Goal: Task Accomplishment & Management: Complete application form

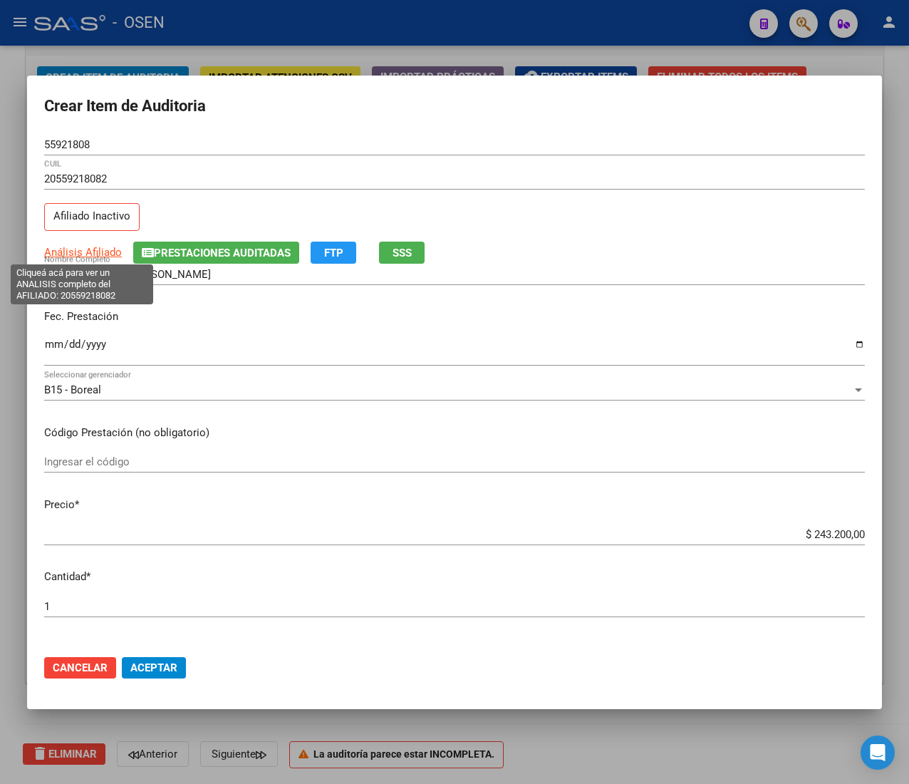
click at [91, 255] on span "Análisis Afiliado" at bounding box center [83, 252] width 78 height 13
type textarea "20559218082"
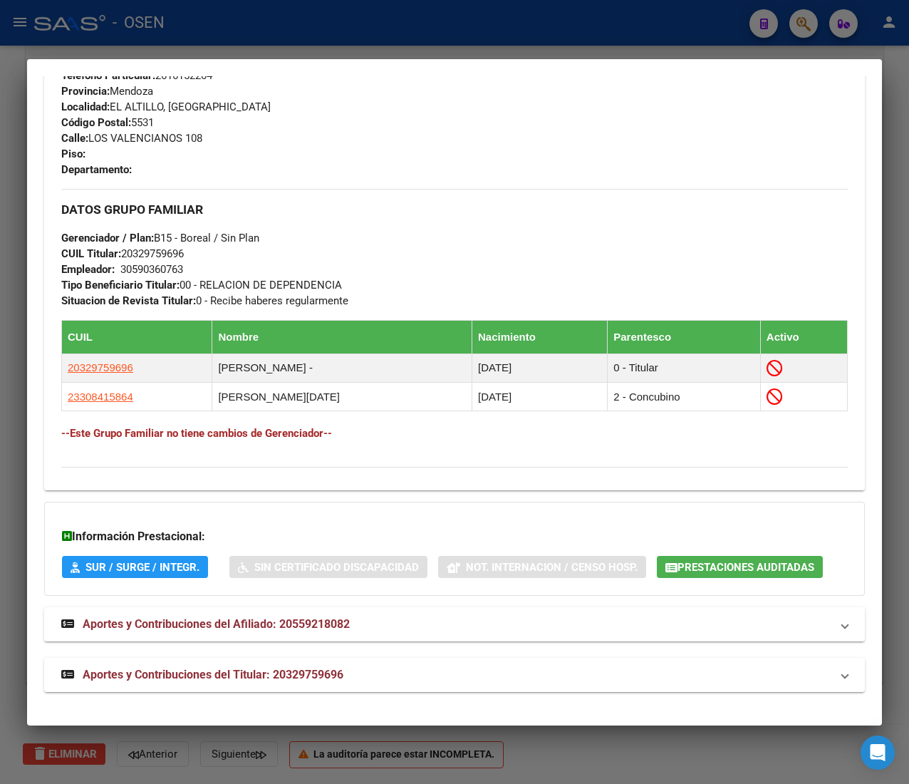
scroll to position [721, 0]
click at [415, 674] on mat-panel-title "Aportes y Contribuciones del Titular: 20329759696" at bounding box center [445, 674] width 769 height 17
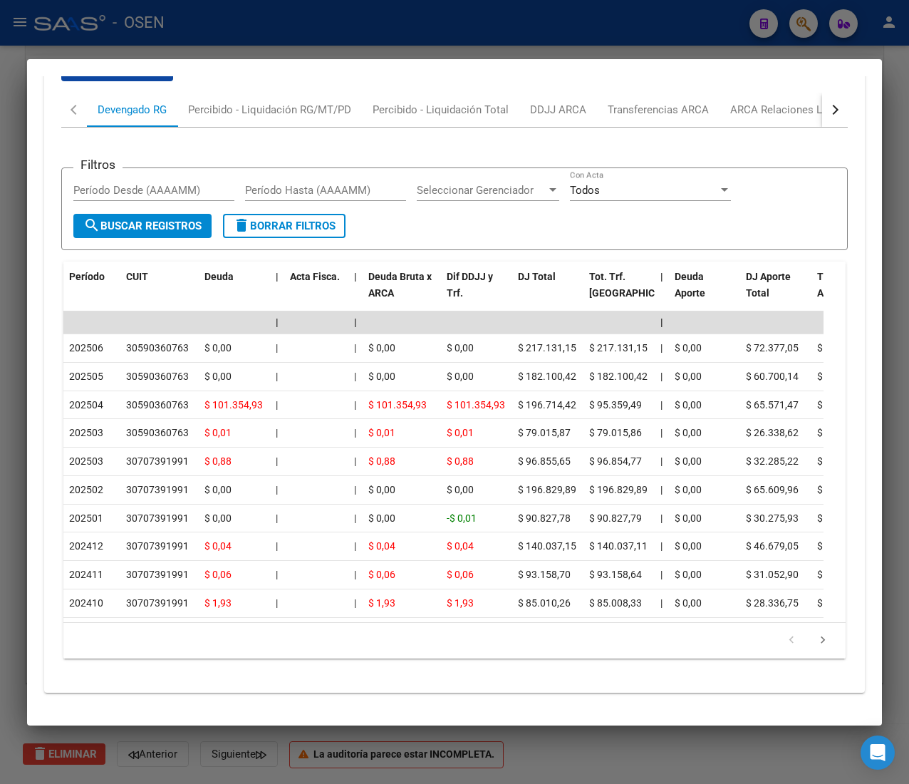
scroll to position [1423, 0]
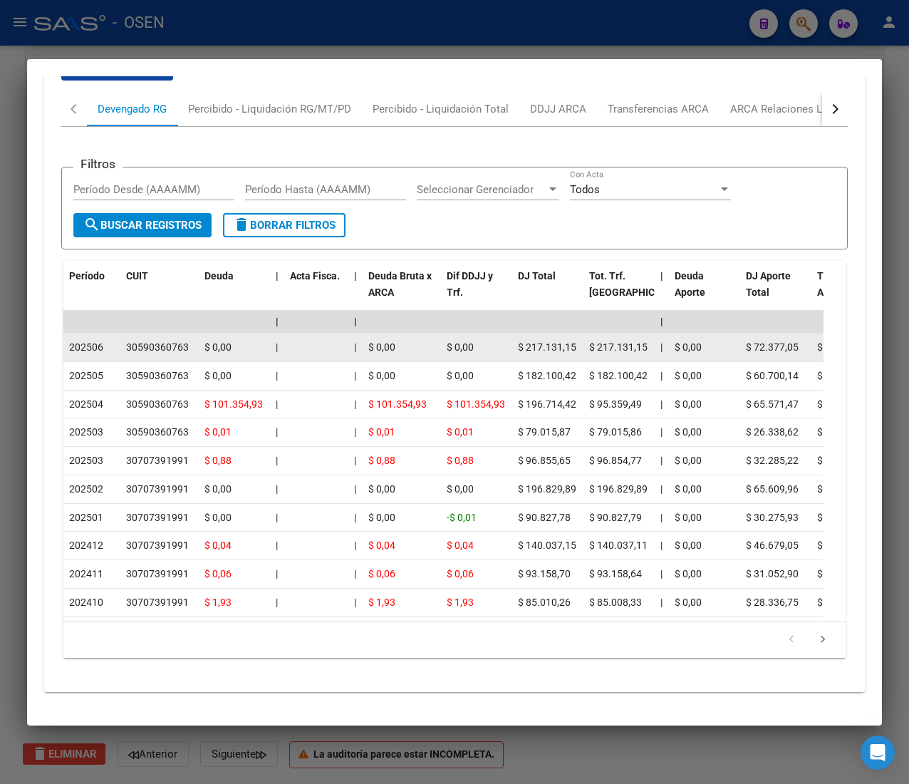
drag, startPoint x: 91, startPoint y: 322, endPoint x: 103, endPoint y: 323, distance: 11.5
click at [103, 341] on span "202506" at bounding box center [86, 346] width 34 height 11
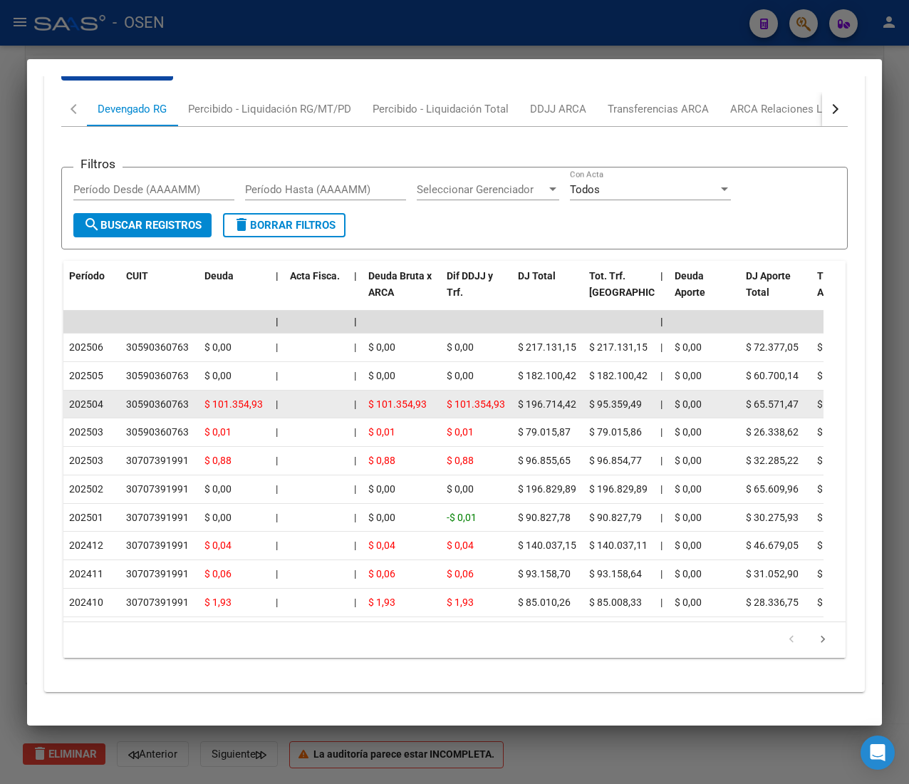
click at [100, 398] on span "202504" at bounding box center [86, 403] width 34 height 11
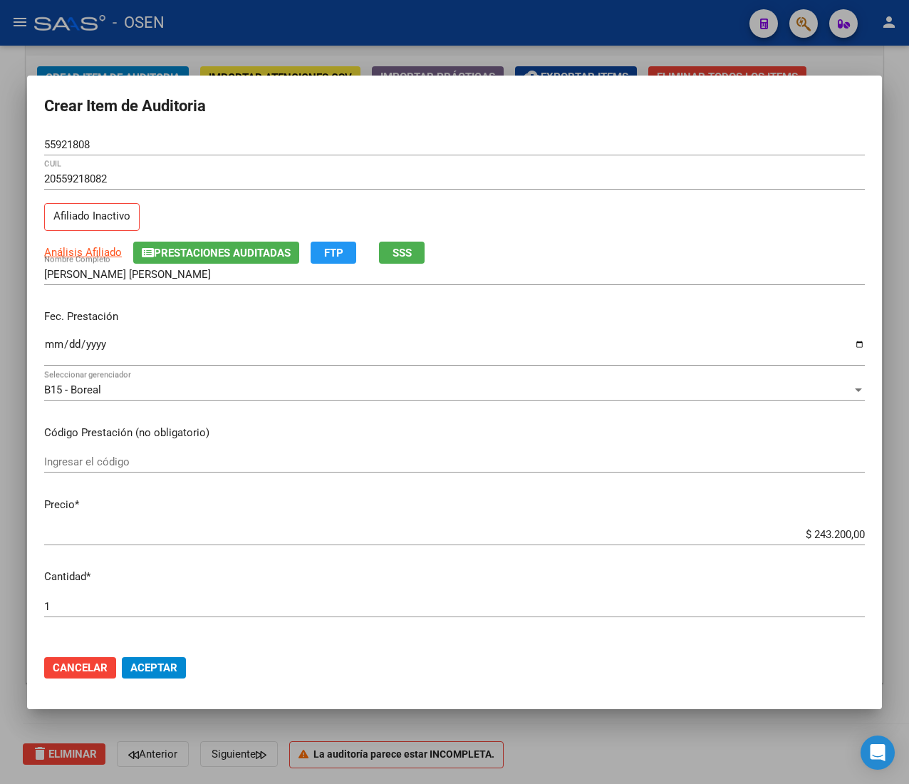
click at [806, 534] on input "$ 243.200,00" at bounding box center [454, 534] width 821 height 13
type input "$ 0,02"
type input "$ 0,24"
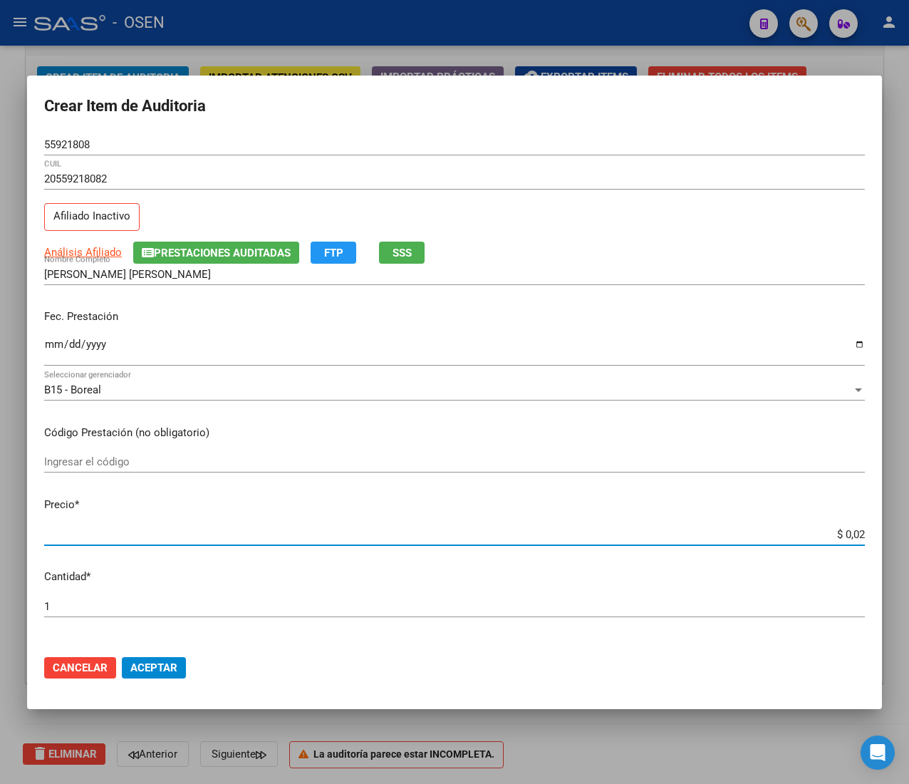
type input "$ 0,24"
type input "$ 2,40"
type input "$ 24,00"
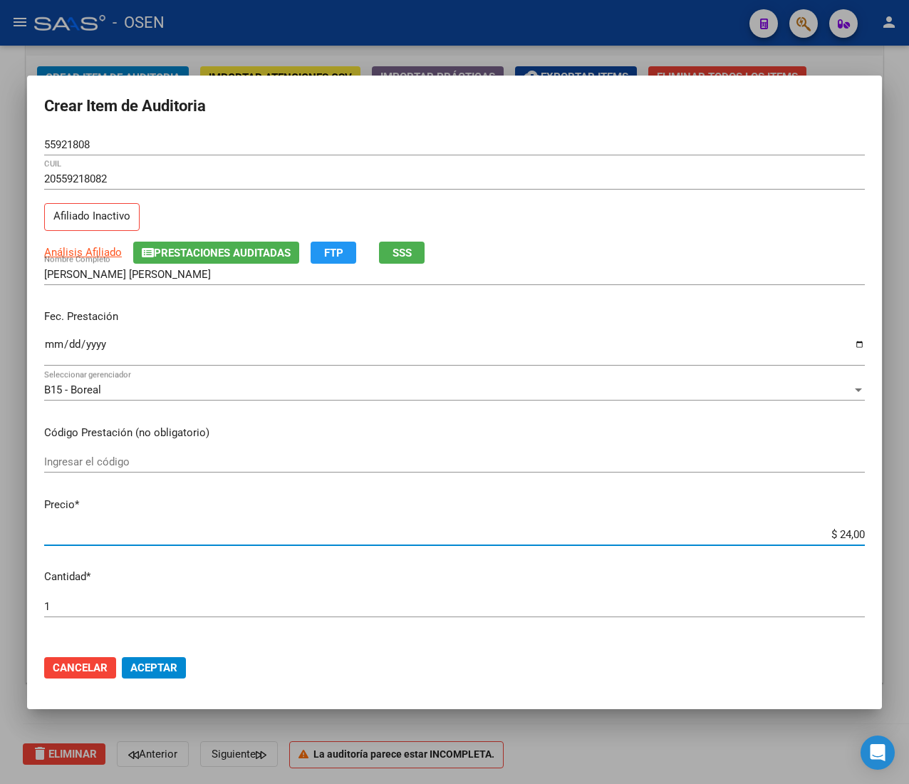
type input "$ 240,00"
type input "$ 2.400,00"
type input "$ 24.000,00"
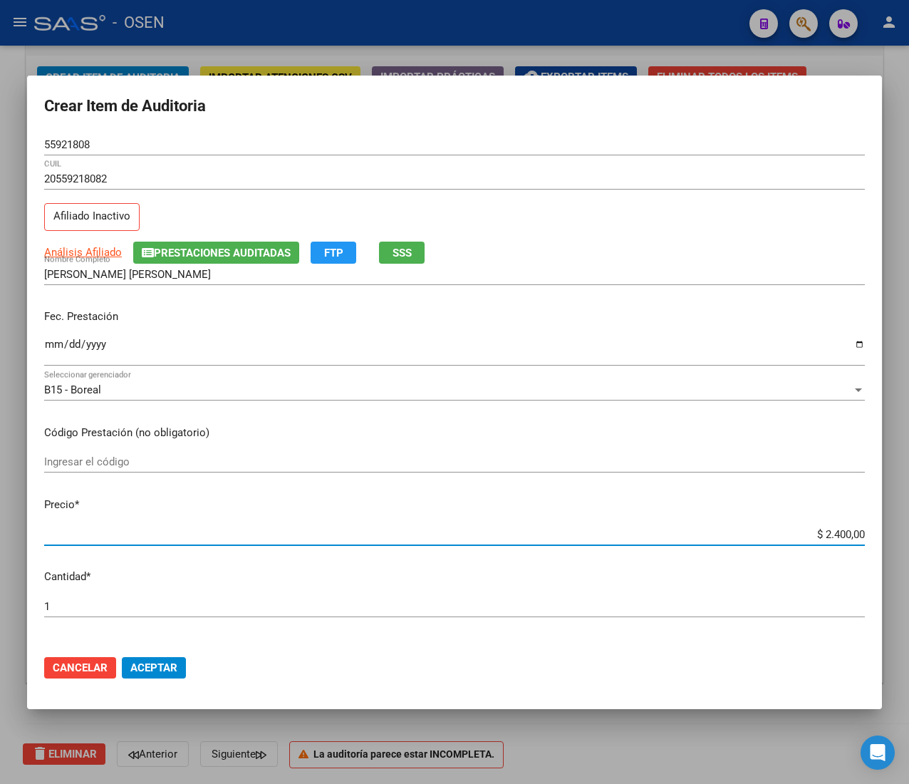
type input "$ 24.000,00"
click at [181, 657] on button "Aceptar" at bounding box center [154, 667] width 64 height 21
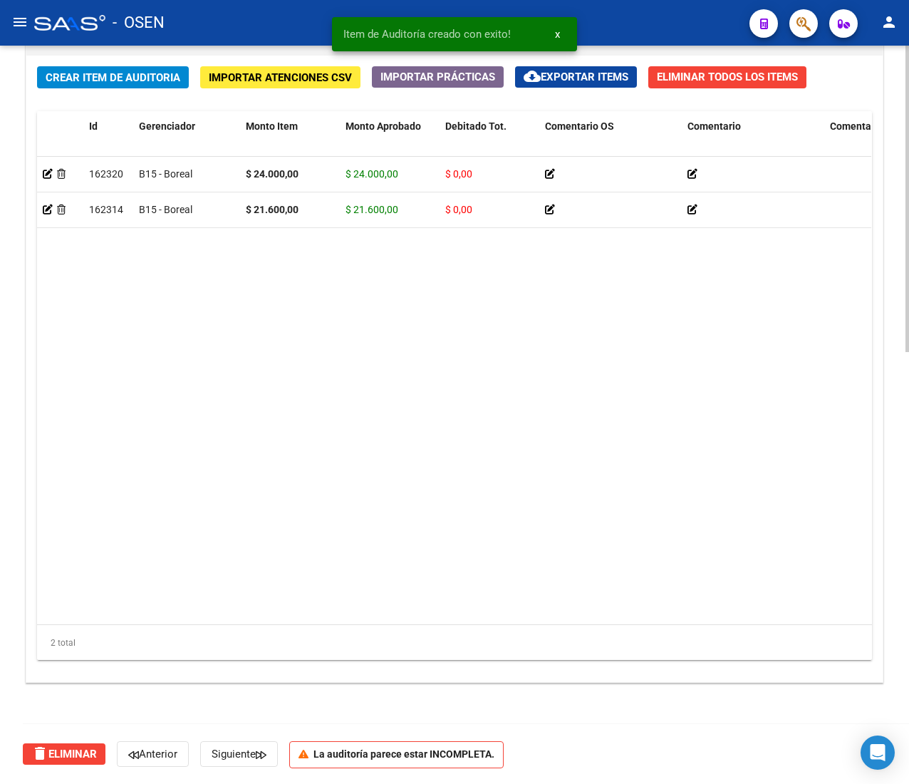
click at [172, 76] on span "Crear Item de Auditoria" at bounding box center [113, 77] width 135 height 13
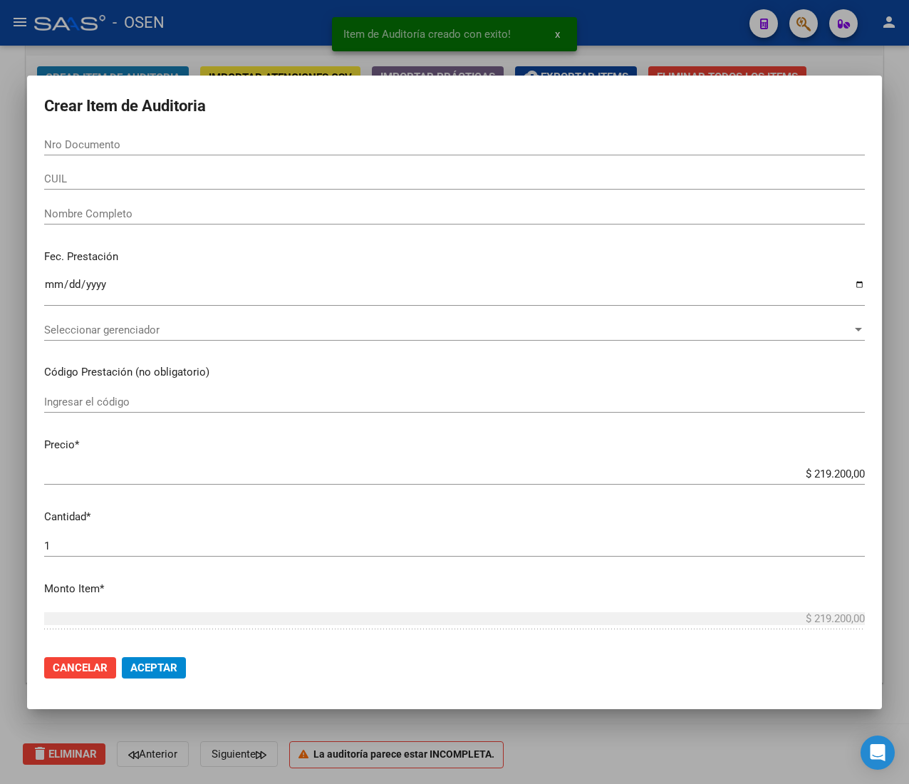
paste input "29367499"
type input "29367499"
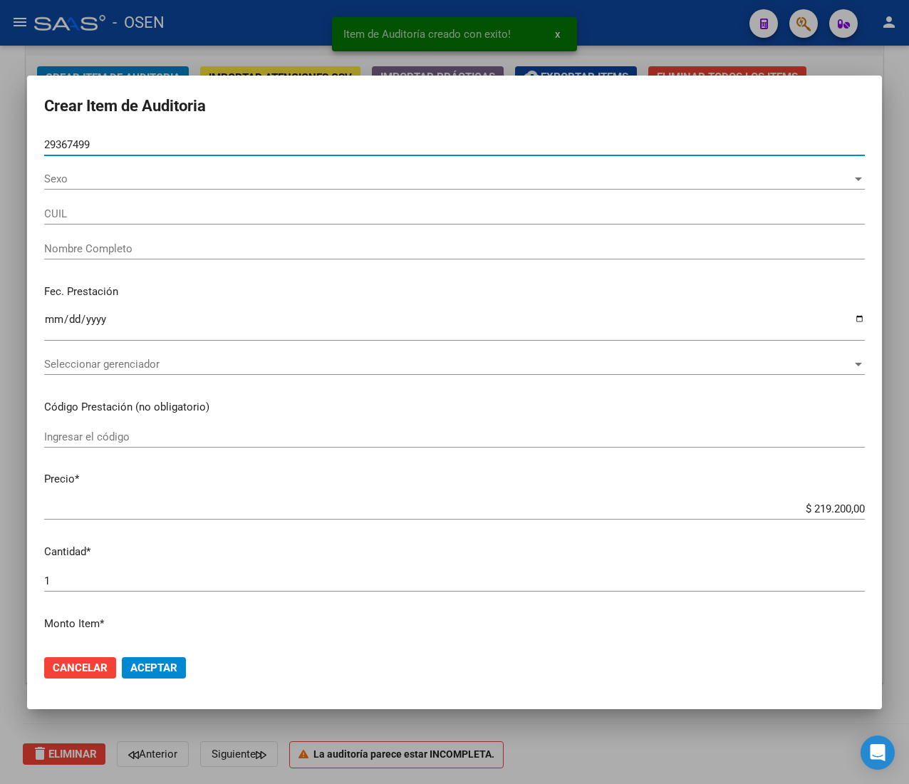
type input "27293674995"
type input "HIRINO [PERSON_NAME] -"
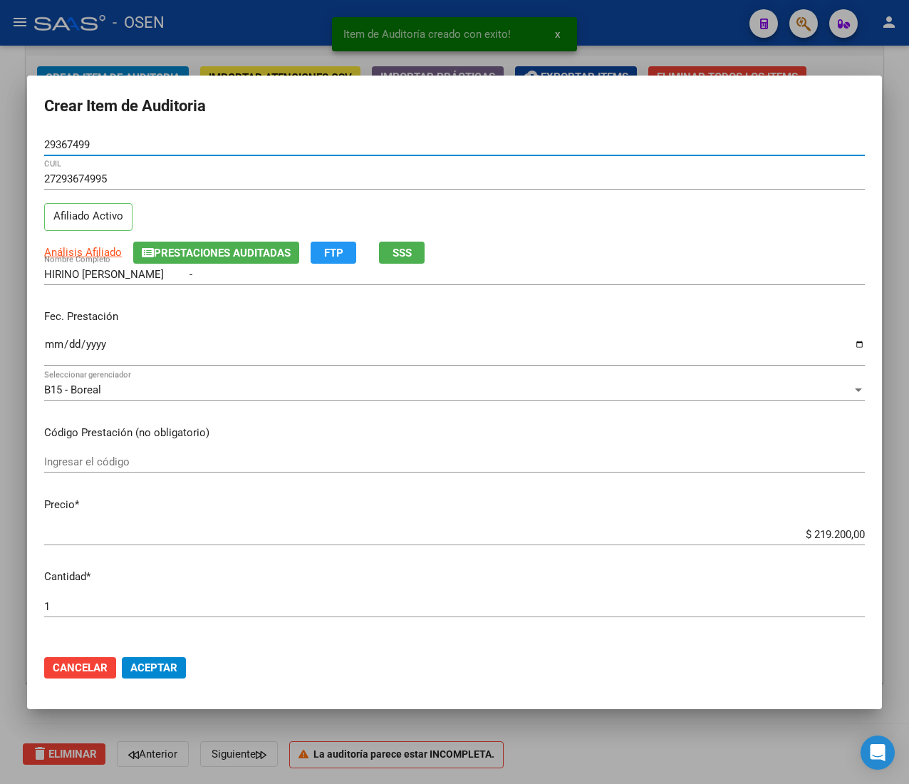
type input "29367499"
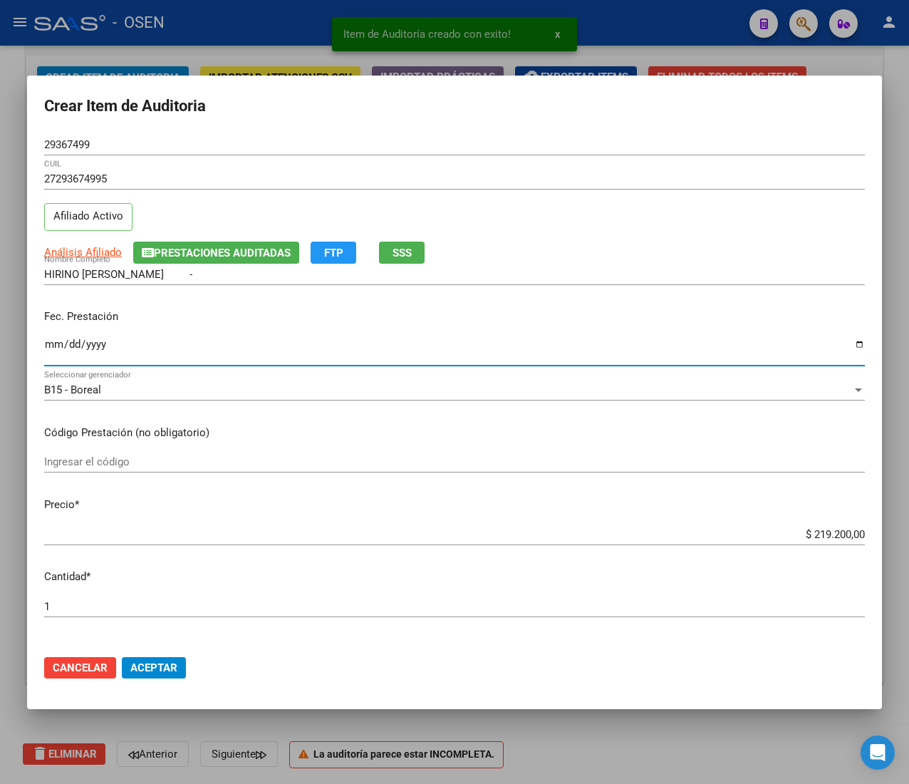
click at [47, 341] on input "Ingresar la fecha" at bounding box center [454, 349] width 821 height 23
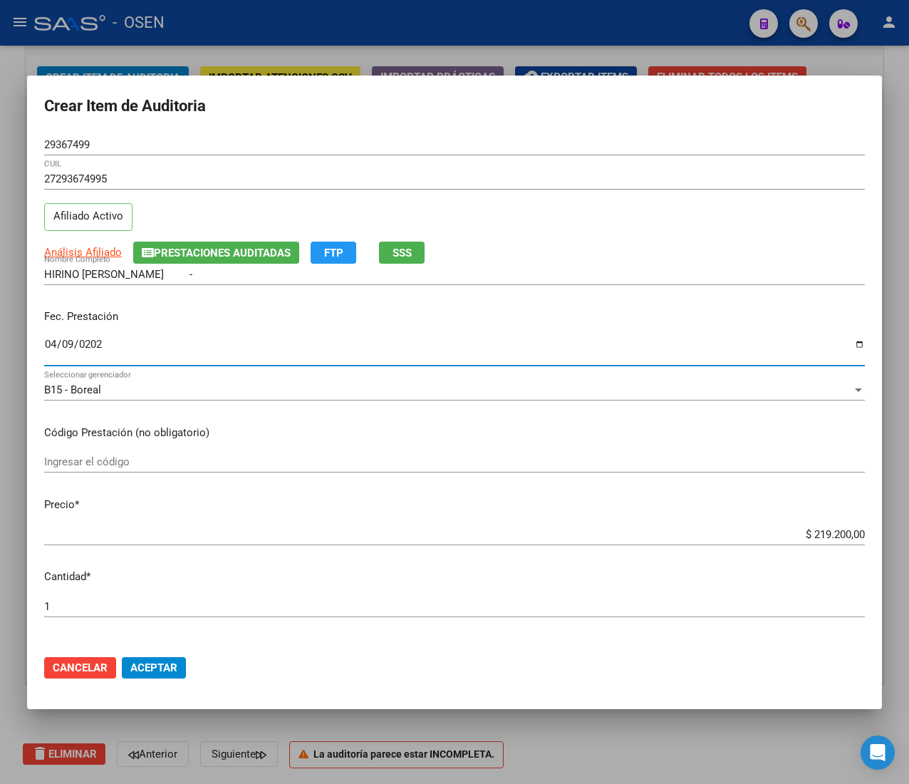
type input "[DATE]"
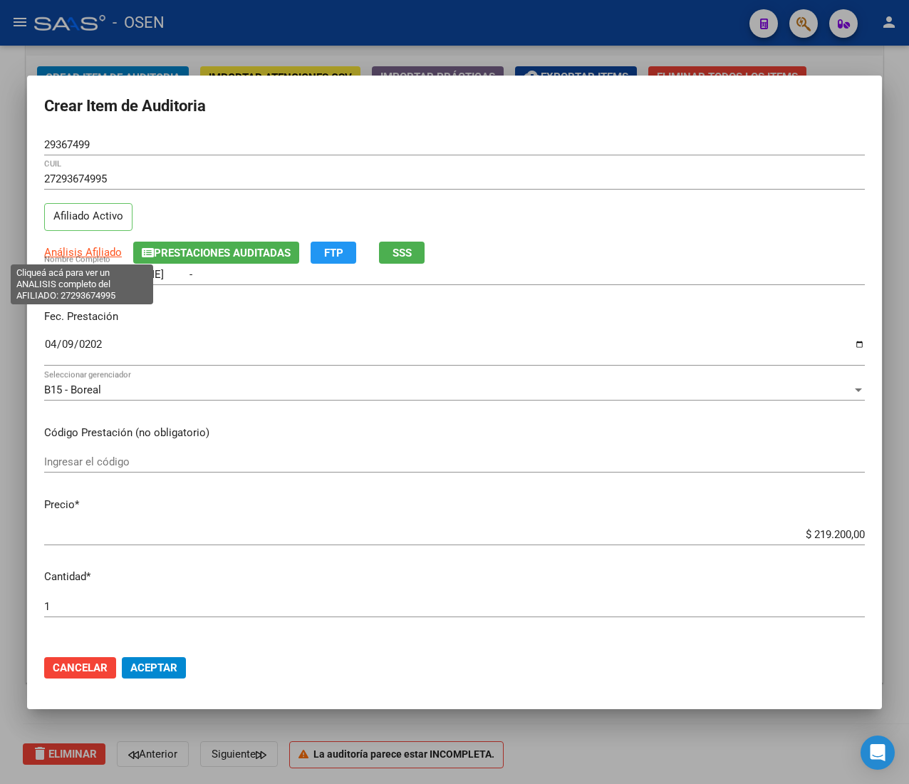
click at [74, 248] on span "Análisis Afiliado" at bounding box center [83, 252] width 78 height 13
type textarea "27293674995"
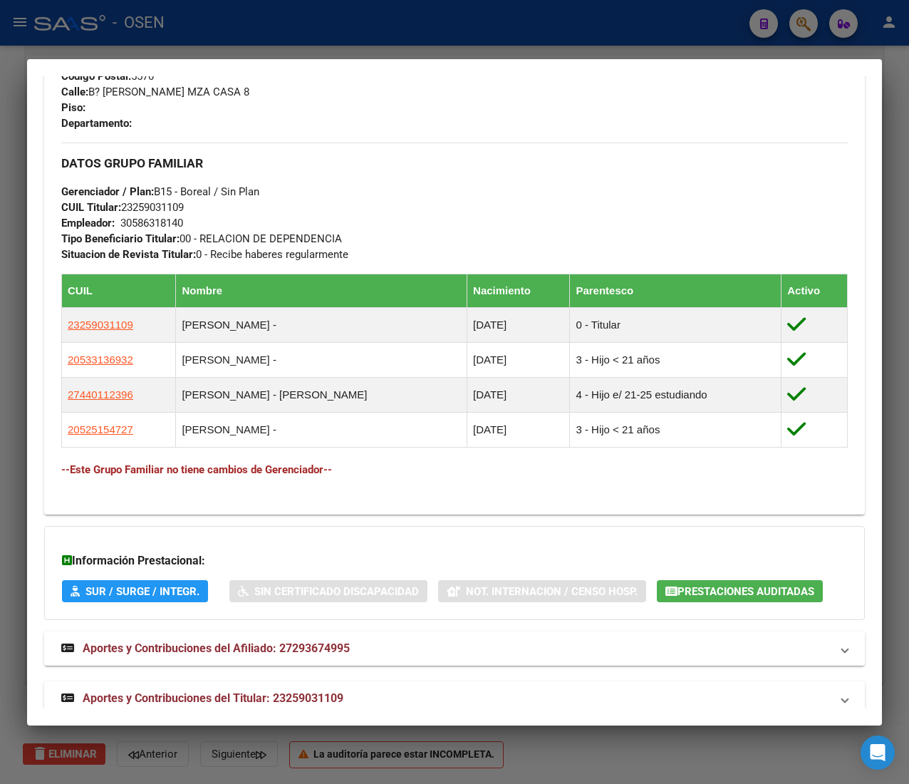
scroll to position [758, 0]
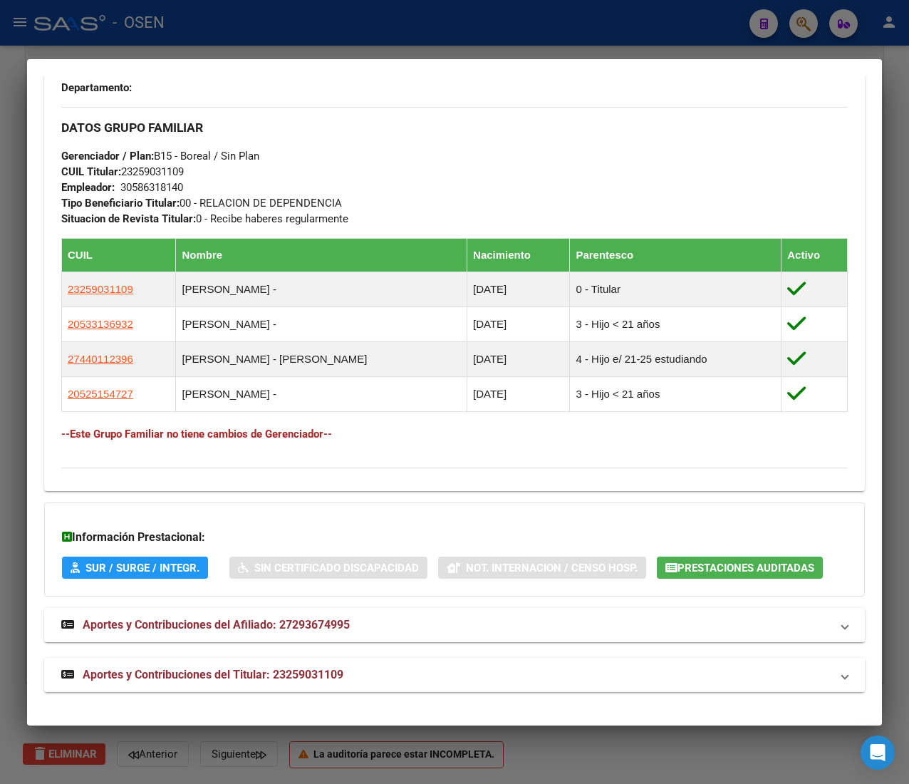
click at [405, 675] on mat-expansion-panel-header "Aportes y Contribuciones del Titular: 23259031109" at bounding box center [454, 675] width 821 height 34
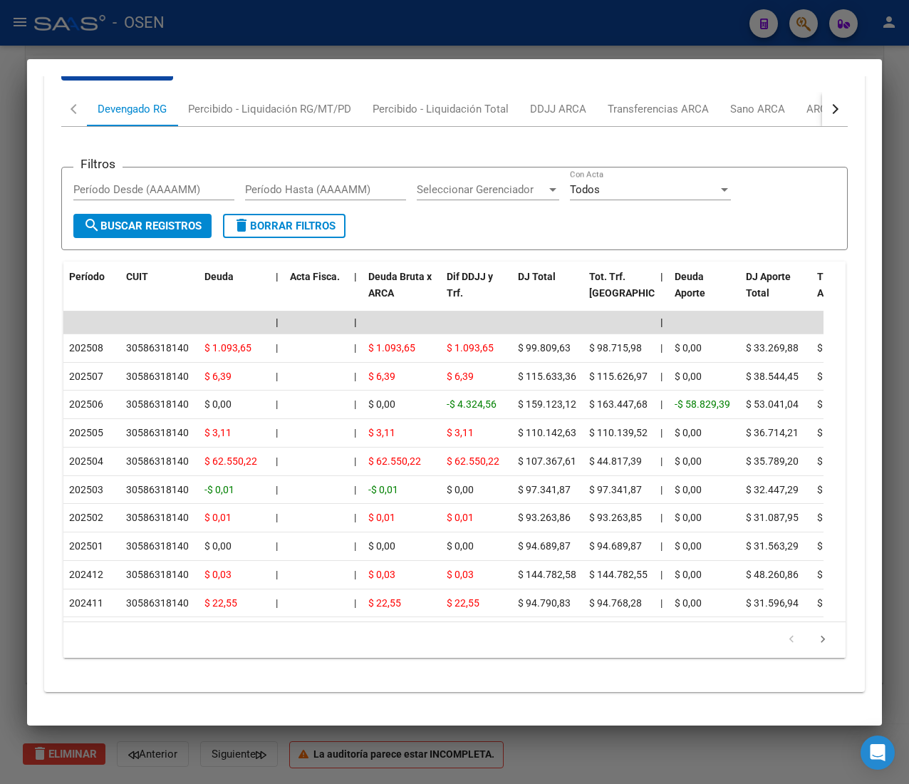
scroll to position [1473, 0]
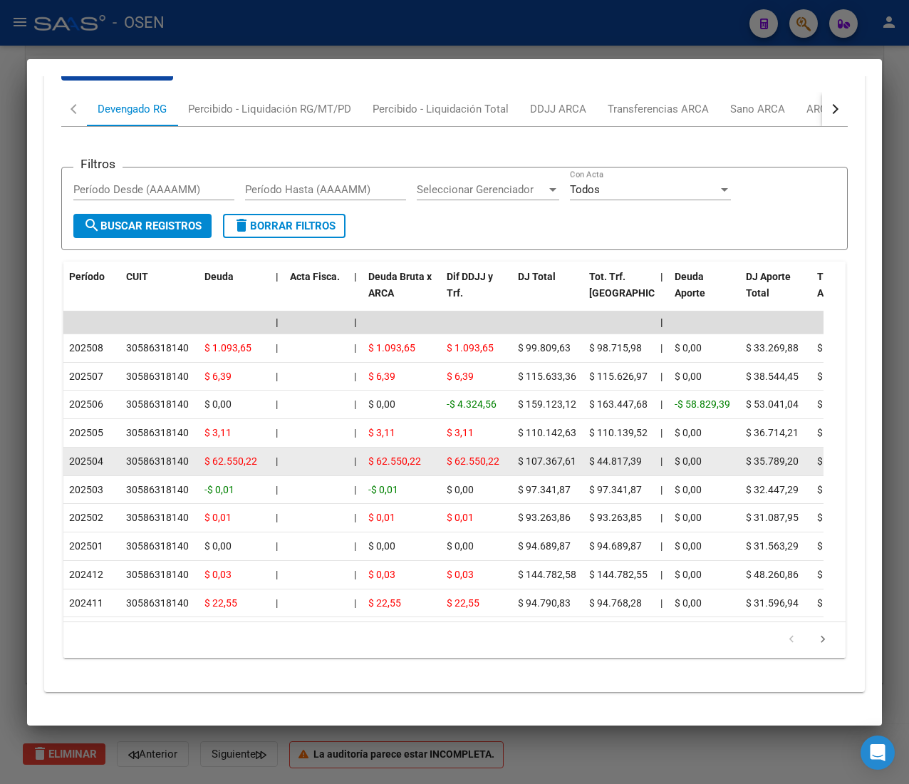
click at [379, 453] on div "$ 62.550,22" at bounding box center [401, 461] width 67 height 16
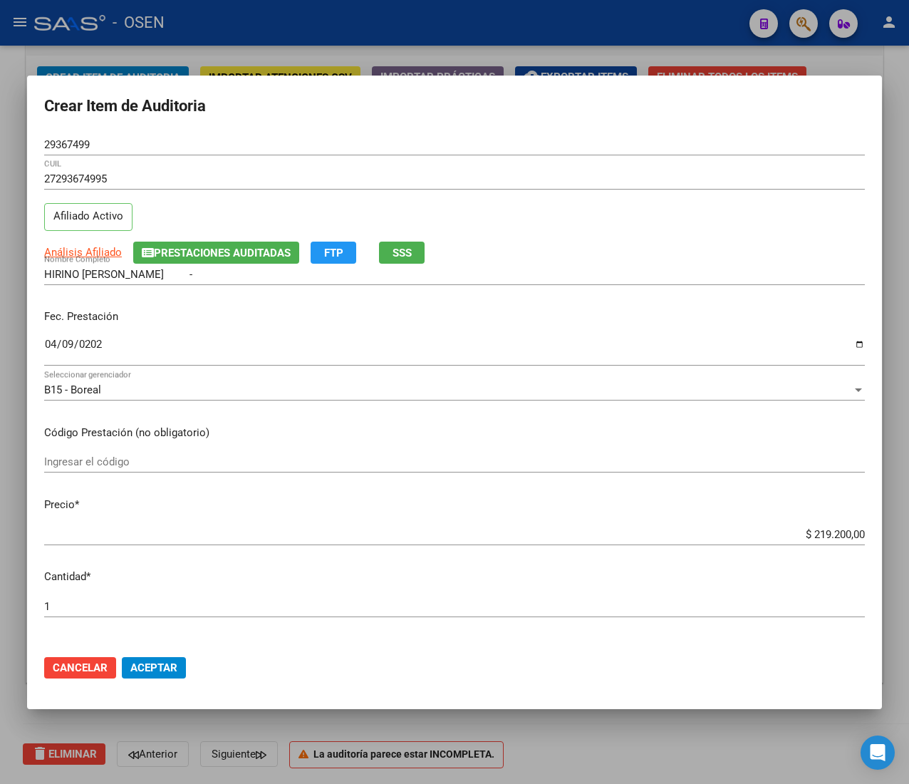
click at [816, 533] on input "$ 219.200,00" at bounding box center [454, 534] width 821 height 13
type input "$ 0,09"
type input "$ 0,96"
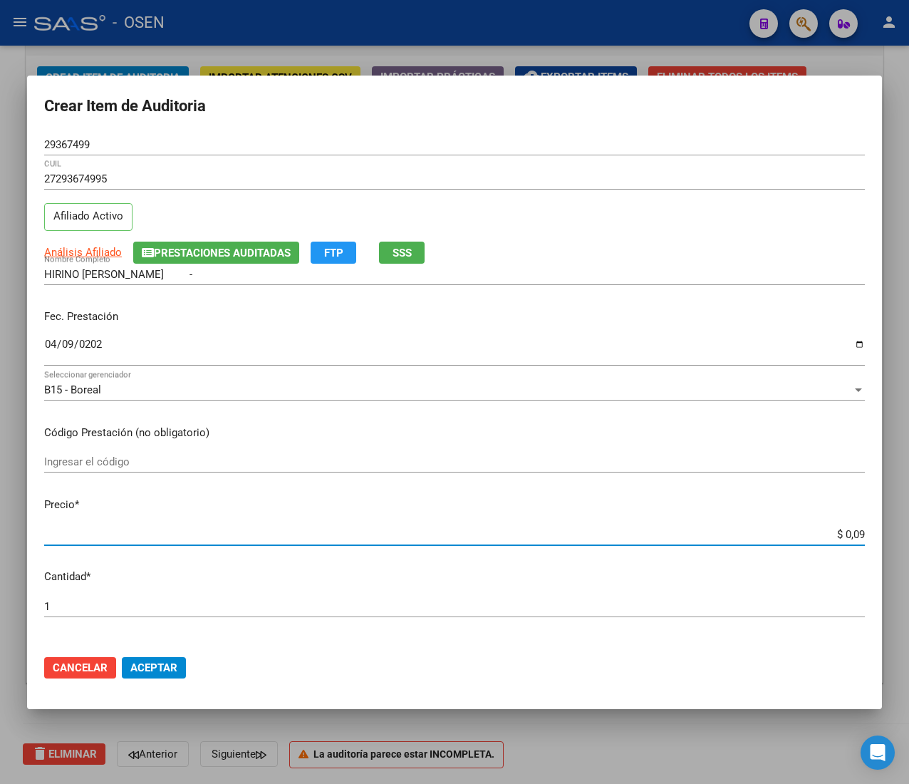
type input "$ 0,96"
type input "$ 9,60"
type input "$ 96,00"
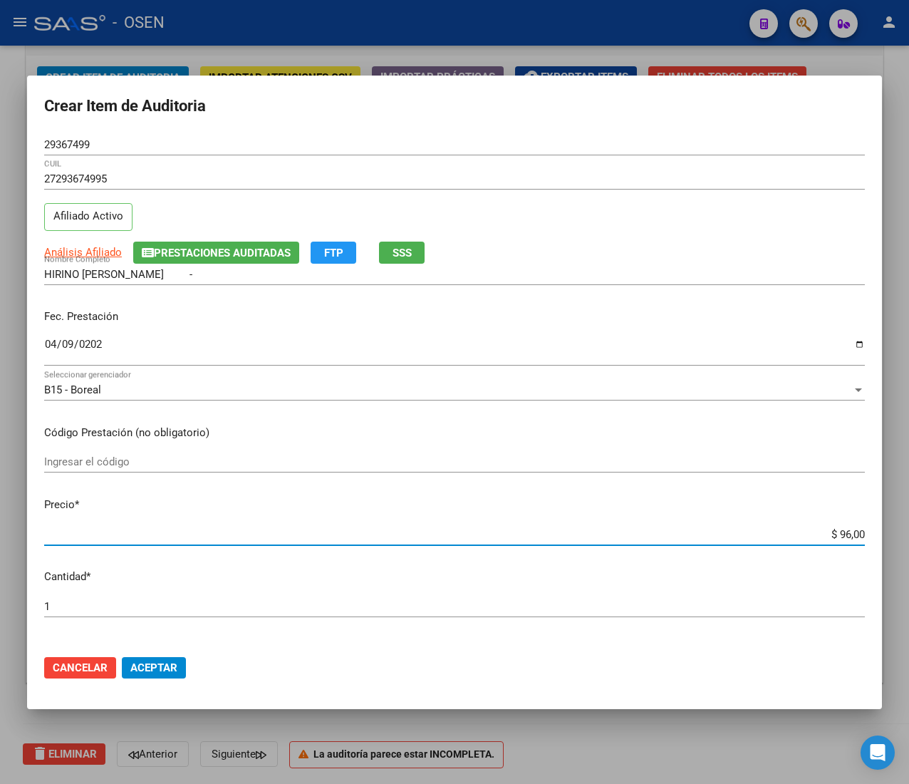
type input "$ 960,00"
type input "$ 9.600,00"
click at [154, 671] on span "Aceptar" at bounding box center [153, 667] width 47 height 13
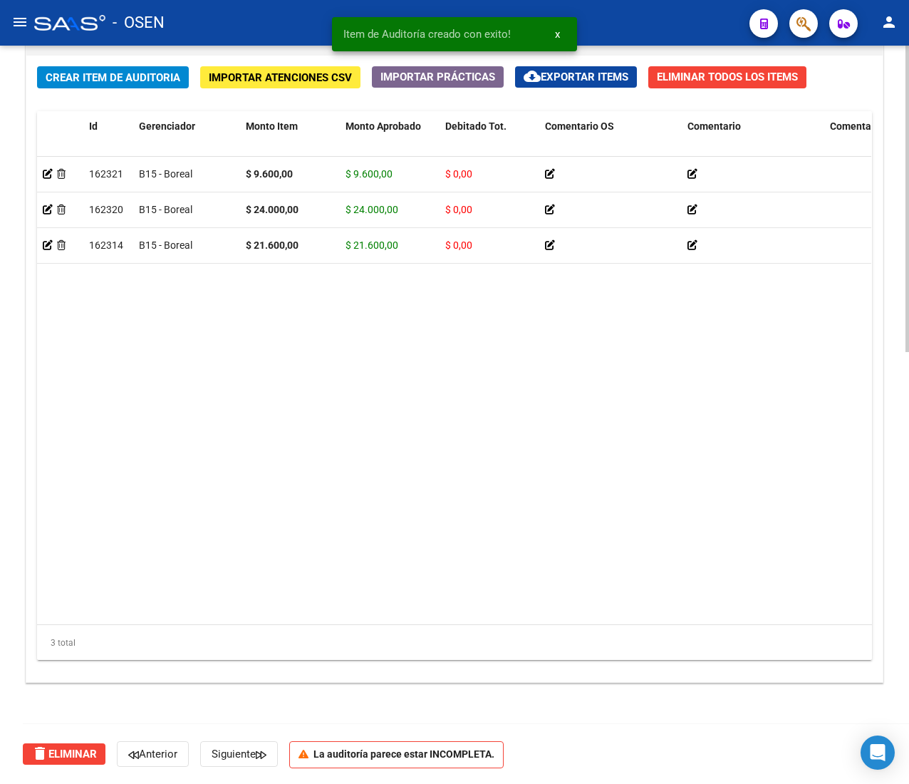
click at [94, 85] on button "Crear Item de Auditoria" at bounding box center [113, 77] width 152 height 22
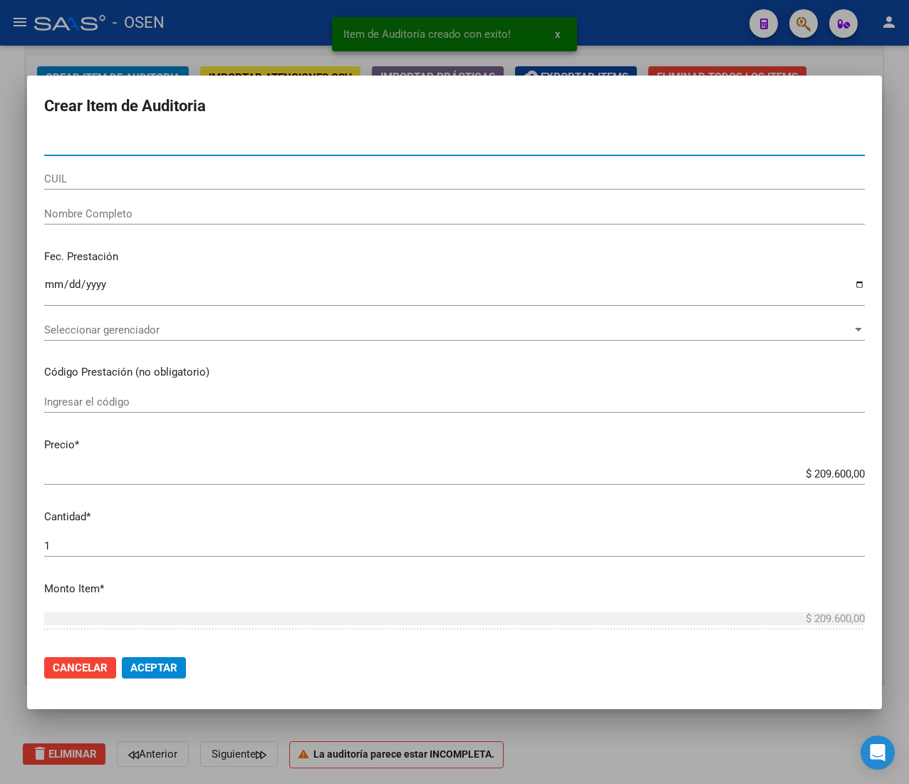
paste input "24254881"
type input "24254881"
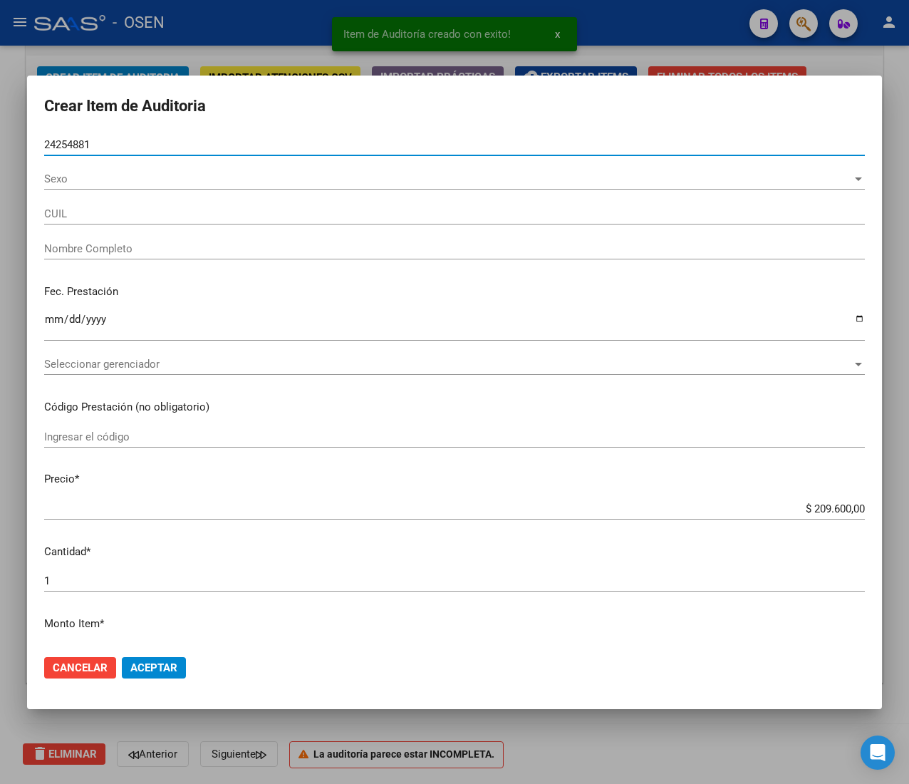
type input "20242548818"
type input "[PERSON_NAME] [PERSON_NAME]"
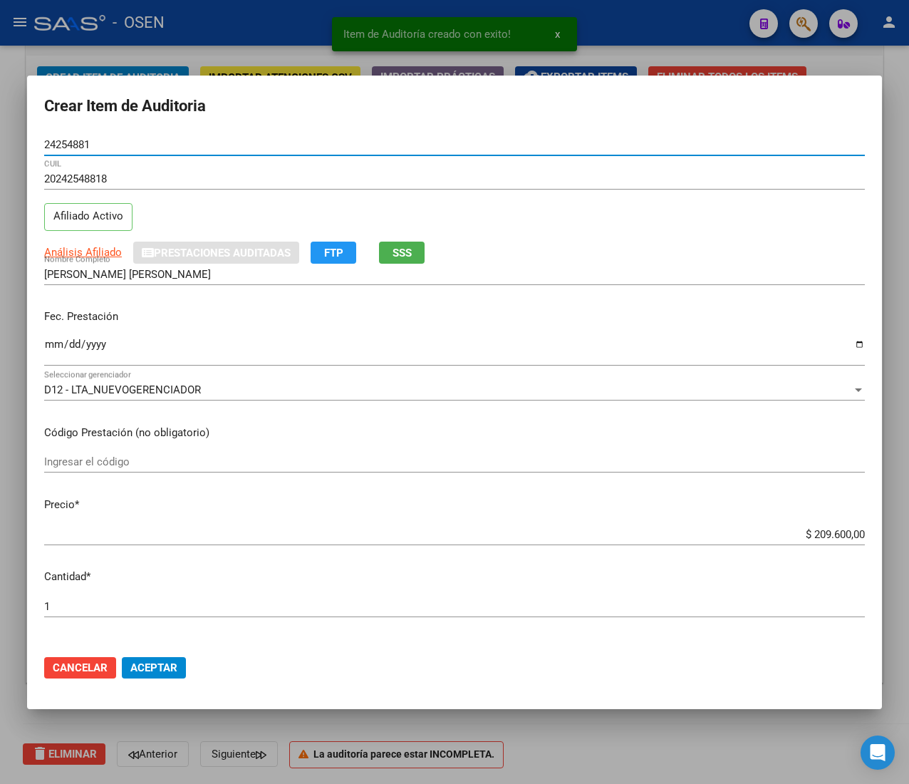
type input "24254881"
click at [58, 342] on input "Ingresar la fecha" at bounding box center [454, 349] width 821 height 23
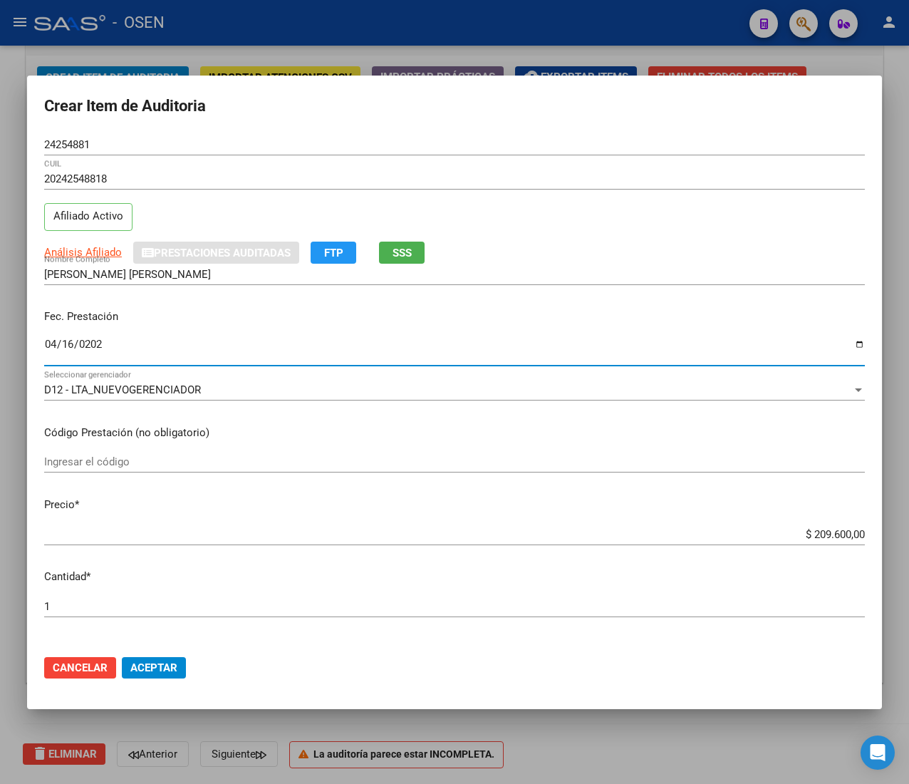
type input "[DATE]"
click at [100, 251] on span "Análisis Afiliado" at bounding box center [83, 252] width 78 height 13
type textarea "20242548818"
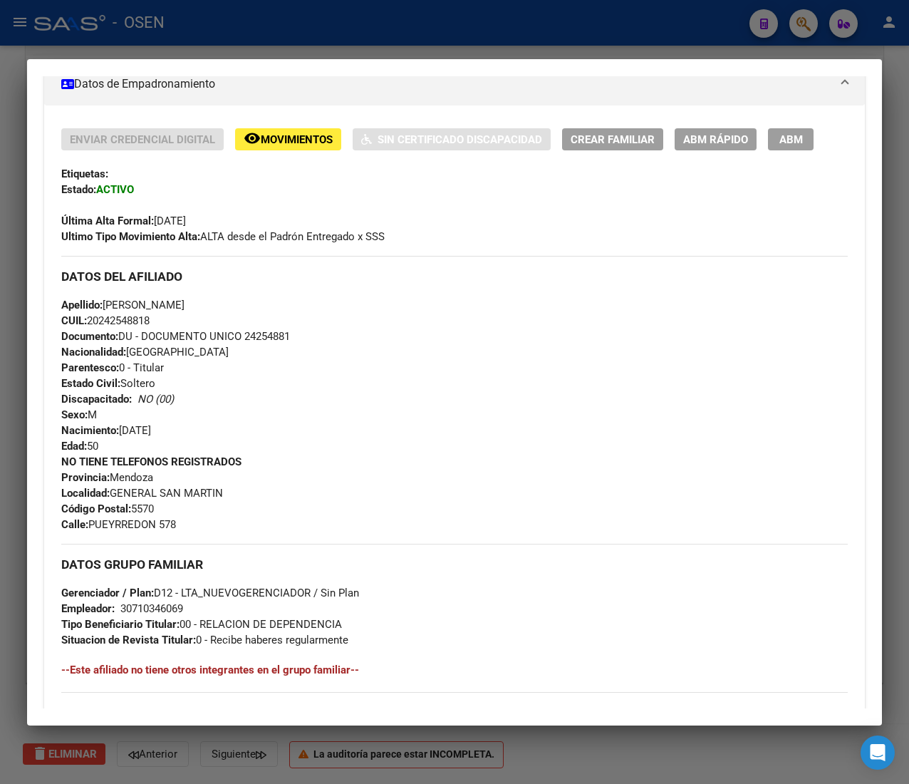
scroll to position [659, 0]
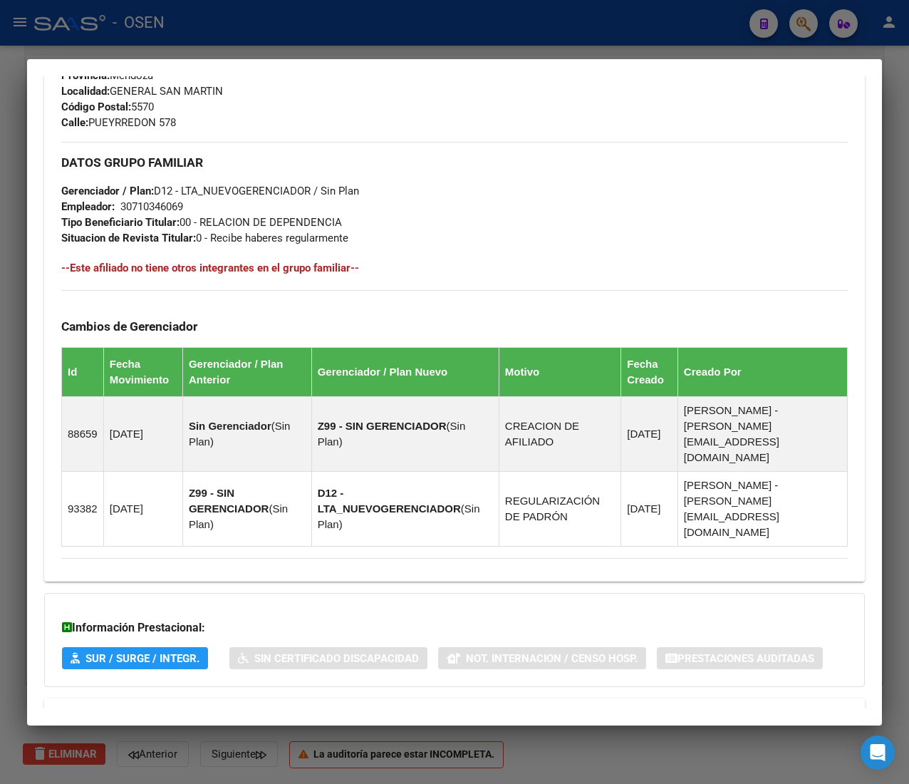
drag, startPoint x: 456, startPoint y: 650, endPoint x: 447, endPoint y: 660, distance: 13.1
click at [456, 651] on div "DATOS PADRÓN ÁGIL: [PERSON_NAME] [PERSON_NAME] | ACTIVO | AFILIADO TITULAR Dato…" at bounding box center [454, 108] width 821 height 1281
click at [445, 707] on mat-panel-title "Aportes y Contribuciones del Afiliado: 20242548818" at bounding box center [445, 715] width 769 height 17
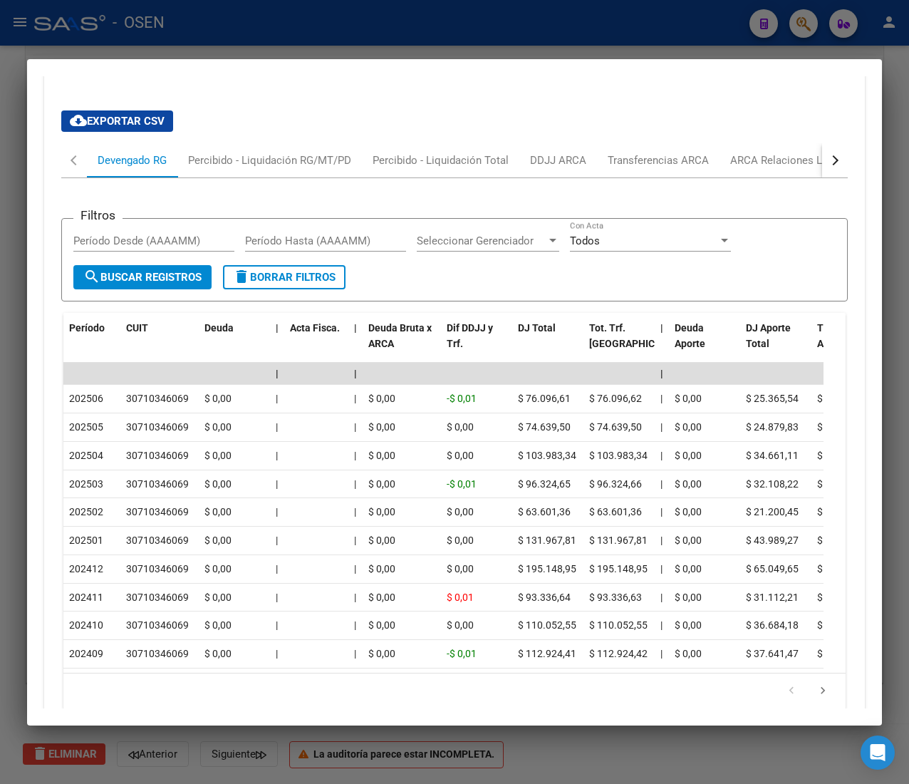
scroll to position [1374, 0]
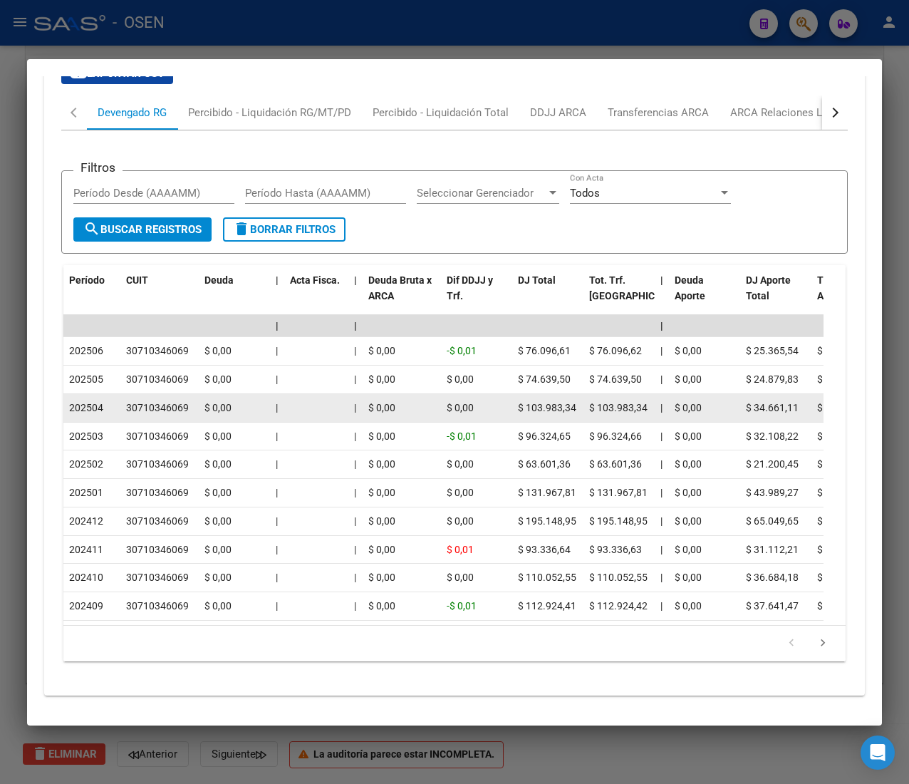
click at [405, 400] on div "$ 0,00" at bounding box center [401, 408] width 67 height 16
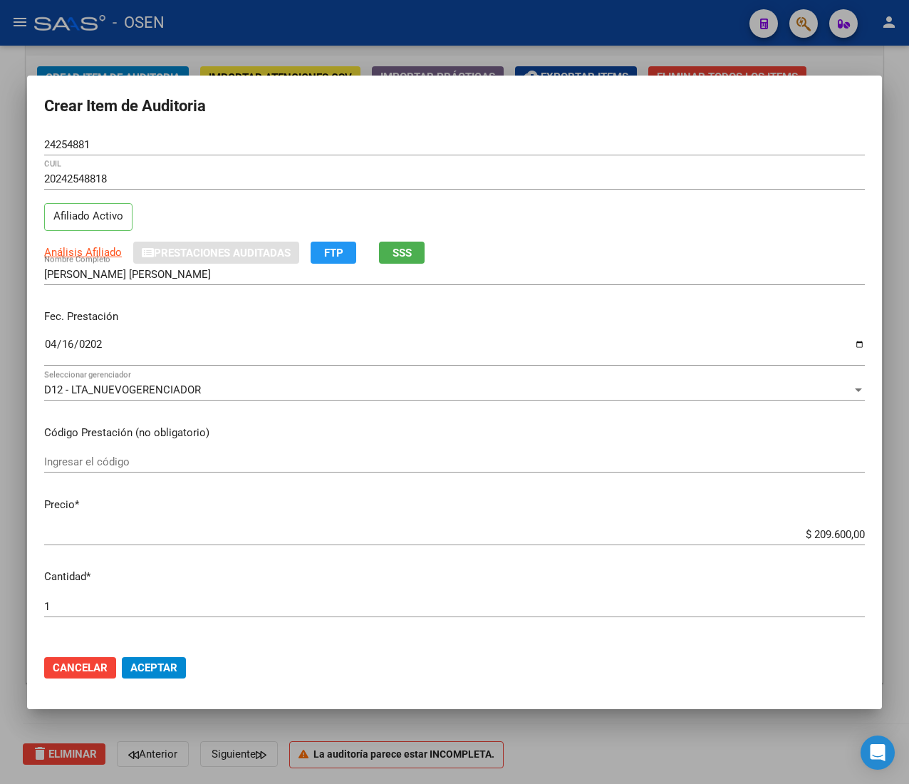
click at [801, 529] on input "$ 209.600,00" at bounding box center [454, 534] width 821 height 13
type input "$ 0,01"
type input "$ 0,02"
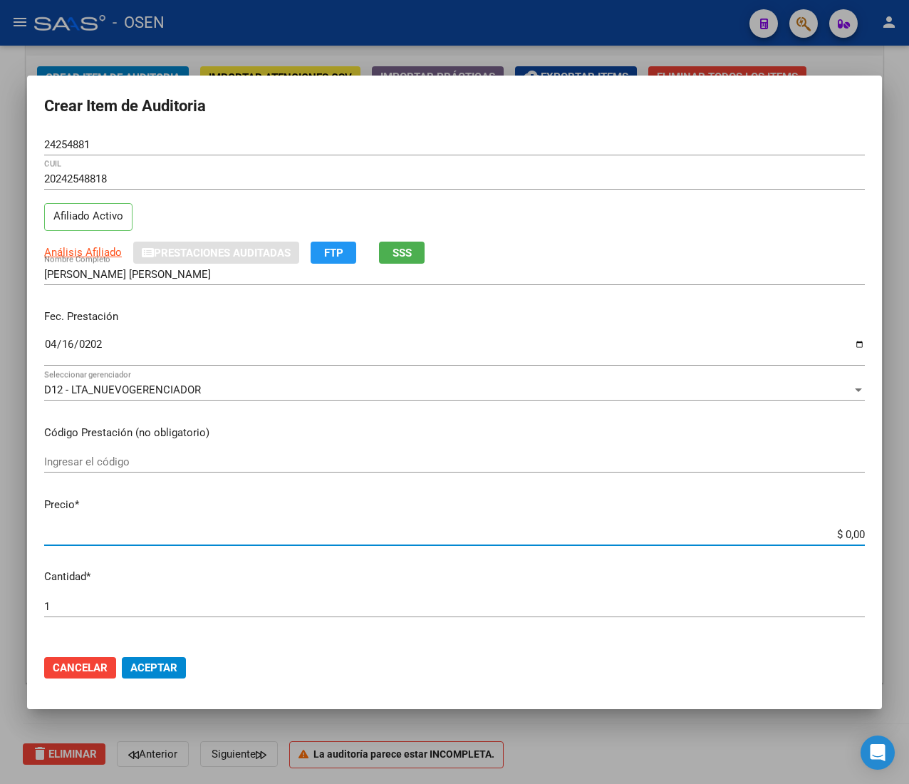
type input "$ 0,02"
type input "$ 0,24"
type input "$ 2,40"
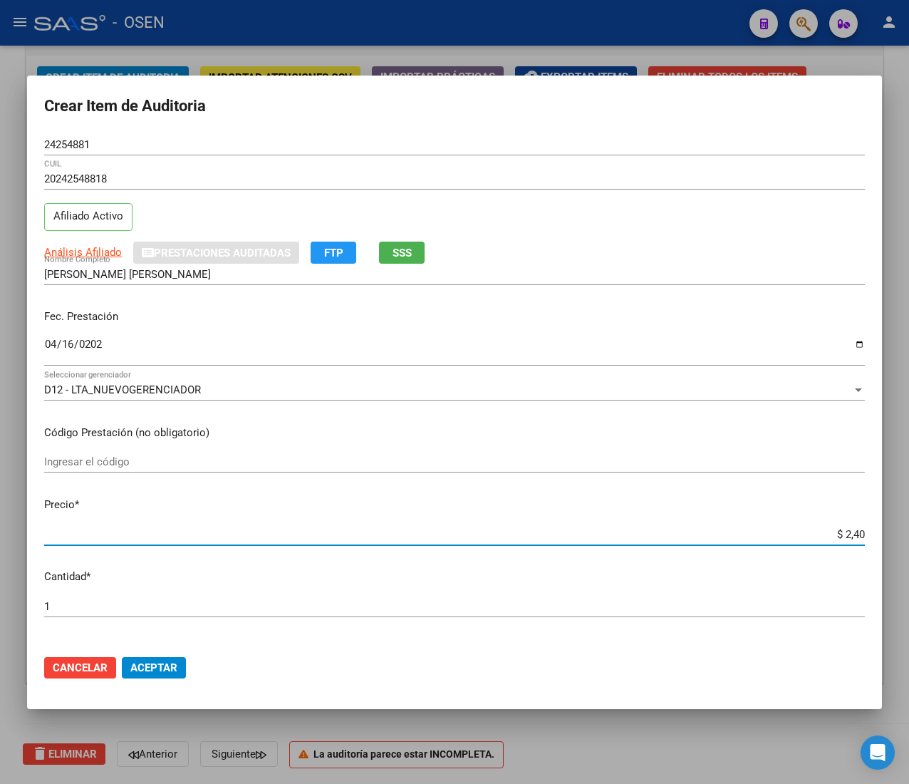
type input "$ 24,00"
type input "$ 240,00"
type input "$ 2.400,00"
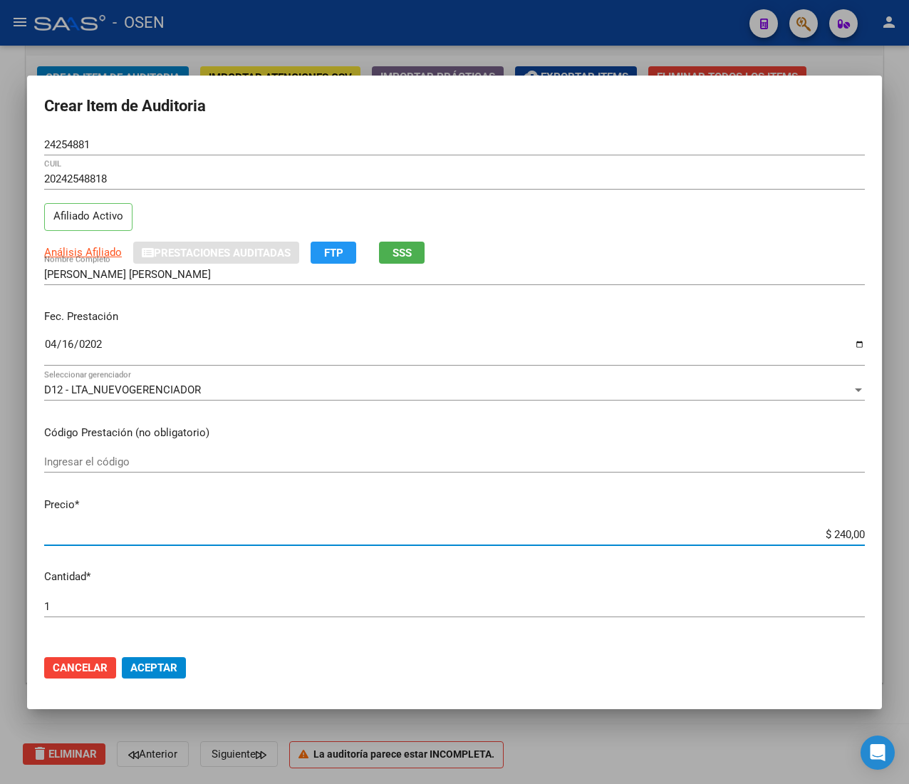
type input "$ 2.400,00"
type input "$ 24.000,00"
click at [177, 674] on button "Aceptar" at bounding box center [154, 667] width 64 height 21
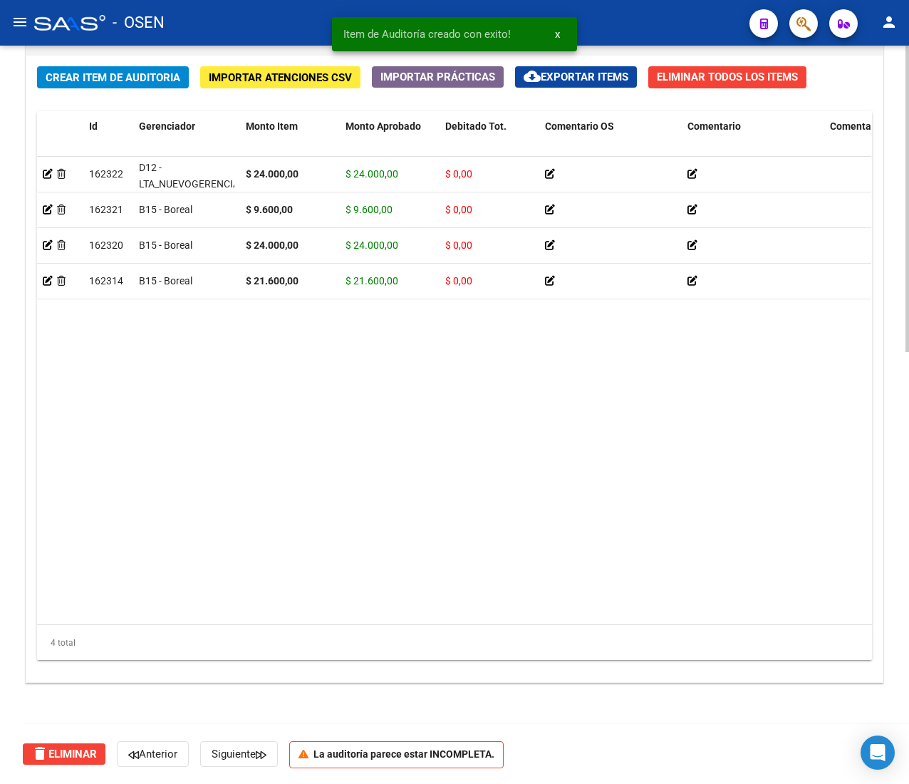
click at [127, 77] on span "Crear Item de Auditoria" at bounding box center [113, 77] width 135 height 13
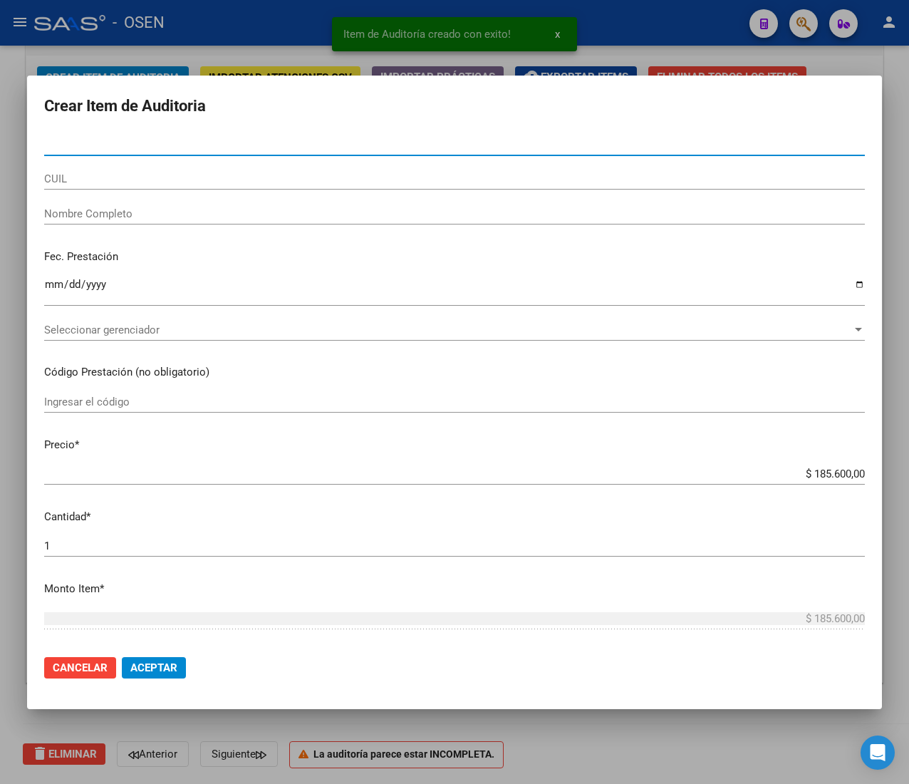
paste input "29367499"
type input "29367499"
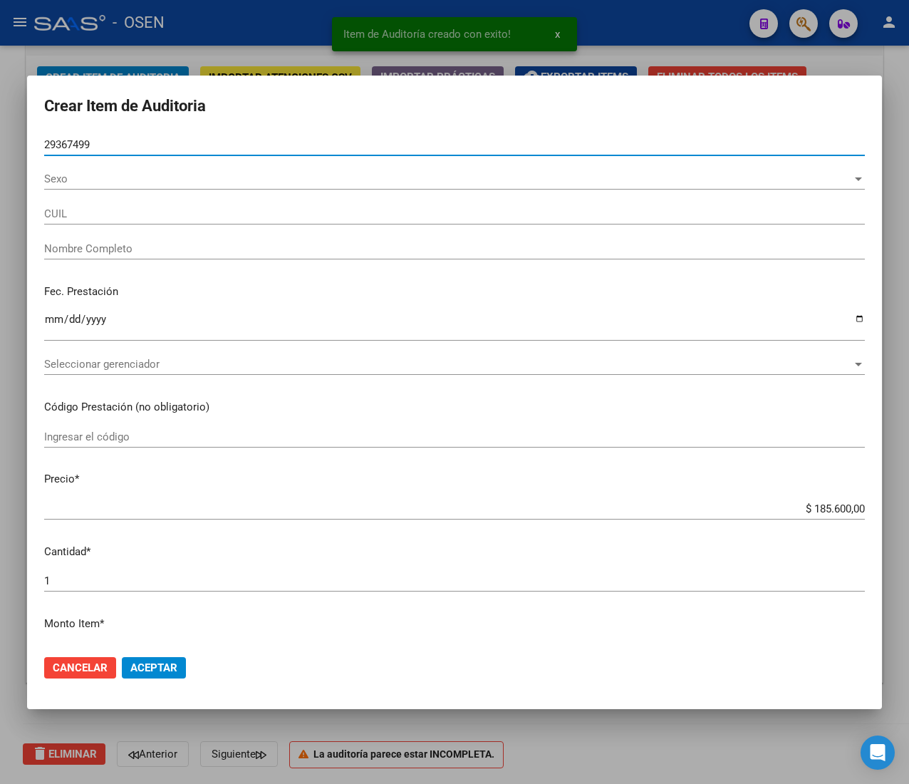
type input "27293674995"
type input "HIRINO [PERSON_NAME] -"
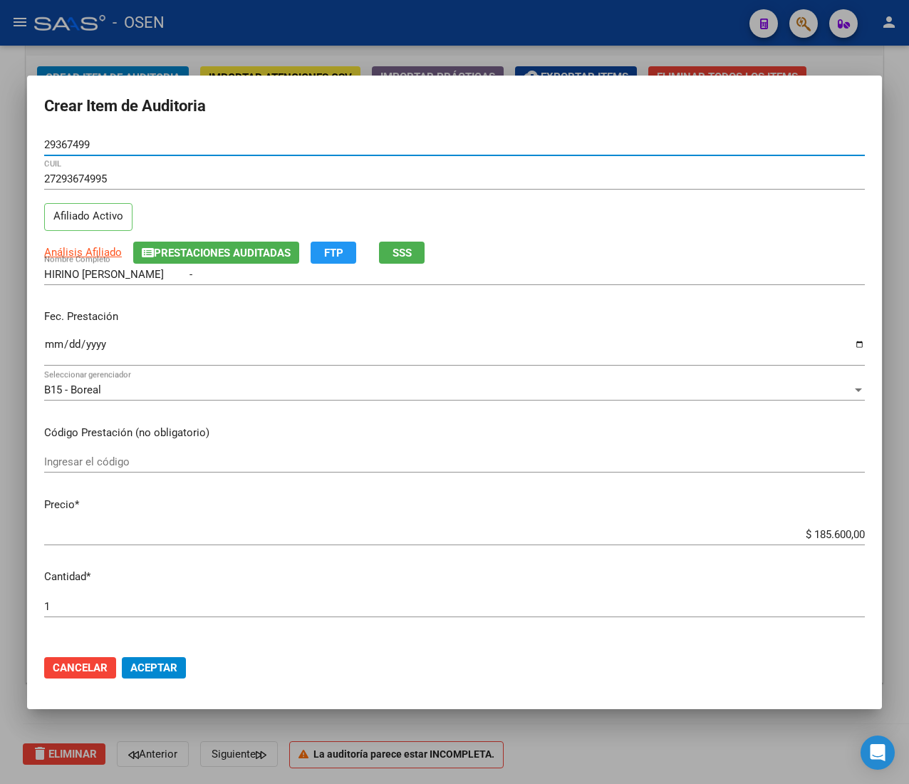
type input "29367499"
click at [55, 346] on input "Ingresar la fecha" at bounding box center [454, 349] width 821 height 23
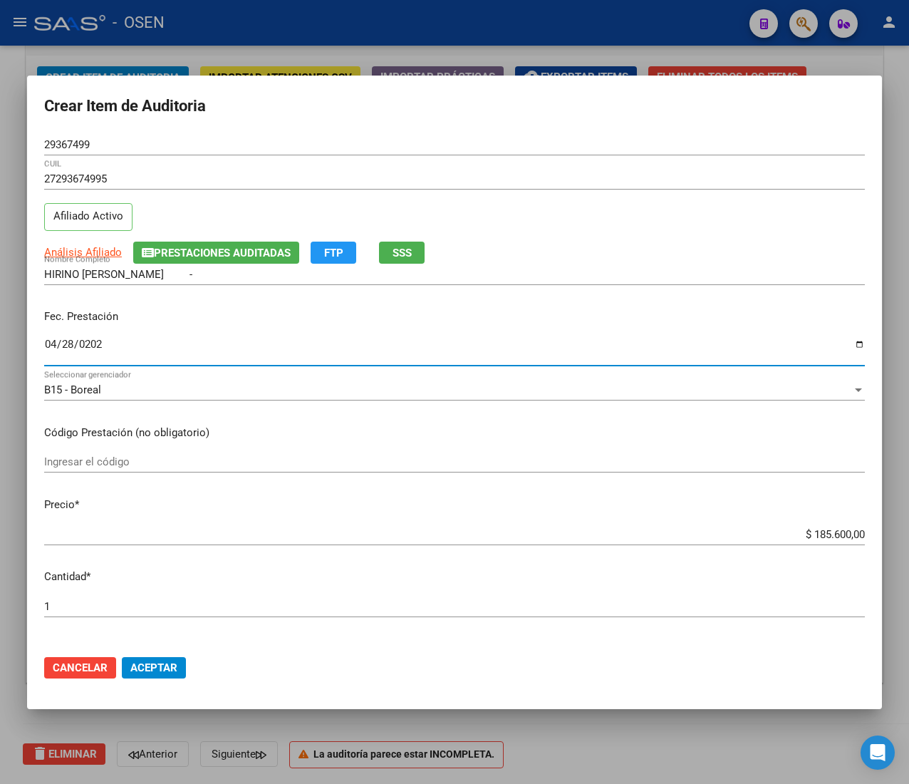
type input "[DATE]"
click at [94, 251] on span "Análisis Afiliado" at bounding box center [83, 252] width 78 height 13
type textarea "27293674995"
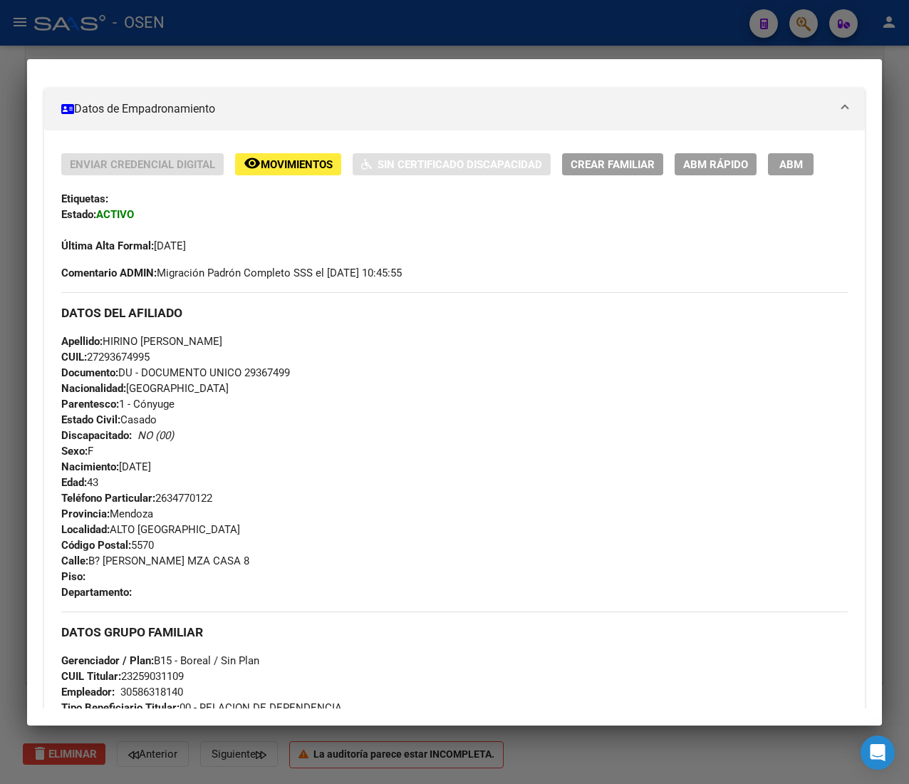
scroll to position [770, 0]
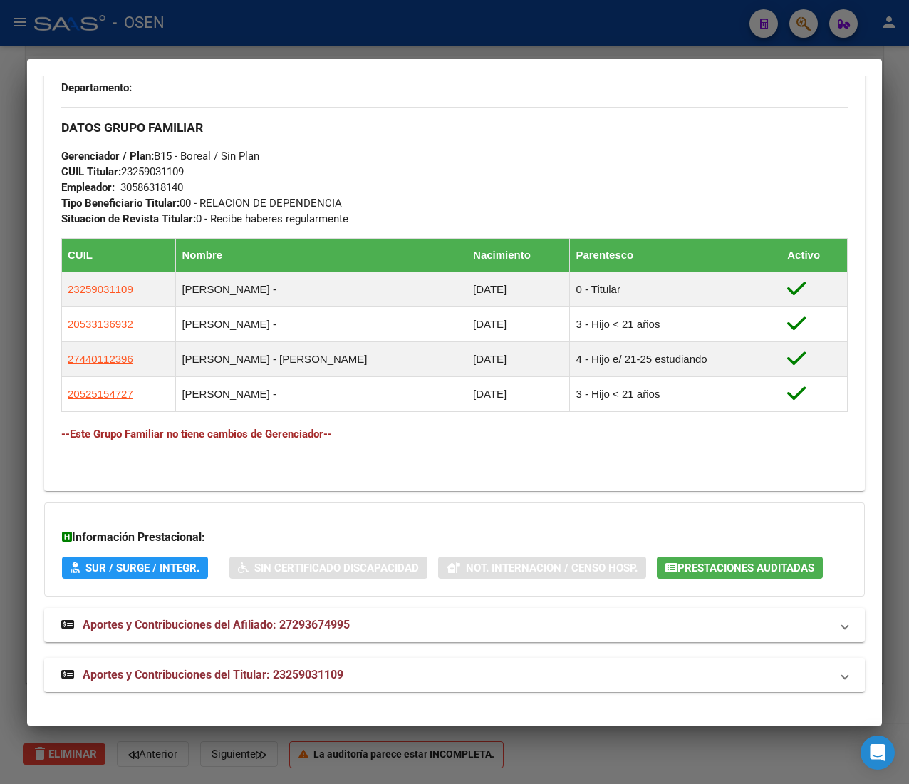
click at [413, 663] on mat-expansion-panel-header "Aportes y Contribuciones del Titular: 23259031109" at bounding box center [454, 675] width 821 height 34
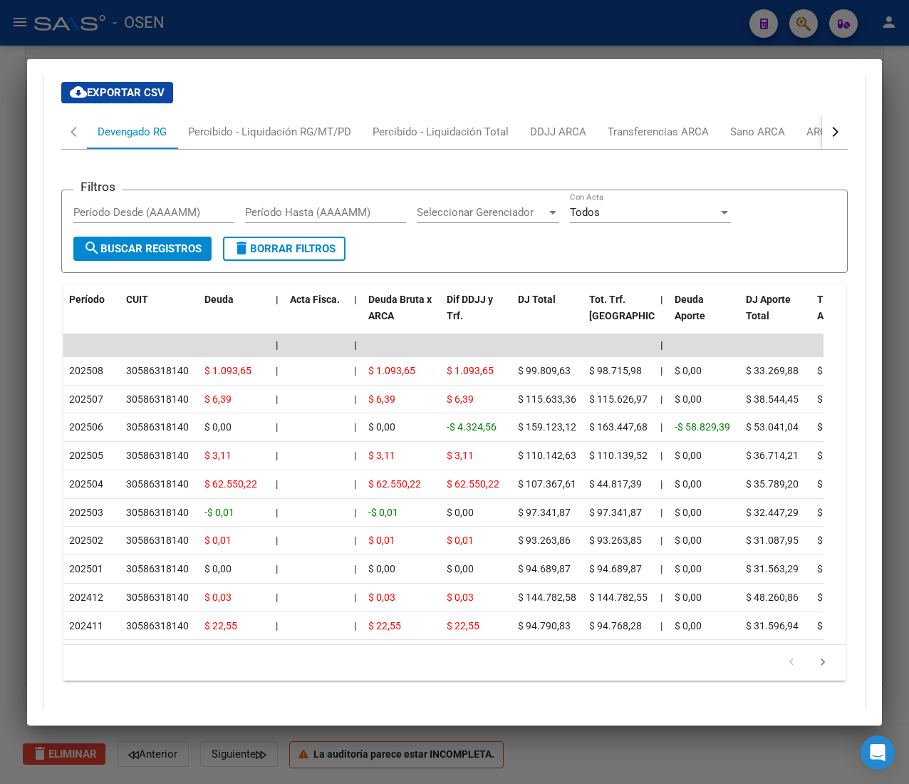
scroll to position [1408, 0]
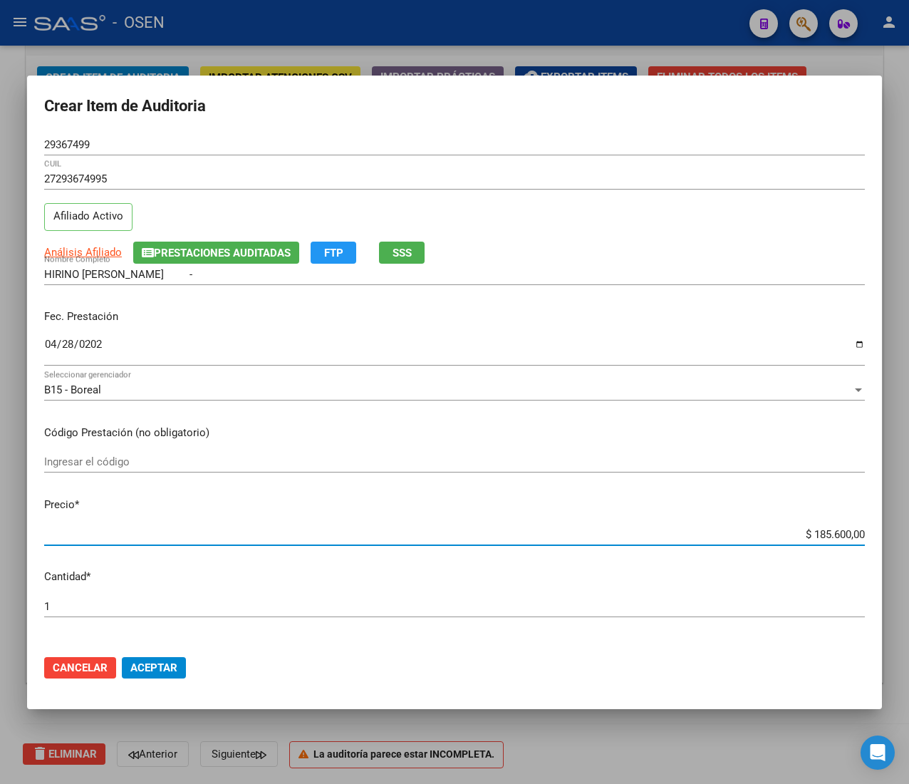
click at [811, 534] on input "$ 185.600,00" at bounding box center [454, 534] width 821 height 13
type input "$ 0,01"
type input "$ 0,14"
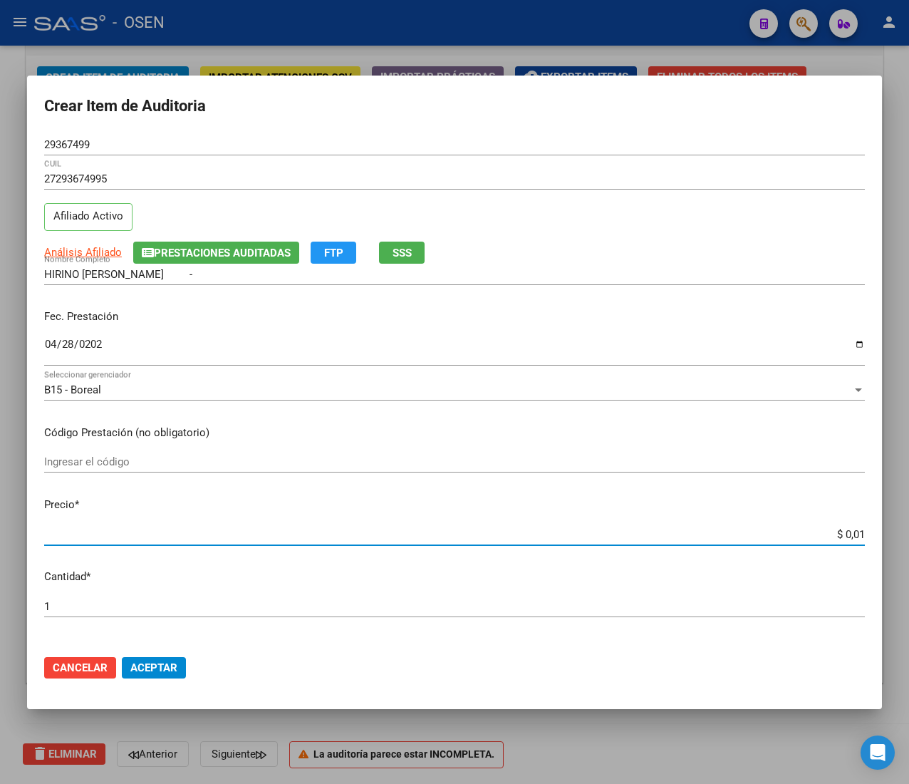
type input "$ 0,14"
type input "$ 1,46"
type input "$ 14,60"
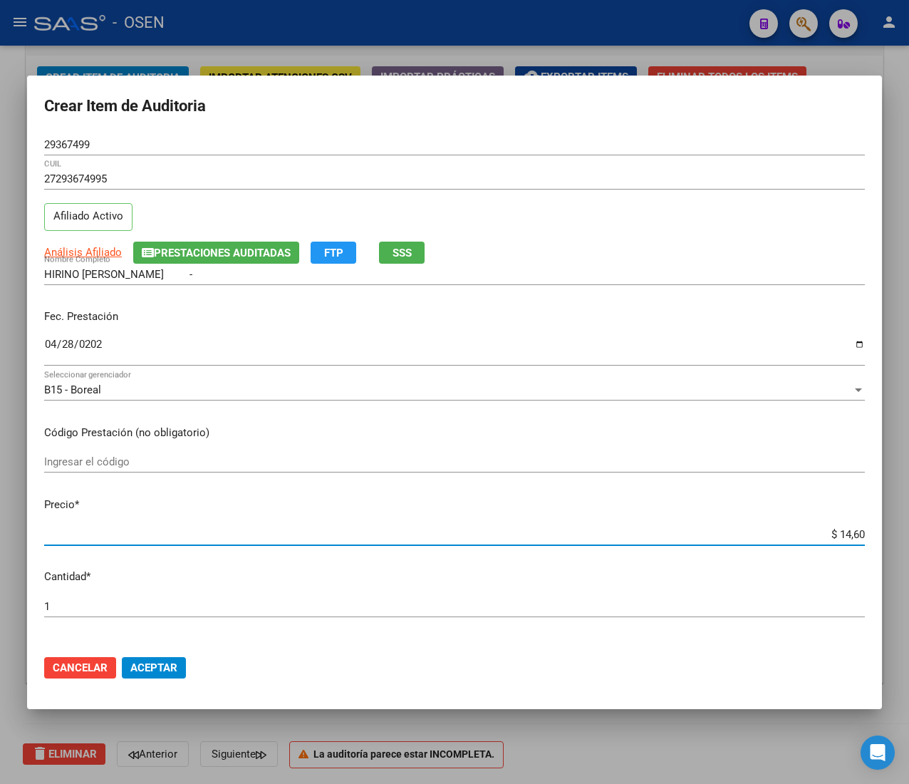
type input "$ 146,00"
type input "$ 1.460,00"
type input "$ 14.600,00"
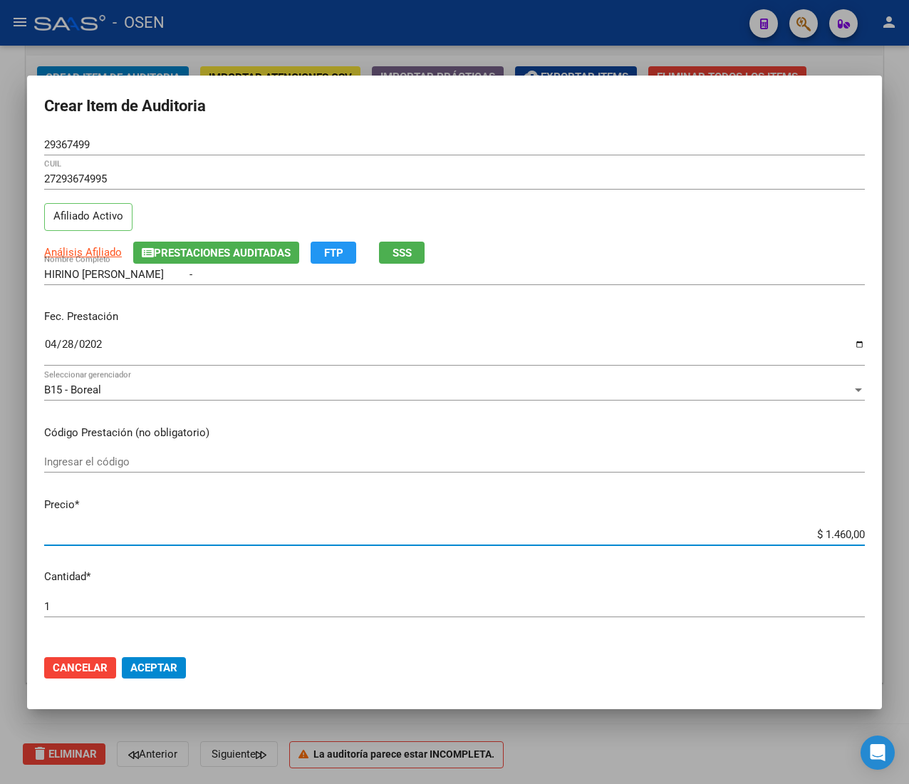
type input "$ 14.600,00"
click at [158, 668] on span "Aceptar" at bounding box center [153, 667] width 47 height 13
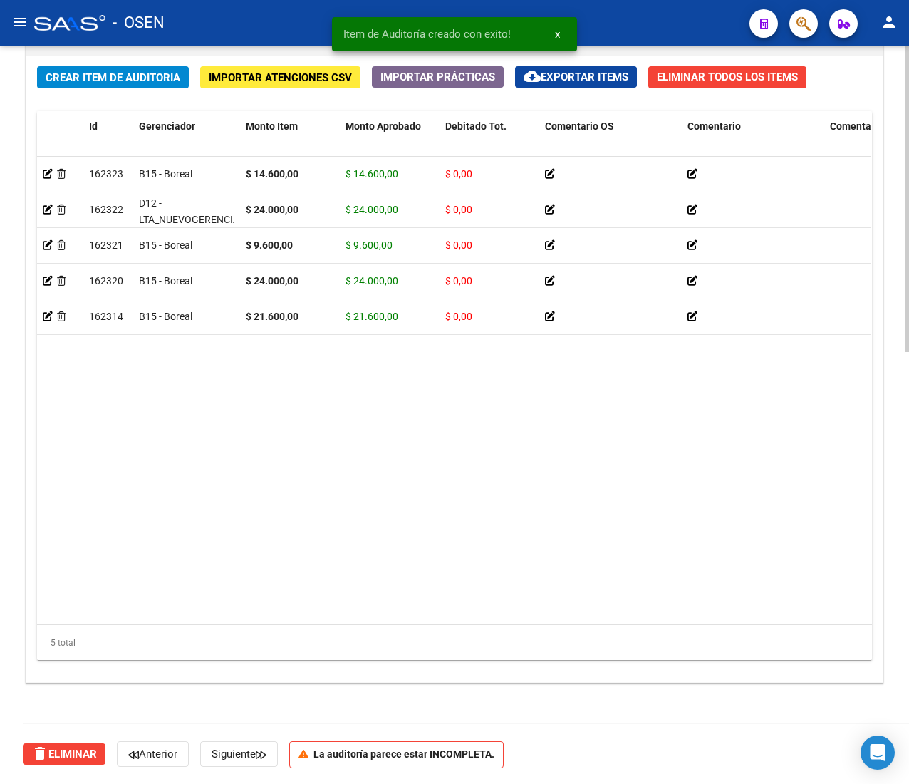
click at [111, 85] on button "Crear Item de Auditoria" at bounding box center [113, 77] width 152 height 22
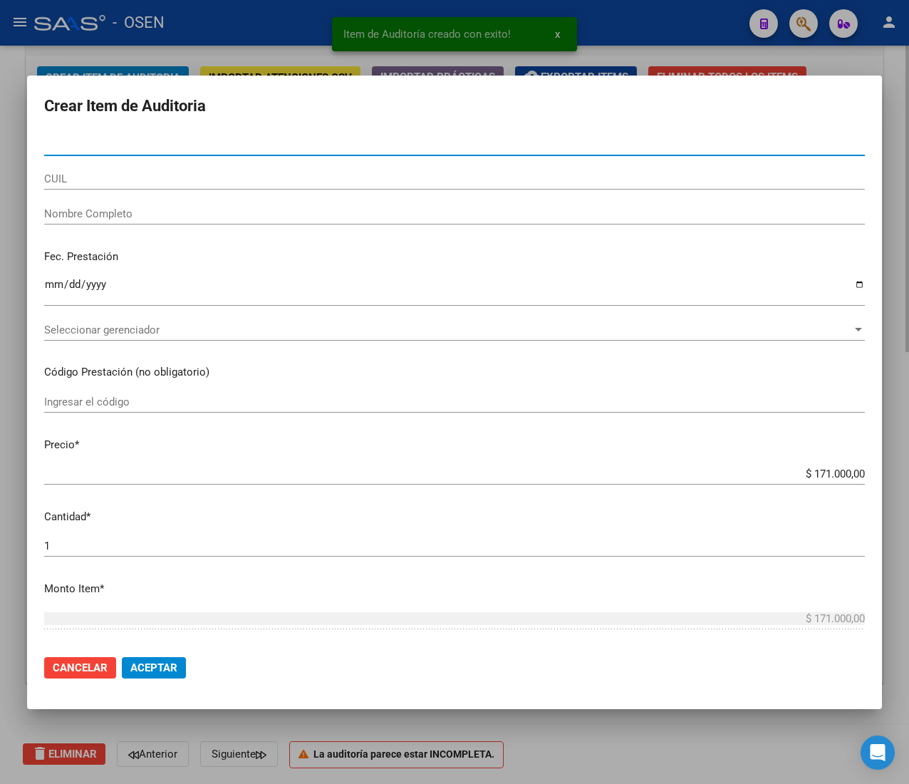
paste input "50109719"
type input "50109719"
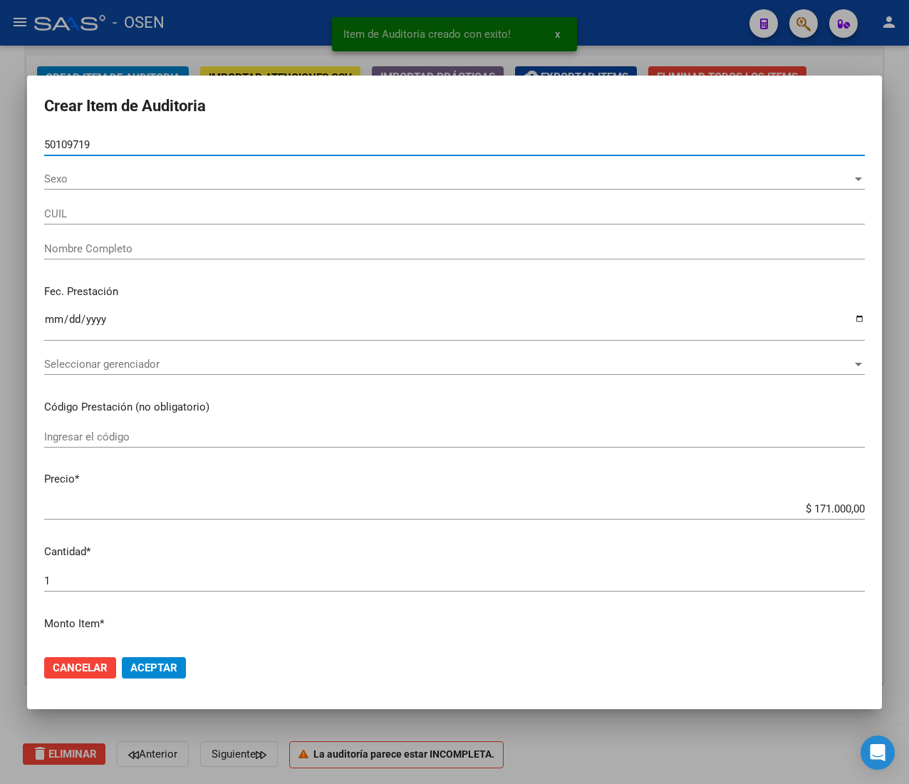
type input "20501097196"
type input "[PERSON_NAME] [PERSON_NAME] -"
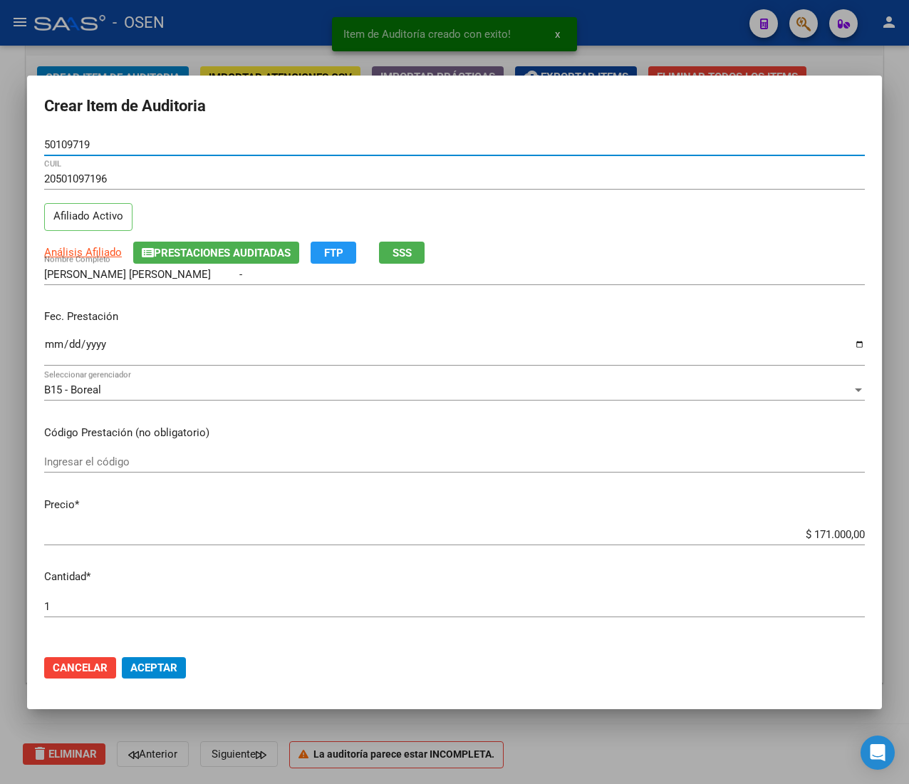
type input "50109719"
click at [47, 345] on input "Ingresar la fecha" at bounding box center [454, 349] width 821 height 23
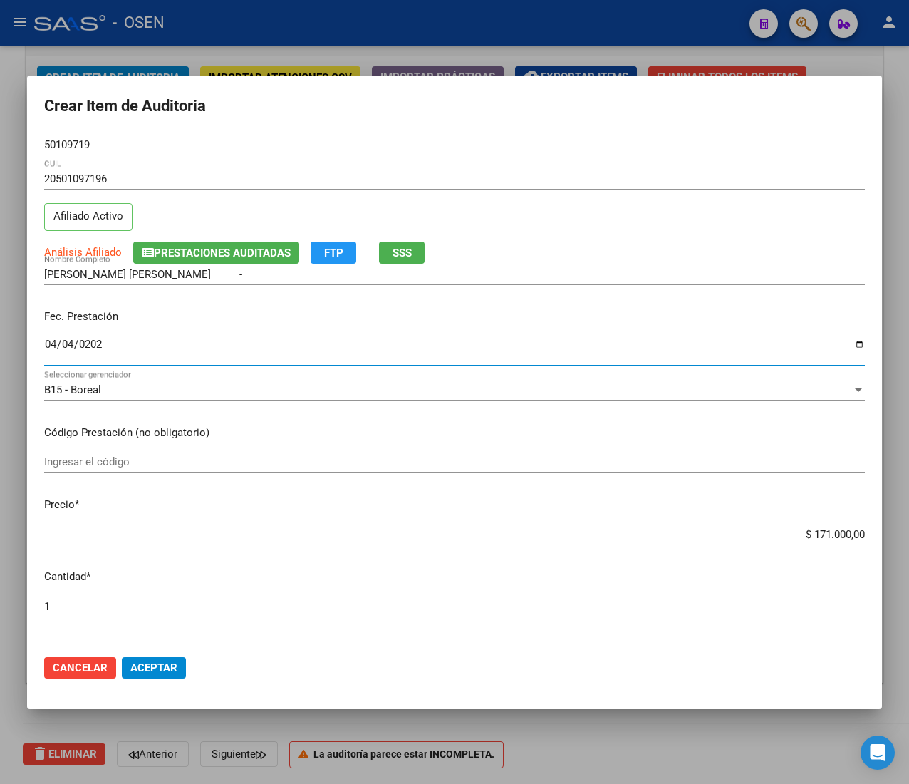
type input "[DATE]"
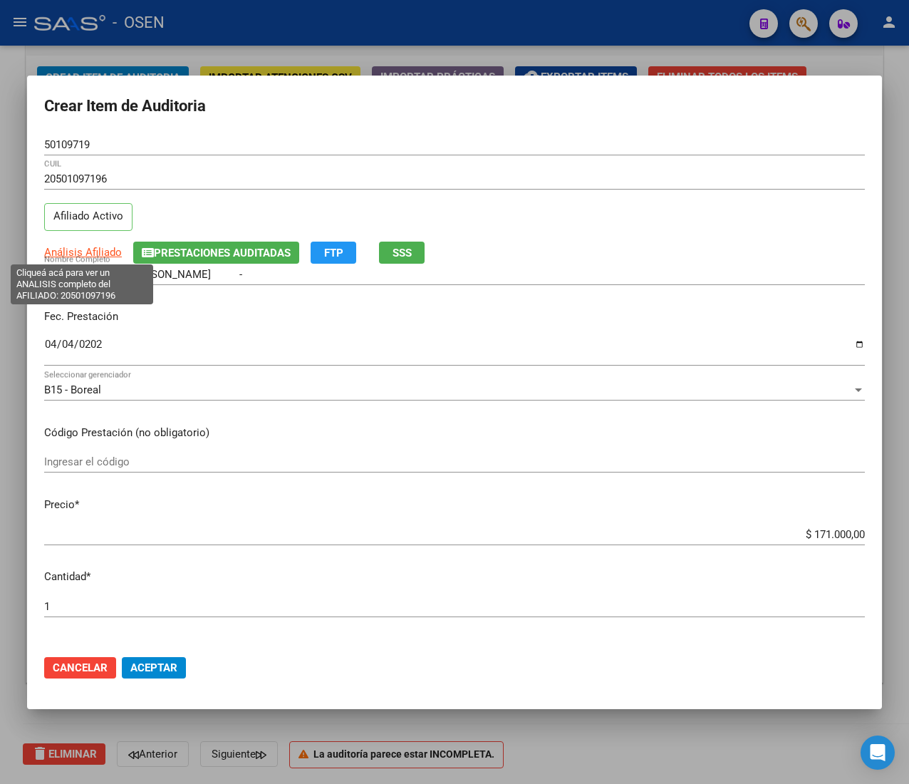
click at [108, 248] on span "Análisis Afiliado" at bounding box center [83, 252] width 78 height 13
type textarea "20501097196"
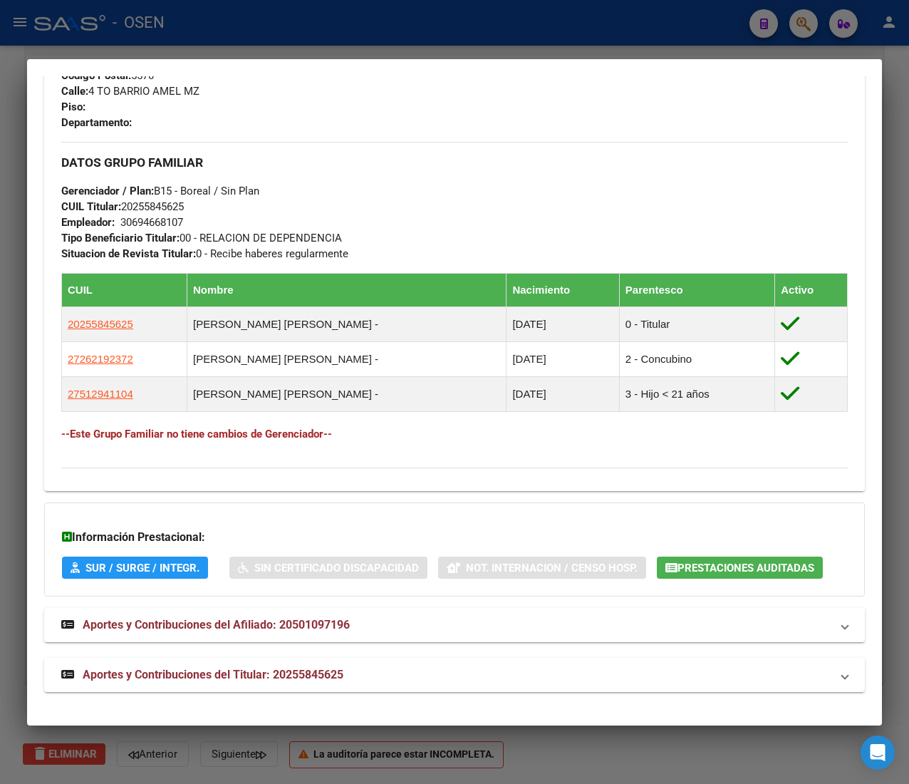
scroll to position [735, 0]
click at [425, 675] on mat-panel-title "Aportes y Contribuciones del Titular: 20255845625" at bounding box center [445, 674] width 769 height 17
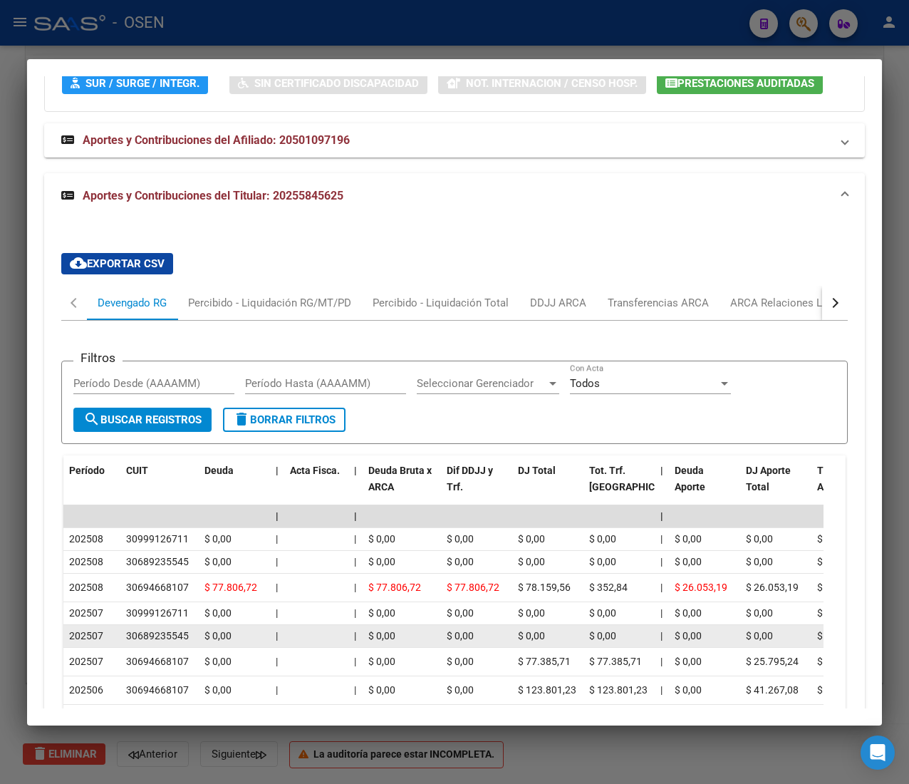
scroll to position [1373, 0]
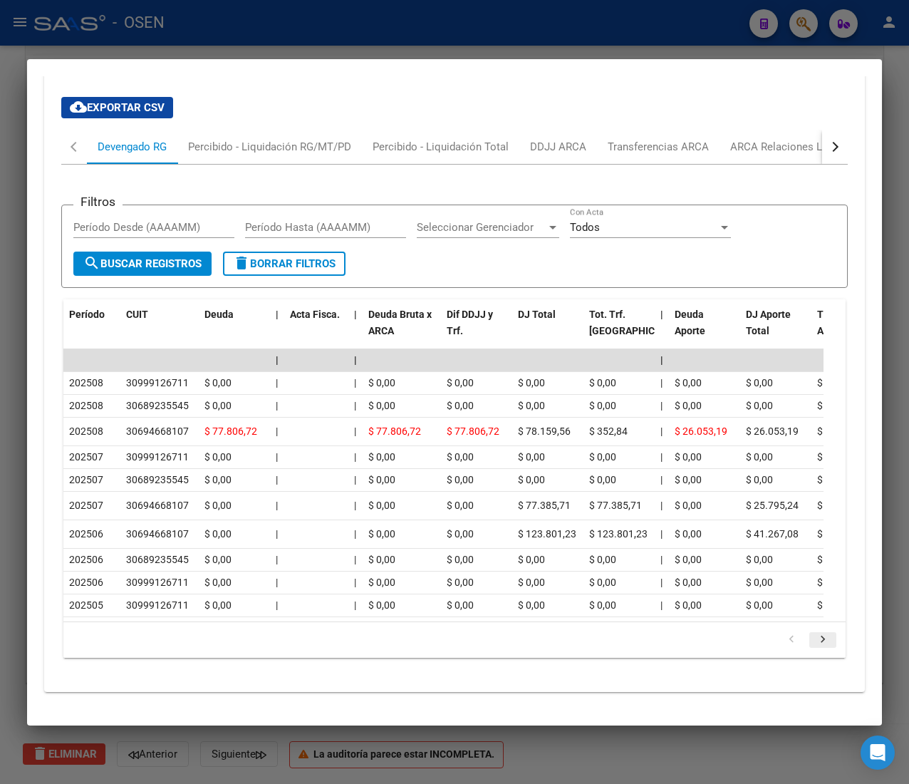
click at [814, 650] on icon "go to next page" at bounding box center [823, 641] width 19 height 17
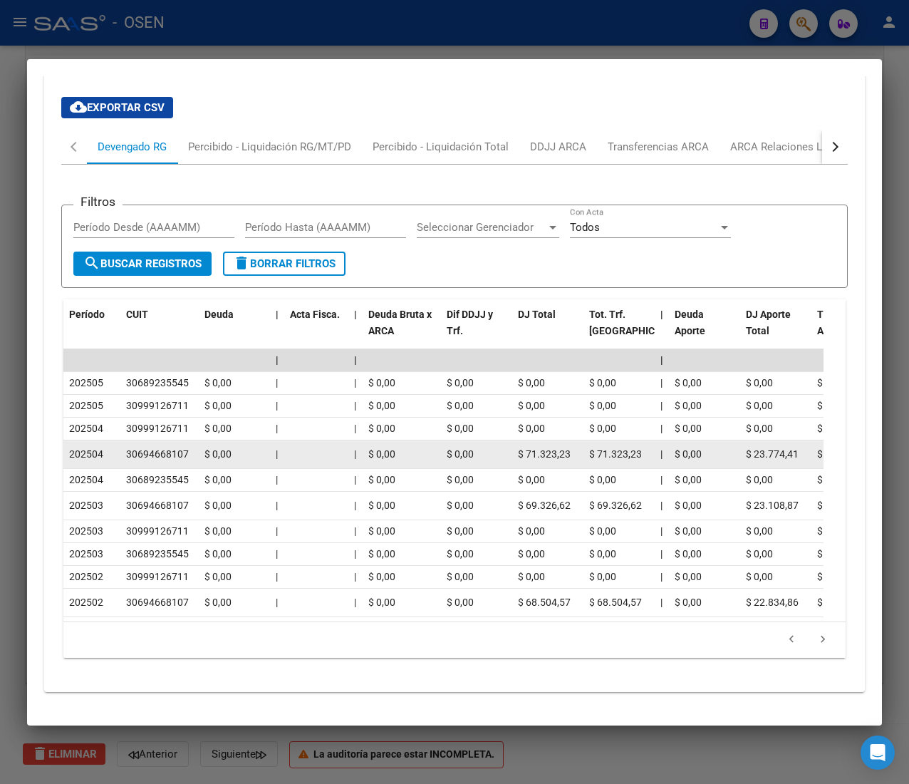
click at [346, 456] on datatable-body-cell at bounding box center [316, 454] width 64 height 28
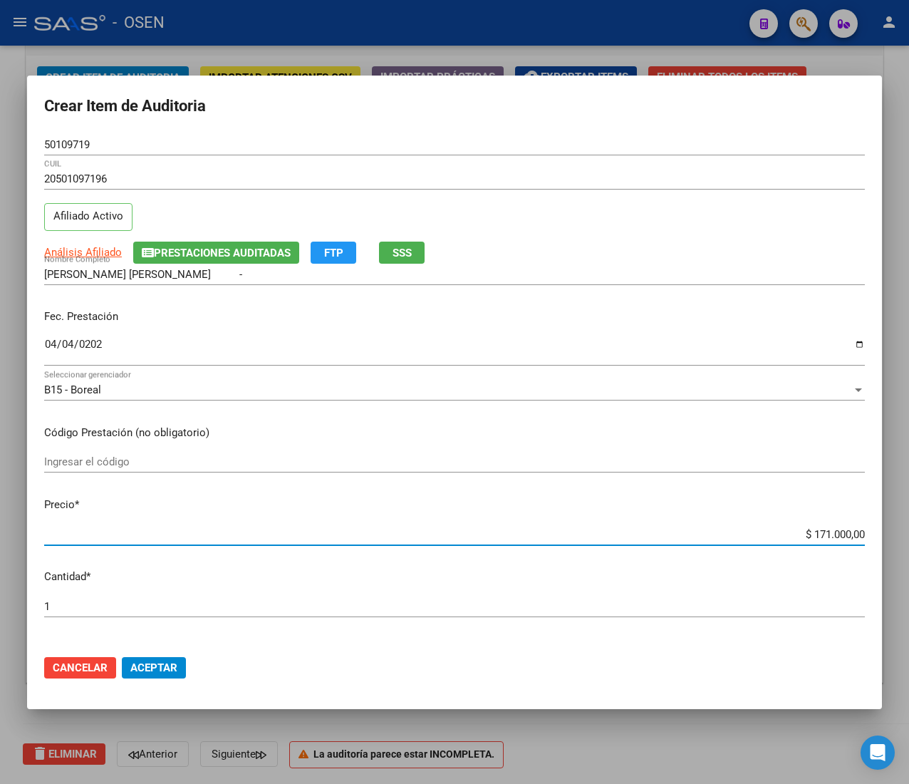
click at [830, 531] on input "$ 171.000,00" at bounding box center [454, 534] width 821 height 13
type input "$ 0,01"
type input "$ 0,18"
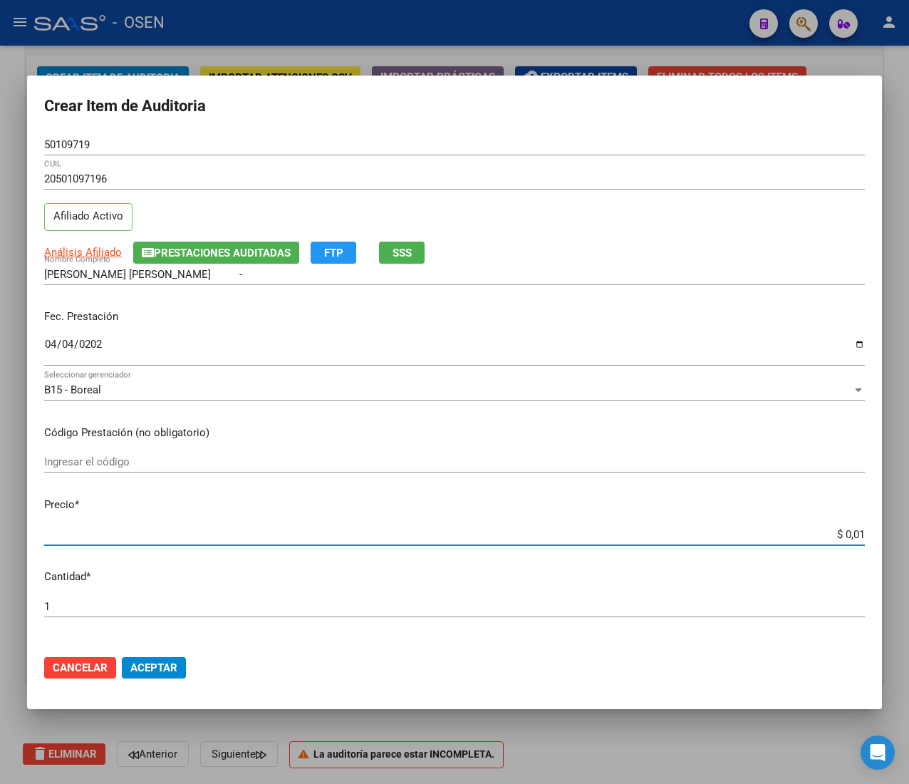
type input "$ 0,18"
type input "$ 1,80"
type input "$ 18,00"
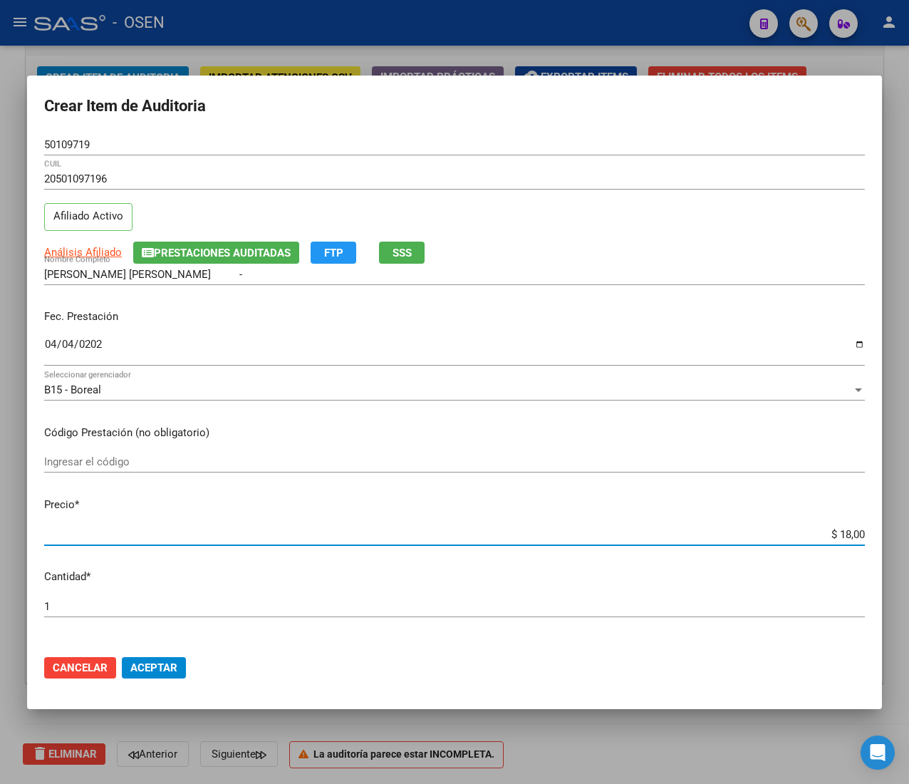
type input "$ 180,00"
type input "$ 1.800,00"
type input "$ 18.000,00"
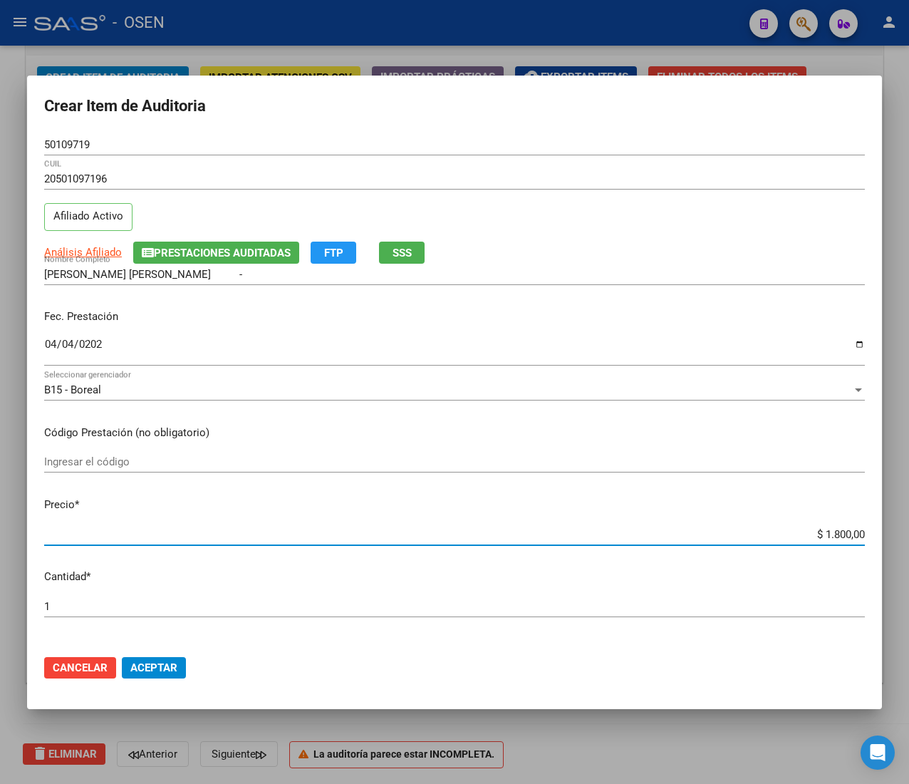
type input "$ 18.000,00"
click at [149, 671] on span "Aceptar" at bounding box center [153, 667] width 47 height 13
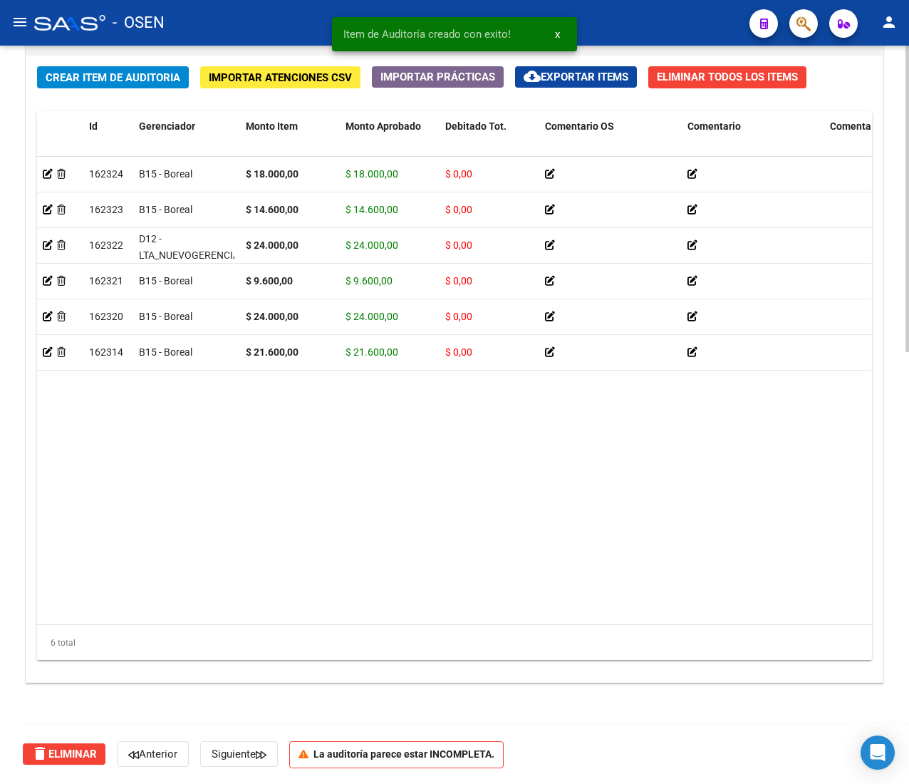
click at [50, 61] on div "Crear Item de Auditoria Importar Atenciones CSV Importar Prácticas cloud_downlo…" at bounding box center [454, 369] width 856 height 626
click at [54, 71] on span "Crear Item de Auditoria" at bounding box center [113, 77] width 135 height 13
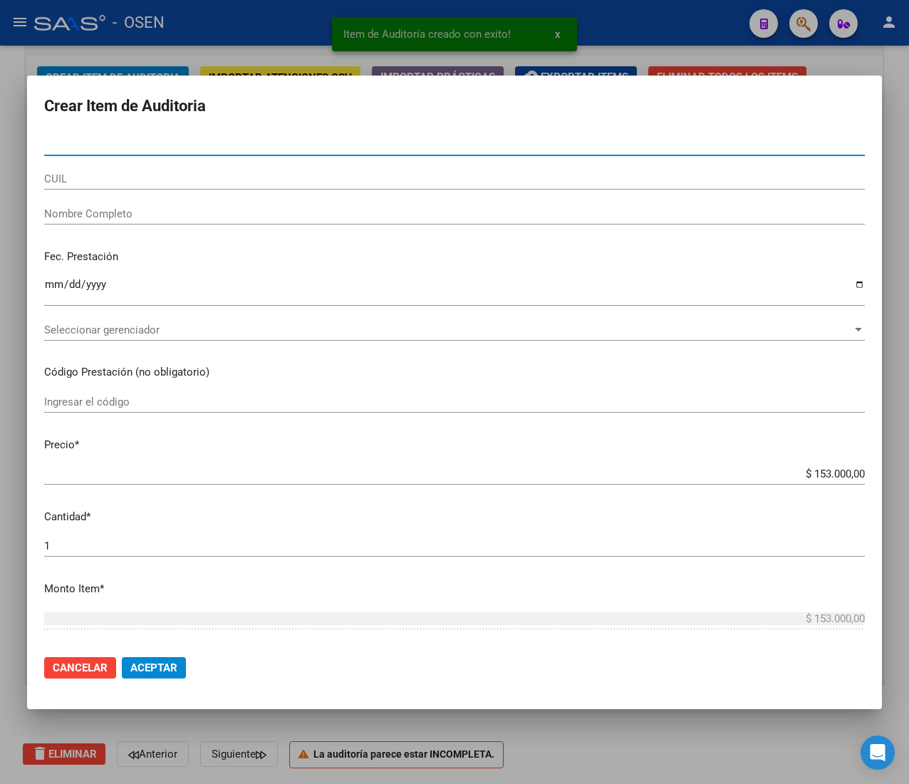
paste input "34853637"
type input "34853637"
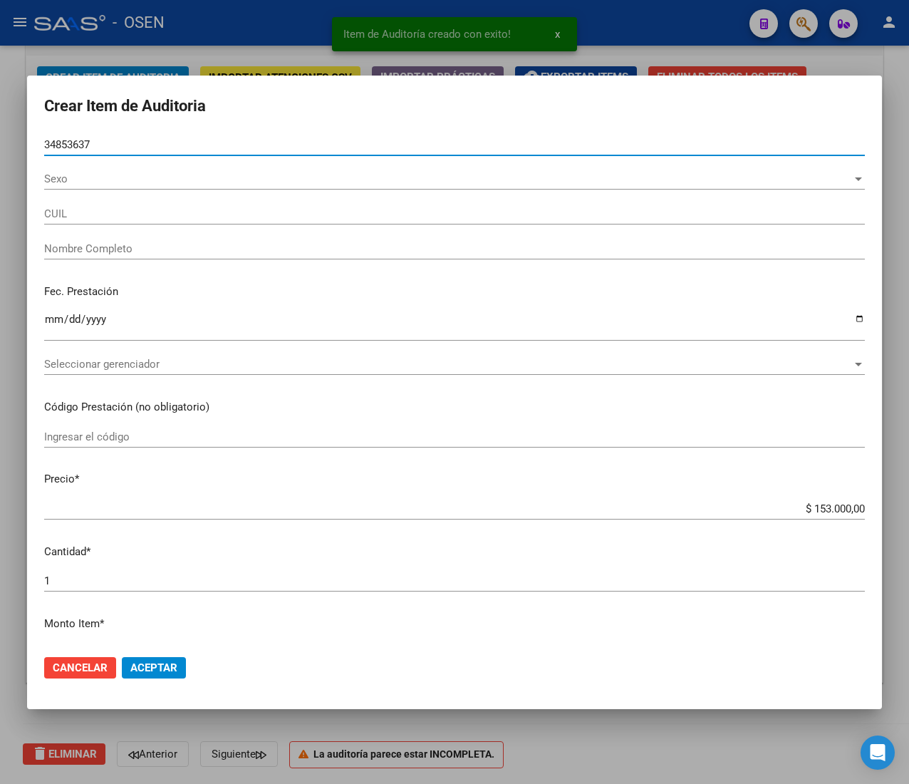
type input "20348536371"
type input "[PERSON_NAME] -"
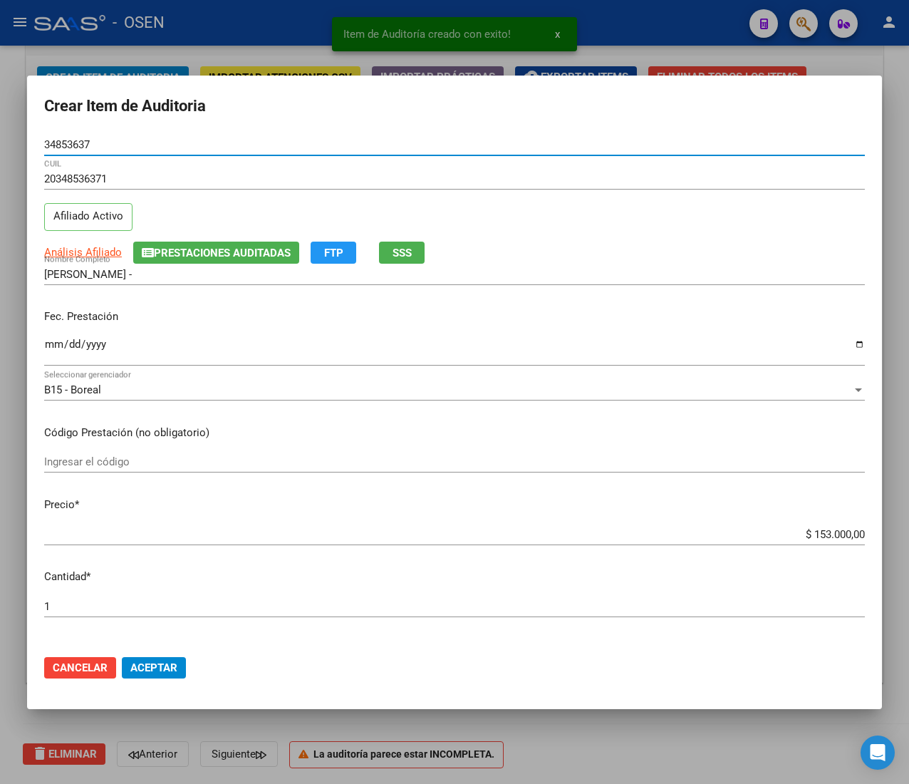
type input "34853637"
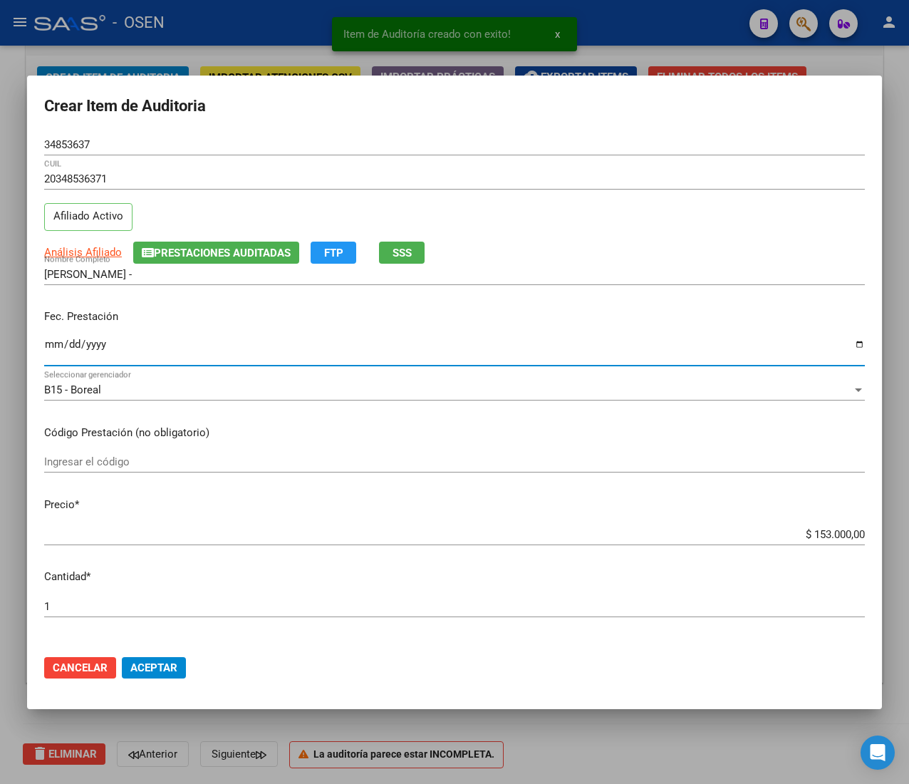
click at [53, 343] on input "Ingresar la fecha" at bounding box center [454, 349] width 821 height 23
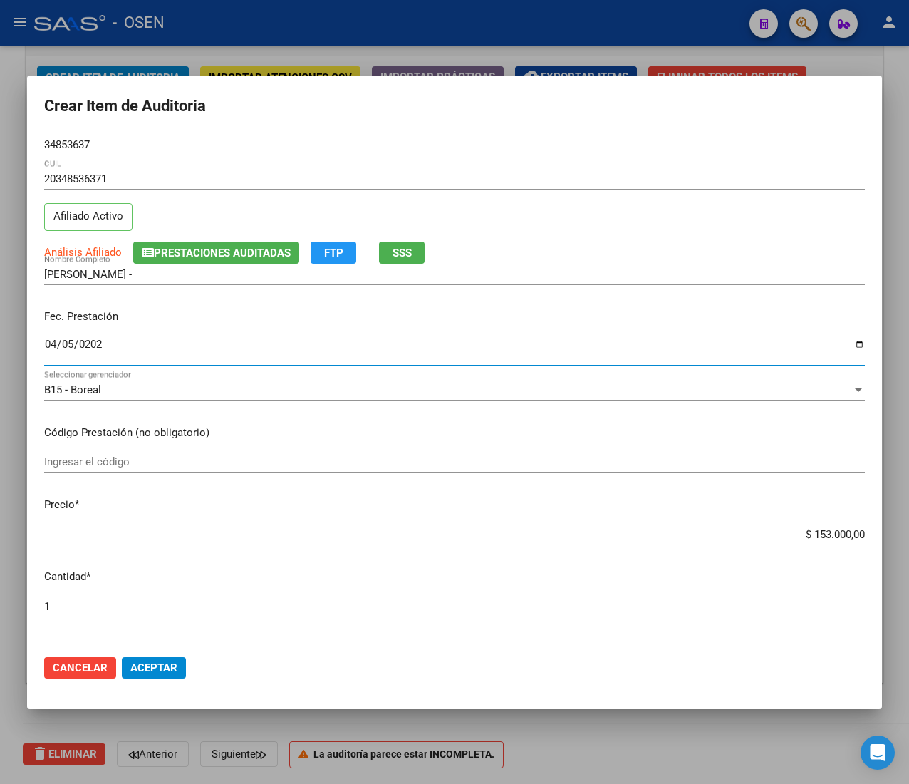
type input "[DATE]"
click at [78, 249] on span "Análisis Afiliado" at bounding box center [83, 252] width 78 height 13
type textarea "20348536371"
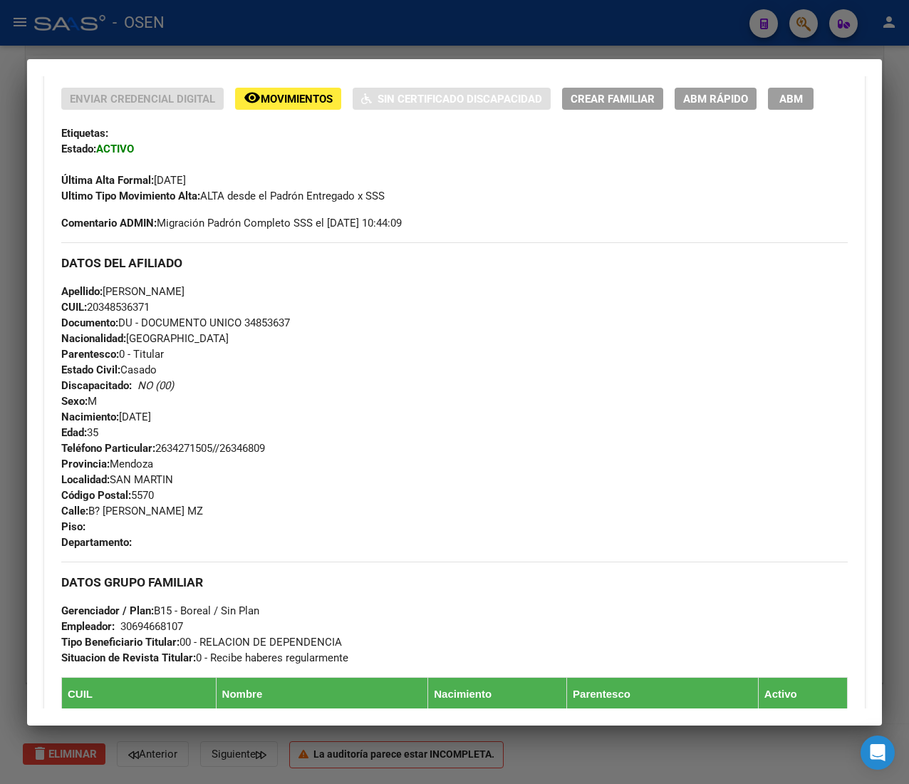
scroll to position [691, 0]
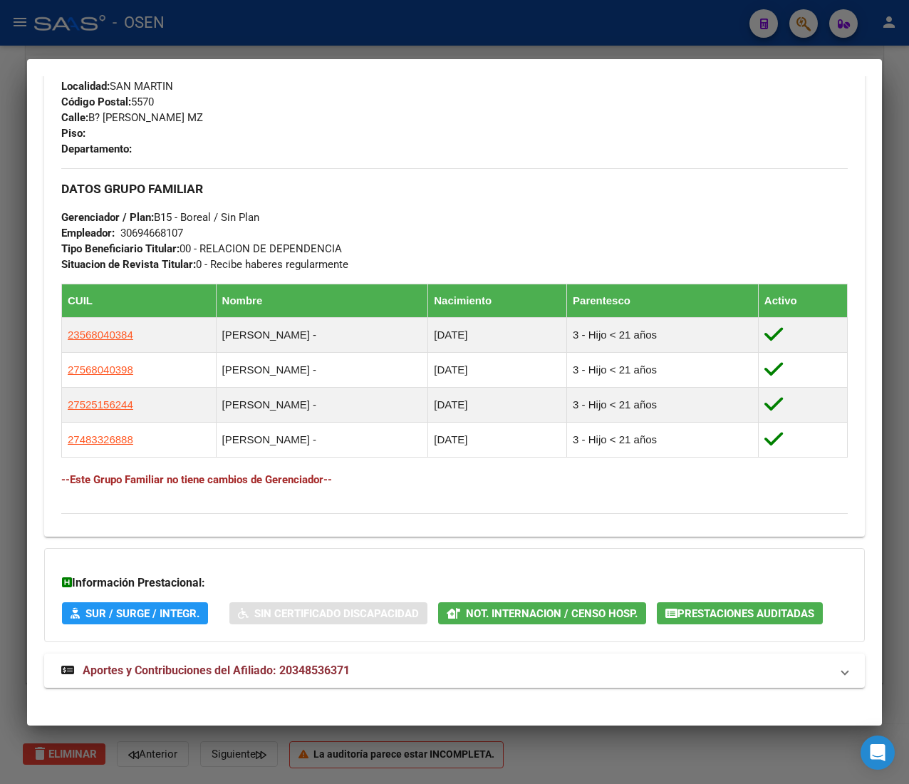
click at [422, 689] on div "DATOS PADRÓN ÁGIL: [PERSON_NAME] - | ACTIVO | AFILIADO TITULAR Datos Personales…" at bounding box center [454, 70] width 821 height 1268
click at [422, 674] on mat-panel-title "Aportes y Contribuciones del Afiliado: 20348536371" at bounding box center [445, 670] width 769 height 17
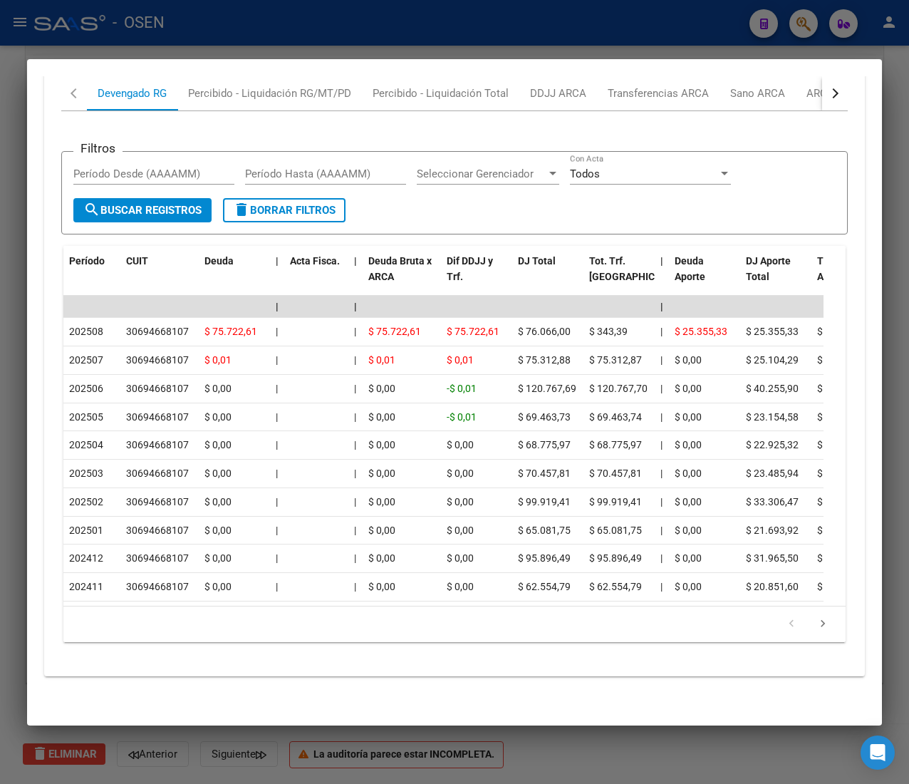
scroll to position [1406, 0]
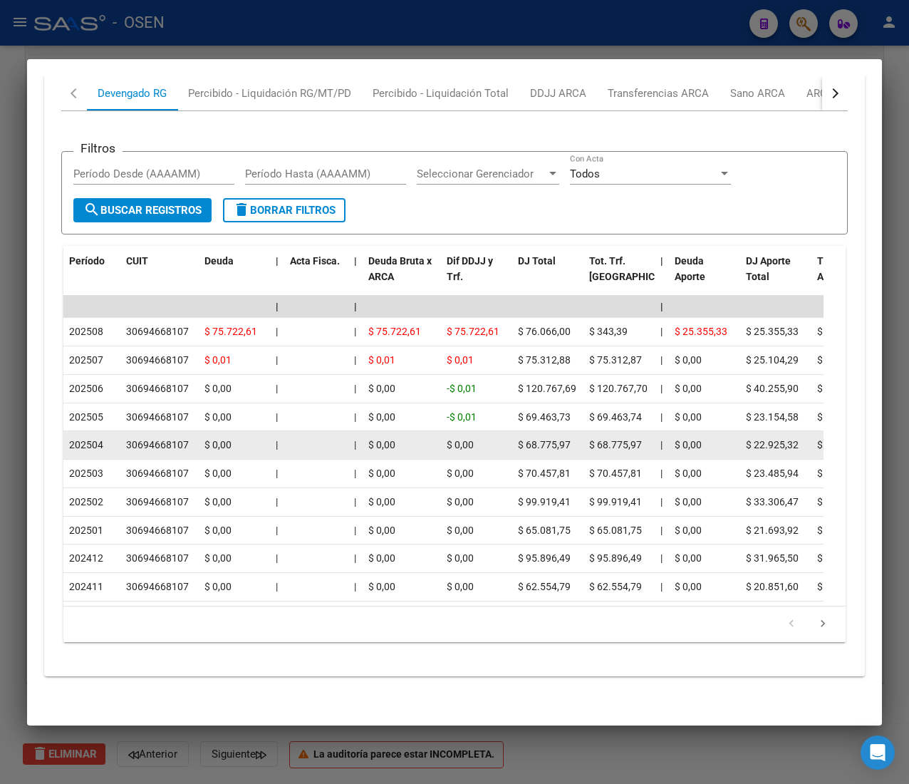
click at [325, 437] on div at bounding box center [316, 445] width 53 height 16
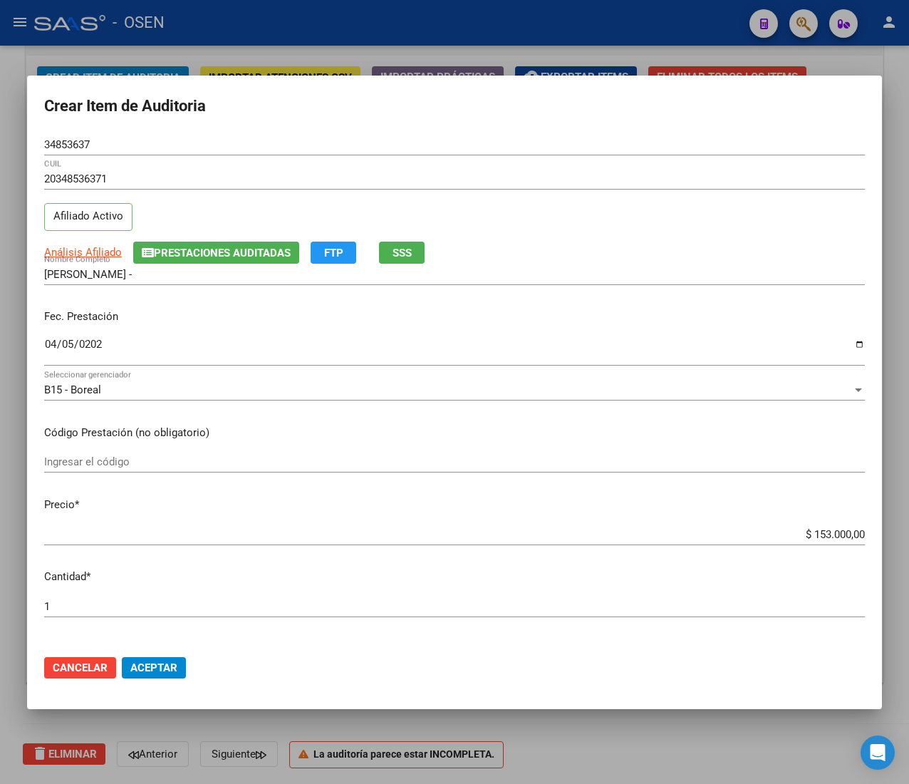
click at [833, 539] on input "$ 153.000,00" at bounding box center [454, 534] width 821 height 13
click at [833, 538] on input "$ 153.000,00" at bounding box center [454, 534] width 821 height 13
type input "$ 0,01"
type input "$ 0,13"
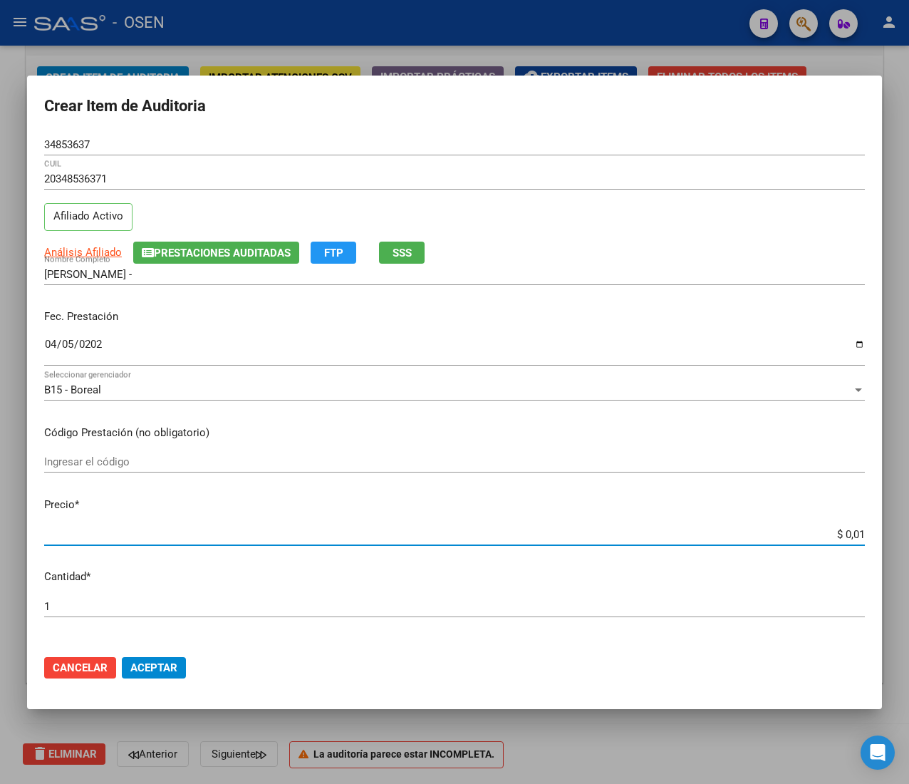
type input "$ 0,13"
type input "$ 1,30"
type input "$ 13,00"
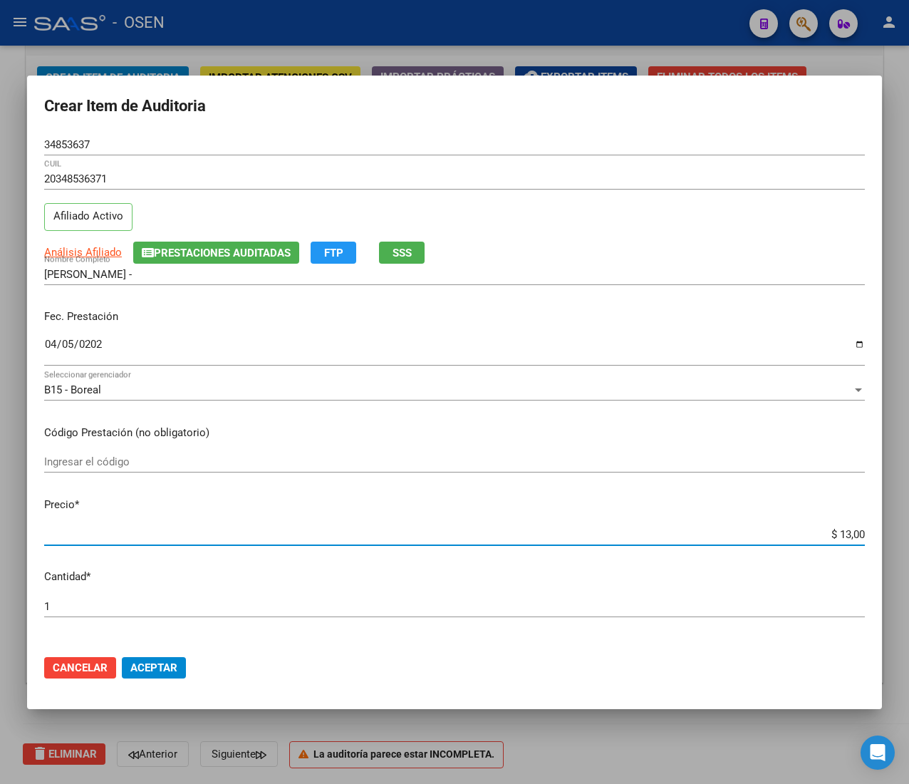
type input "$ 130,00"
type input "$ 1.300,00"
type input "$ 13.000,00"
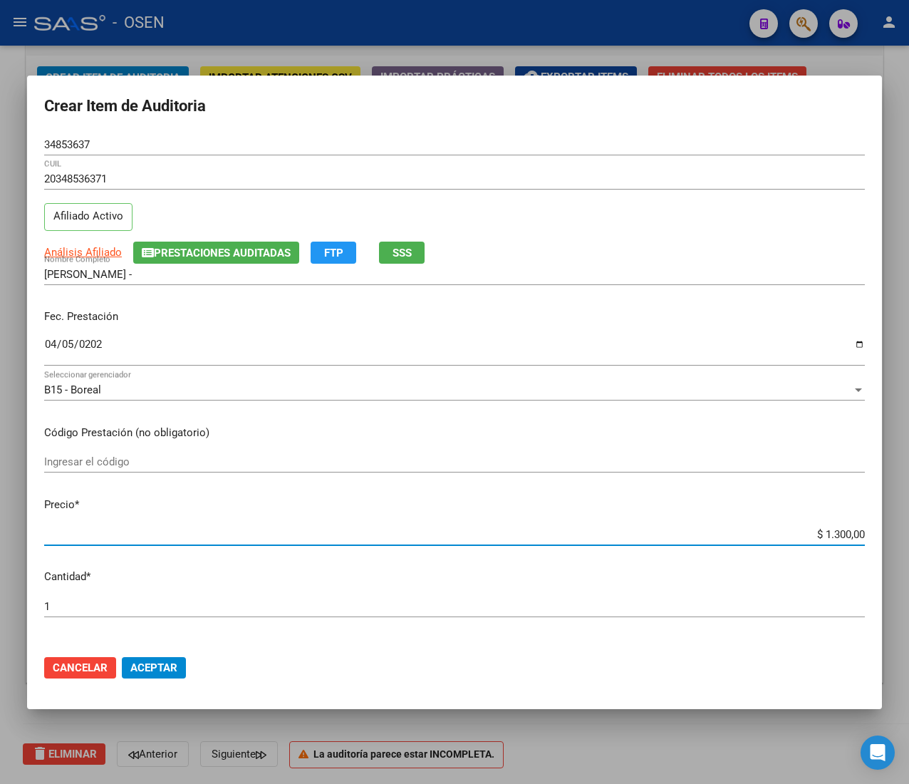
type input "$ 13.000,00"
click at [155, 661] on span "Aceptar" at bounding box center [153, 667] width 47 height 13
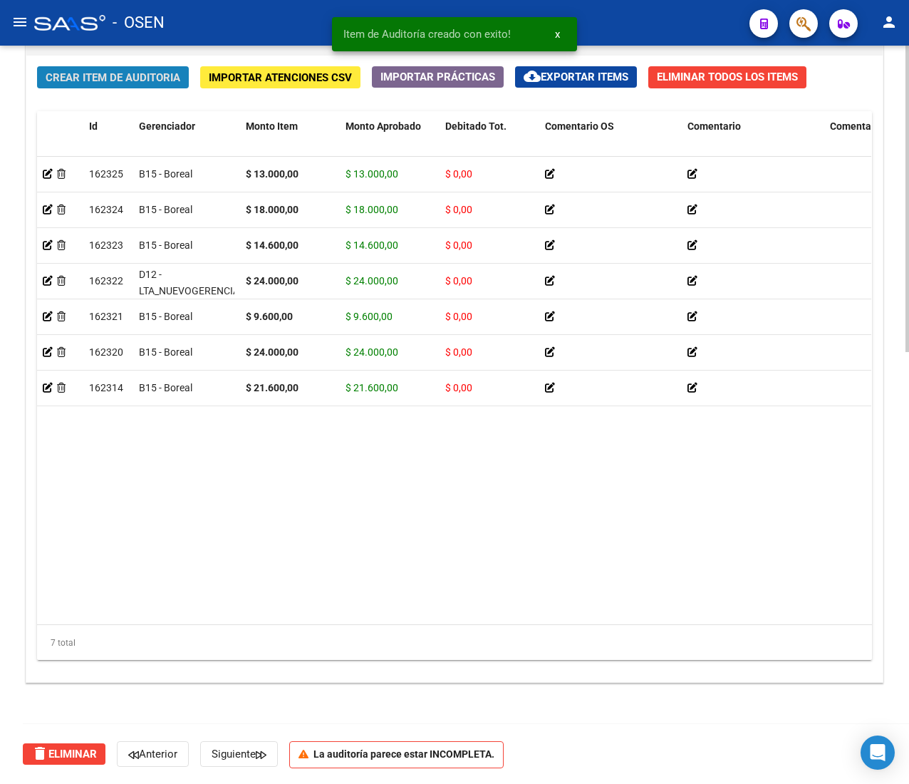
click at [132, 82] on span "Crear Item de Auditoria" at bounding box center [113, 77] width 135 height 13
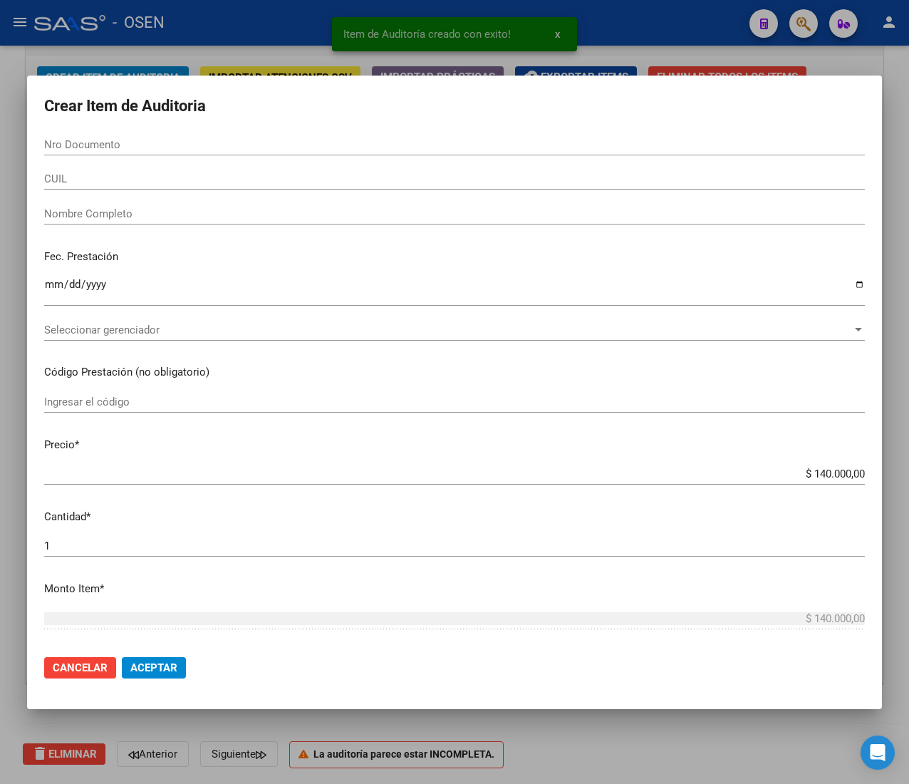
drag, startPoint x: 74, startPoint y: 133, endPoint x: 72, endPoint y: 142, distance: 9.5
click at [72, 142] on form "Crear Item de Auditoria Nro Documento CUIL Nombre Completo Fec. Prestación Ingr…" at bounding box center [454, 392] width 821 height 599
click at [72, 142] on input "Nro Documento" at bounding box center [454, 144] width 821 height 13
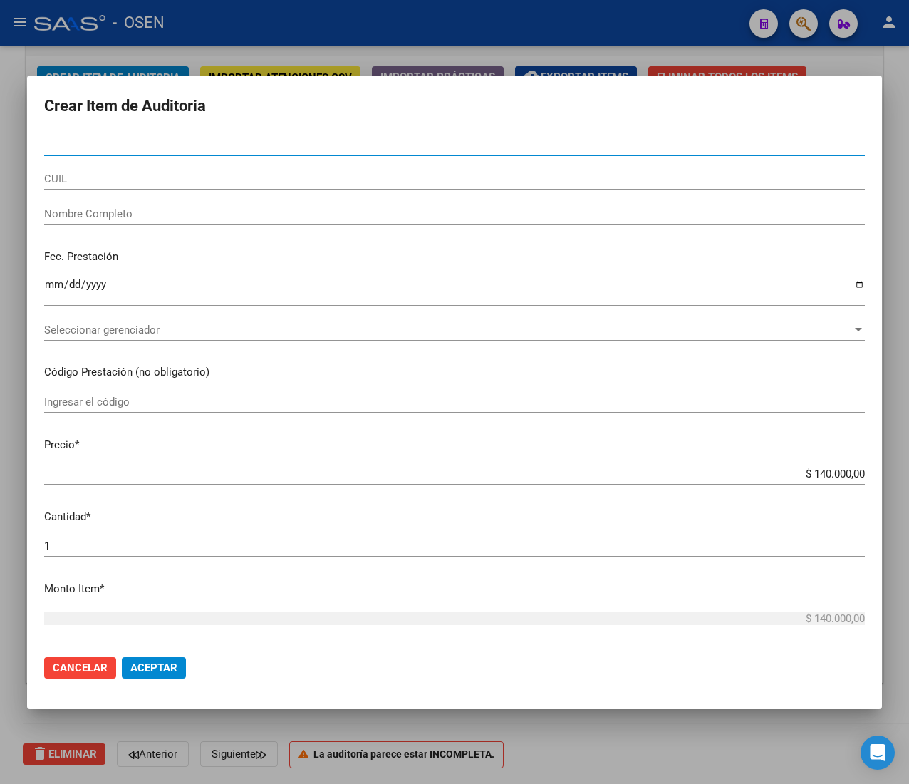
paste input "43942415"
type input "43942415"
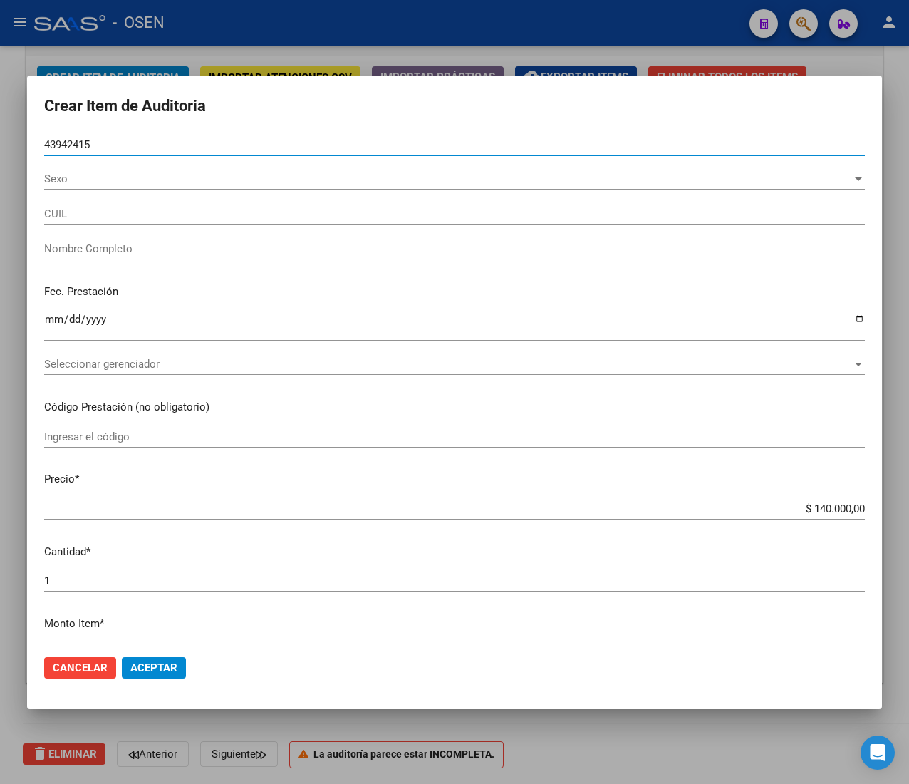
type input "20439424150"
type input "[PERSON_NAME] [PERSON_NAME]"
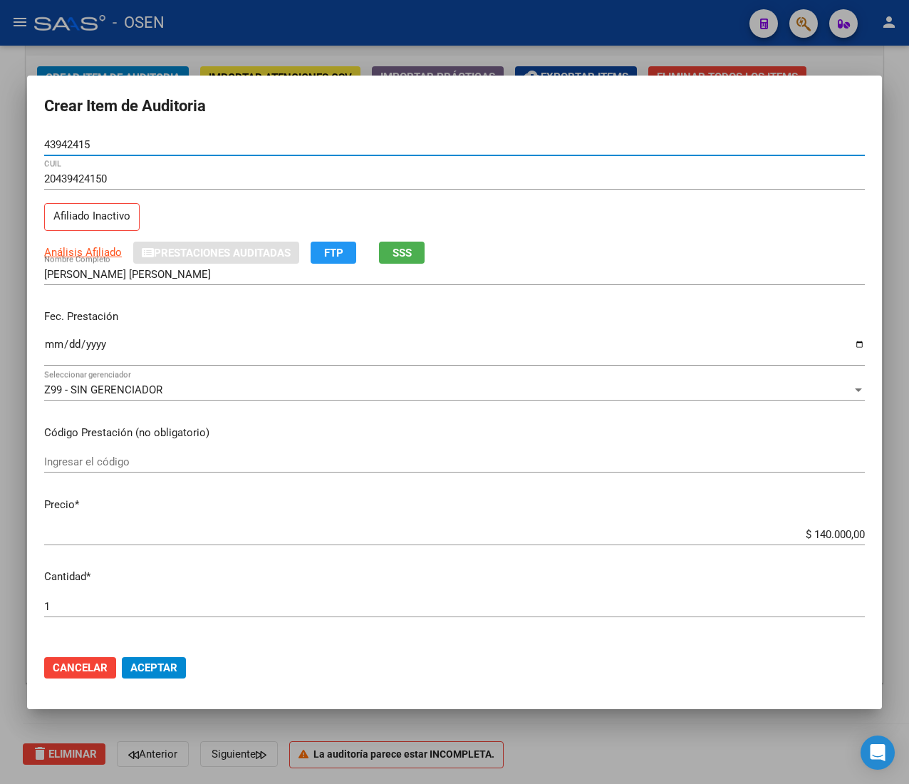
type input "43942415"
click at [51, 348] on input "Ingresar la fecha" at bounding box center [454, 349] width 821 height 23
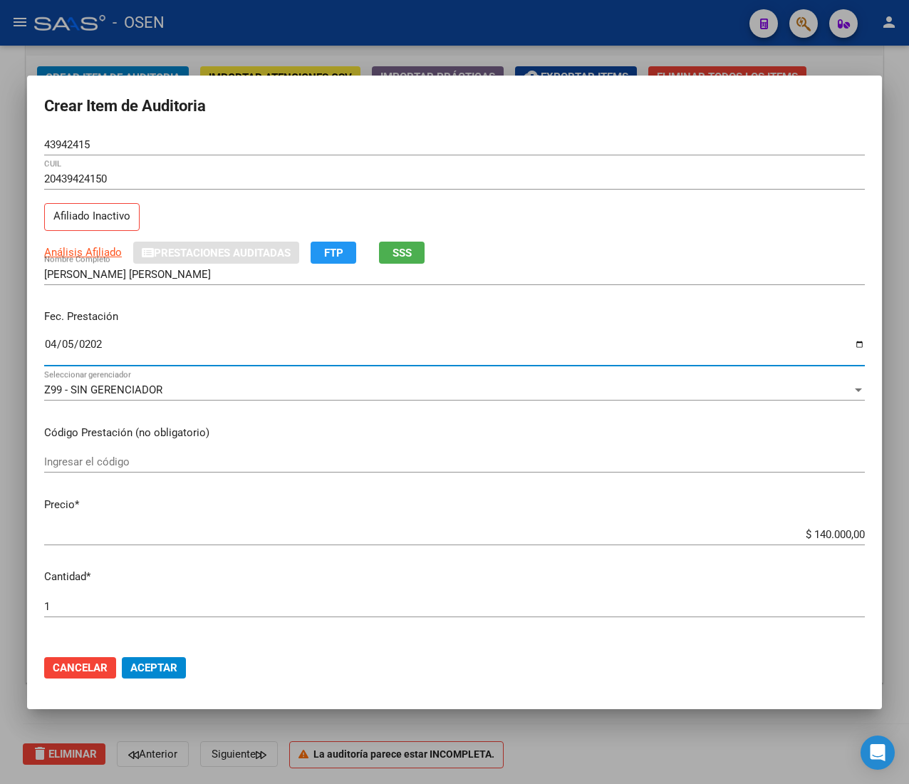
type input "[DATE]"
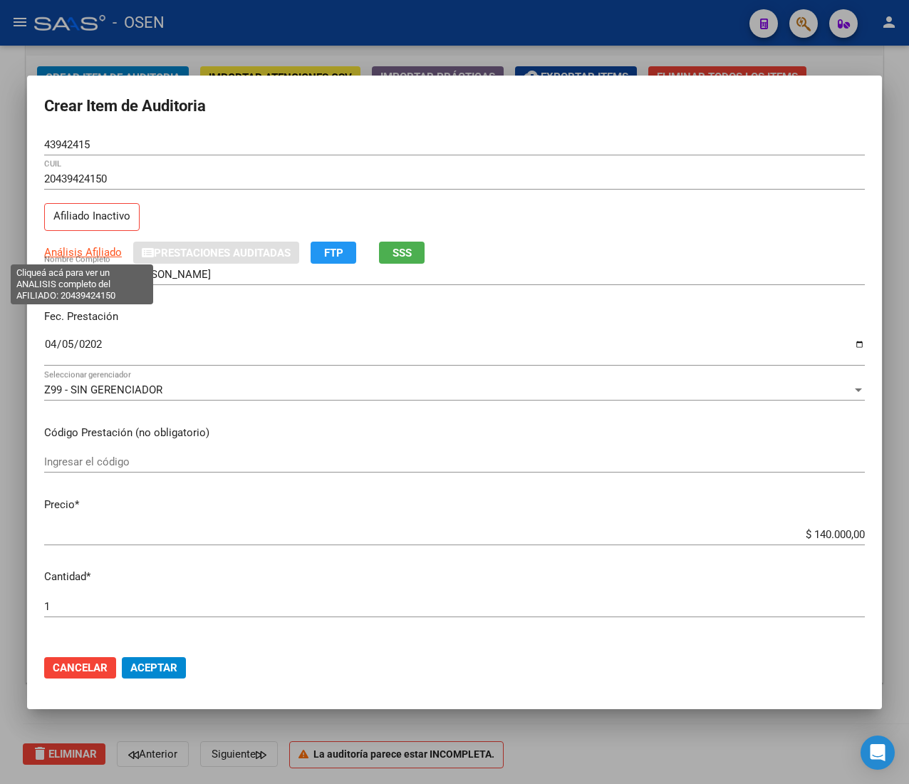
click at [74, 250] on span "Análisis Afiliado" at bounding box center [83, 252] width 78 height 13
type textarea "20439424150"
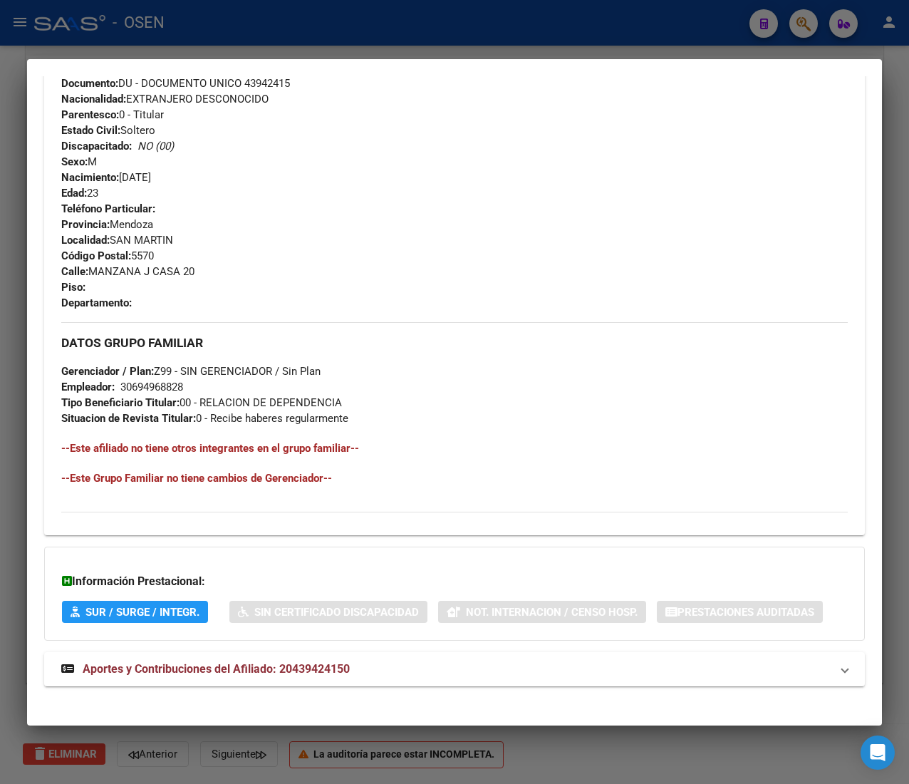
scroll to position [580, 0]
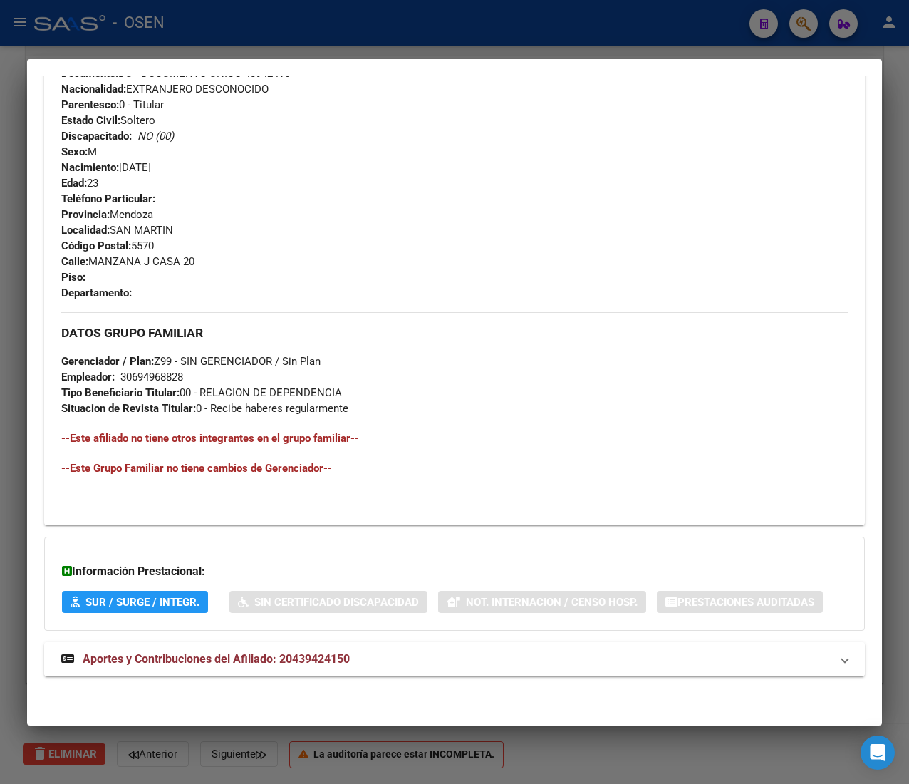
click at [417, 658] on mat-panel-title "Aportes y Contribuciones del Afiliado: 20439424150" at bounding box center [445, 658] width 769 height 17
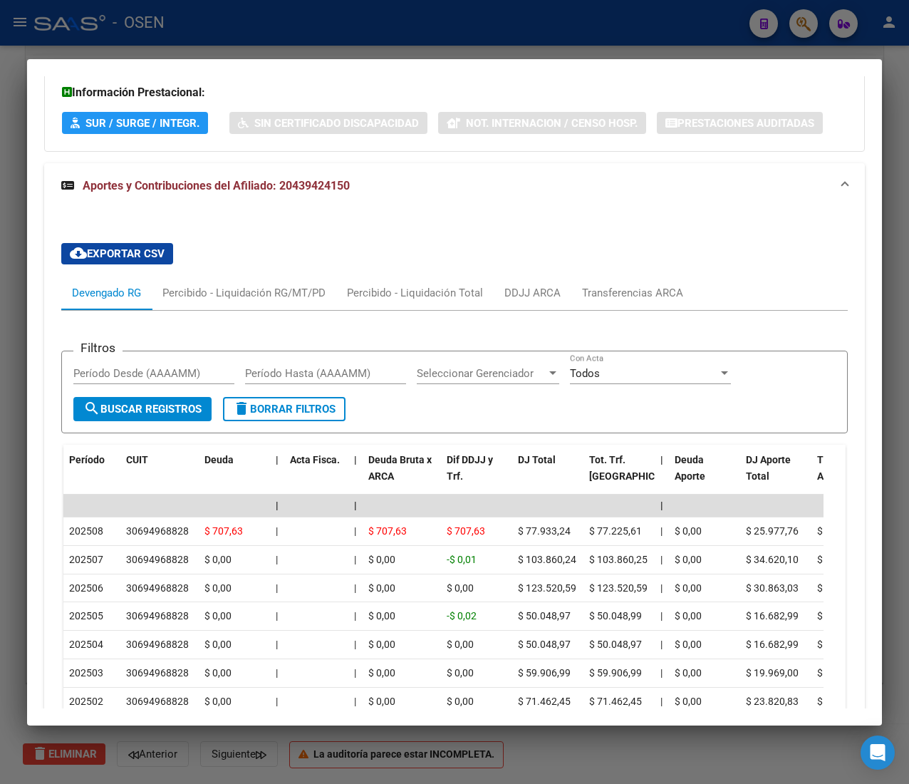
scroll to position [1198, 0]
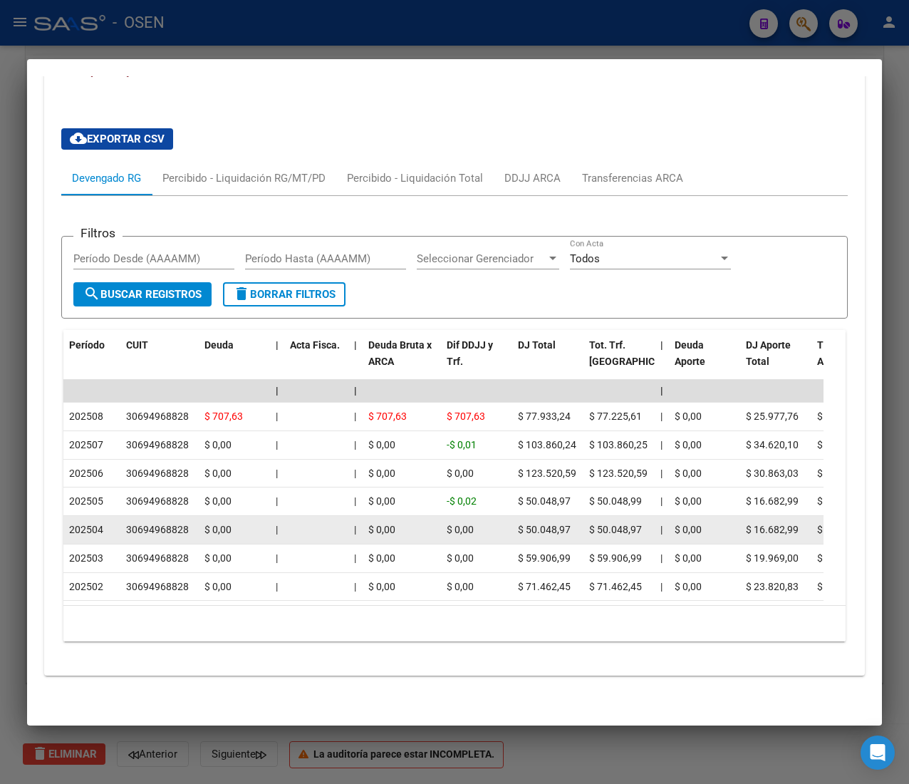
click at [363, 516] on datatable-body-cell "$ 0,00" at bounding box center [402, 530] width 78 height 28
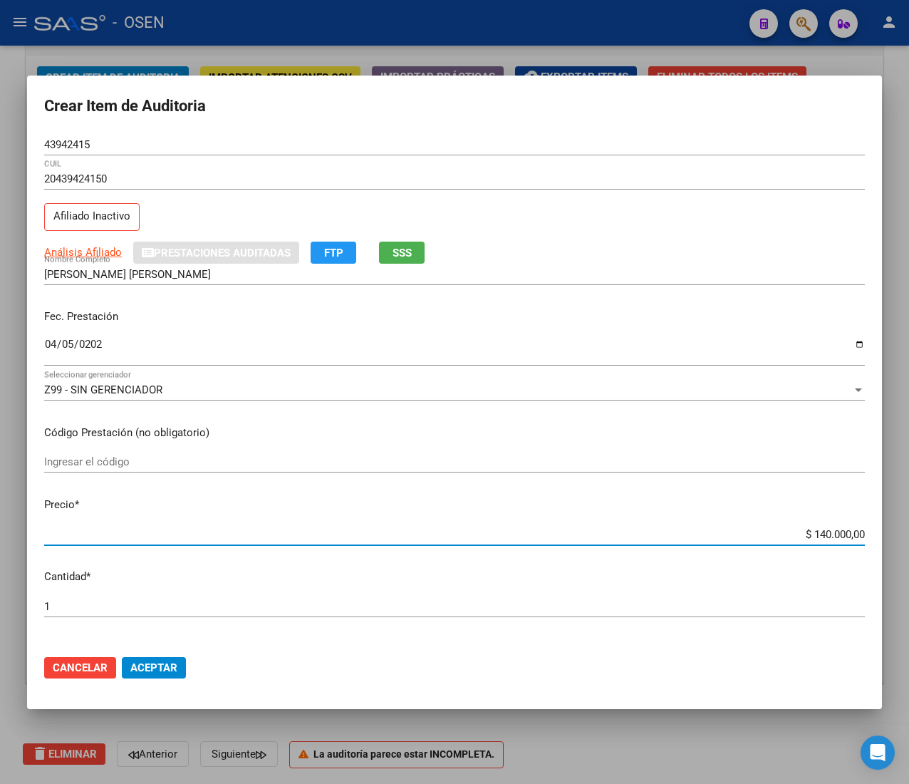
click at [821, 533] on input "$ 140.000,00" at bounding box center [454, 534] width 821 height 13
type input "$ 0,01"
type input "$ 0,13"
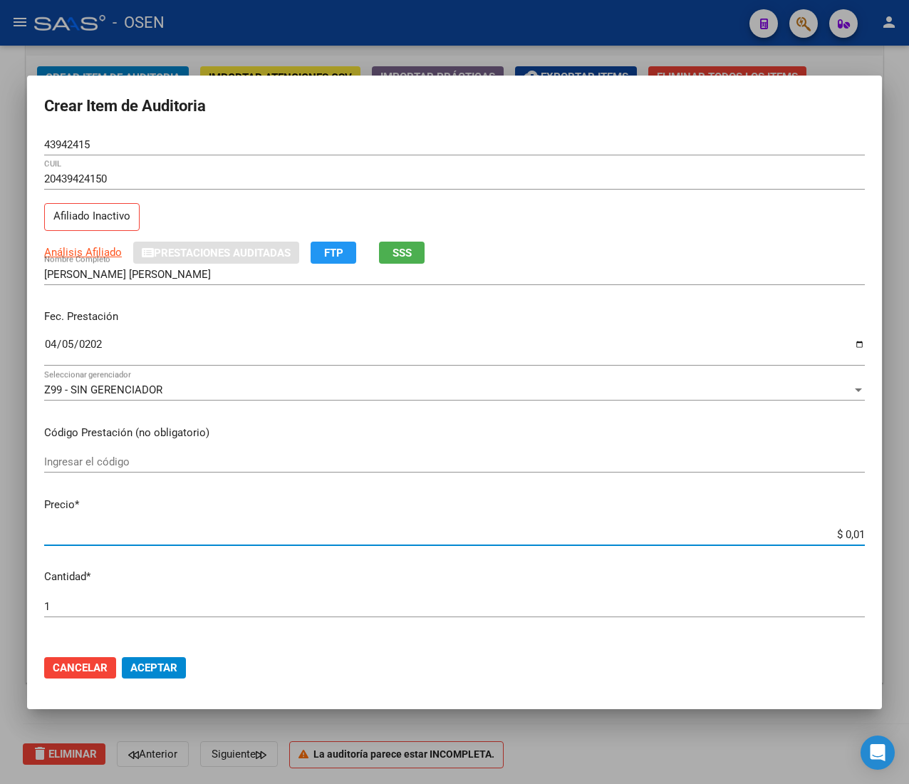
type input "$ 0,13"
type input "$ 1,30"
type input "$ 13,00"
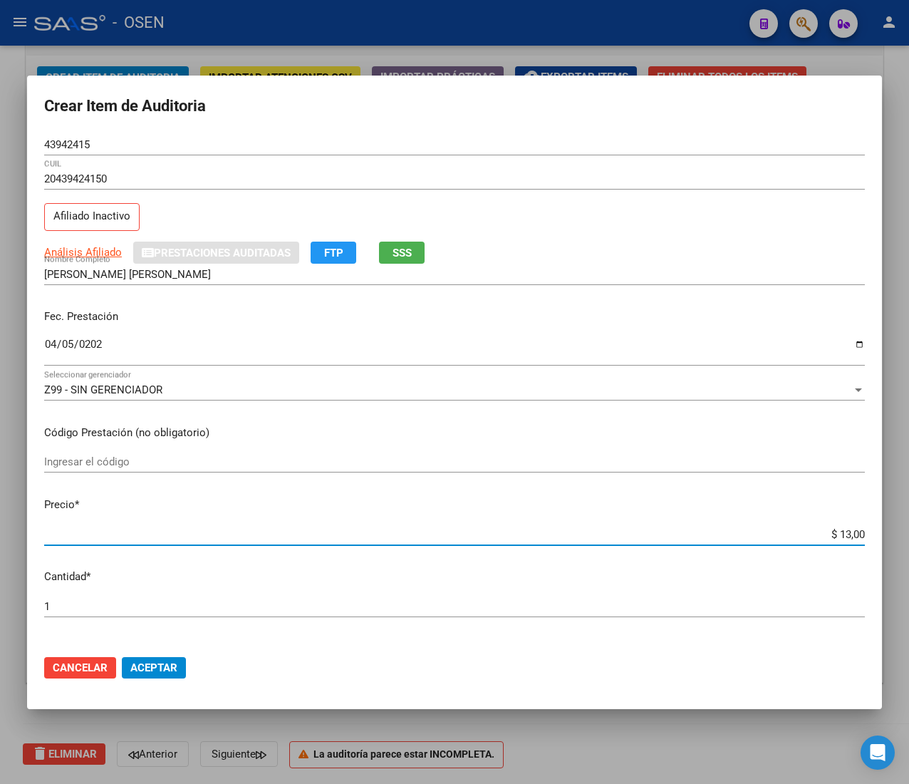
type input "$ 130,00"
type input "$ 1.300,00"
type input "$ 13.000,00"
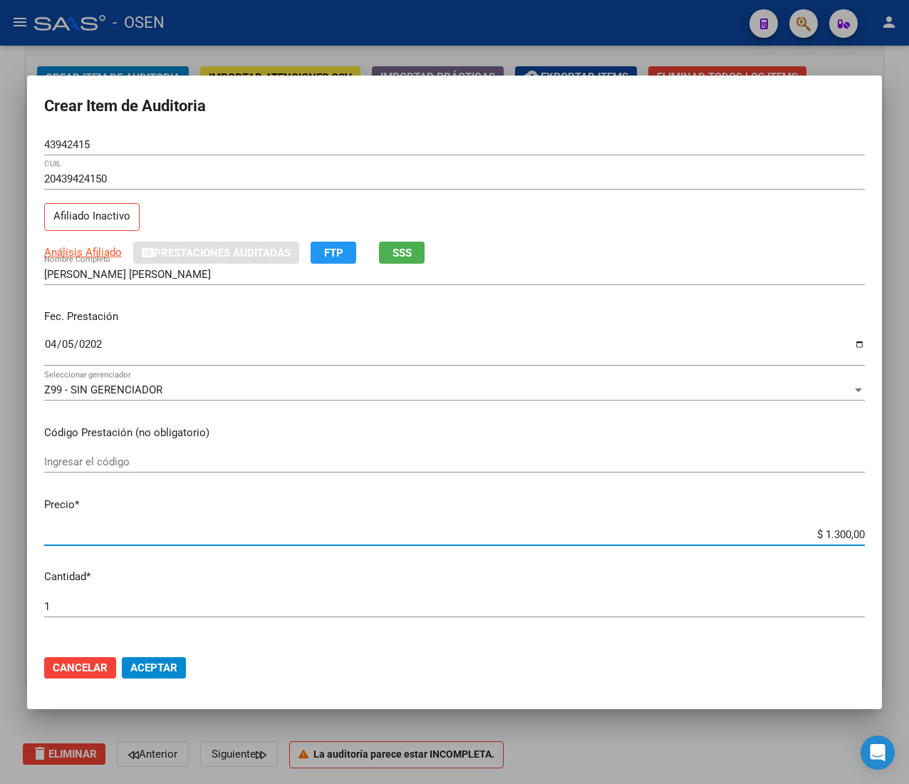
type input "$ 13.000,00"
click at [155, 666] on span "Aceptar" at bounding box center [153, 667] width 47 height 13
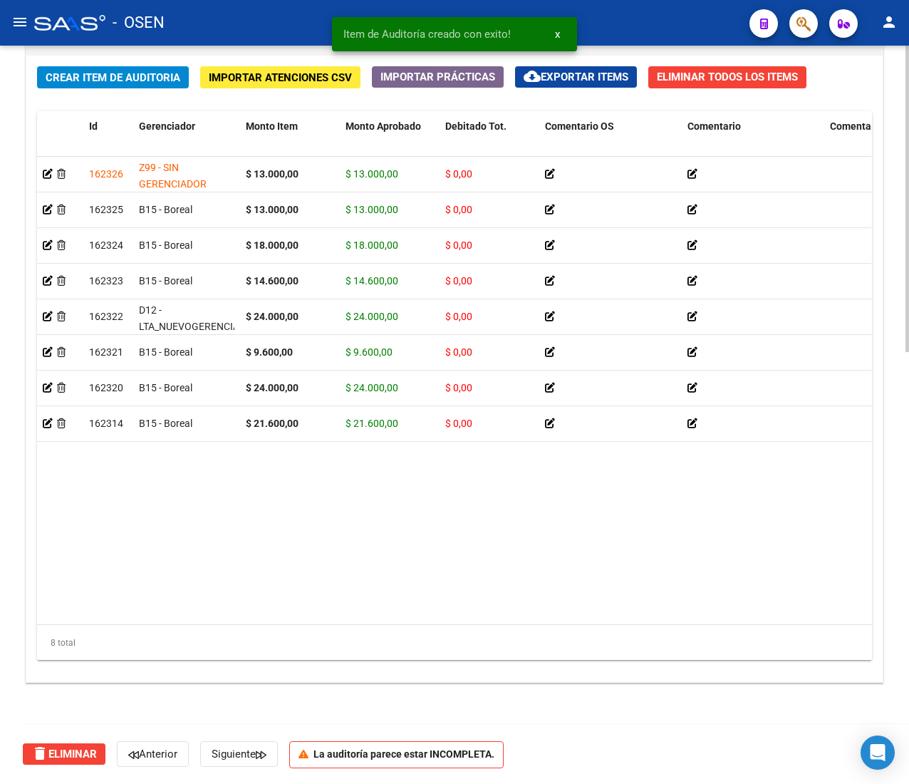
click at [163, 71] on span "Crear Item de Auditoria" at bounding box center [113, 77] width 135 height 13
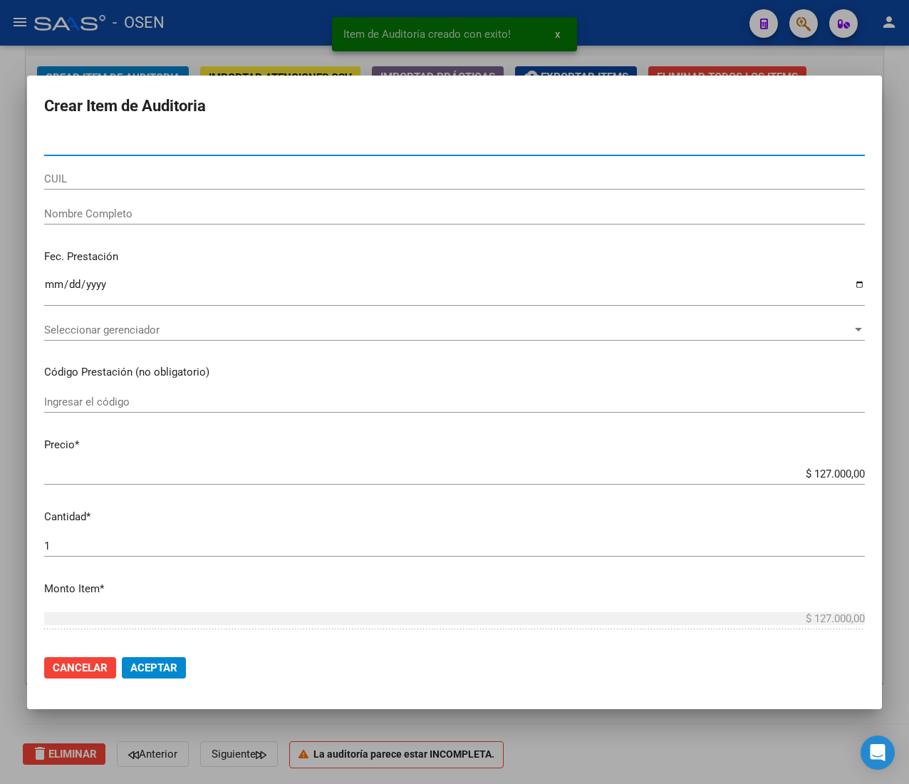
paste input "55921808"
type input "55921808"
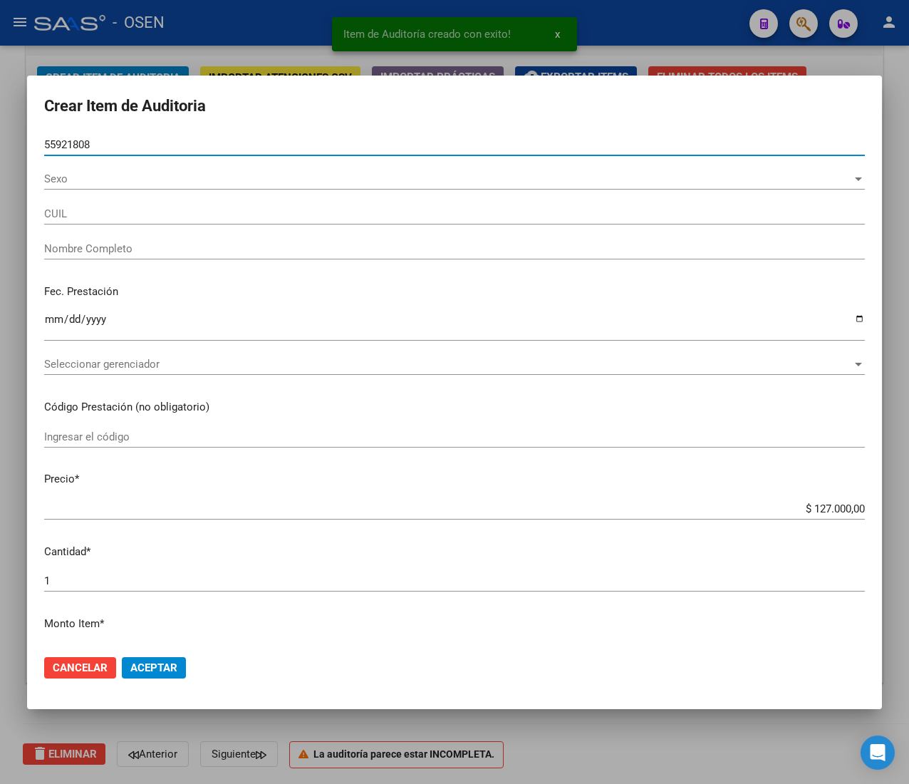
type input "20559218082"
type input "[PERSON_NAME] [PERSON_NAME]"
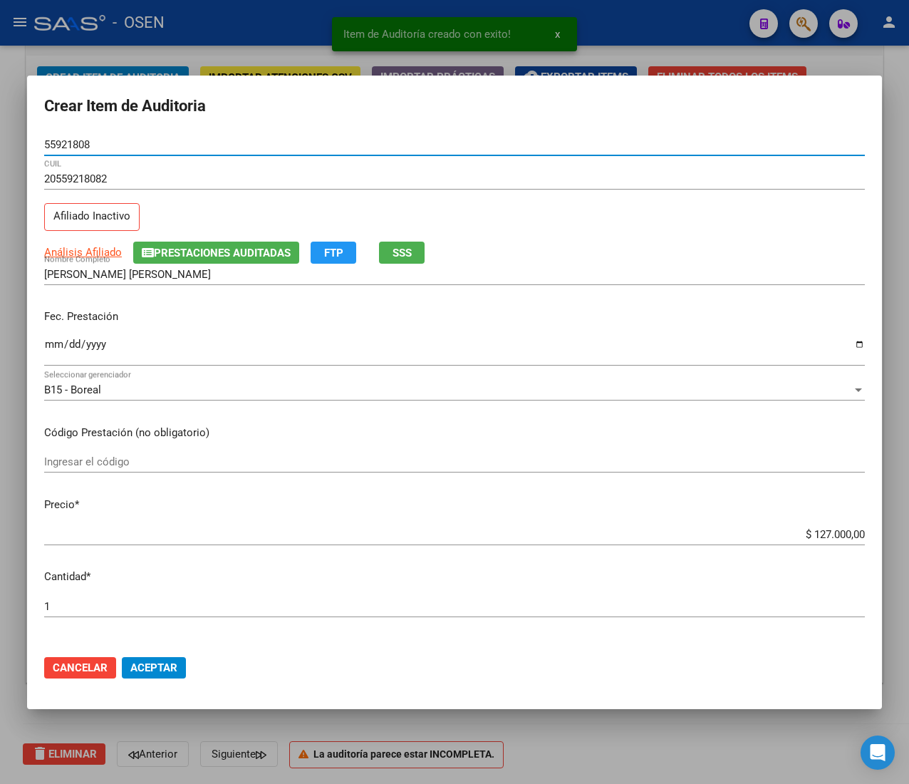
type input "55921808"
click at [51, 353] on input "Ingresar la fecha" at bounding box center [454, 349] width 821 height 23
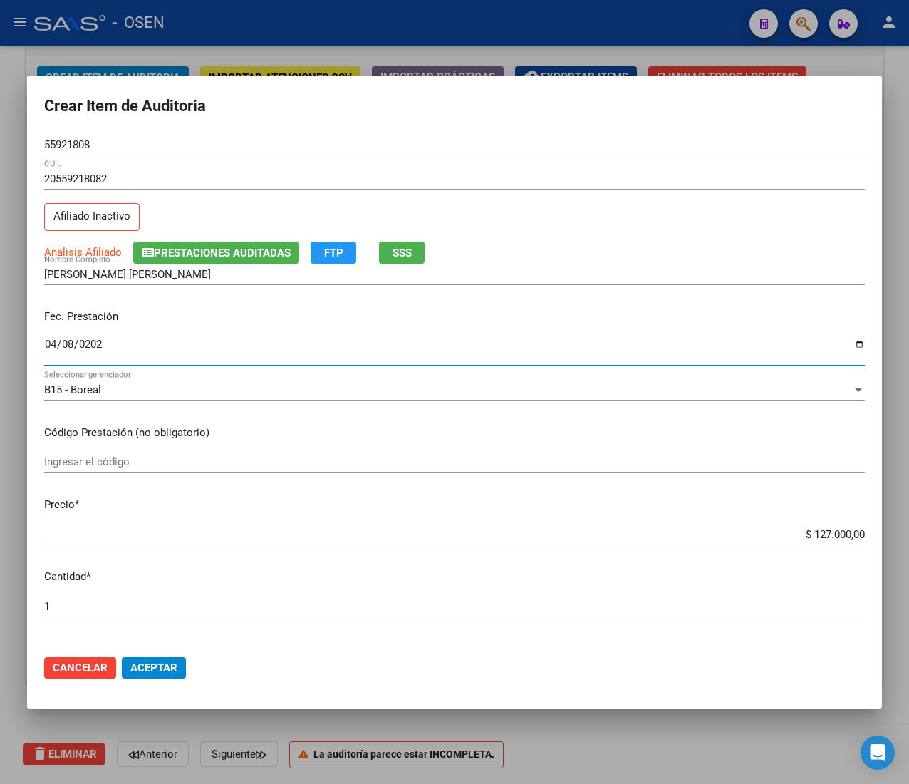
type input "[DATE]"
click at [98, 248] on span "Análisis Afiliado" at bounding box center [83, 252] width 78 height 13
type textarea "20559218082"
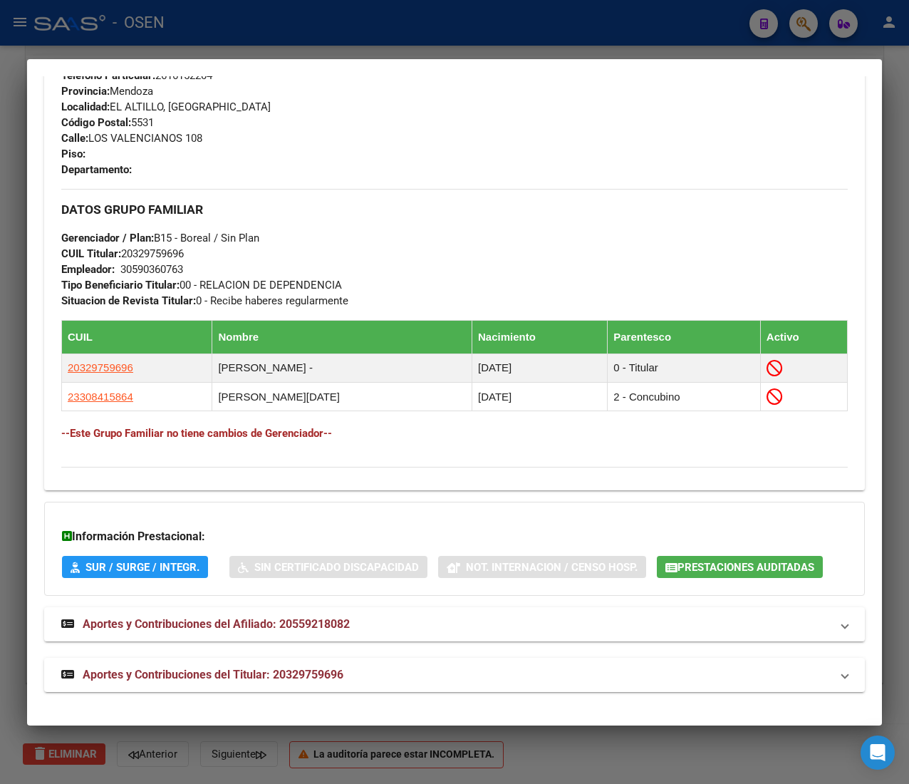
scroll to position [721, 0]
click at [386, 675] on mat-panel-title "Aportes y Contribuciones del Titular: 20329759696" at bounding box center [445, 674] width 769 height 17
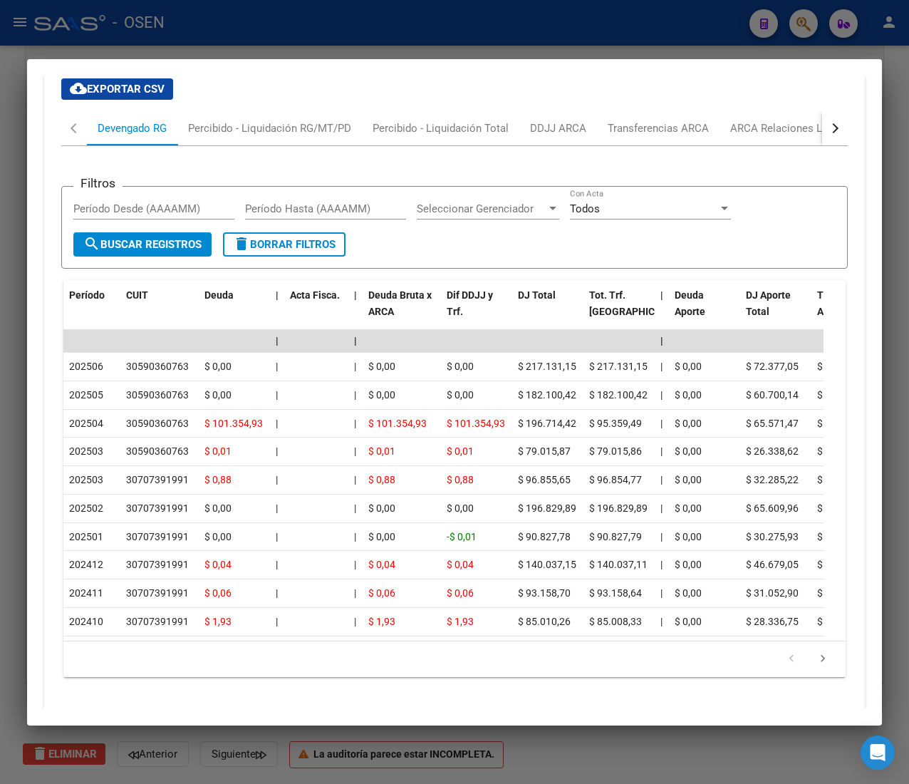
scroll to position [1423, 0]
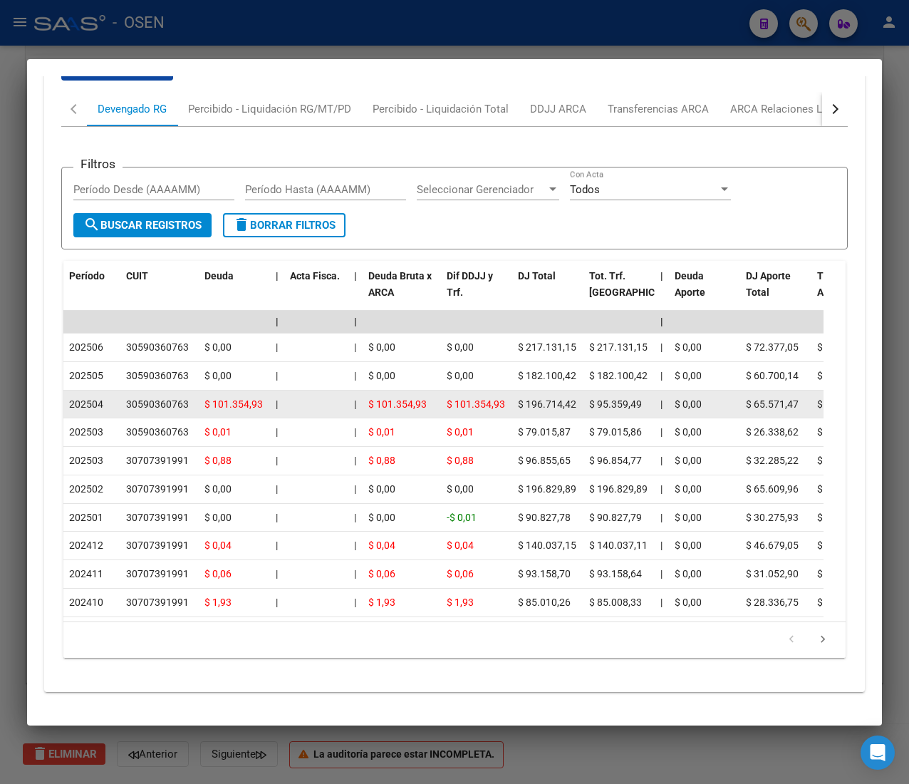
click at [348, 390] on datatable-body-cell "|" at bounding box center [355, 404] width 14 height 28
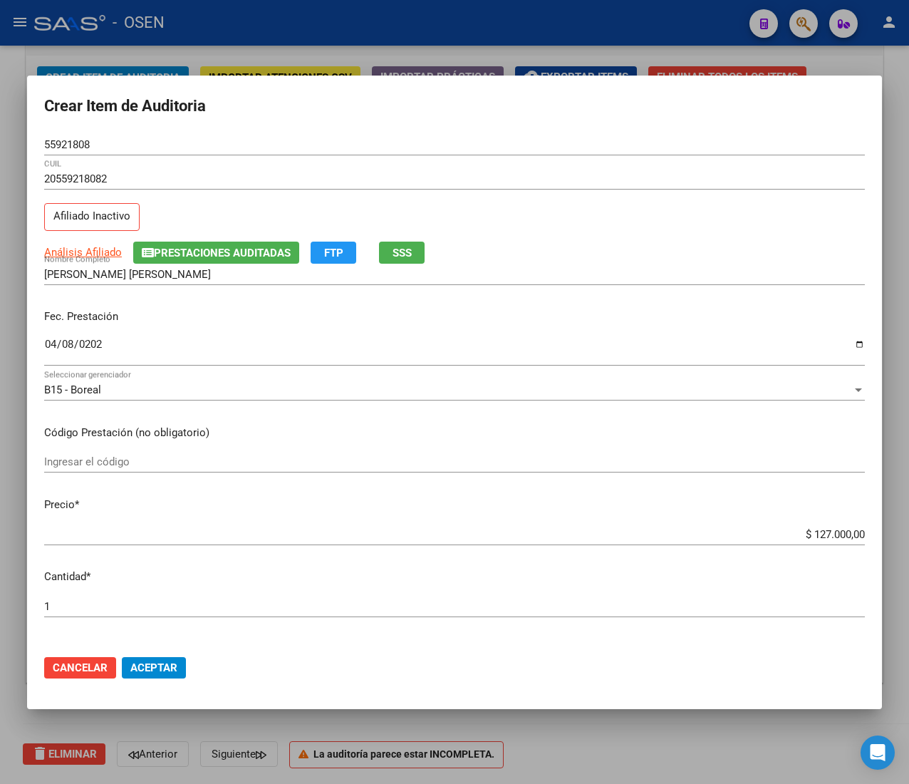
click at [811, 531] on input "$ 127.000,00" at bounding box center [454, 534] width 821 height 13
type input "$ 0,01"
type input "$ 0,13"
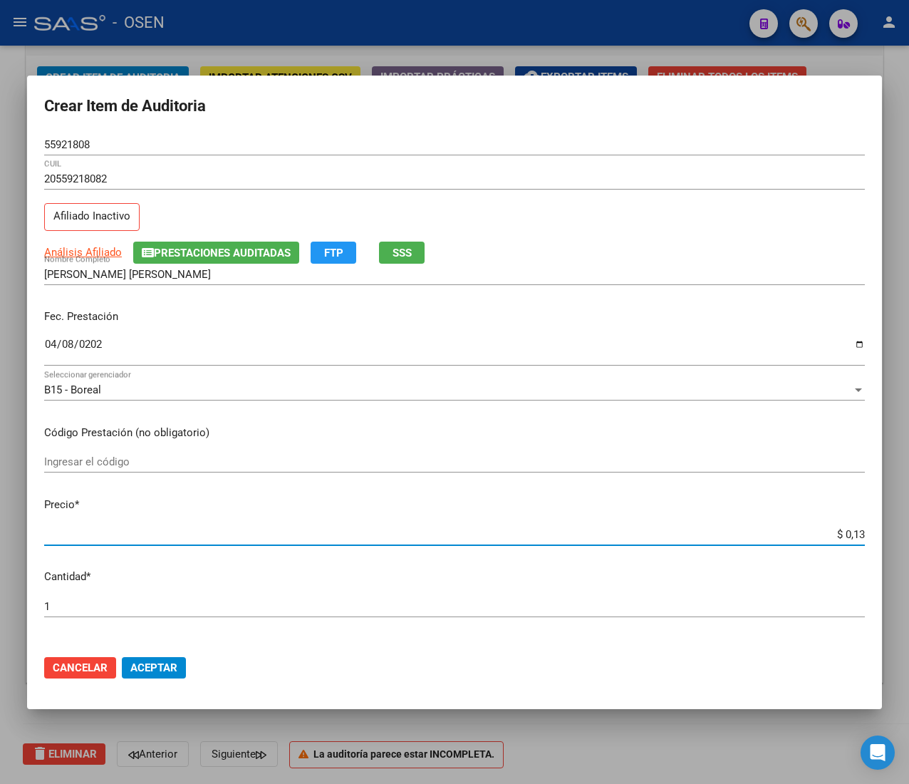
type input "$ 0,13"
type input "$ 1,30"
type input "$ 13,00"
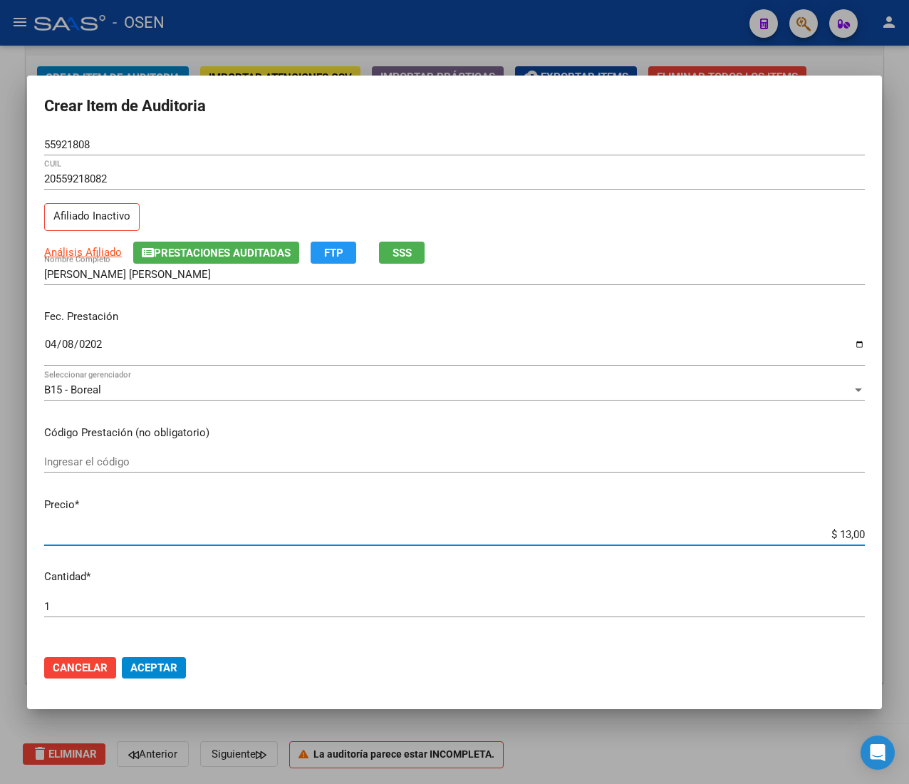
type input "$ 130,00"
type input "$ 1.300,00"
type input "$ 13.000,00"
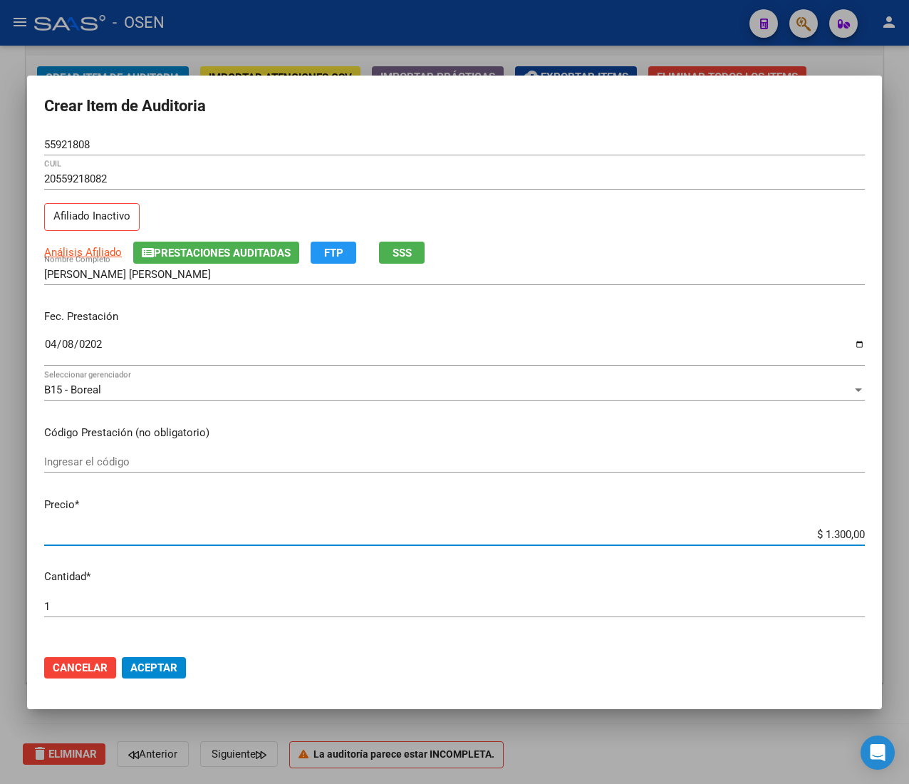
type input "$ 13.000,00"
click at [167, 671] on span "Aceptar" at bounding box center [153, 667] width 47 height 13
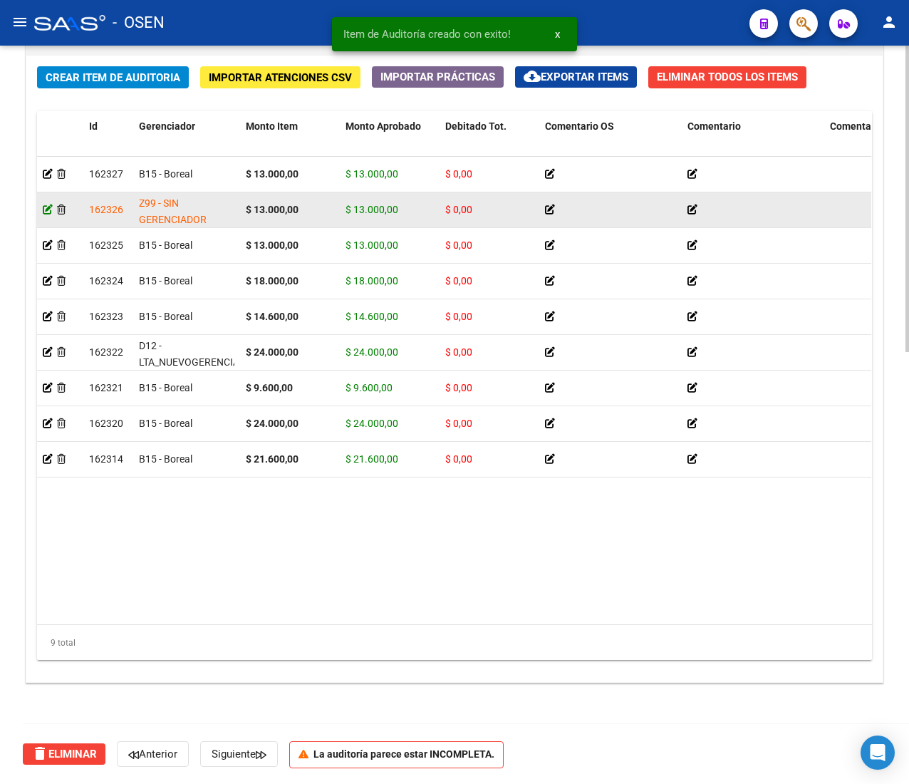
click at [49, 209] on icon at bounding box center [48, 209] width 10 height 10
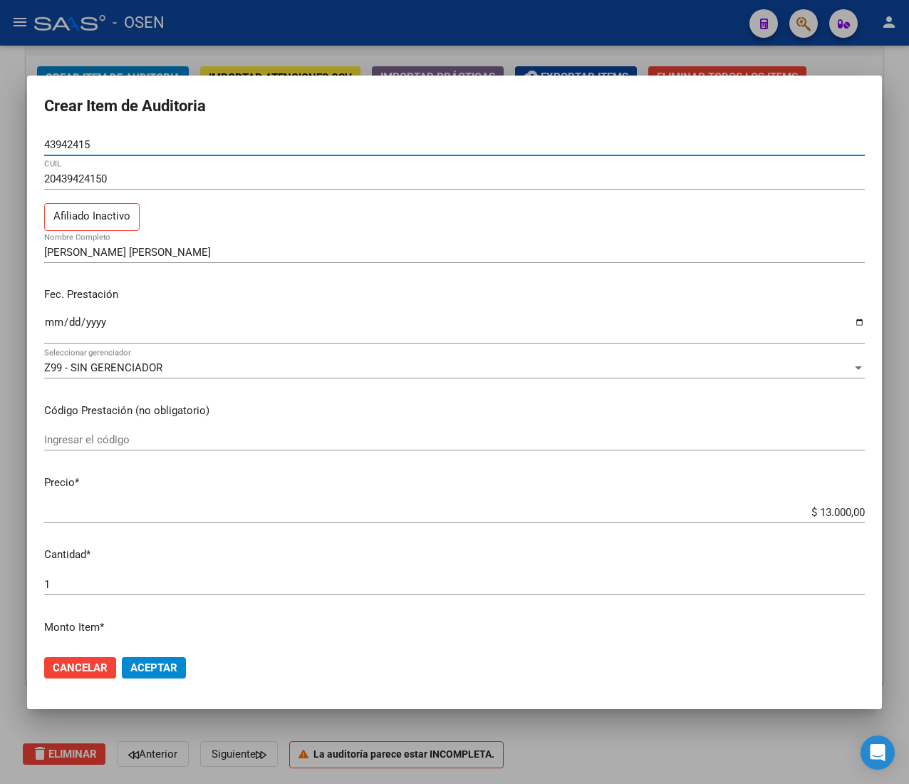
click at [237, 732] on div at bounding box center [454, 392] width 909 height 784
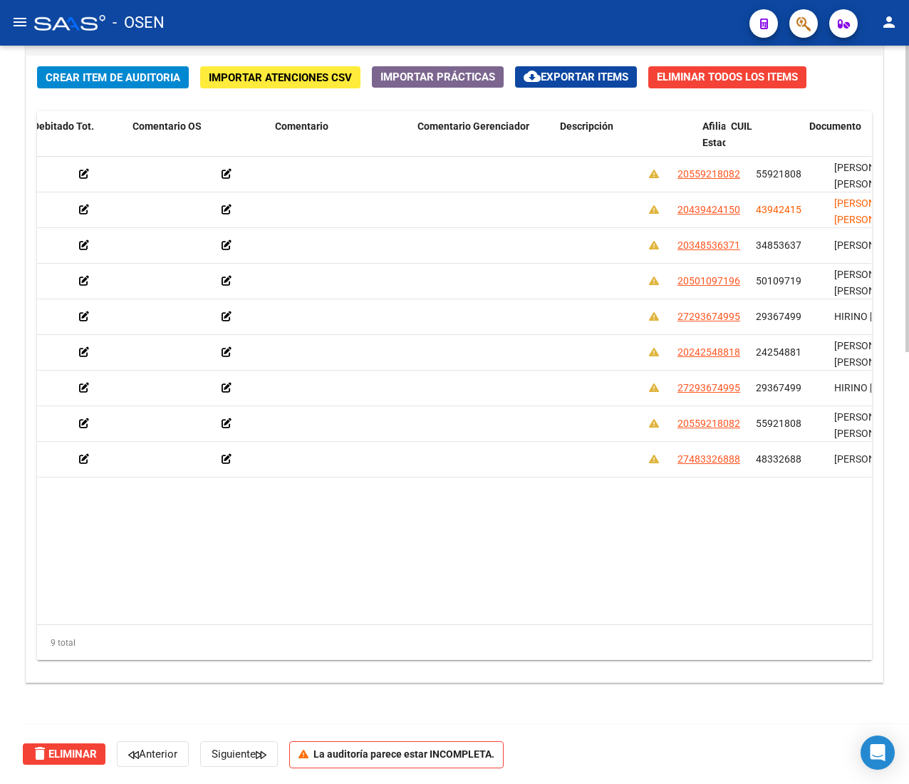
scroll to position [0, 633]
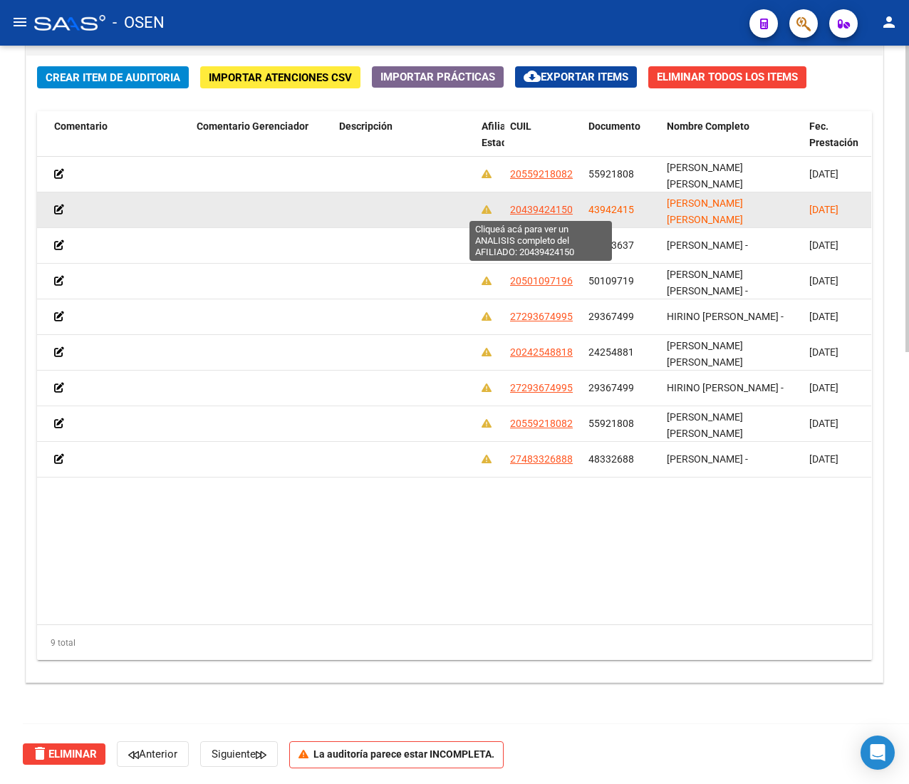
click at [551, 204] on span "20439424150" at bounding box center [541, 209] width 63 height 11
type textarea "20439424150"
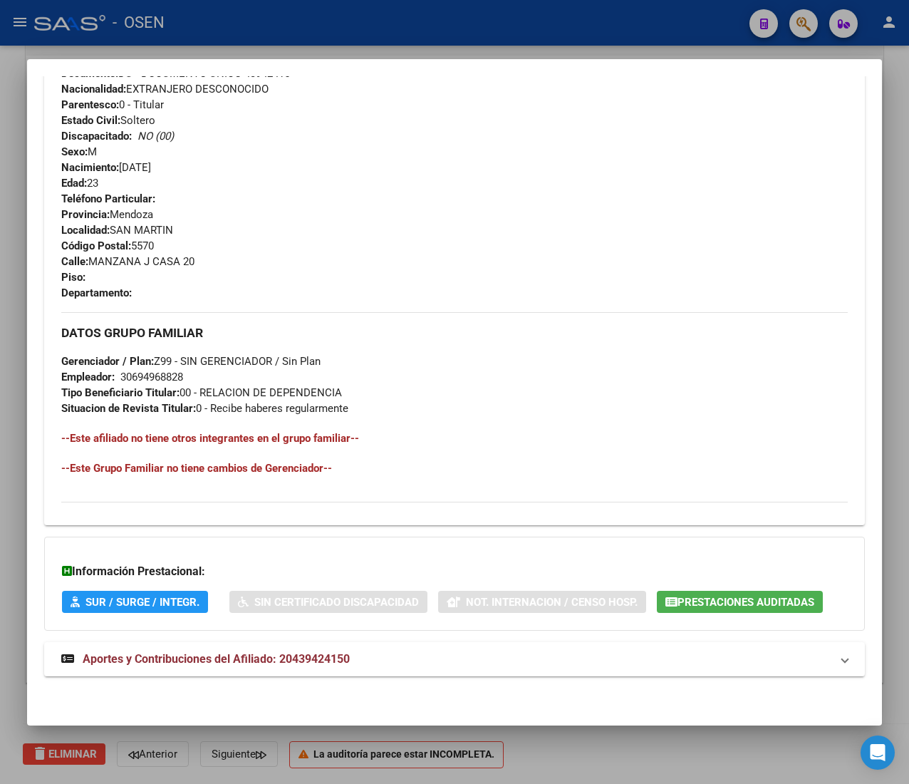
scroll to position [0, 0]
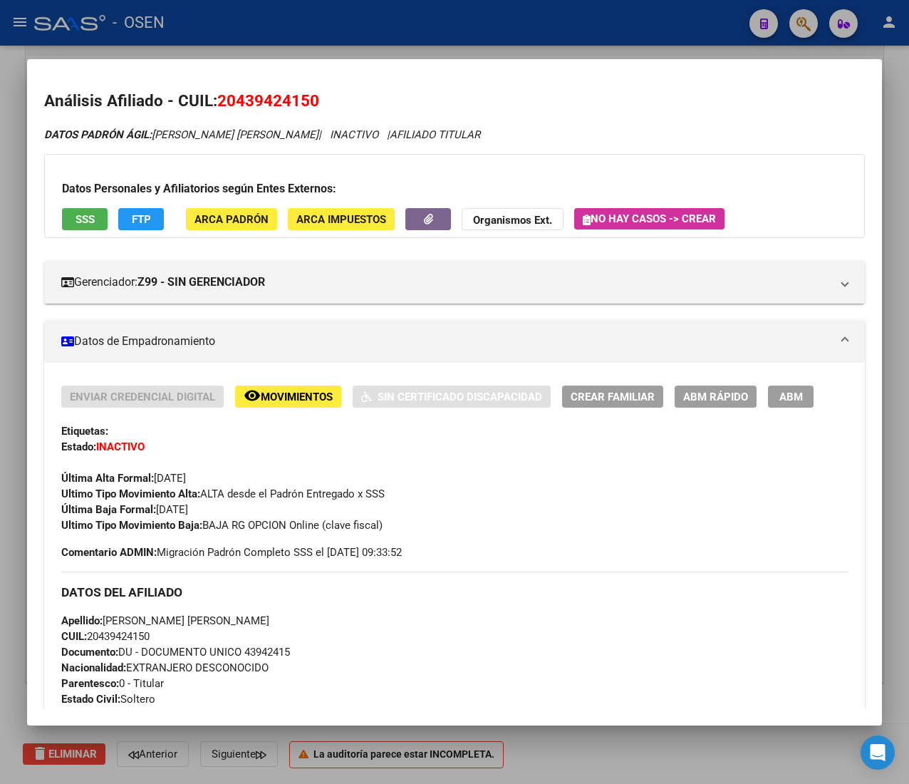
click at [246, 20] on div at bounding box center [454, 392] width 909 height 784
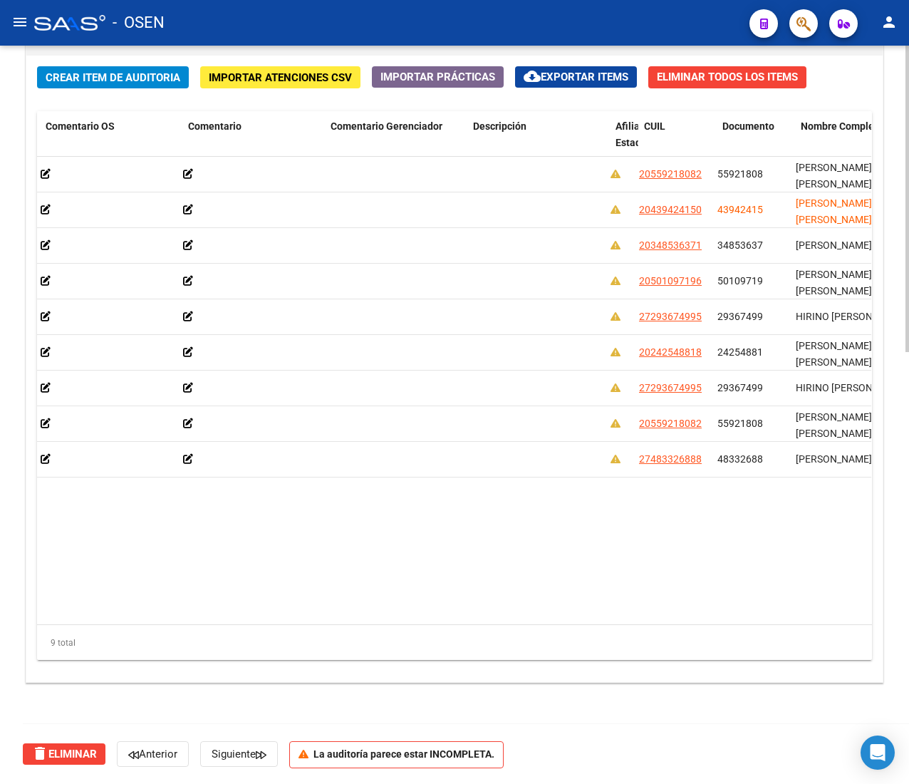
scroll to position [0, 499]
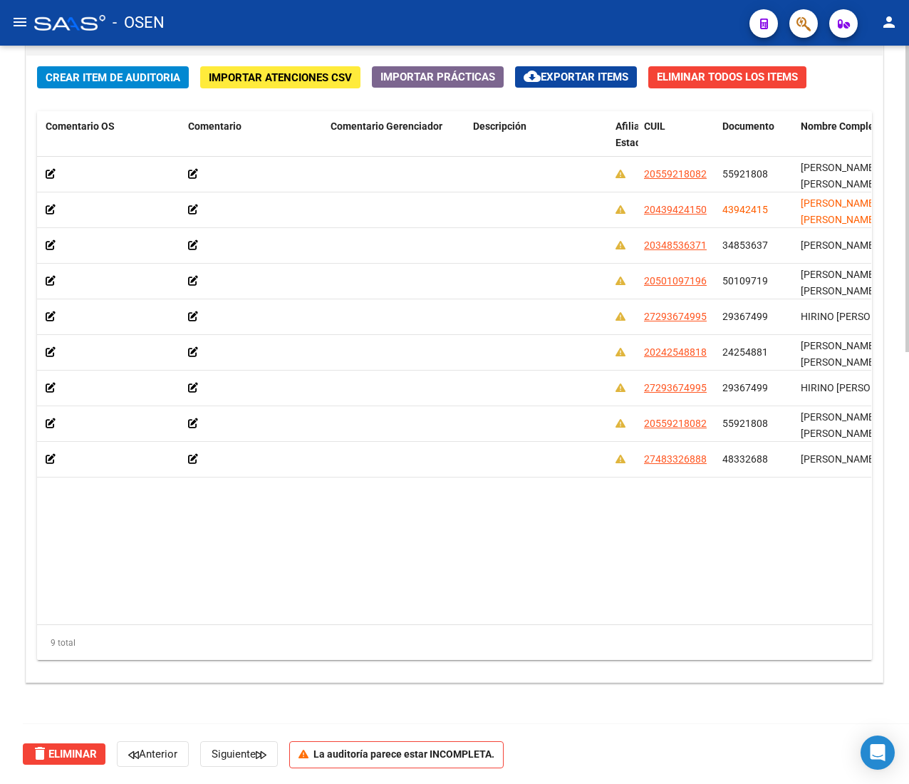
click at [117, 80] on span "Crear Item de Auditoria" at bounding box center [113, 77] width 135 height 13
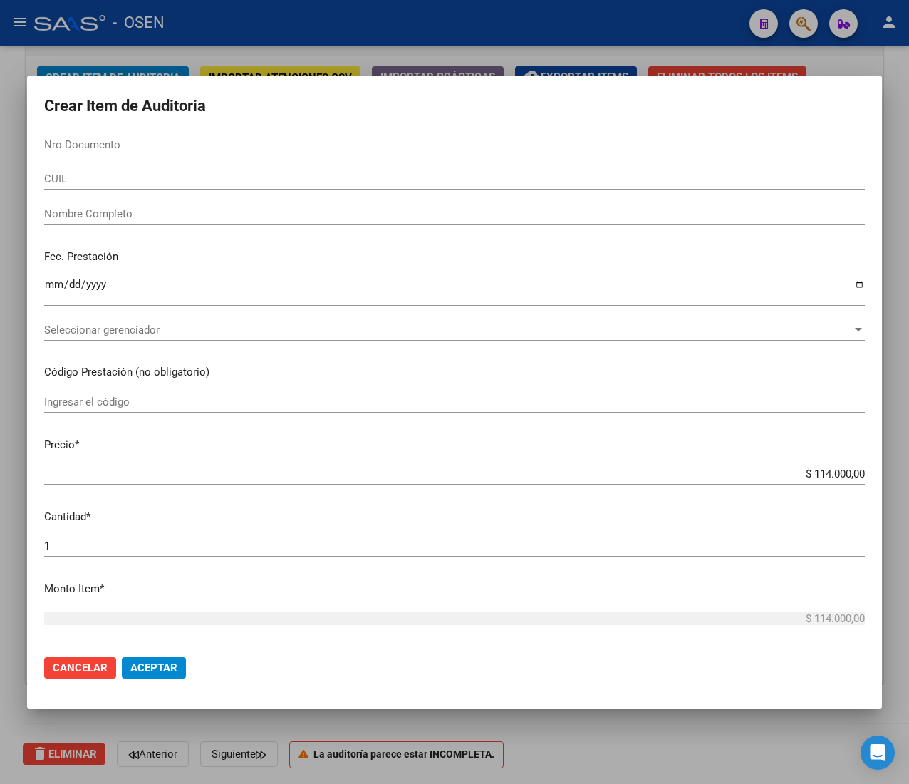
click at [277, 148] on input "Nro Documento" at bounding box center [454, 144] width 821 height 13
paste input "58017139"
type input "58017139"
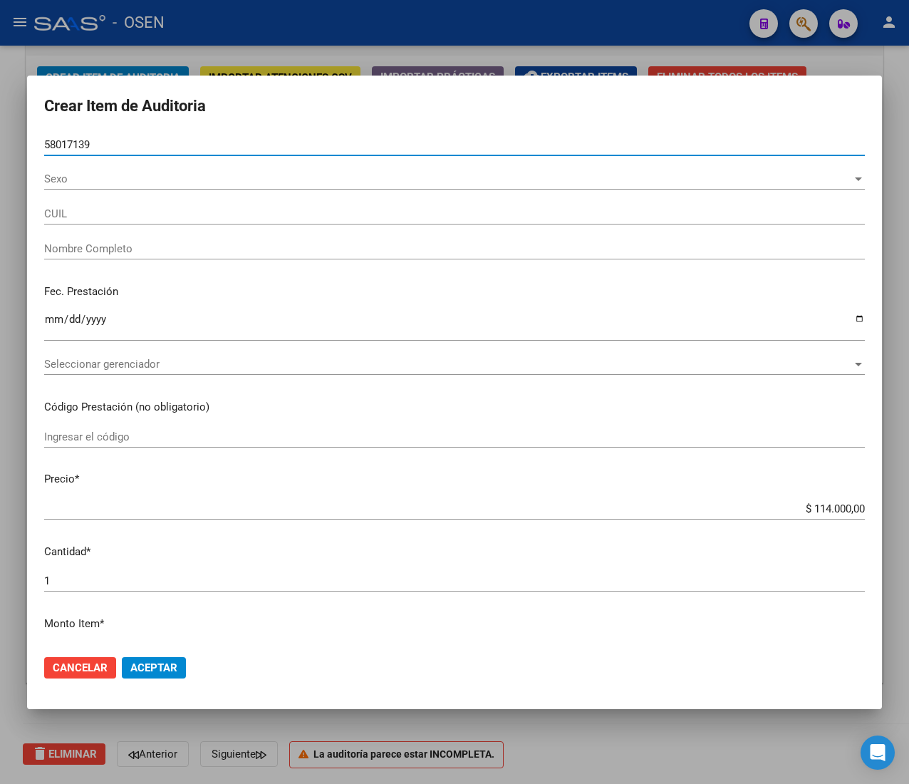
type input "27580171392"
type input "[PERSON_NAME]"
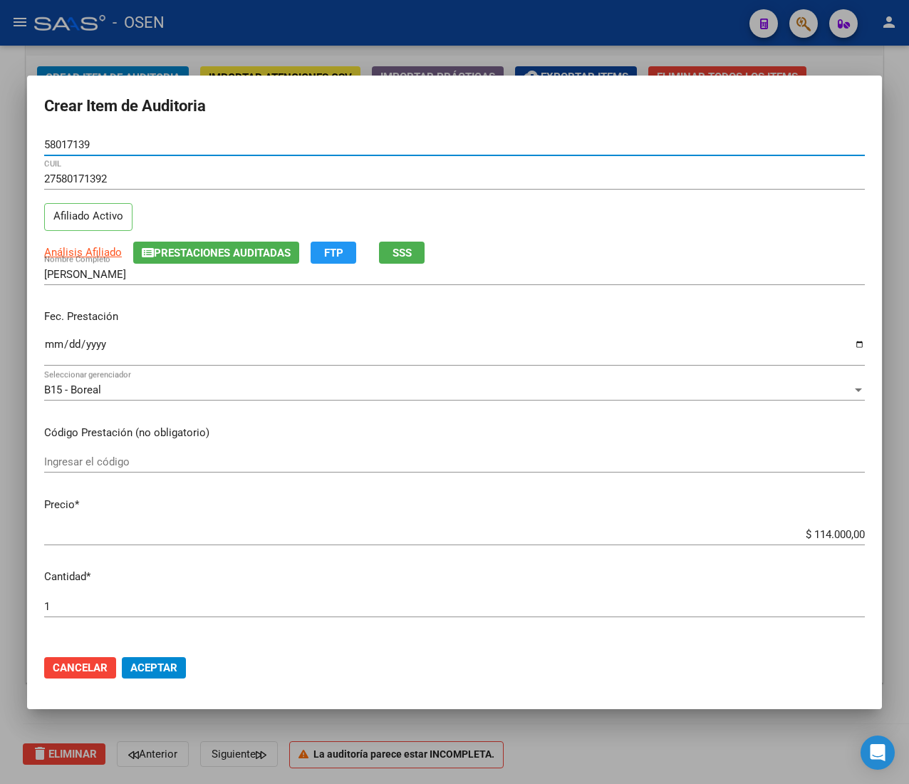
type input "58017139"
click at [54, 343] on div "Ingresar la fecha" at bounding box center [454, 351] width 821 height 31
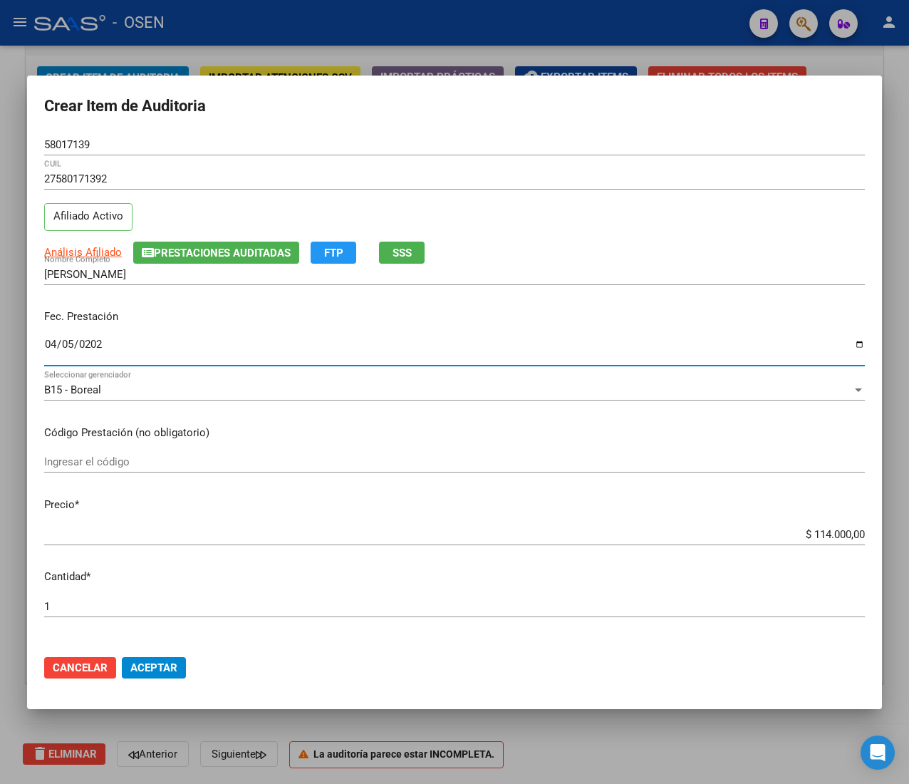
type input "[DATE]"
click at [71, 248] on span "Análisis Afiliado" at bounding box center [83, 252] width 78 height 13
type textarea "27580171392"
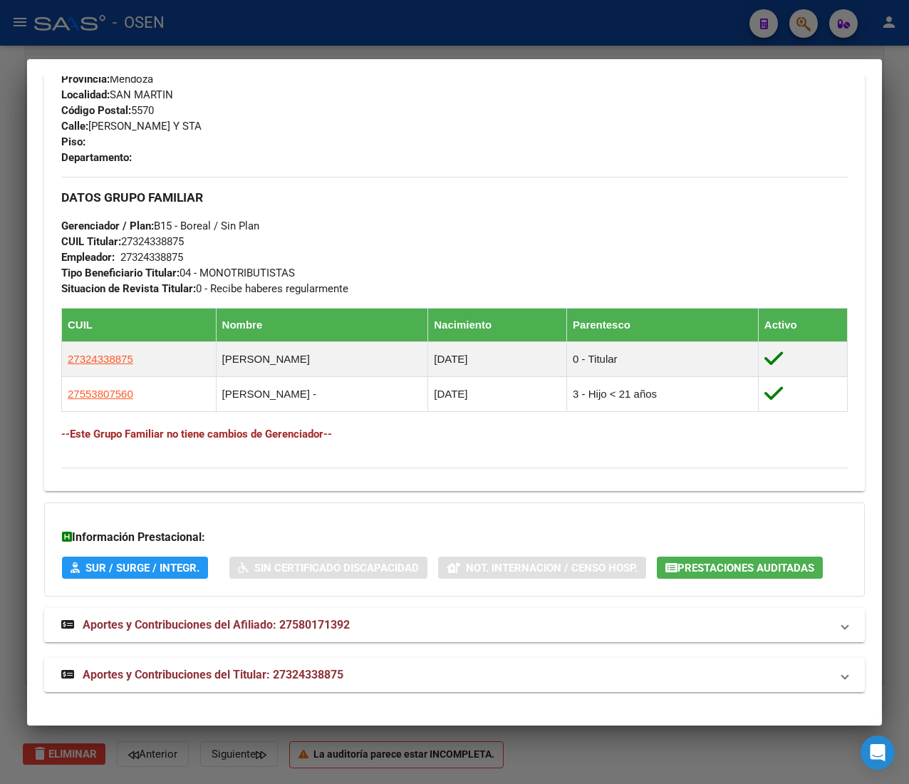
scroll to position [701, 0]
click at [269, 670] on span "Aportes y Contribuciones del Titular: 27324338875" at bounding box center [213, 675] width 261 height 14
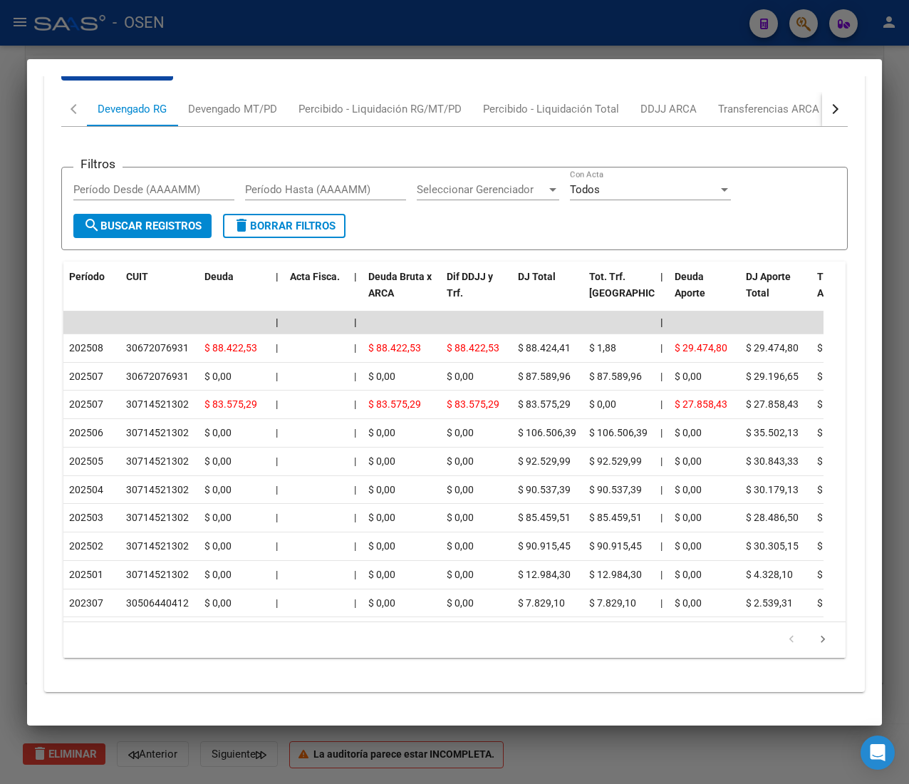
scroll to position [1403, 0]
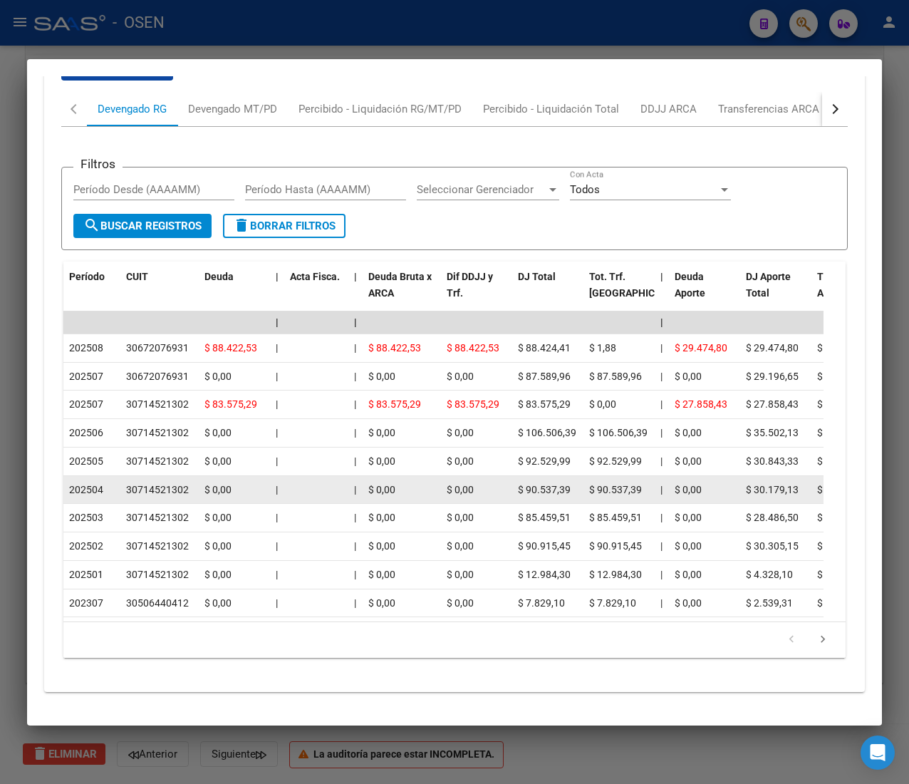
click at [280, 476] on datatable-body-cell "|" at bounding box center [277, 490] width 14 height 28
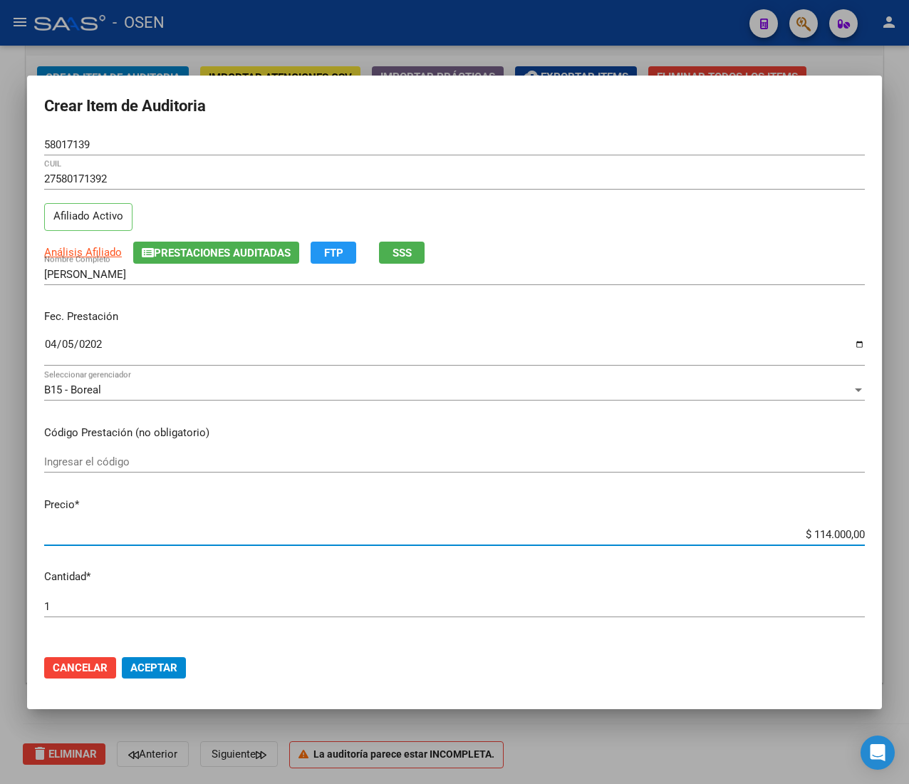
click at [816, 530] on input "$ 114.000,00" at bounding box center [454, 534] width 821 height 13
type input "$ 0,01"
type input "$ 0,13"
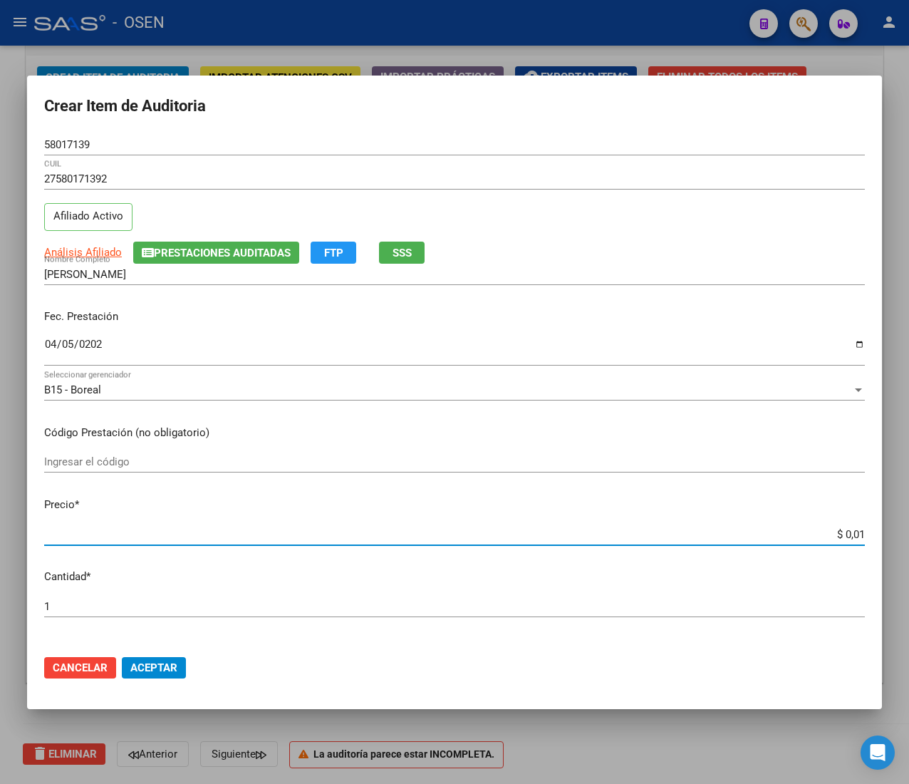
type input "$ 0,13"
type input "$ 1,30"
type input "$ 13,00"
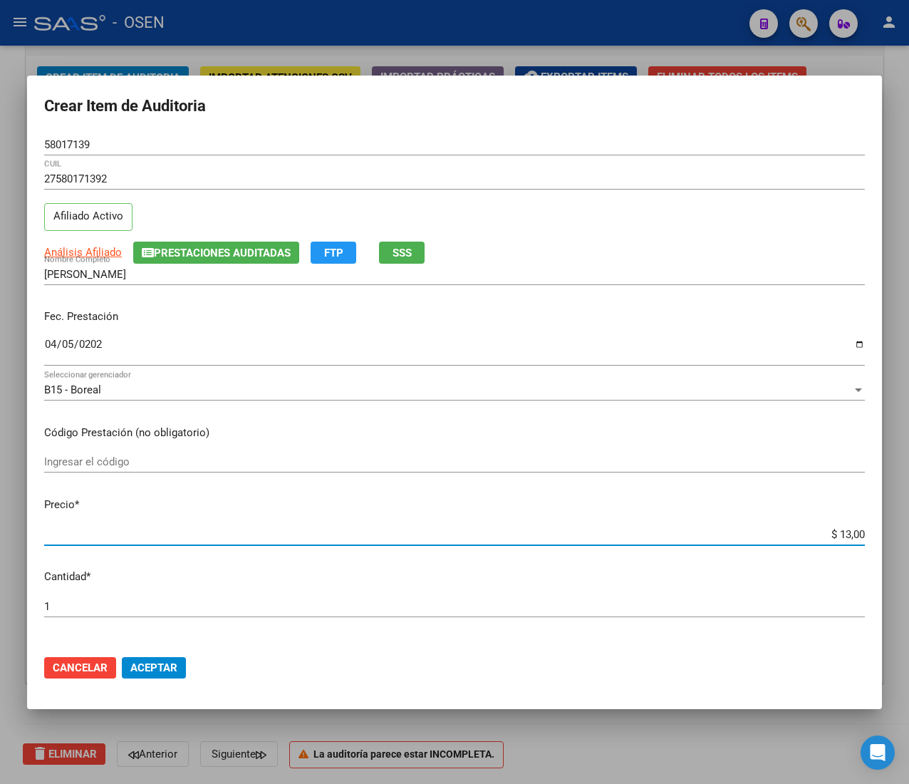
type input "$ 130,00"
type input "$ 1.300,00"
type input "$ 13.000,00"
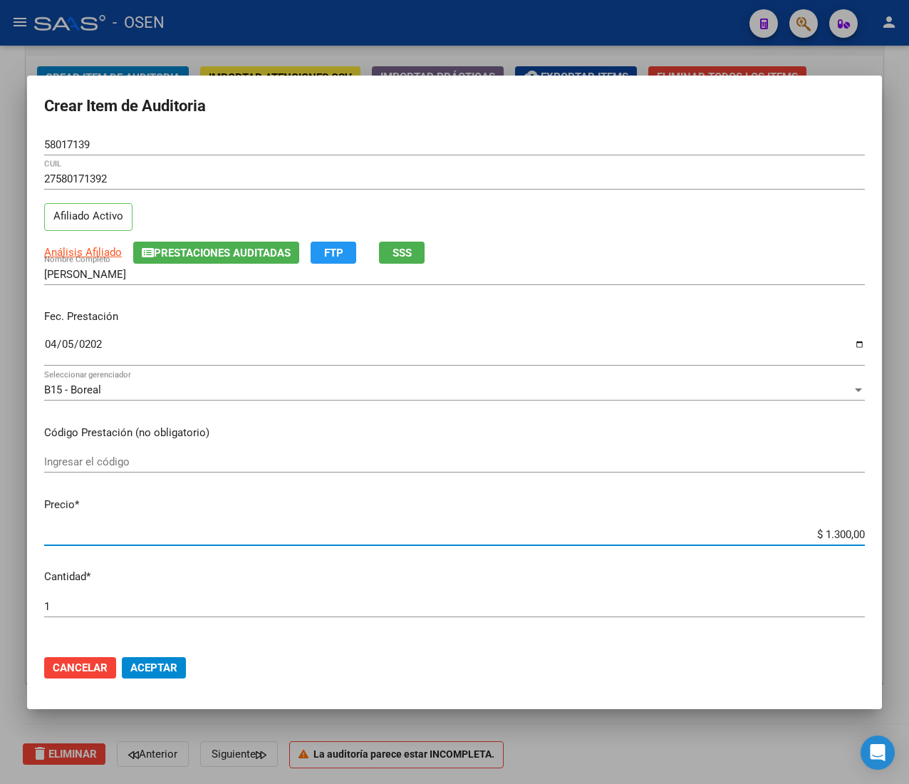
type input "$ 13.000,00"
click at [160, 675] on button "Aceptar" at bounding box center [154, 667] width 64 height 21
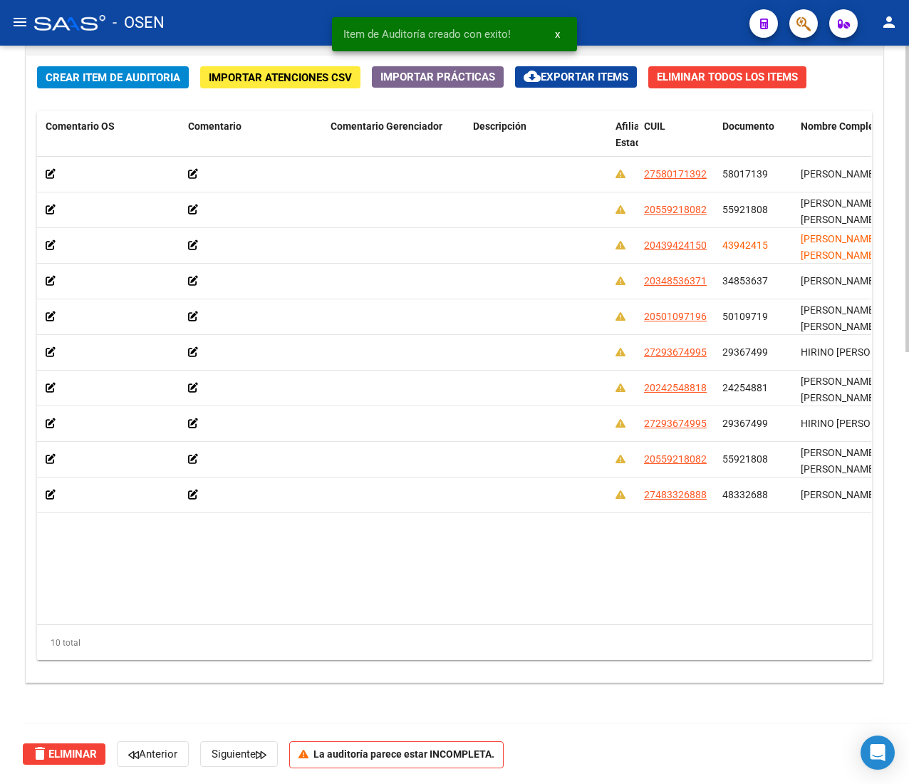
click at [120, 73] on span "Crear Item de Auditoria" at bounding box center [113, 77] width 135 height 13
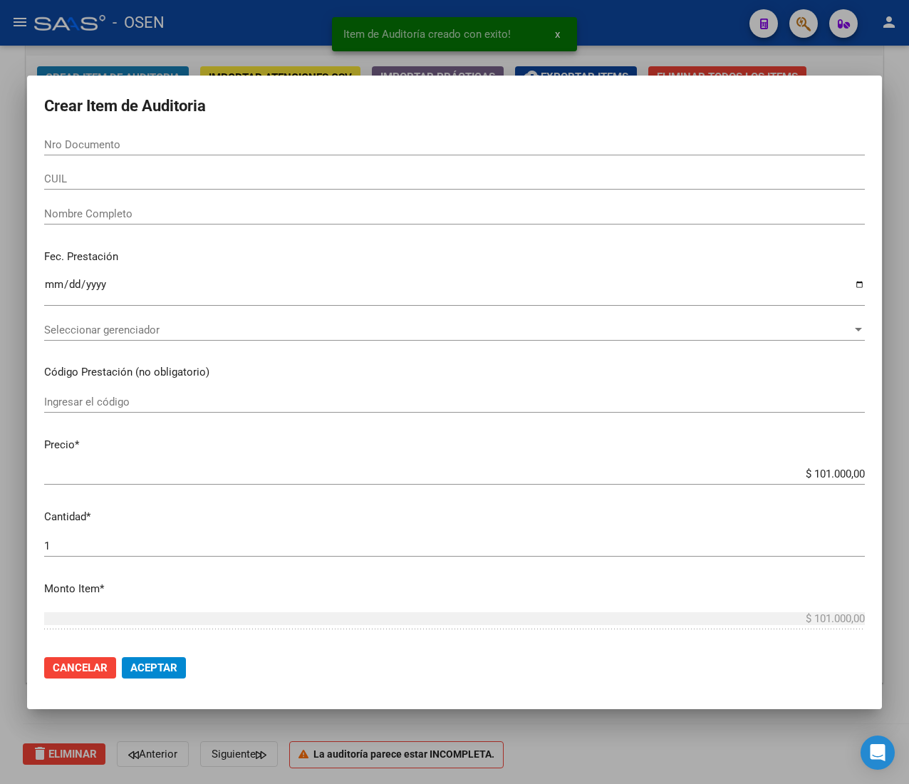
paste input "56806295"
type input "56806295"
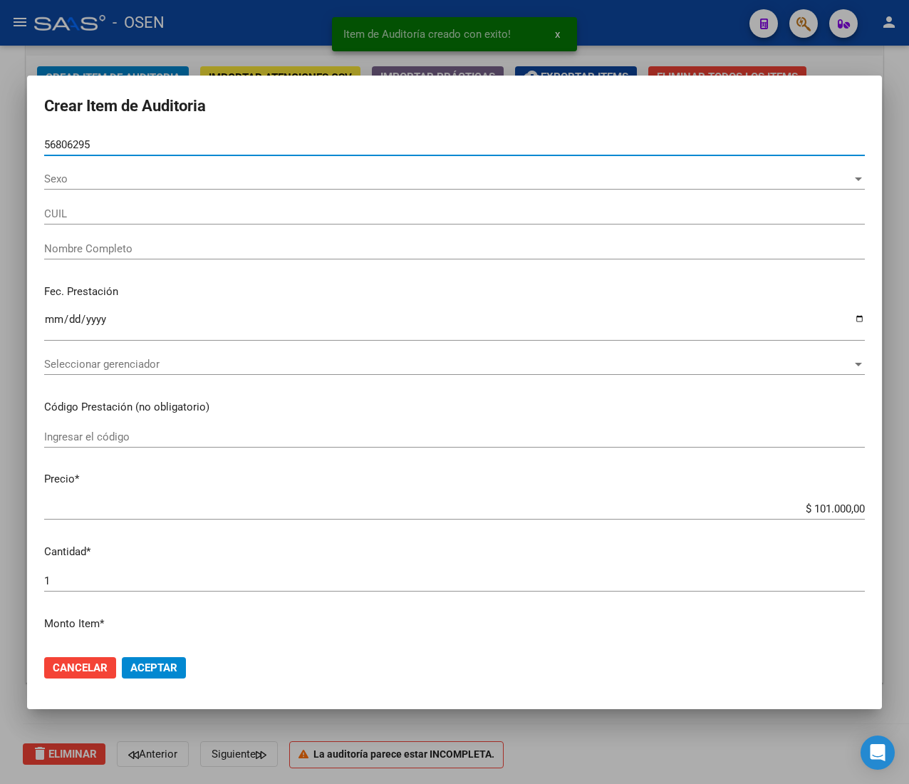
type input "27568062952"
type input "[PERSON_NAME] [PERSON_NAME] -"
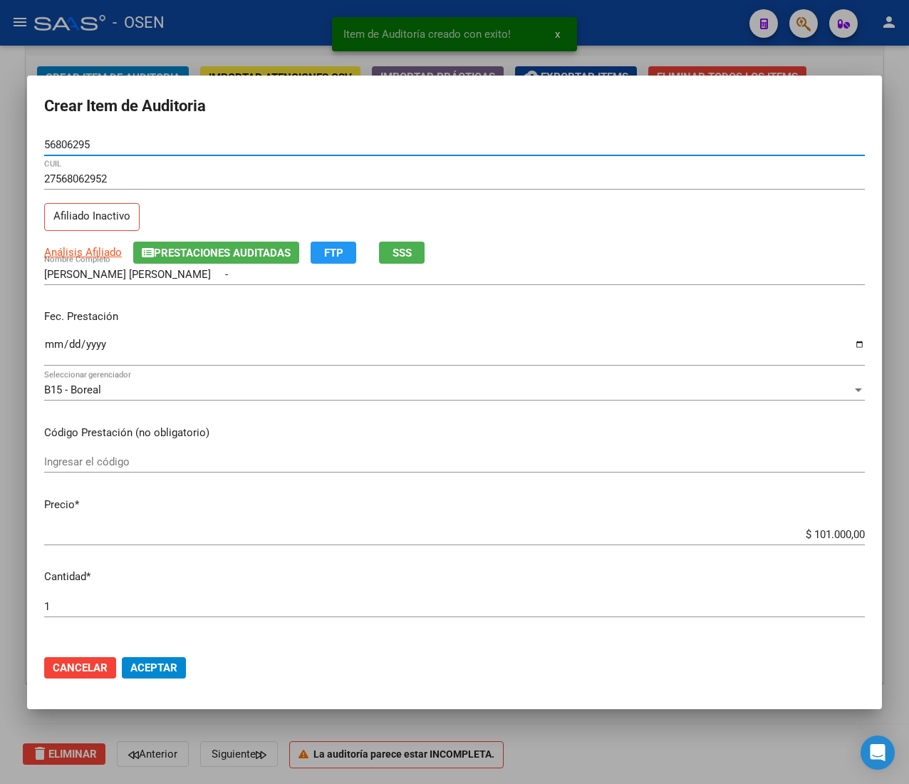
type input "56806295"
click at [51, 348] on input "Ingresar la fecha" at bounding box center [454, 349] width 821 height 23
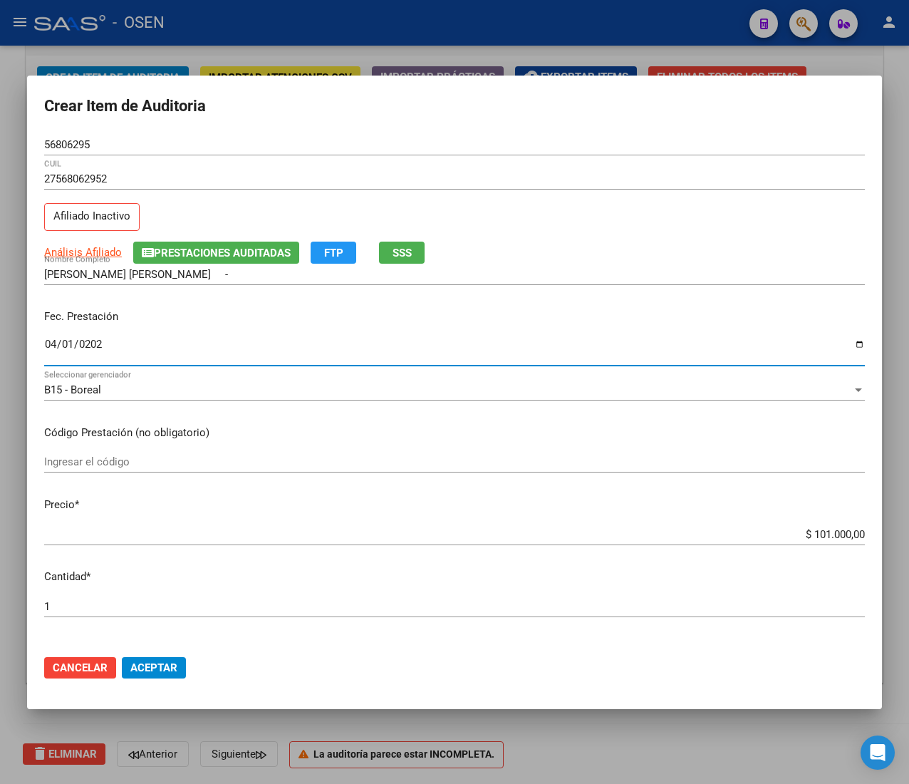
type input "[DATE]"
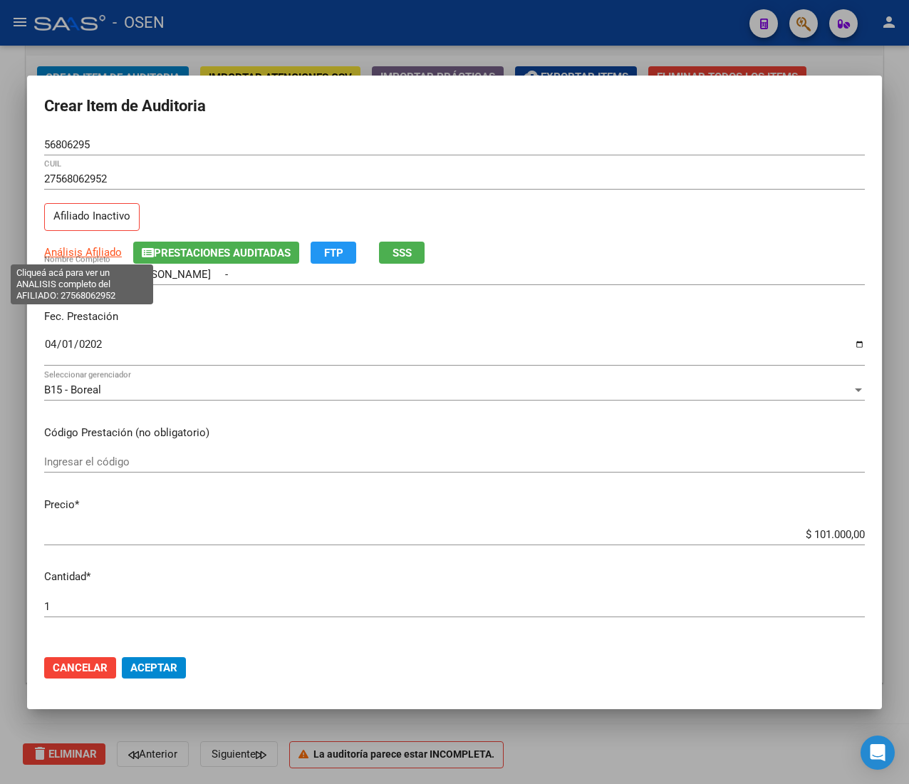
click at [74, 253] on span "Análisis Afiliado" at bounding box center [83, 252] width 78 height 13
type textarea "27568062952"
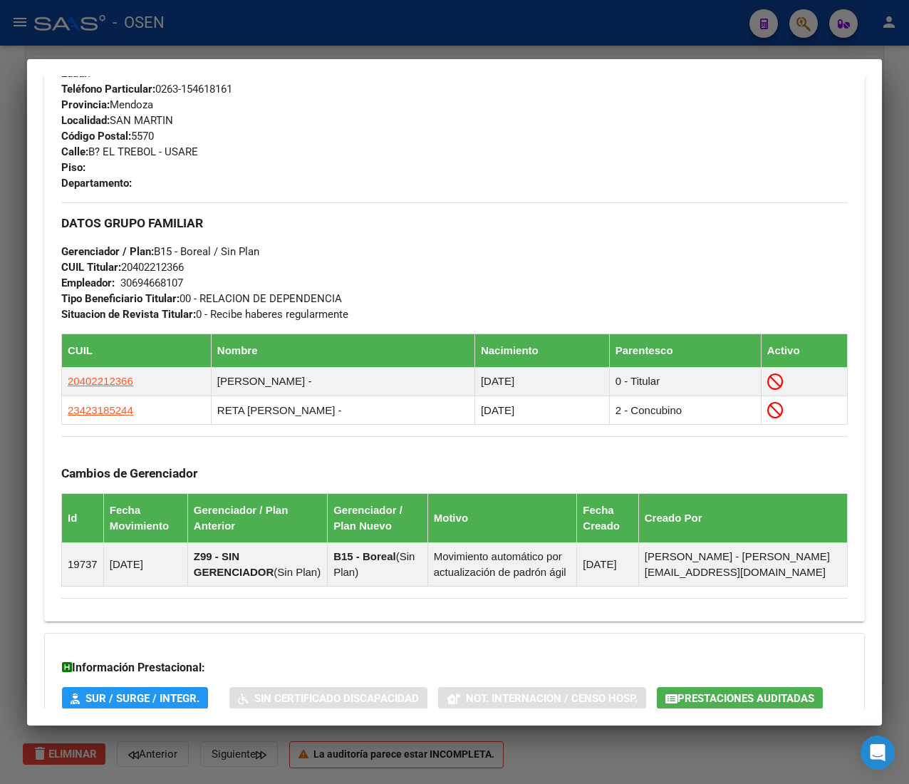
scroll to position [855, 0]
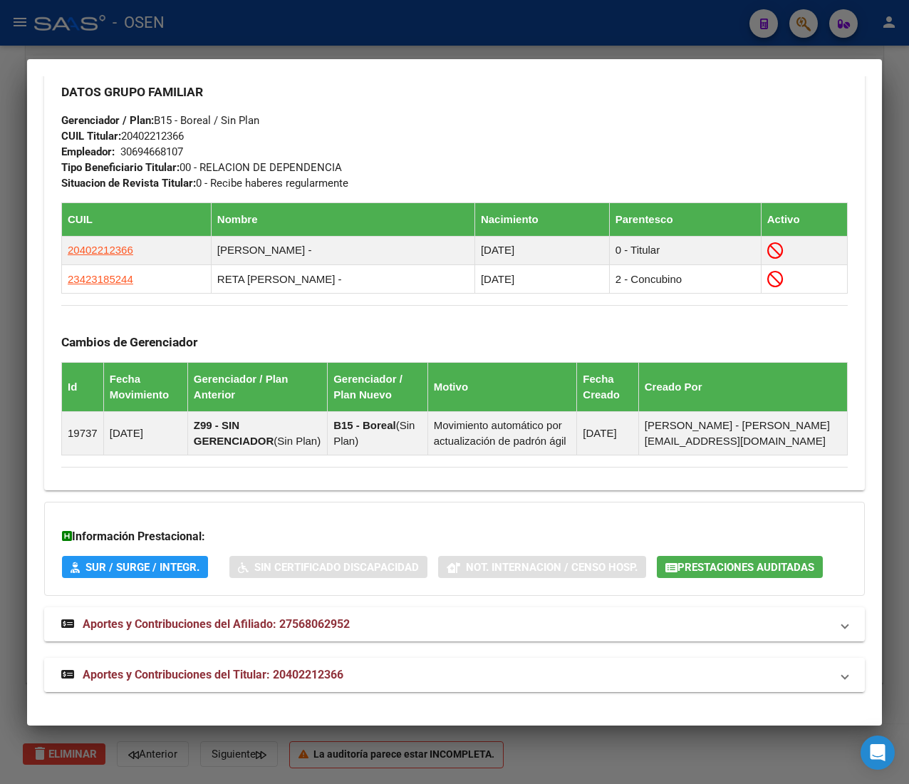
click at [391, 677] on mat-panel-title "Aportes y Contribuciones del Titular: 20402212366" at bounding box center [445, 674] width 769 height 17
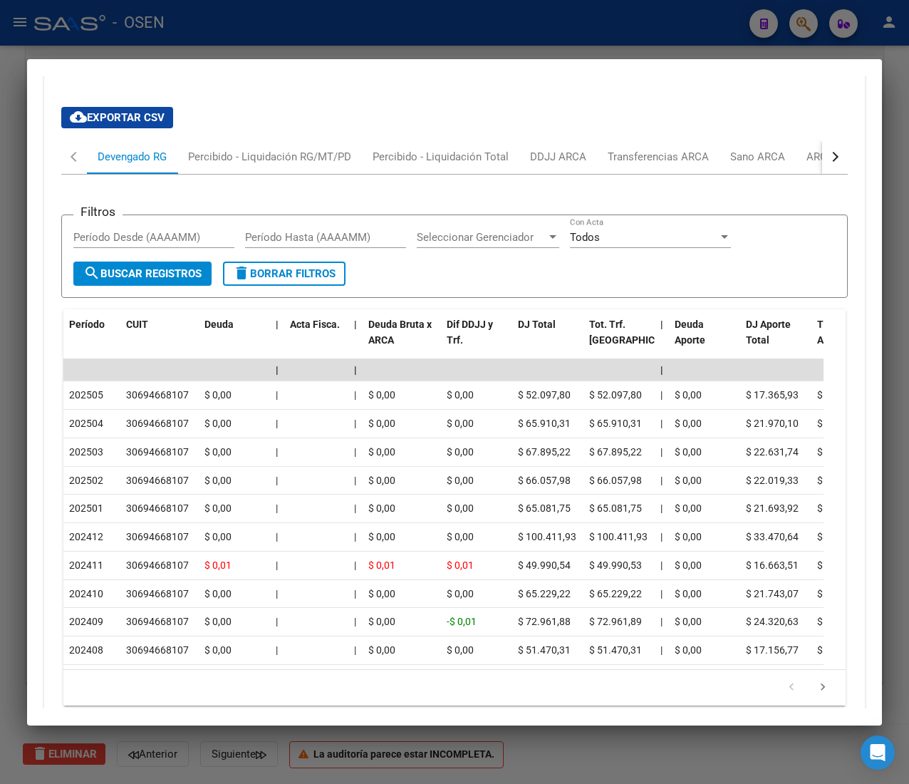
scroll to position [1557, 0]
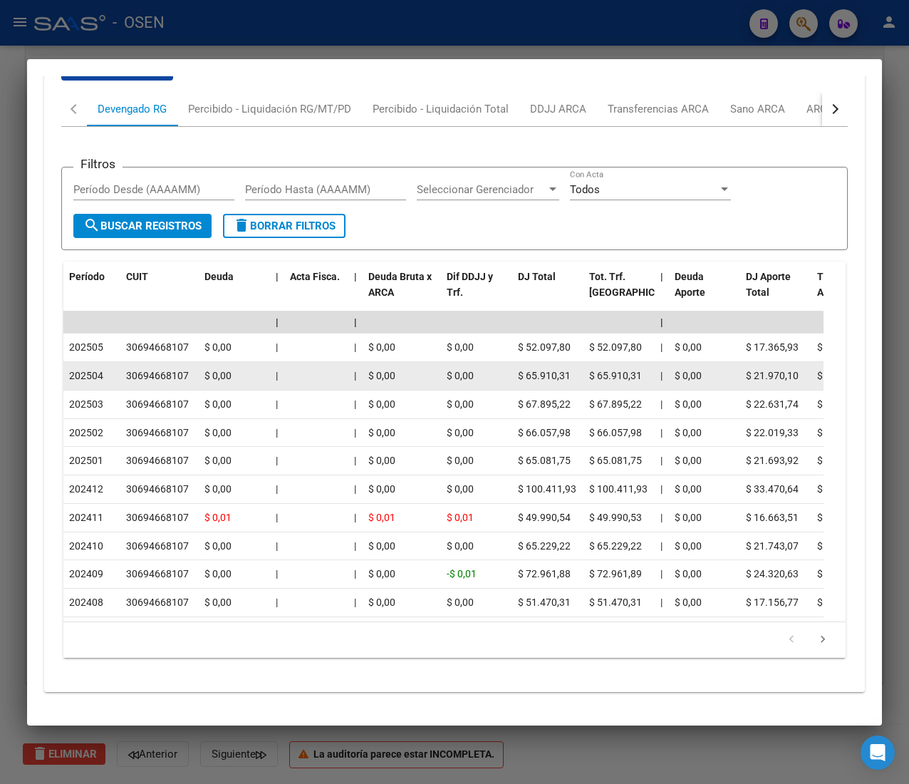
click at [232, 368] on div "$ 0,00" at bounding box center [234, 376] width 60 height 16
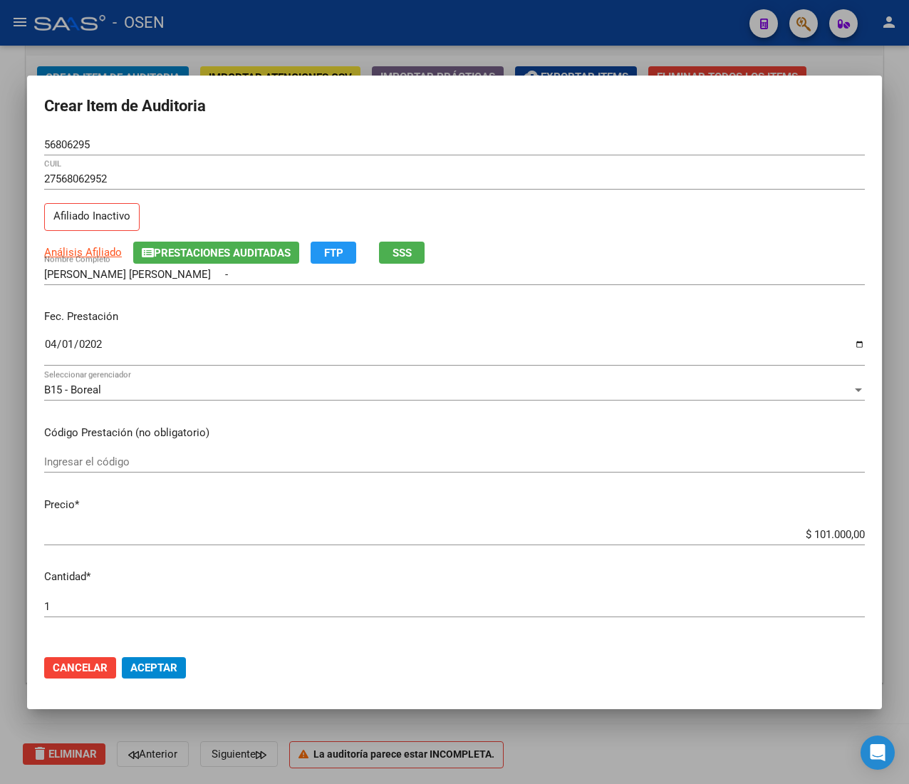
click at [804, 533] on input "$ 101.000,00" at bounding box center [454, 534] width 821 height 13
type input "$ 0,01"
type input "$ 0,13"
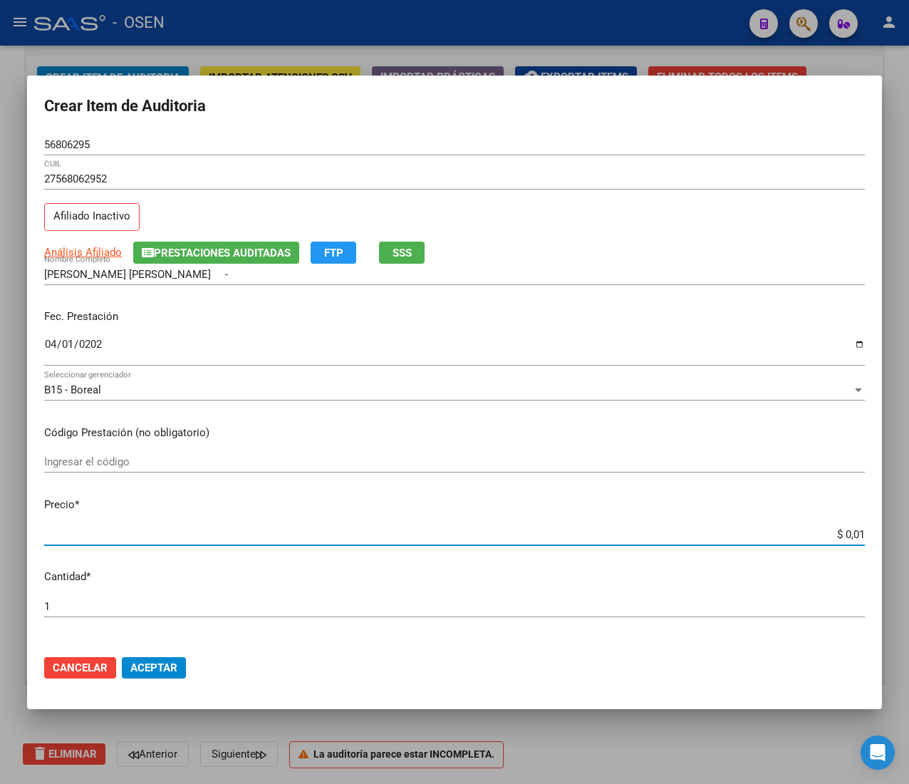
type input "$ 0,13"
type input "$ 1,30"
type input "$ 13,00"
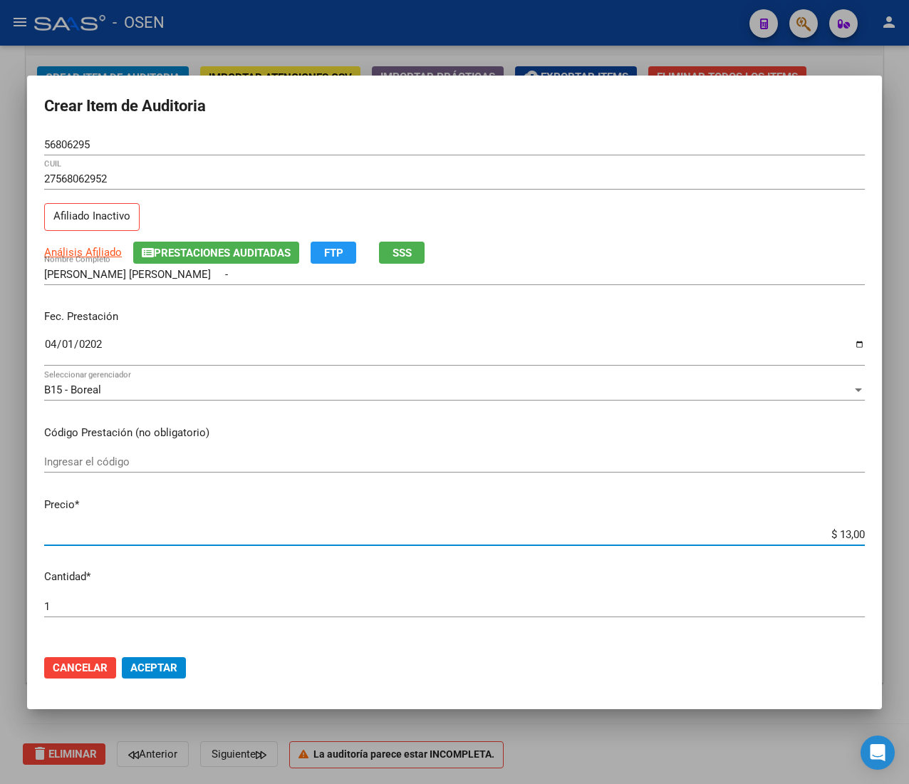
type input "$ 130,00"
type input "$ 1.300,00"
type input "$ 13.000,00"
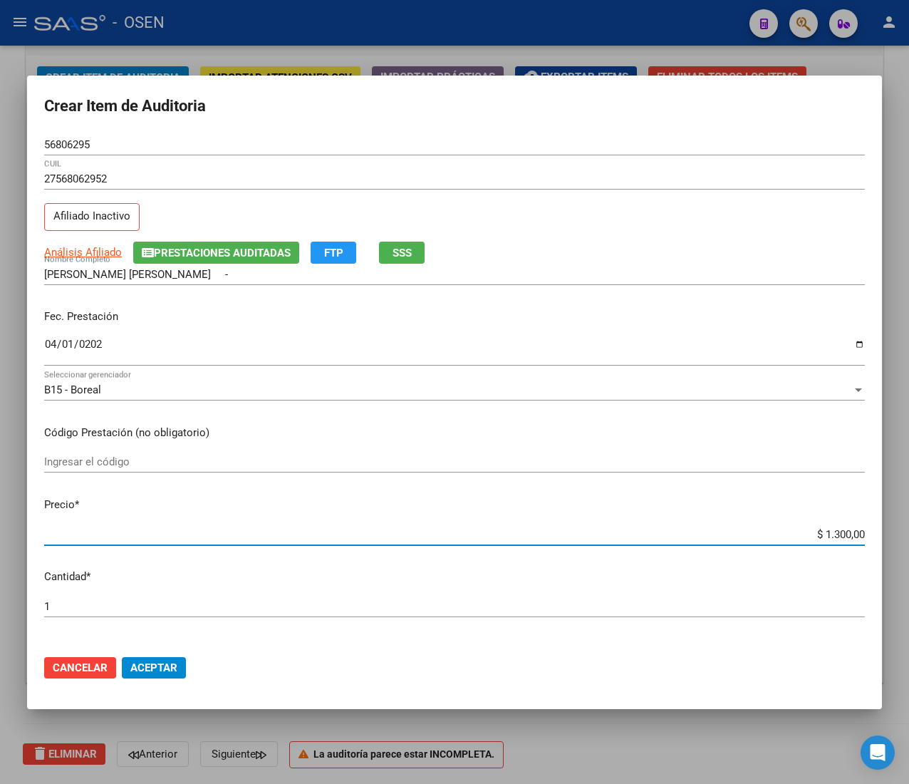
type input "$ 13.000,00"
click at [150, 663] on span "Aceptar" at bounding box center [153, 667] width 47 height 13
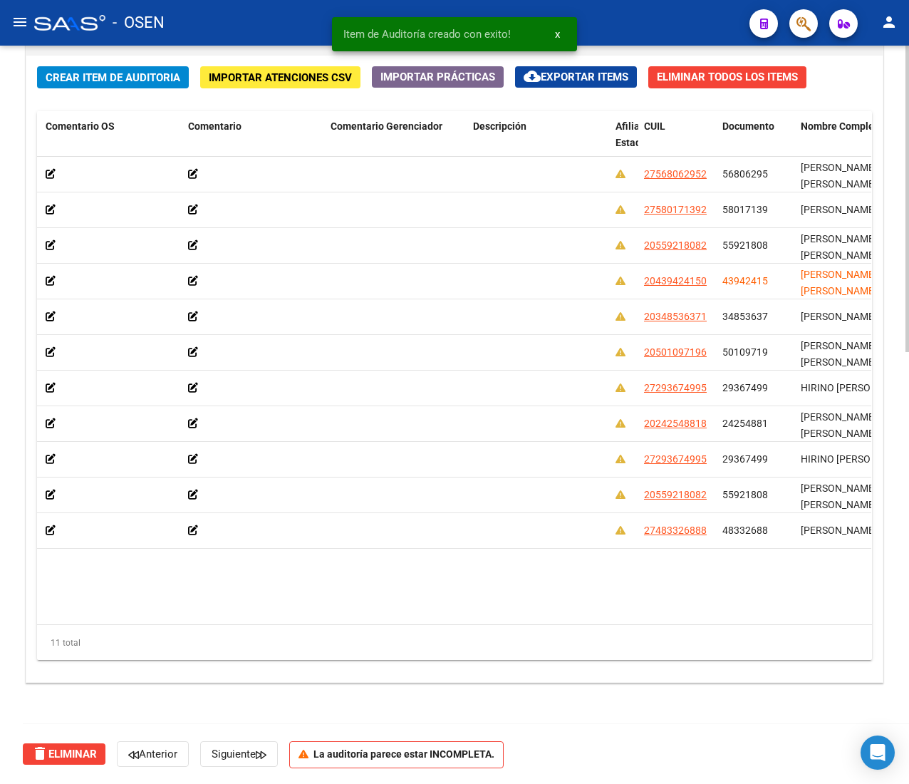
click at [80, 80] on span "Crear Item de Auditoria" at bounding box center [113, 77] width 135 height 13
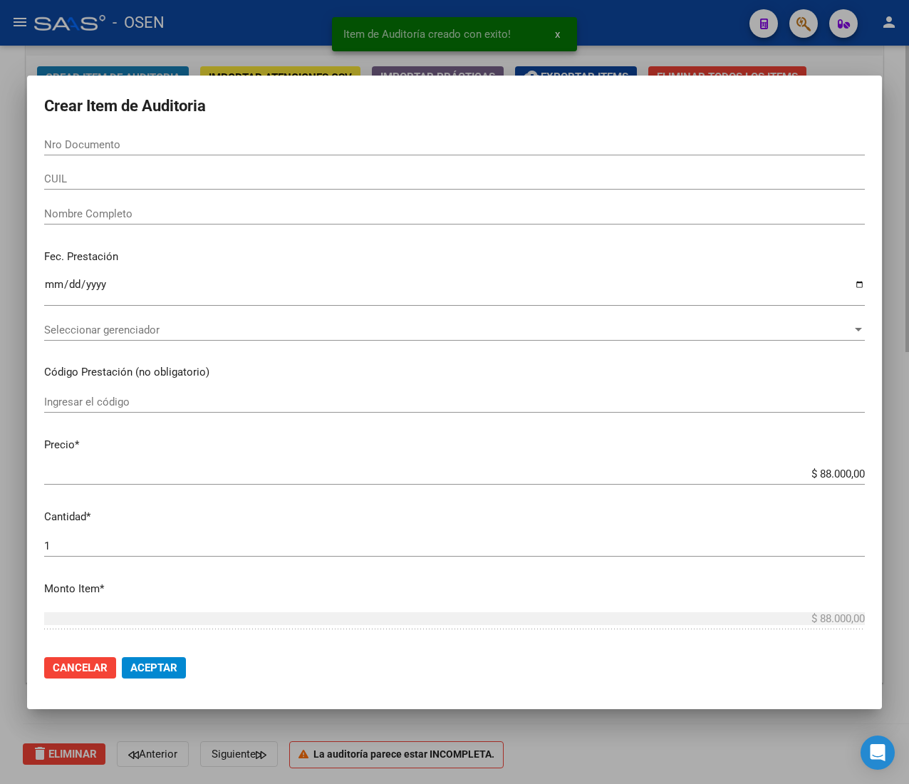
paste input "52537974"
type input "52537974"
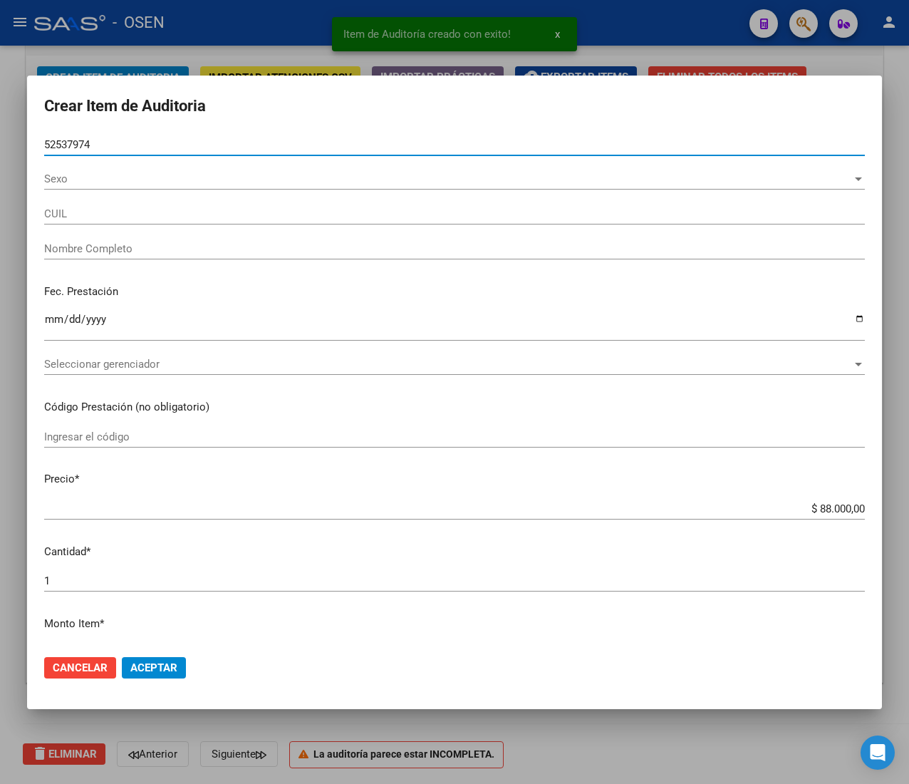
type input "20525379745"
type input "[PERSON_NAME] -"
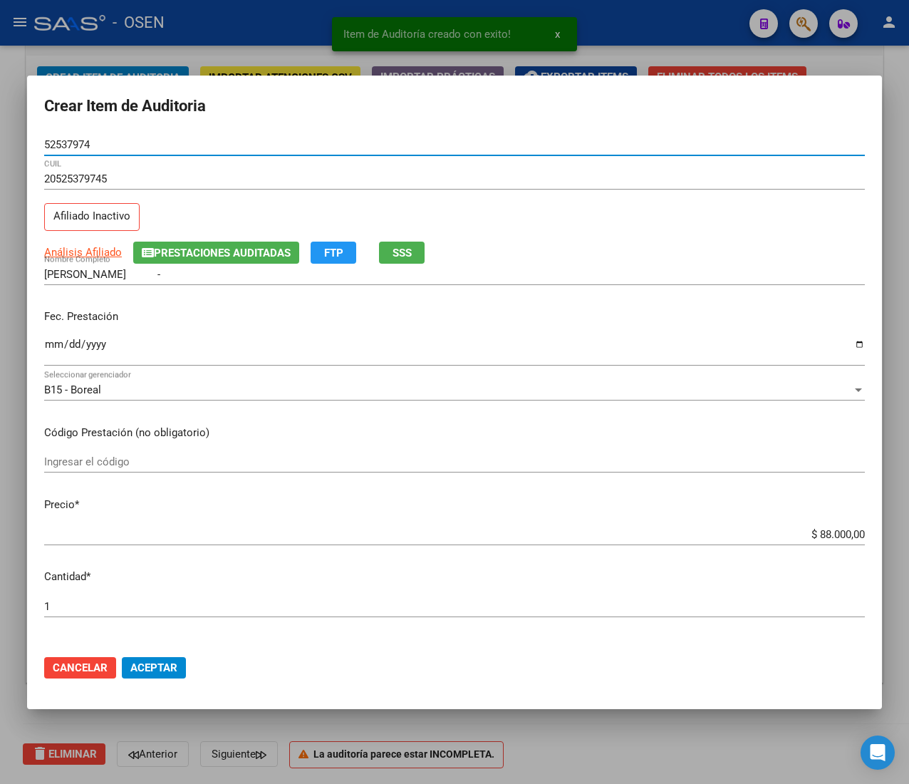
click at [48, 341] on input "Ingresar la fecha" at bounding box center [454, 349] width 821 height 23
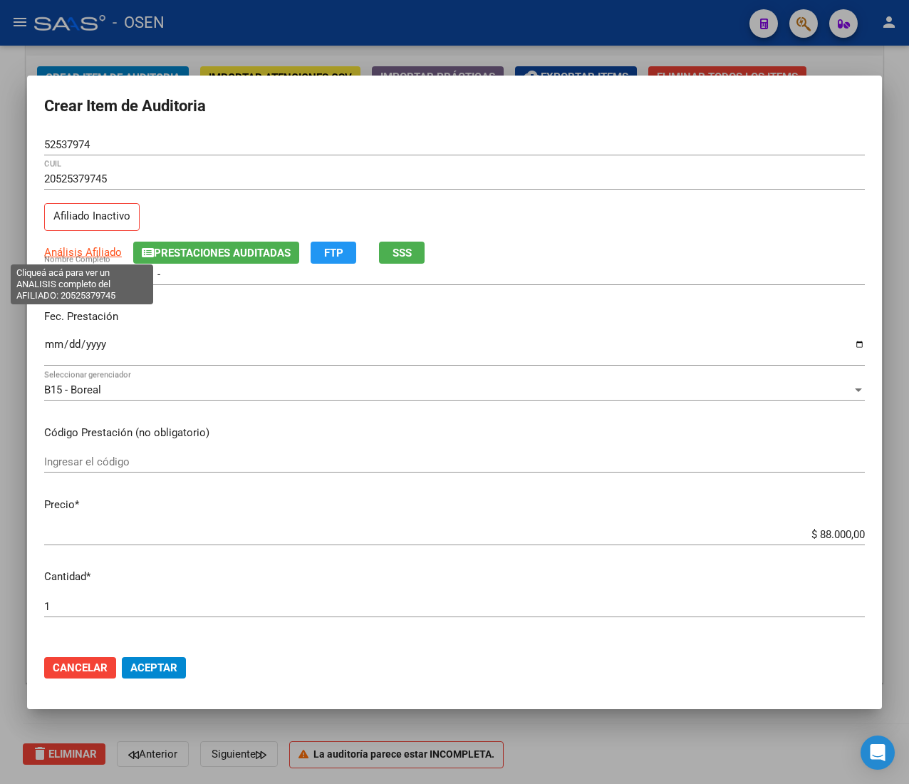
click at [110, 255] on span "Análisis Afiliado" at bounding box center [83, 252] width 78 height 13
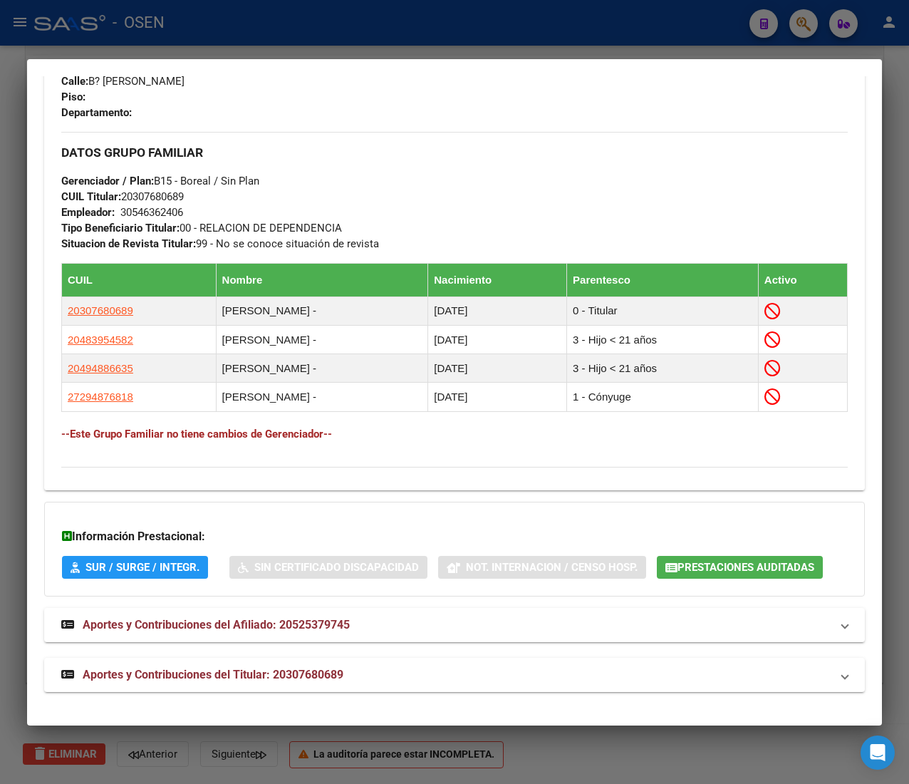
scroll to position [778, 0]
drag, startPoint x: 412, startPoint y: 680, endPoint x: 443, endPoint y: 517, distance: 166.1
click at [412, 681] on mat-panel-title "Aportes y Contribuciones del Titular: 20307680689" at bounding box center [445, 674] width 769 height 17
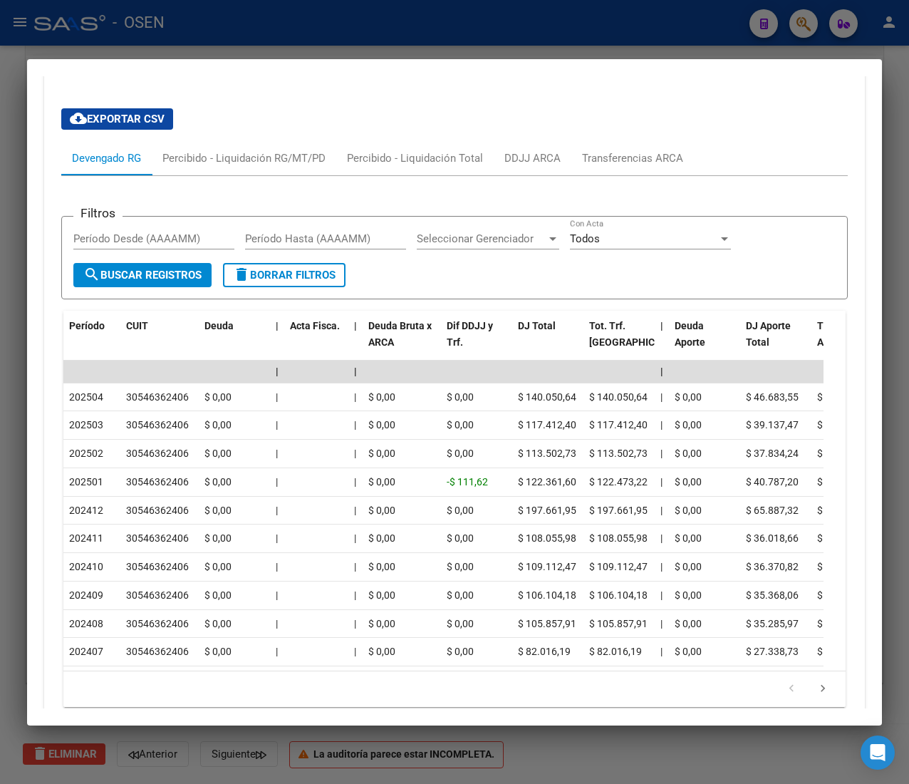
scroll to position [1480, 0]
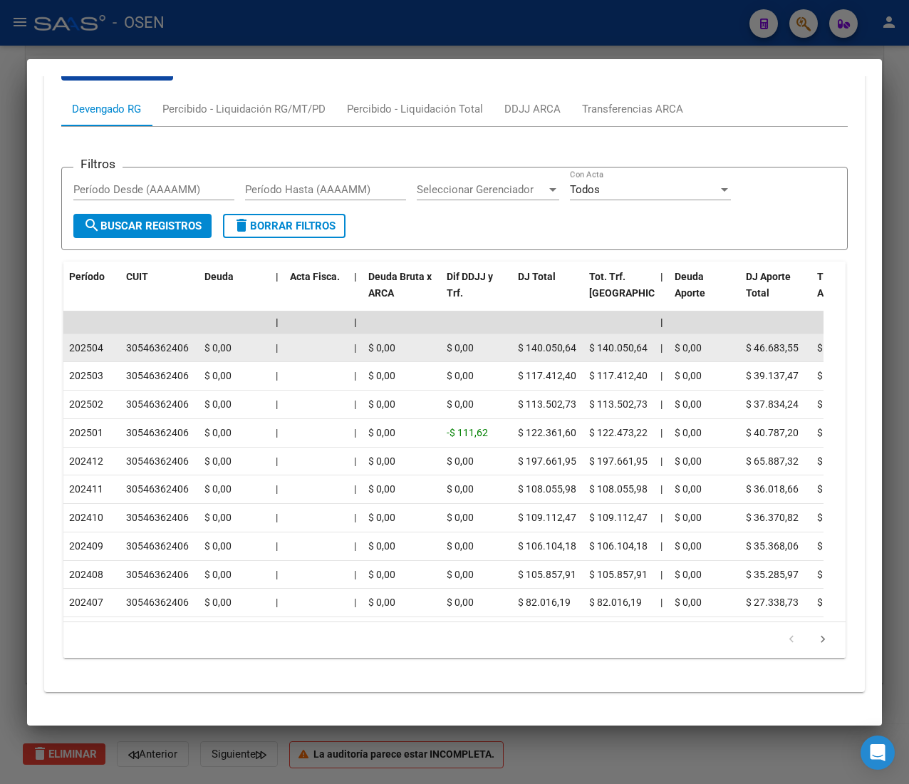
click at [285, 334] on datatable-body-cell at bounding box center [316, 348] width 64 height 28
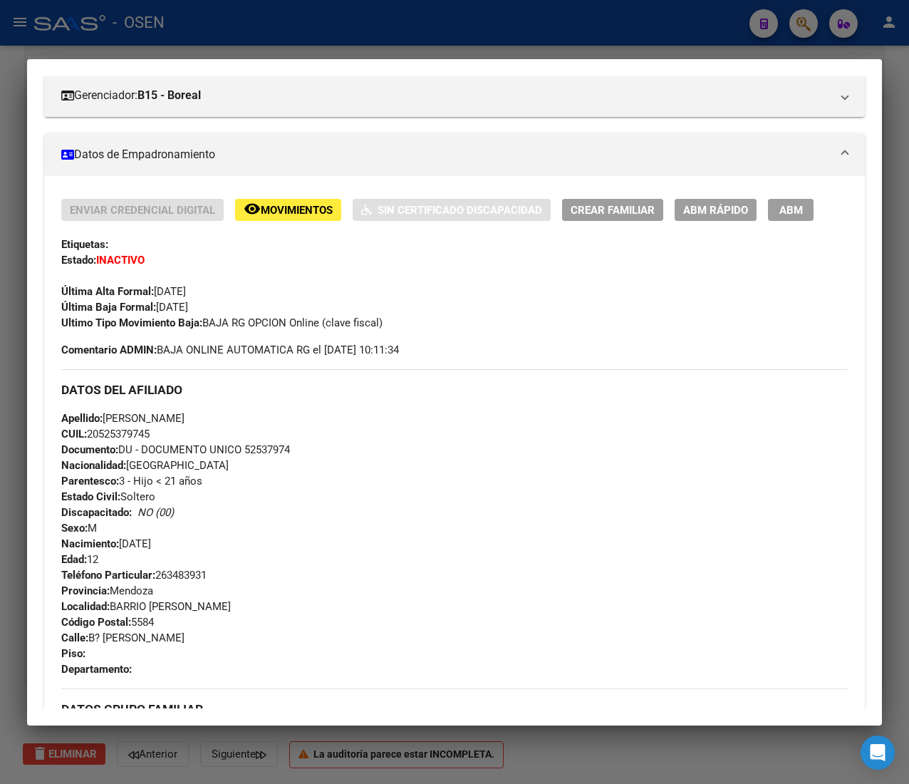
scroll to position [0, 0]
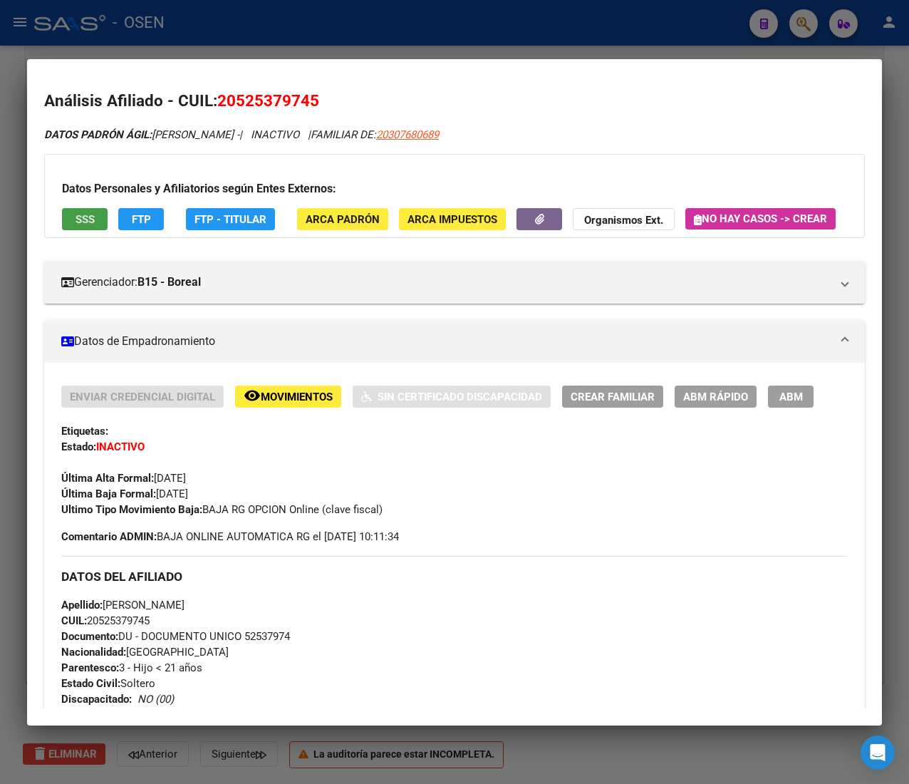
click at [103, 219] on button "SSS" at bounding box center [85, 219] width 46 height 22
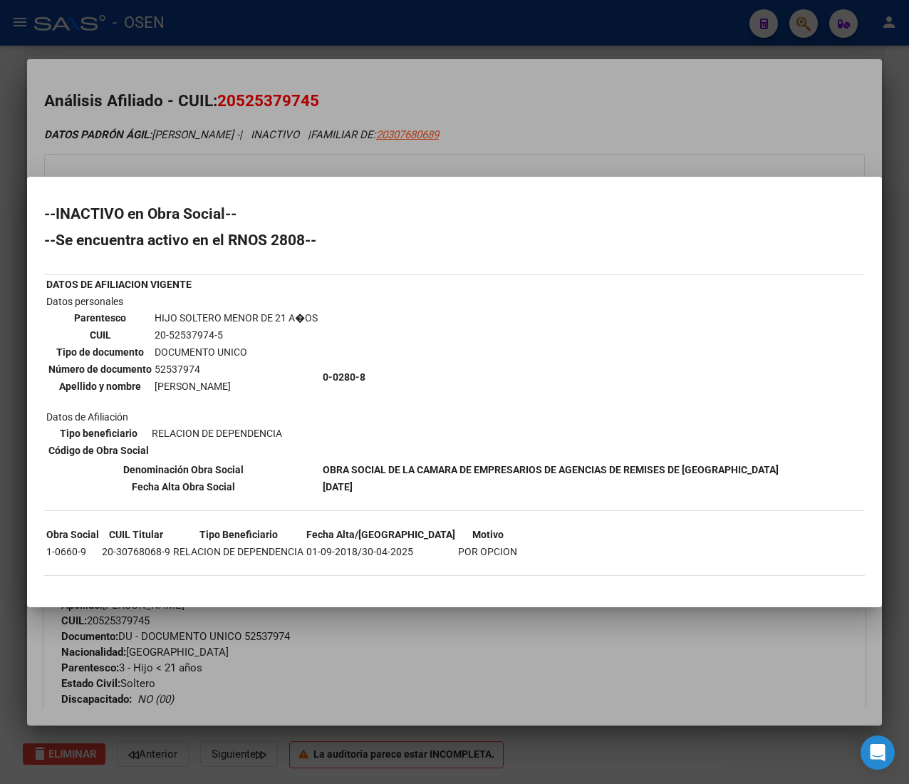
click at [566, 141] on div at bounding box center [454, 392] width 909 height 784
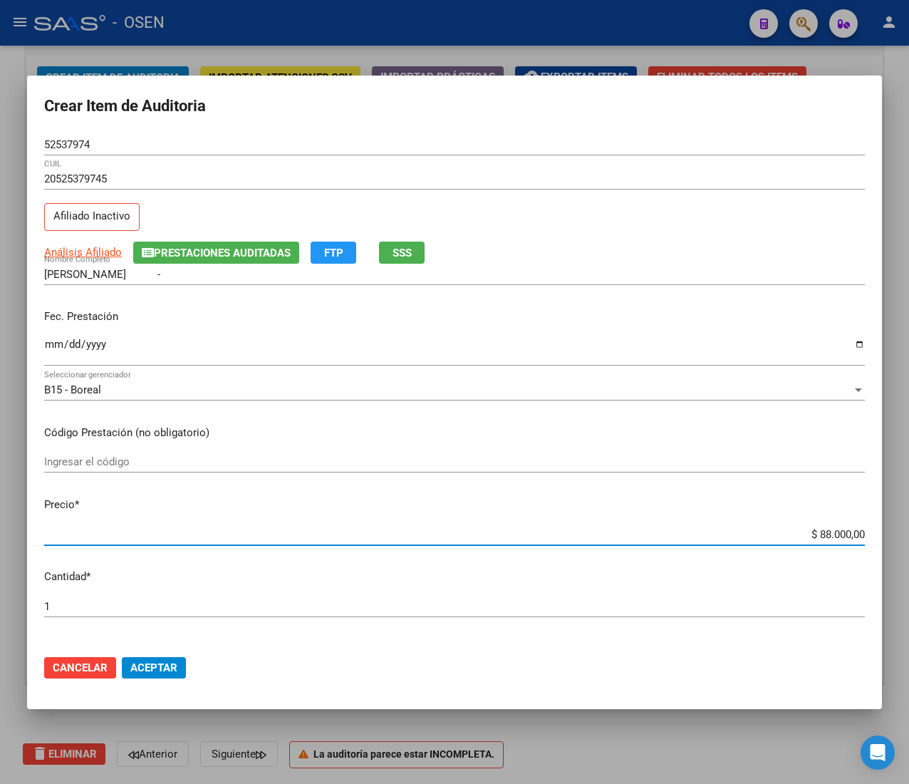
click at [821, 530] on input "$ 88.000,00" at bounding box center [454, 534] width 821 height 13
click at [157, 664] on span "Aceptar" at bounding box center [153, 667] width 47 height 13
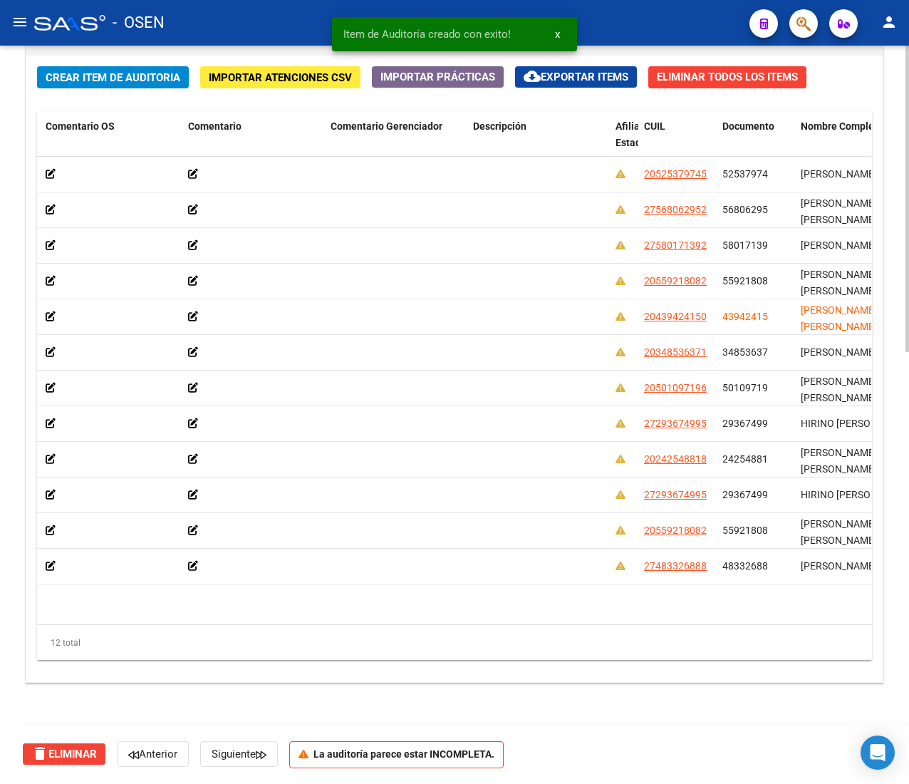
click at [158, 80] on span "Crear Item de Auditoria" at bounding box center [113, 77] width 135 height 13
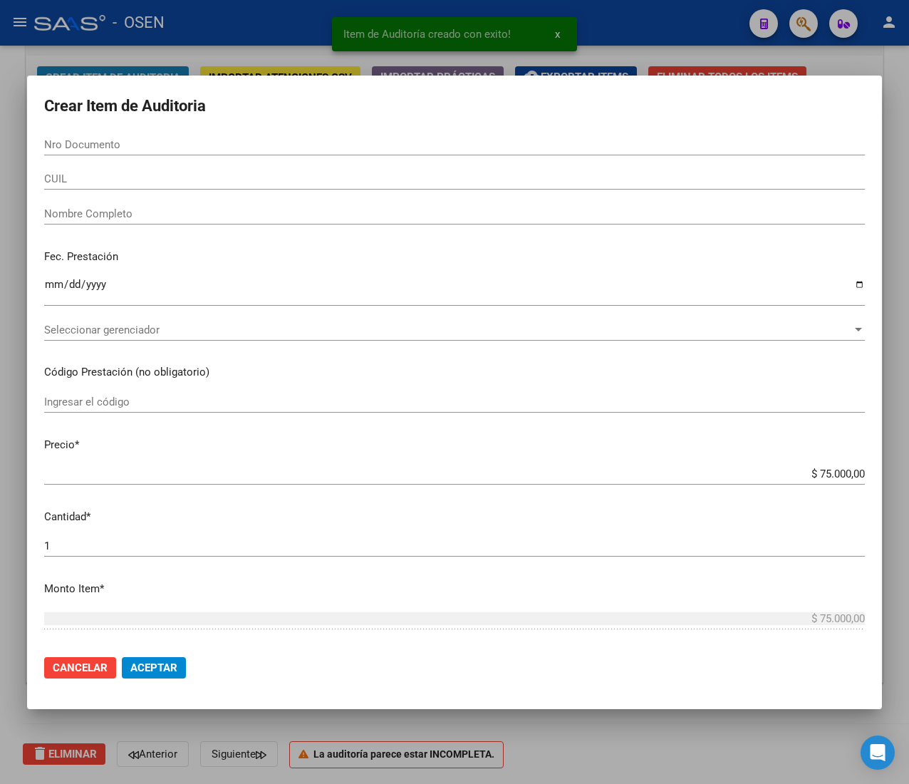
paste input "58017139"
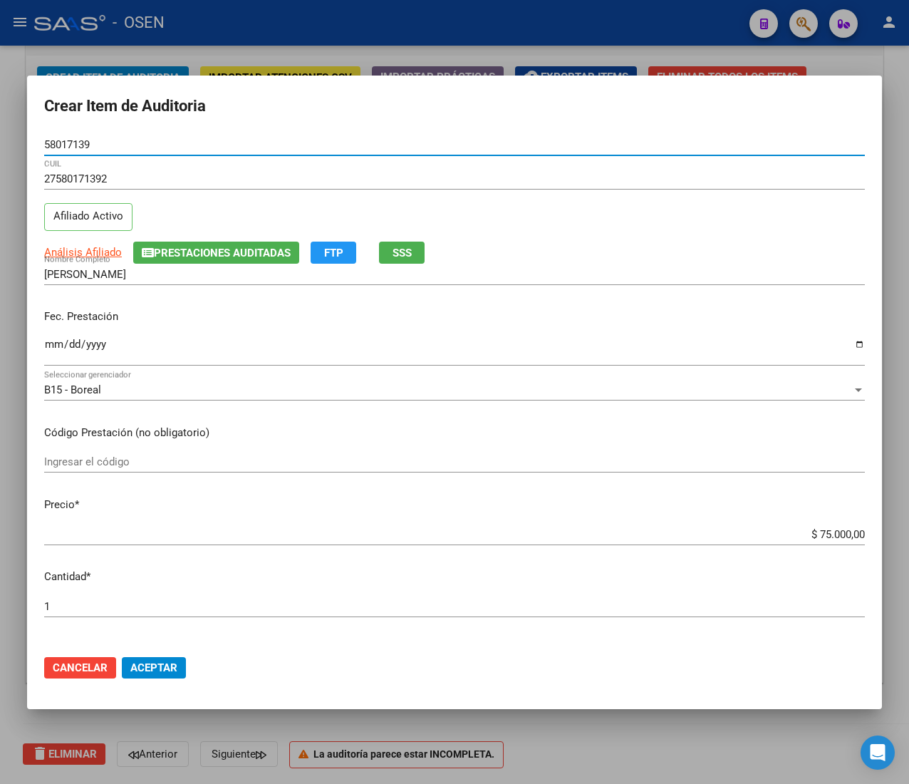
click at [56, 339] on input "Ingresar la fecha" at bounding box center [454, 349] width 821 height 23
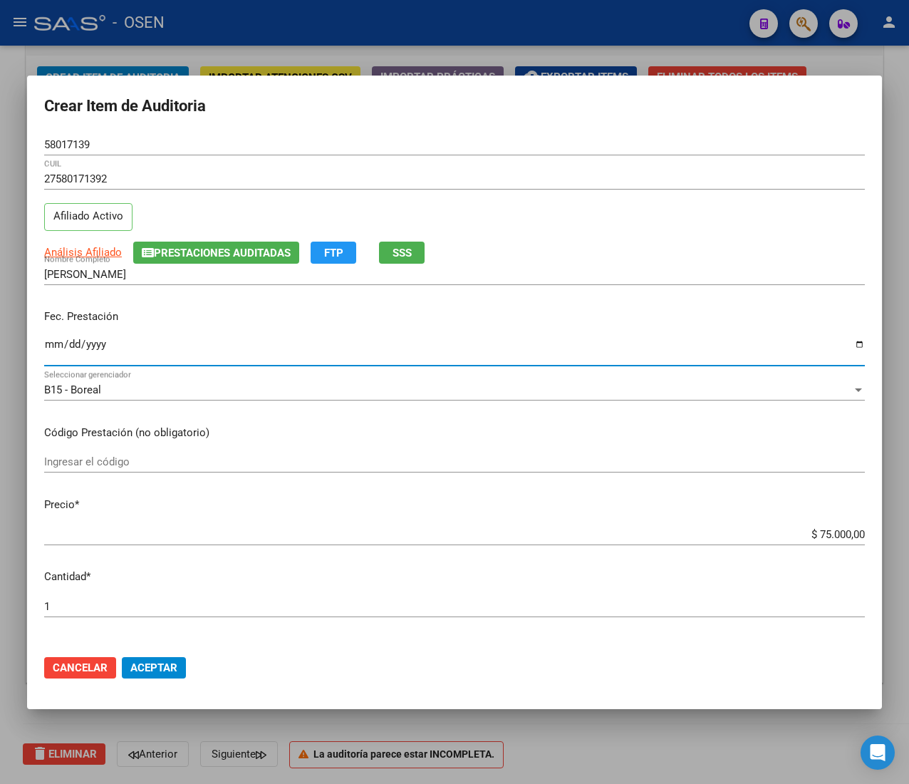
click at [98, 246] on span "Análisis Afiliado" at bounding box center [83, 252] width 78 height 13
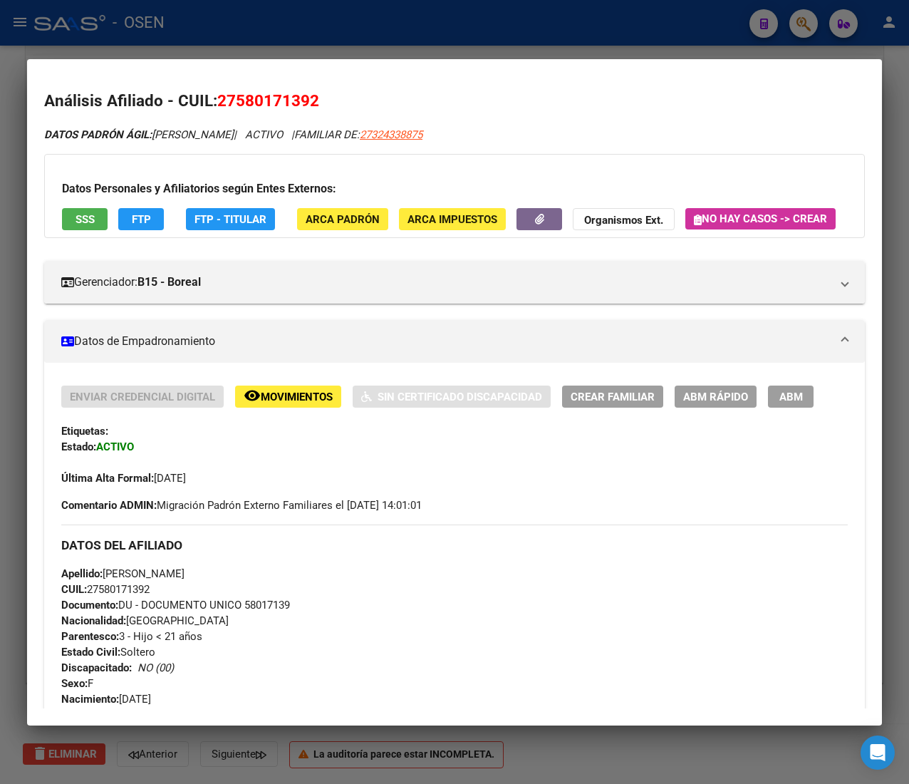
scroll to position [701, 0]
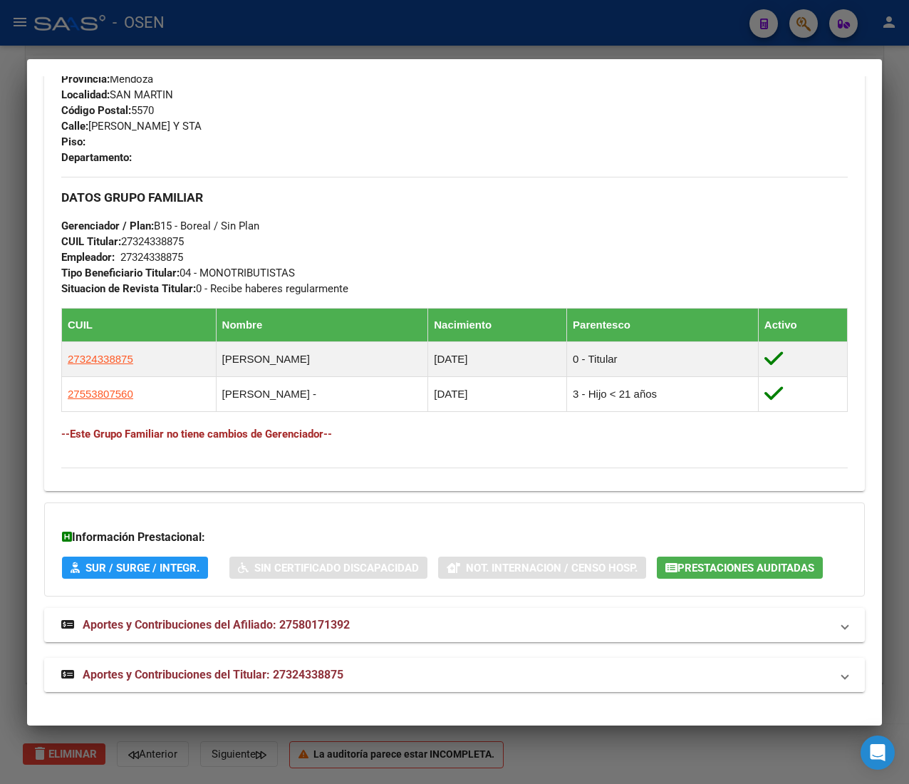
click at [479, 681] on mat-panel-title "Aportes y Contribuciones del Titular: 27324338875" at bounding box center [445, 674] width 769 height 17
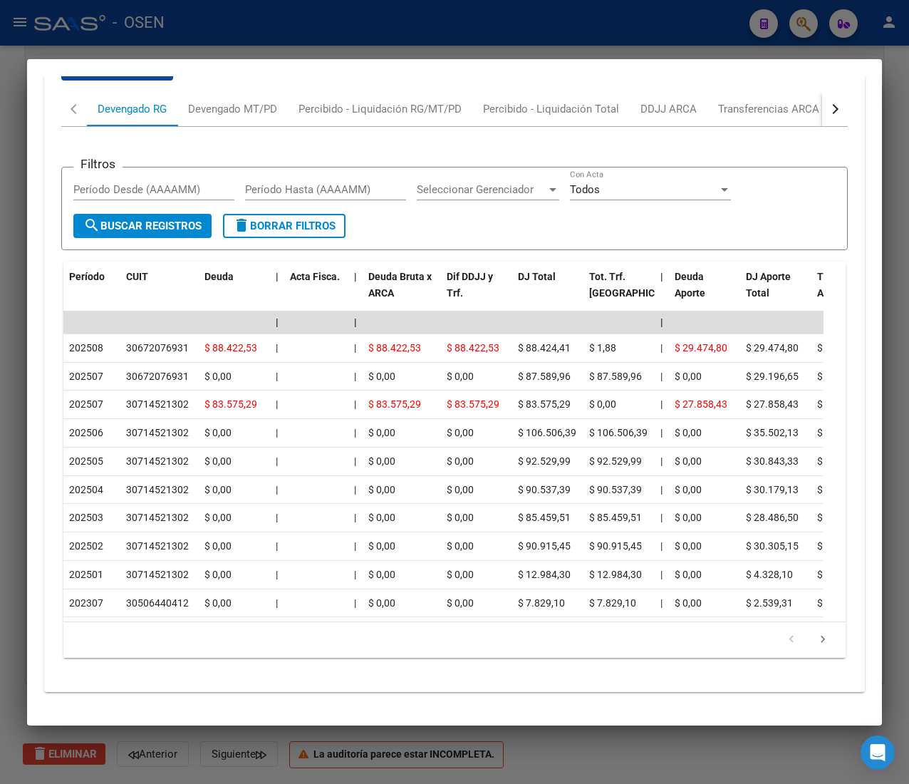
scroll to position [1403, 0]
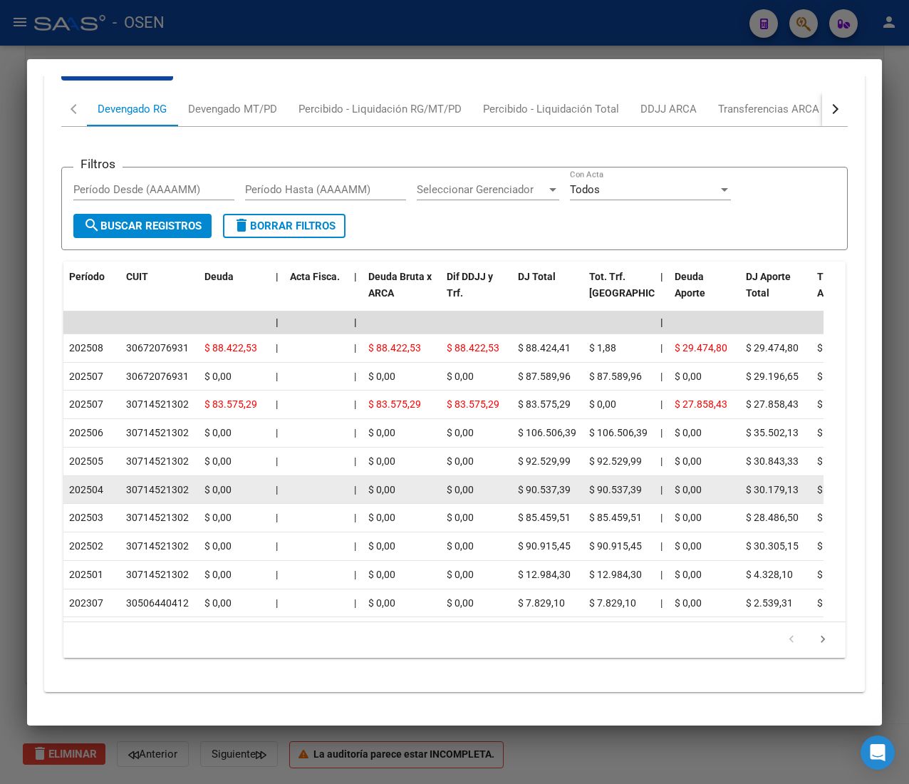
click at [282, 476] on datatable-body-cell "|" at bounding box center [277, 490] width 14 height 28
click at [194, 476] on datatable-body-cell "30714521302" at bounding box center [159, 490] width 78 height 28
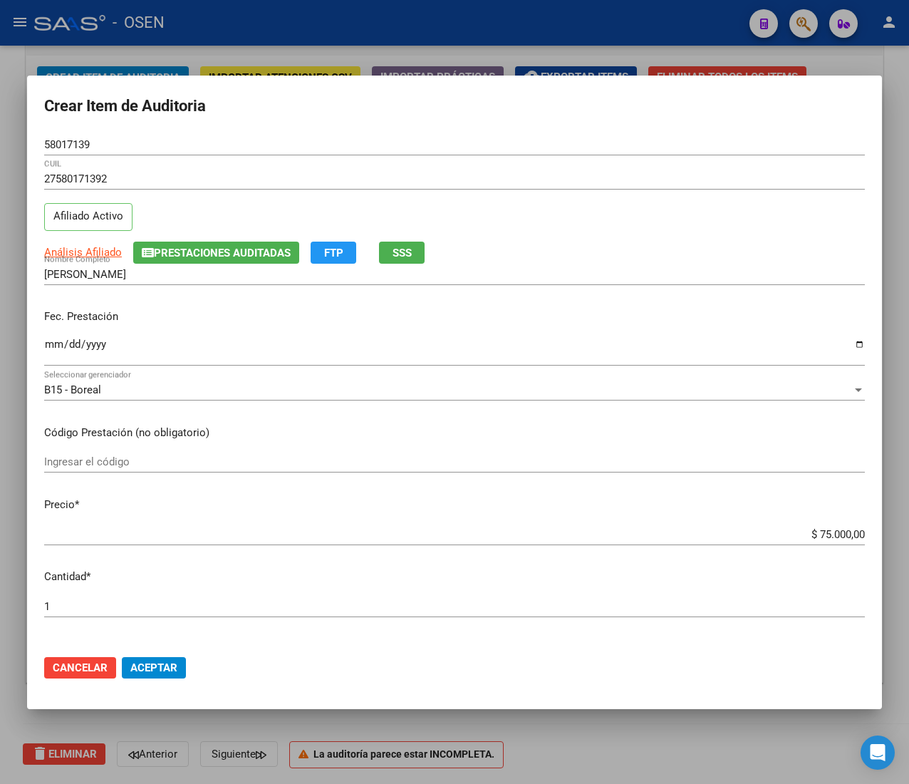
click at [806, 536] on input "$ 75.000,00" at bounding box center [454, 534] width 821 height 13
click at [169, 665] on span "Aceptar" at bounding box center [153, 667] width 47 height 13
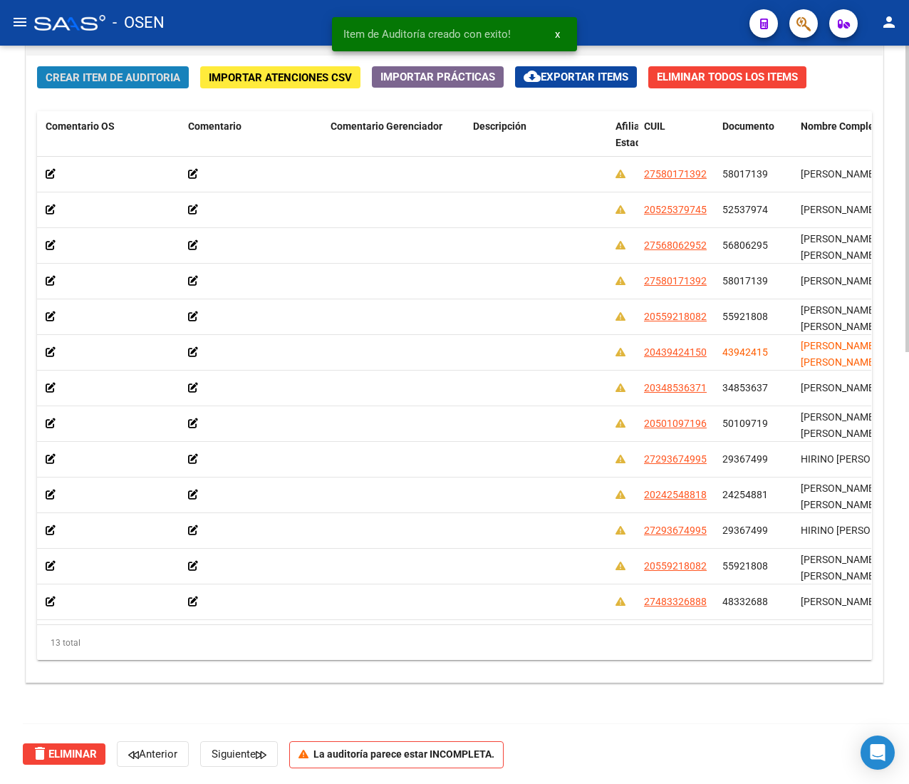
click at [140, 71] on span "Crear Item de Auditoria" at bounding box center [113, 77] width 135 height 13
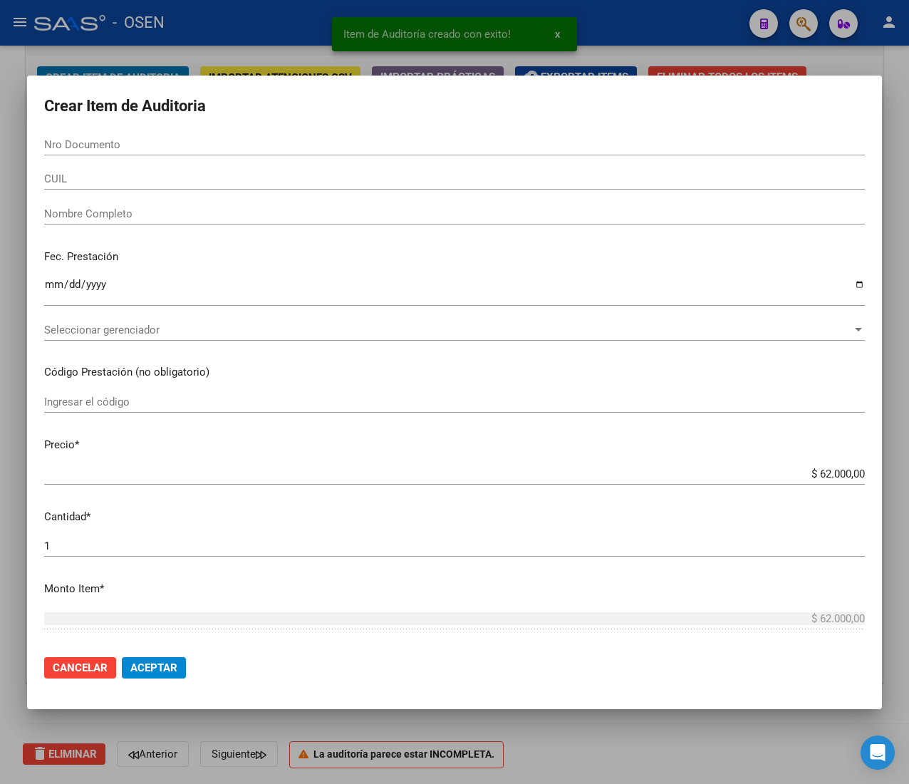
paste input "55705280"
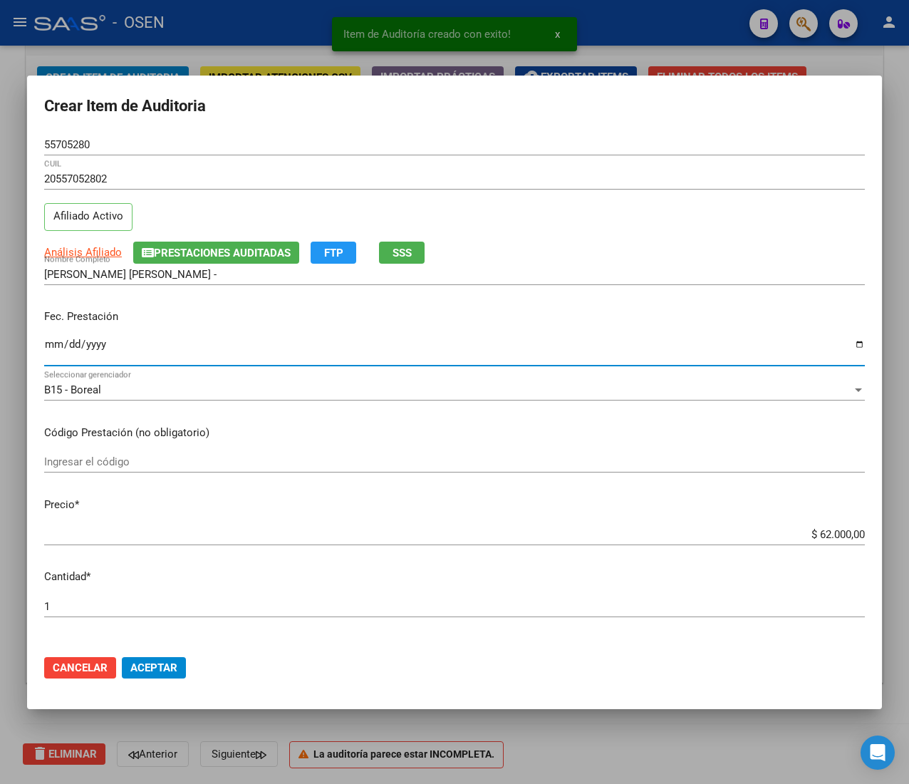
click at [57, 352] on input "Ingresar la fecha" at bounding box center [454, 349] width 821 height 23
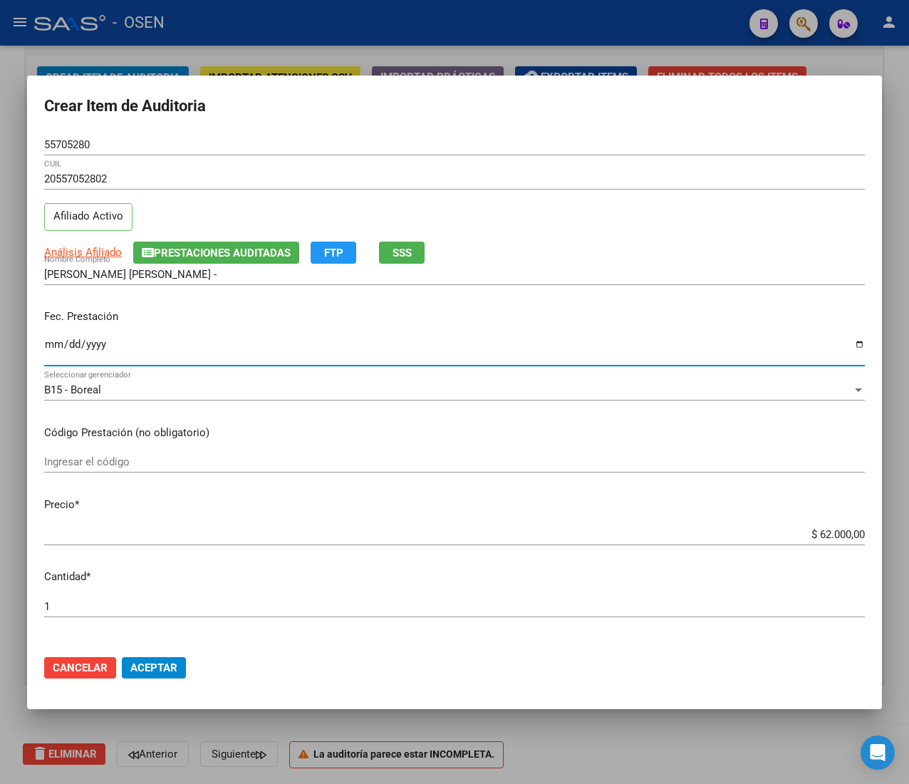
click at [76, 238] on div "20557052802 CUIL Afiliado Activo" at bounding box center [454, 204] width 821 height 73
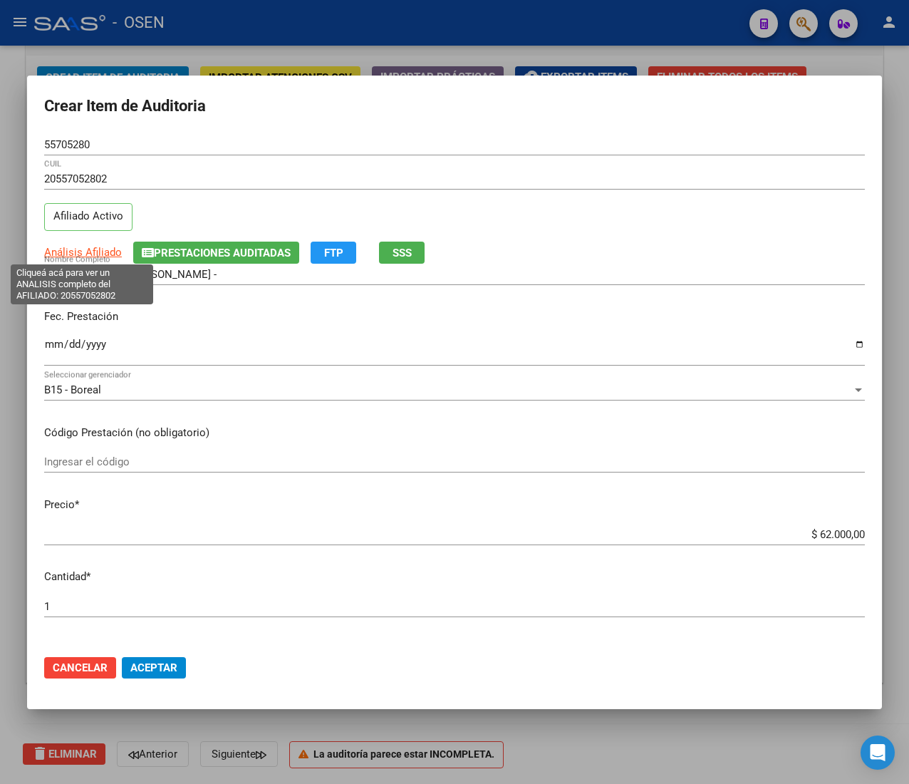
click at [77, 255] on span "Análisis Afiliado" at bounding box center [83, 252] width 78 height 13
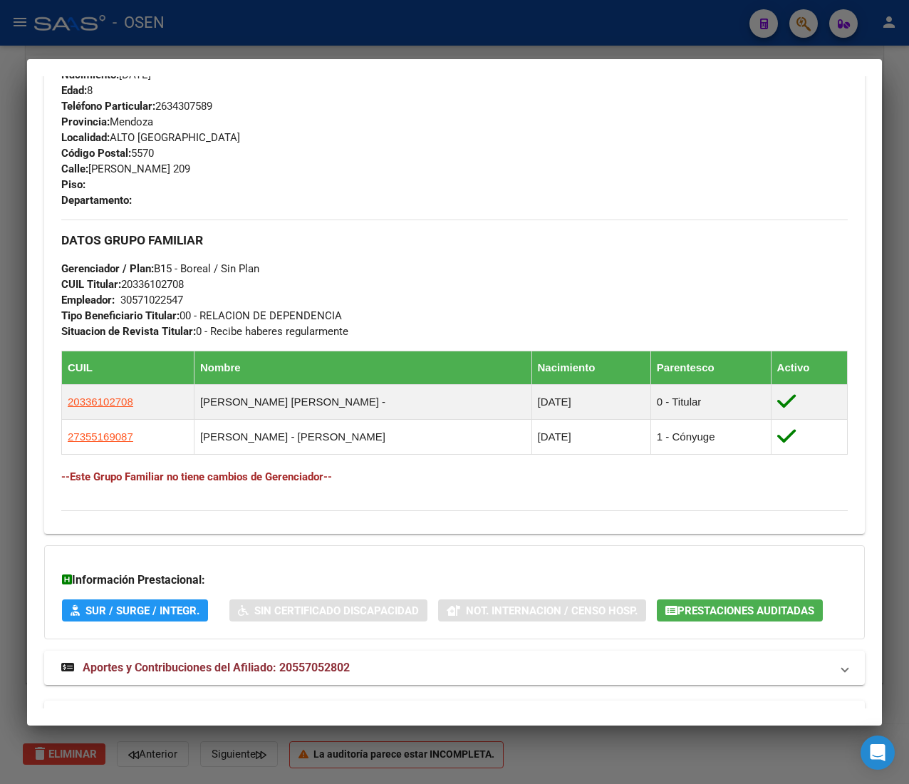
scroll to position [701, 0]
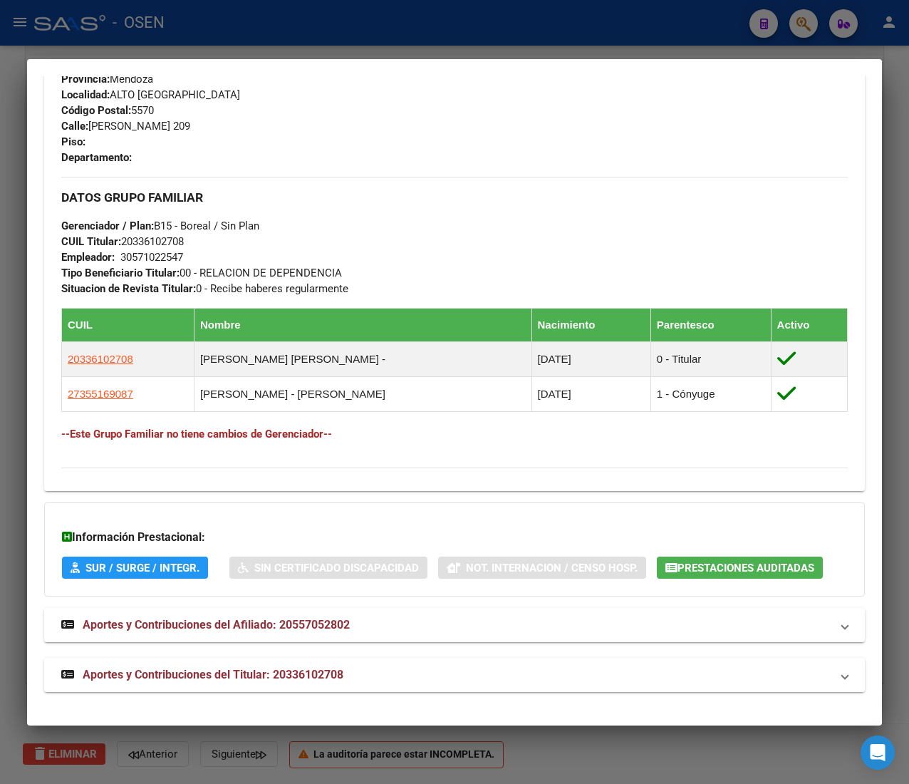
click at [400, 680] on mat-panel-title "Aportes y Contribuciones del Titular: 20336102708" at bounding box center [445, 674] width 769 height 17
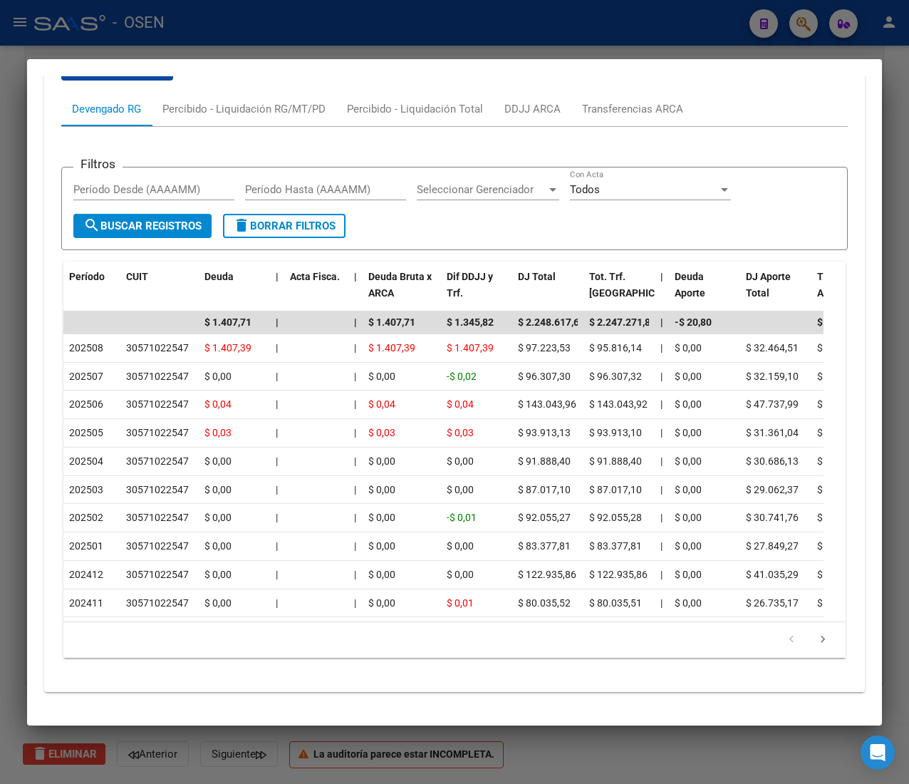
scroll to position [1403, 0]
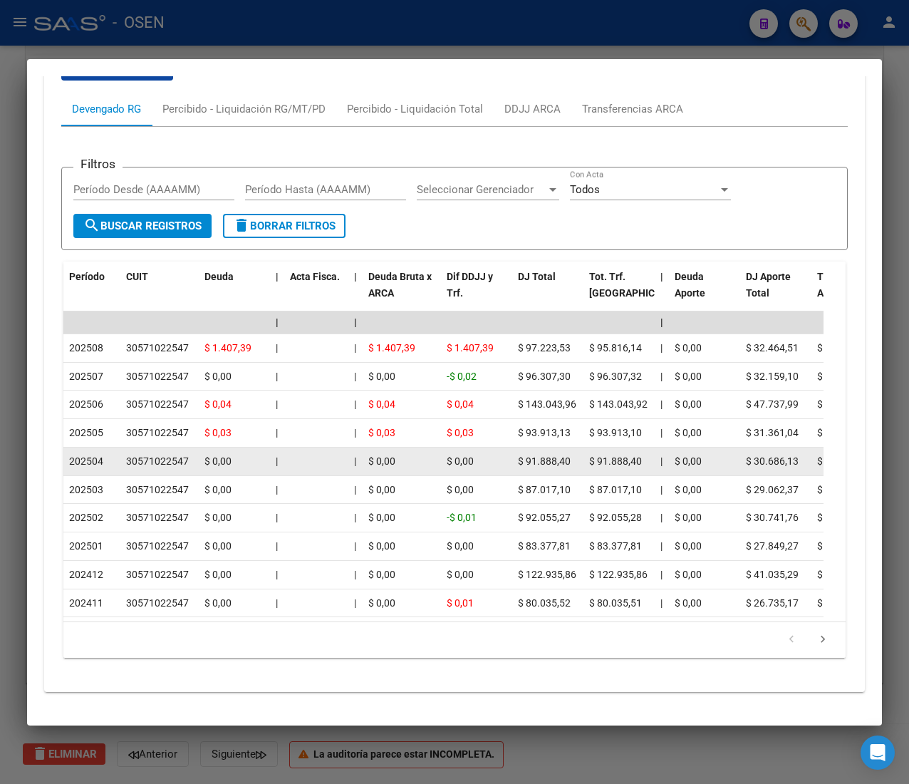
click at [416, 449] on datatable-body-cell "$ 0,00" at bounding box center [402, 461] width 78 height 28
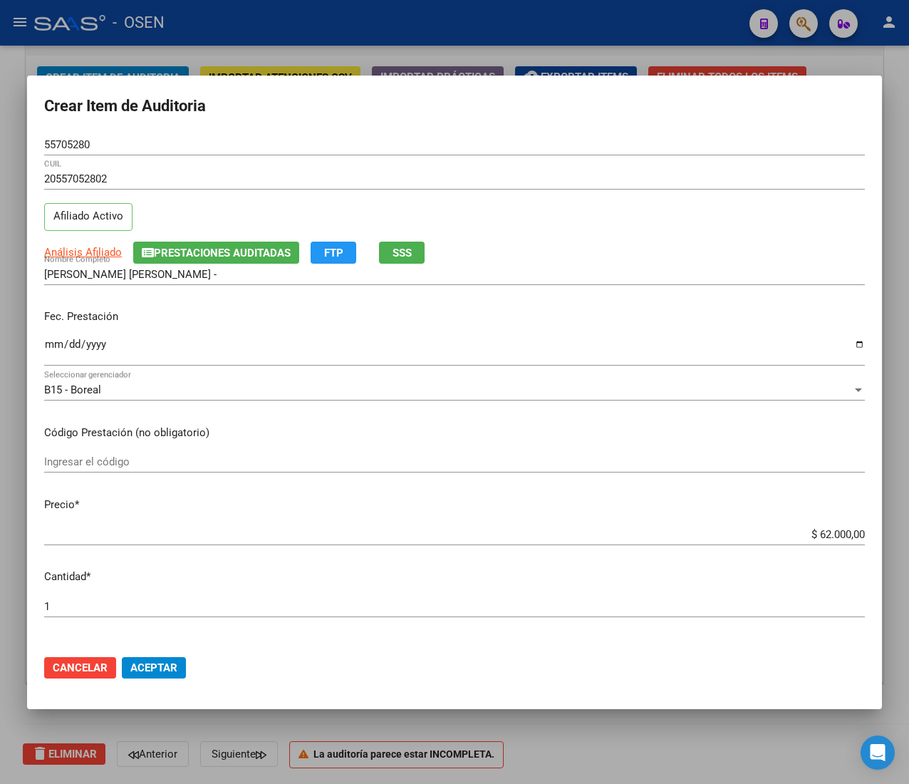
click at [821, 526] on div "$ 62.000,00 Ingresar el precio" at bounding box center [454, 534] width 821 height 21
click at [821, 534] on input "$ 62.000,00" at bounding box center [454, 534] width 821 height 13
click at [180, 669] on button "Aceptar" at bounding box center [154, 667] width 64 height 21
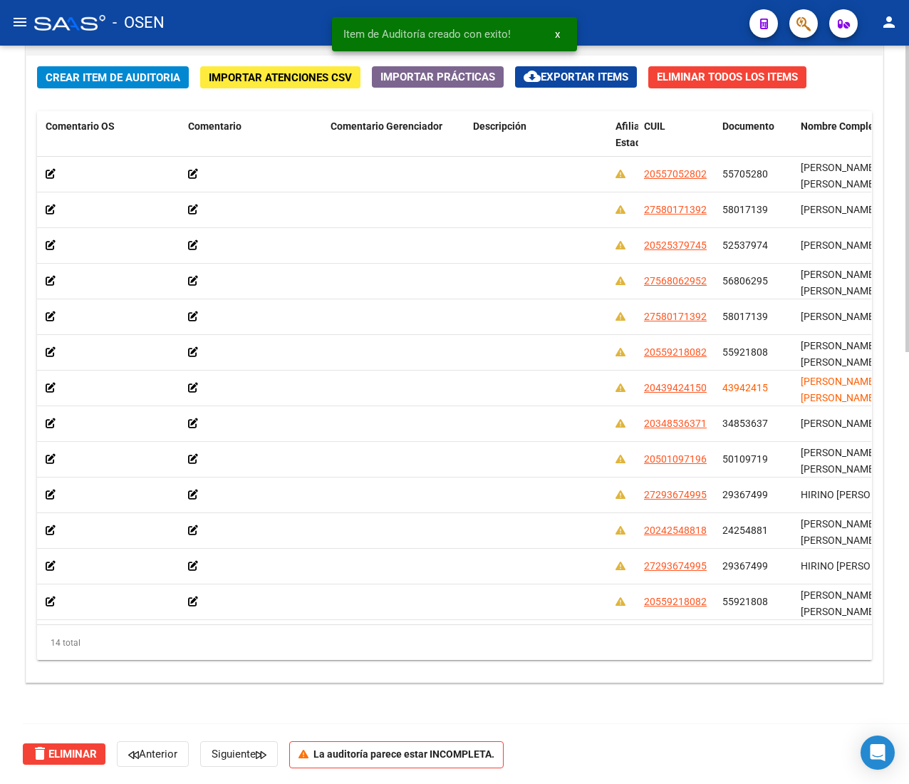
click at [118, 78] on span "Crear Item de Auditoria" at bounding box center [113, 77] width 135 height 13
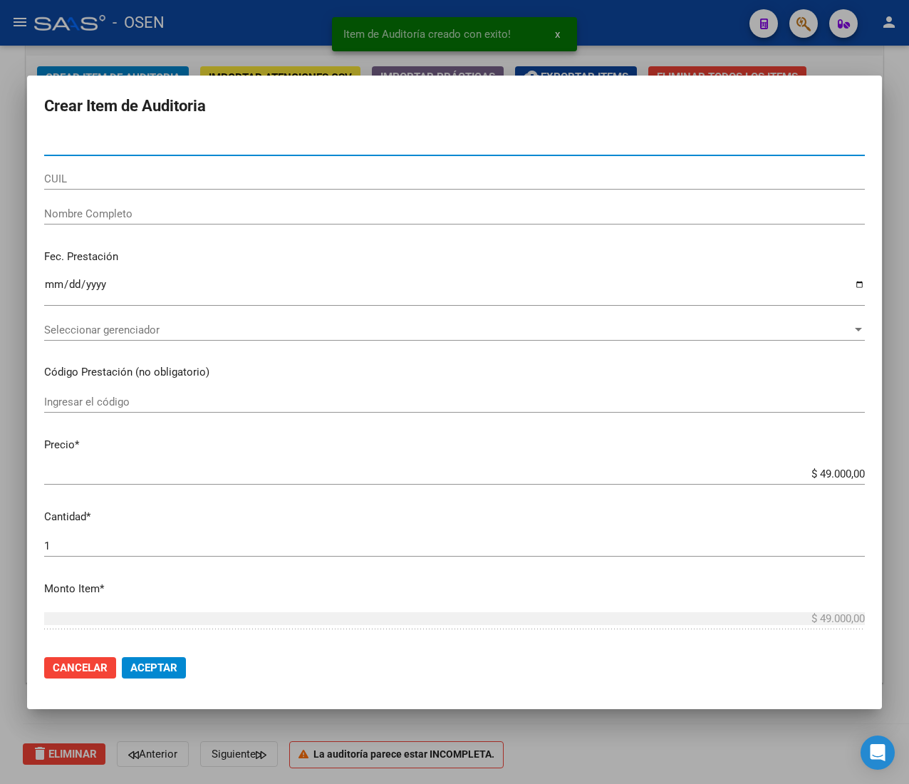
paste input "56804374"
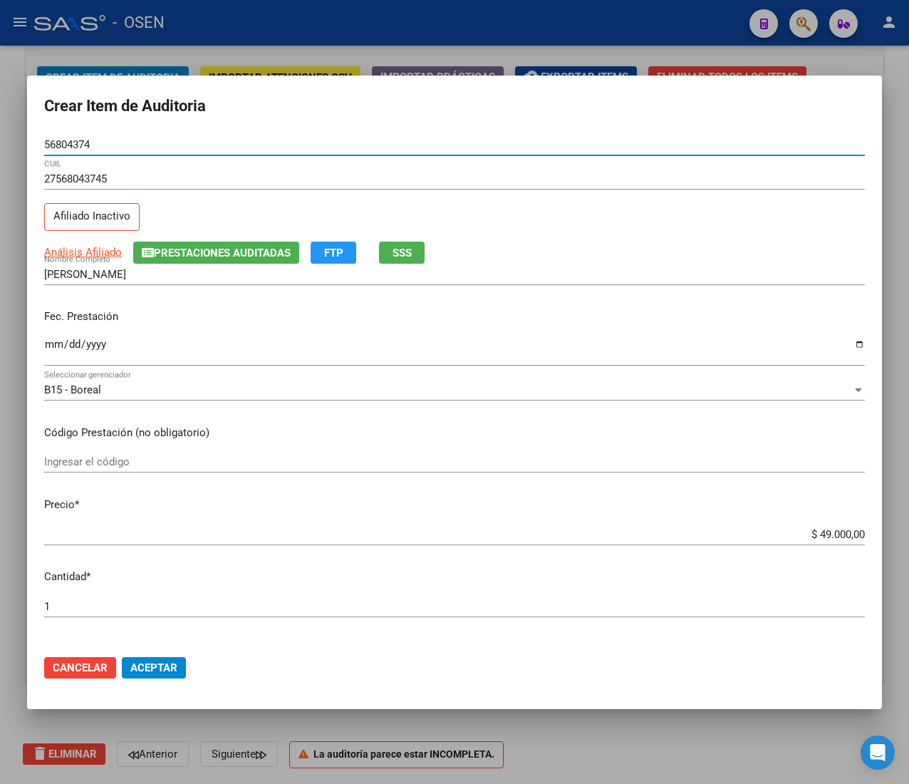
click at [56, 350] on input "Ingresar la fecha" at bounding box center [454, 349] width 821 height 23
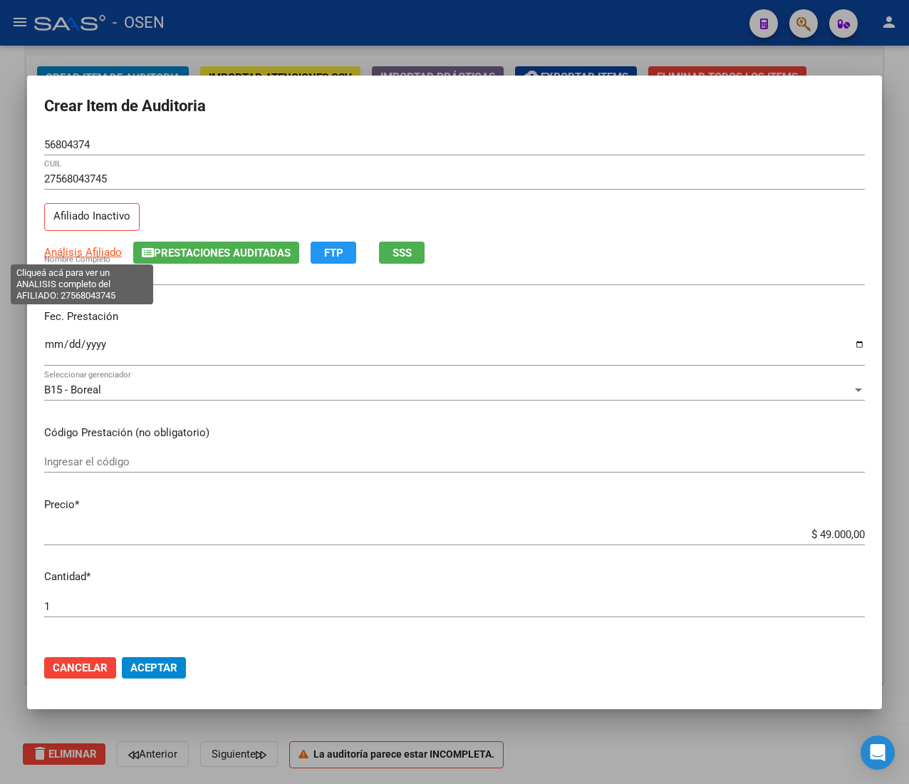
click at [98, 246] on span "Análisis Afiliado" at bounding box center [83, 252] width 78 height 13
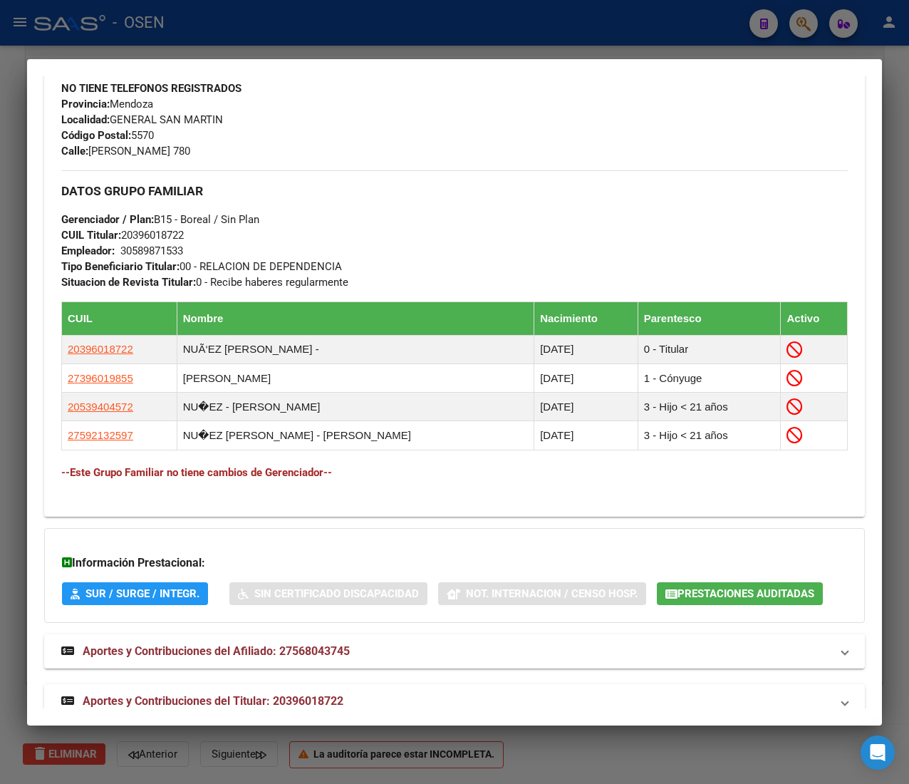
scroll to position [747, 0]
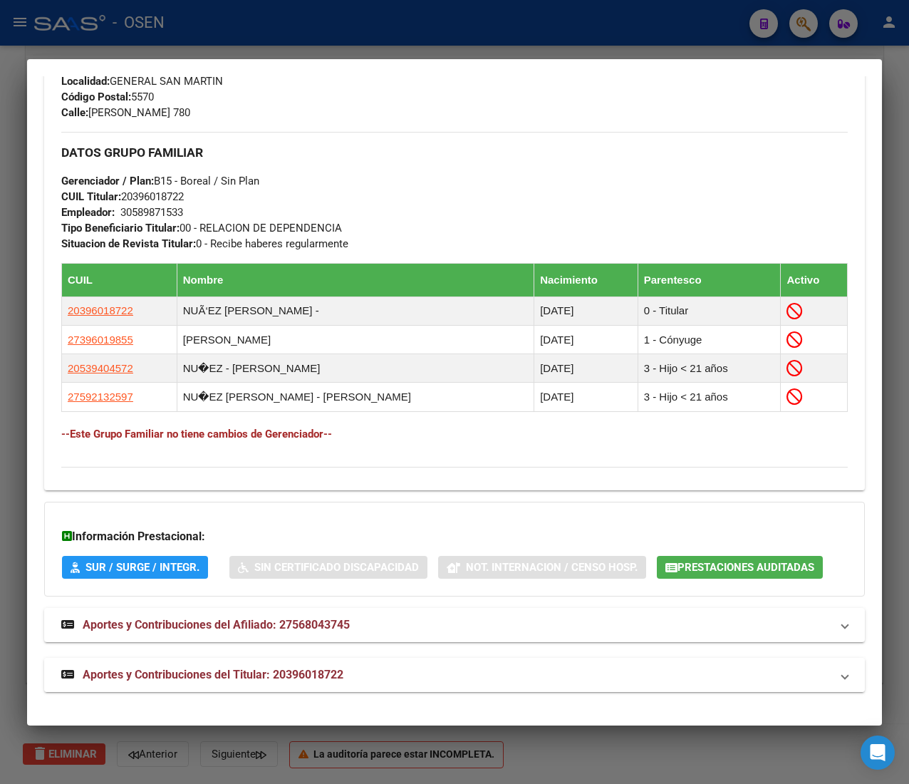
click at [468, 670] on mat-panel-title "Aportes y Contribuciones del Titular: 20396018722" at bounding box center [445, 674] width 769 height 17
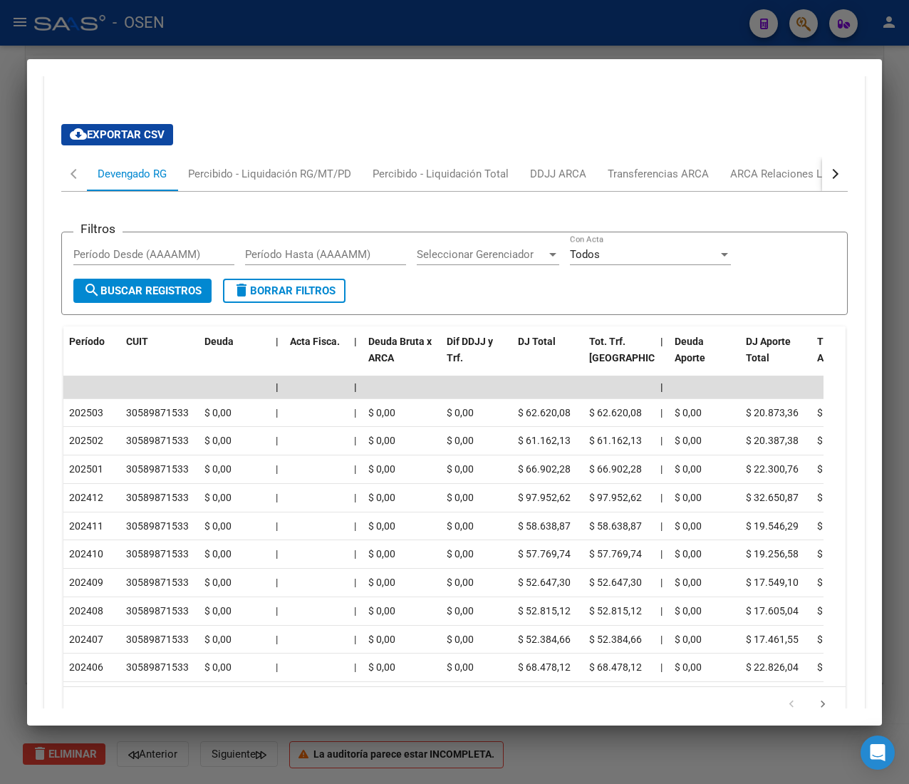
scroll to position [1385, 0]
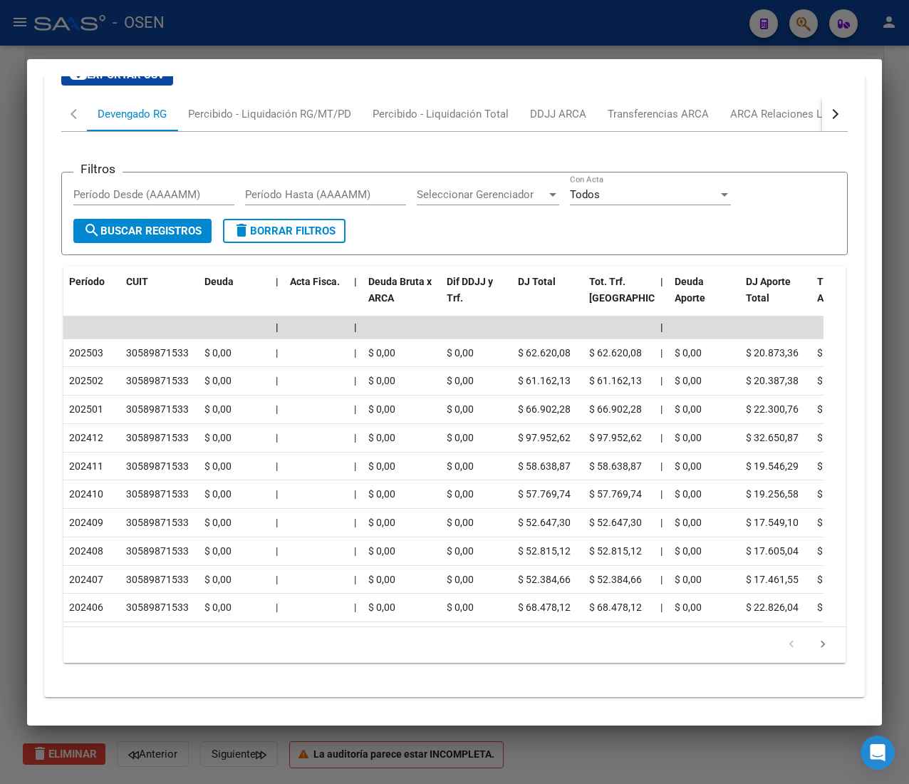
click at [822, 131] on button "button" at bounding box center [835, 114] width 26 height 34
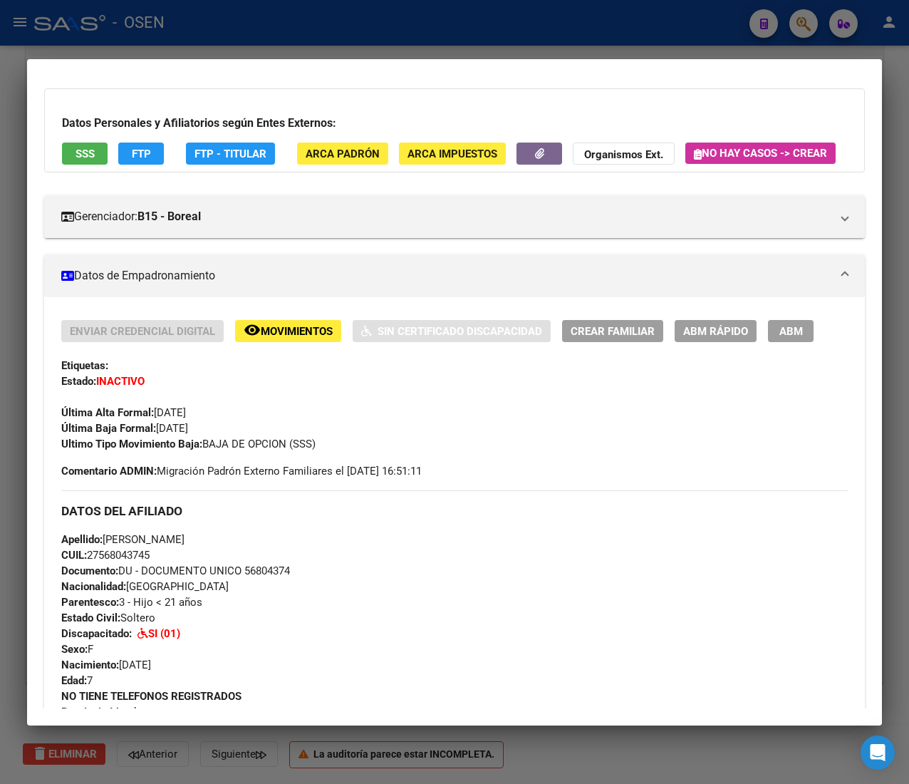
scroll to position [0, 0]
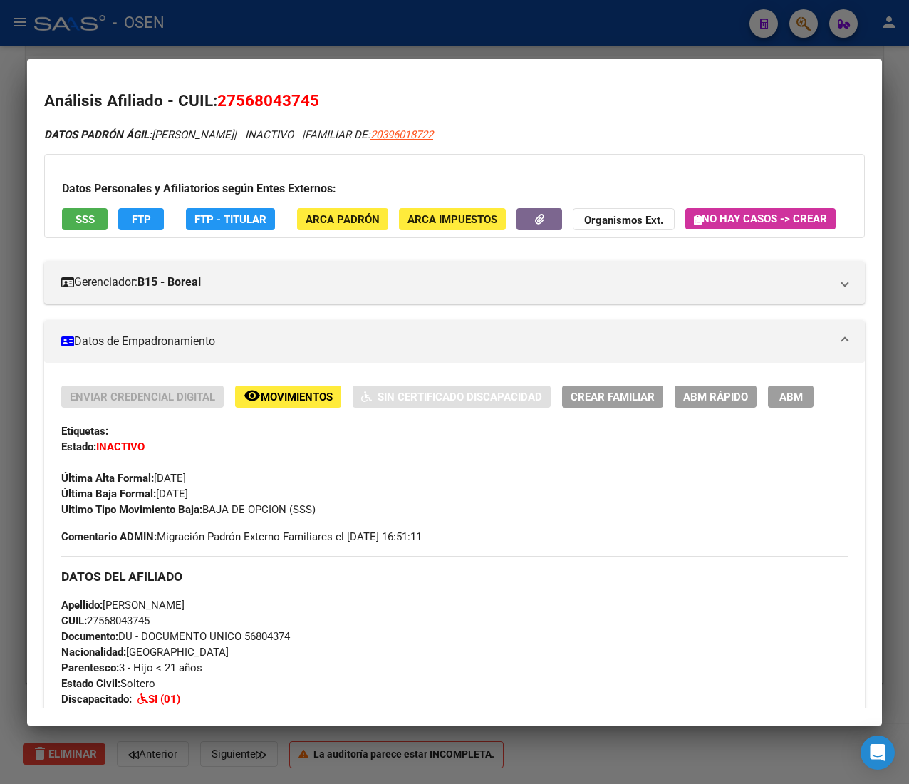
click at [93, 217] on span "SSS" at bounding box center [85, 219] width 19 height 13
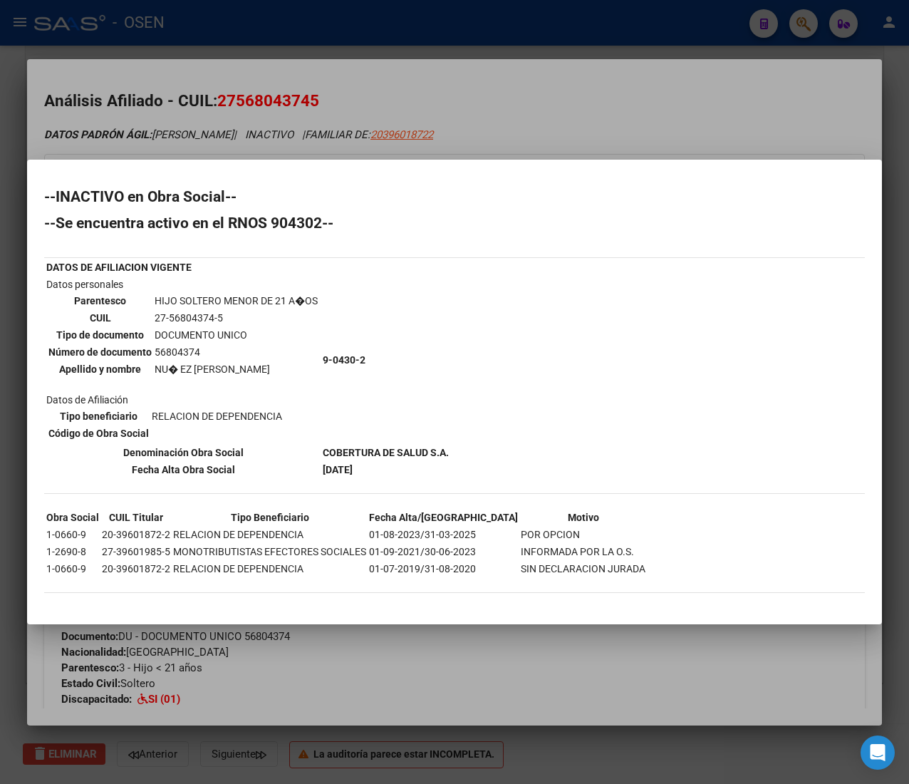
click at [574, 178] on mat-dialog-container "--INACTIVO en Obra Social-- --Se encuentra activo en el RNOS 904302-- DATOS DE …" at bounding box center [454, 392] width 855 height 464
click at [578, 105] on div at bounding box center [454, 392] width 909 height 784
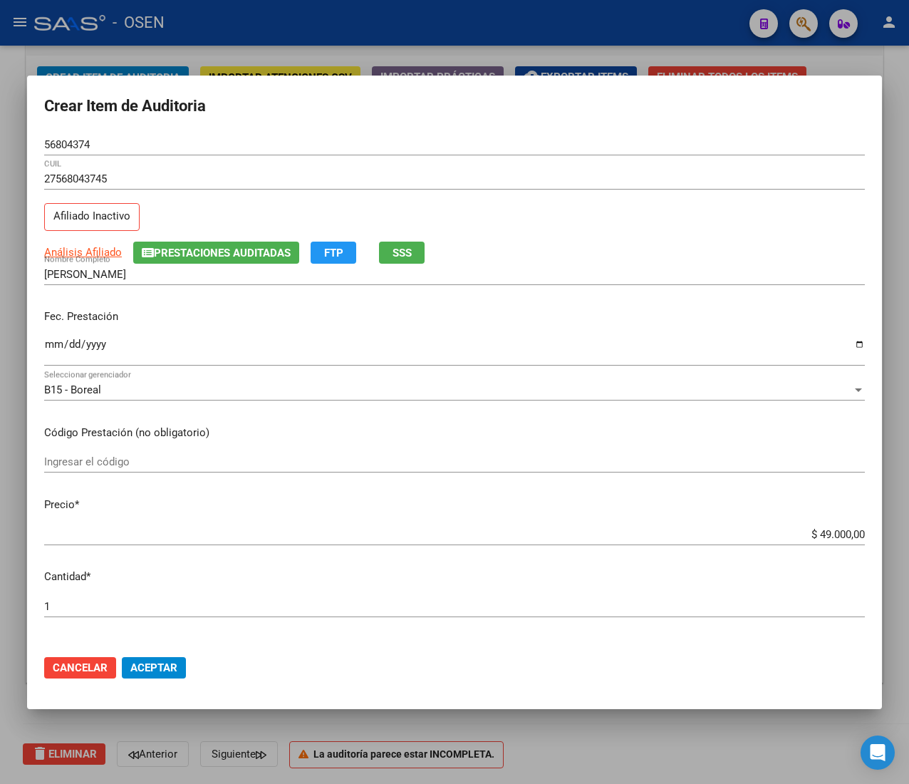
click at [813, 537] on input "$ 49.000,00" at bounding box center [454, 534] width 821 height 13
click at [584, 124] on form "Crear Item de Auditoria 56804374 Nro Documento 27568043745 CUIL Afiliado Inacti…" at bounding box center [454, 392] width 821 height 599
click at [76, 147] on input "56804374" at bounding box center [454, 144] width 821 height 13
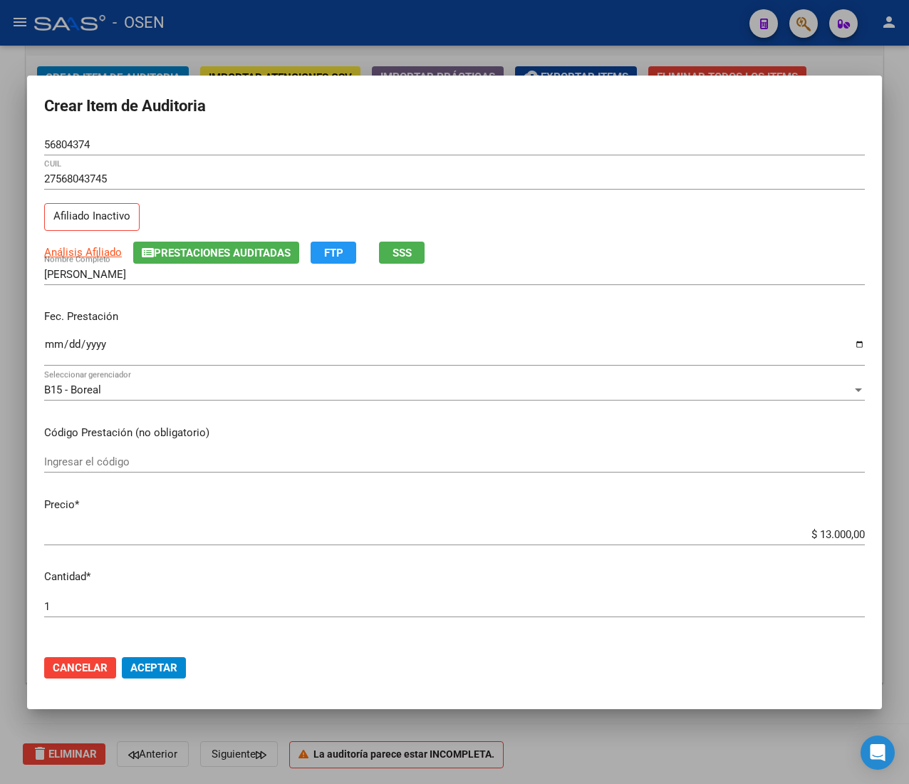
click at [152, 672] on span "Aceptar" at bounding box center [153, 667] width 47 height 13
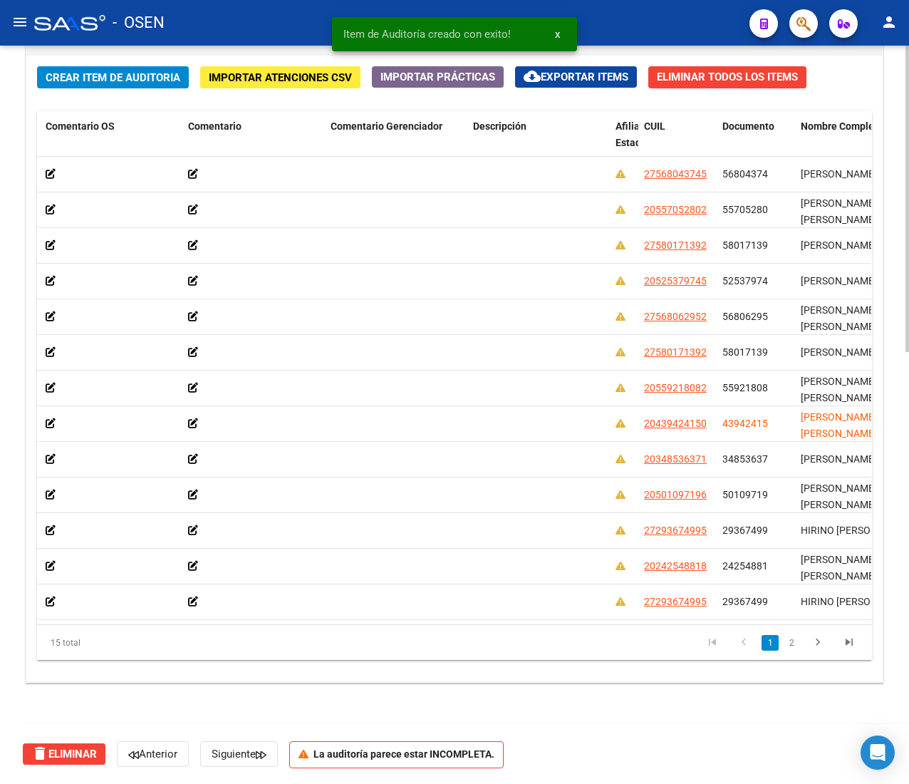
click at [140, 71] on span "Crear Item de Auditoria" at bounding box center [113, 77] width 135 height 13
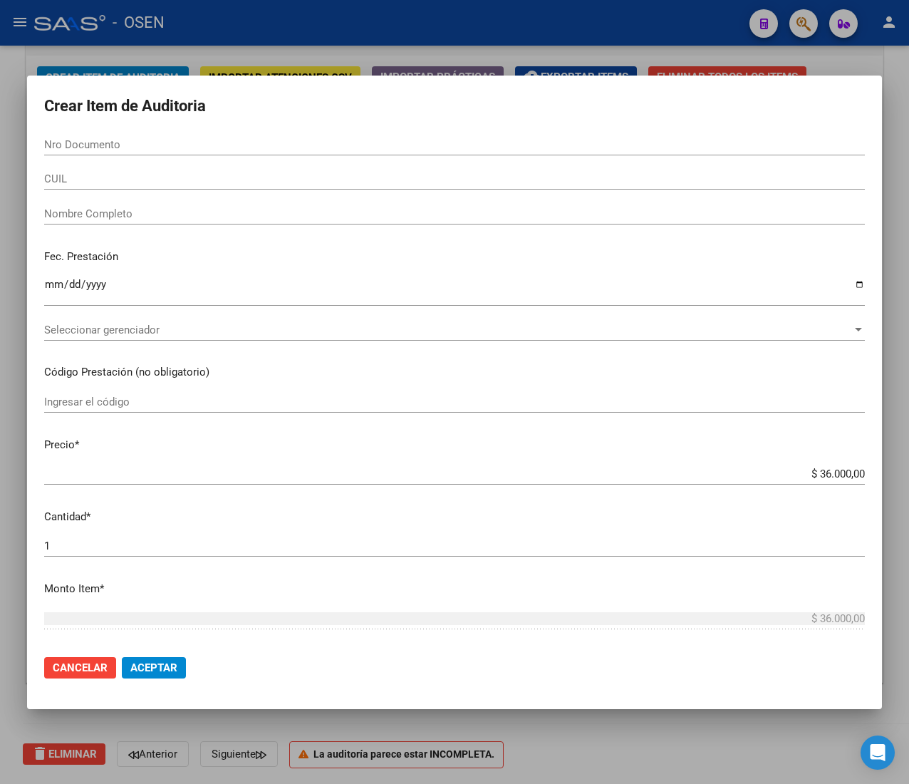
click at [137, 147] on input "Nro Documento" at bounding box center [454, 144] width 821 height 13
paste input "56806224"
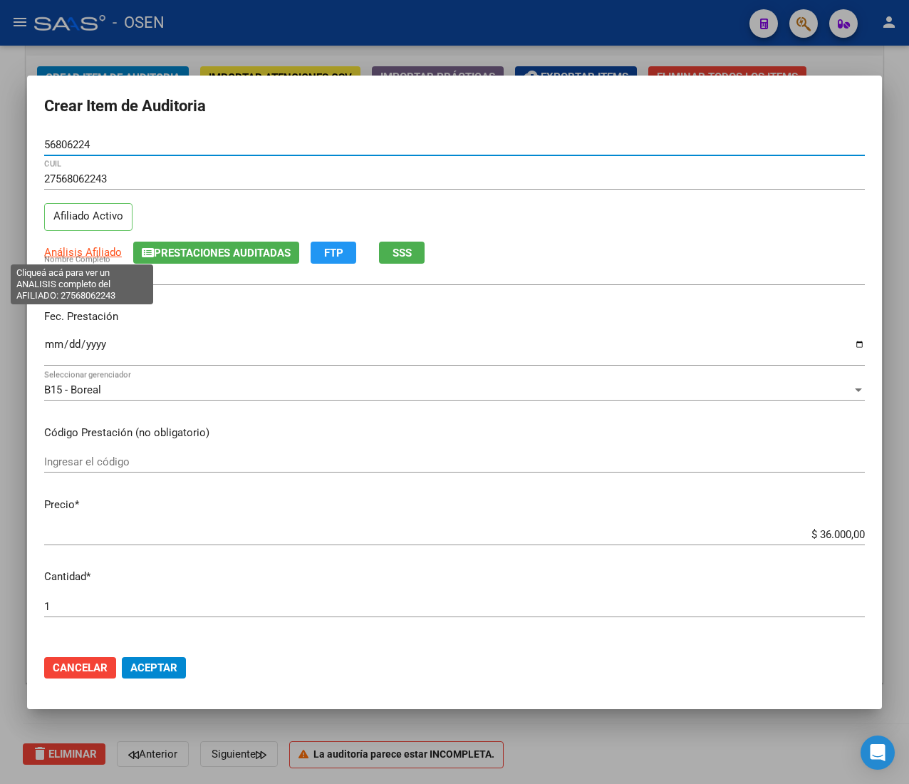
click at [98, 239] on div "27568062243 CUIL Afiliado Activo" at bounding box center [454, 204] width 821 height 73
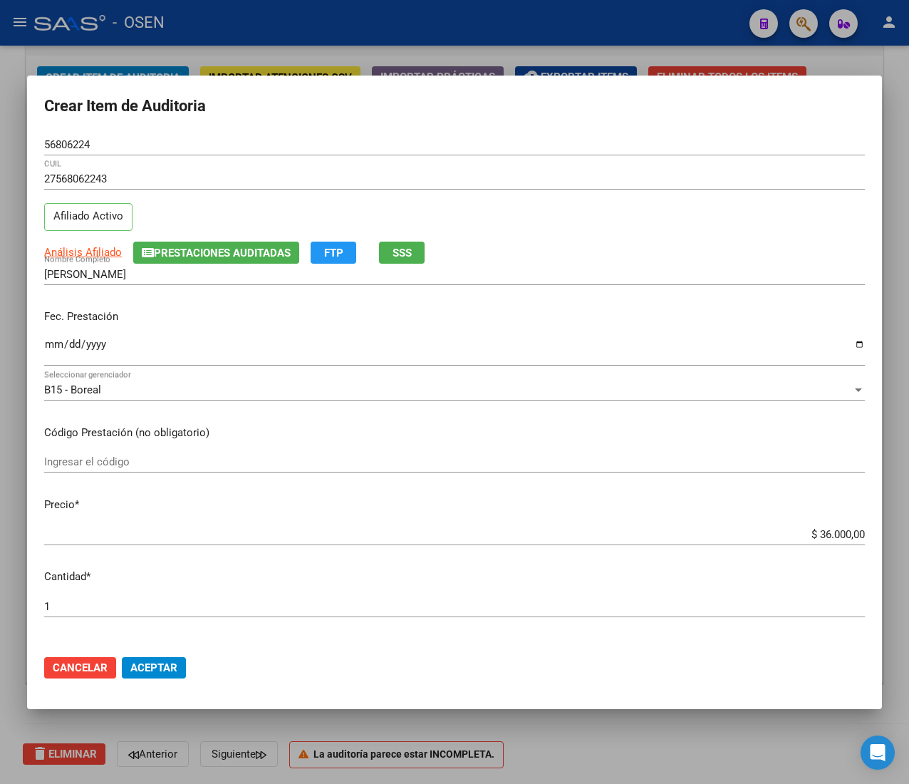
click at [100, 242] on div "Análisis Afiliado Prestaciones Auditadas FTP SSS" at bounding box center [454, 253] width 821 height 22
click at [100, 247] on span "Análisis Afiliado" at bounding box center [83, 252] width 78 height 13
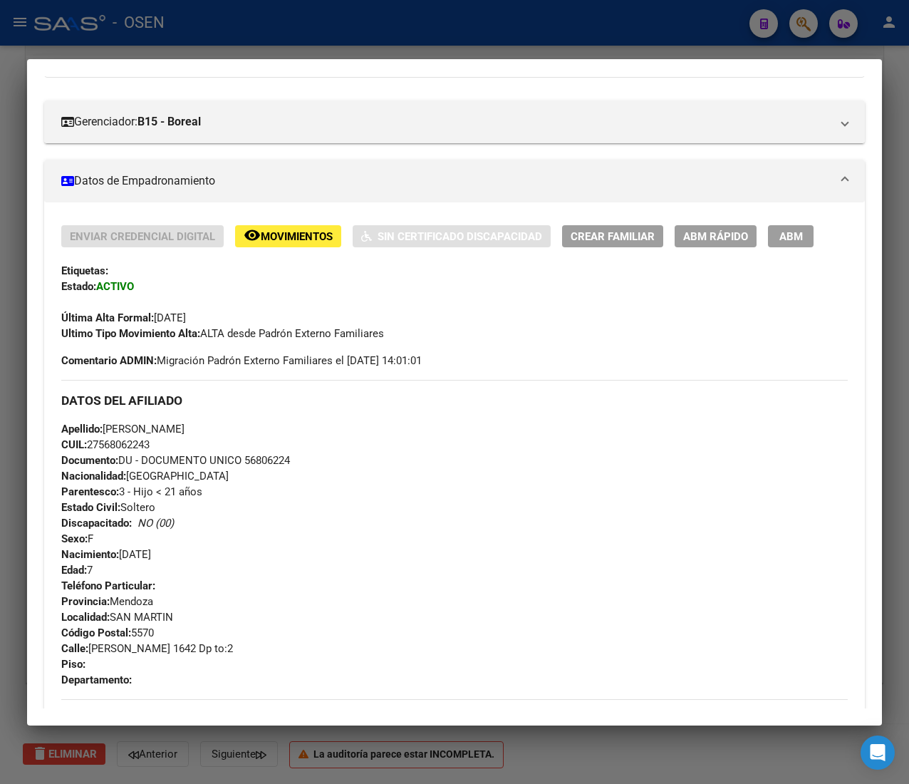
scroll to position [716, 0]
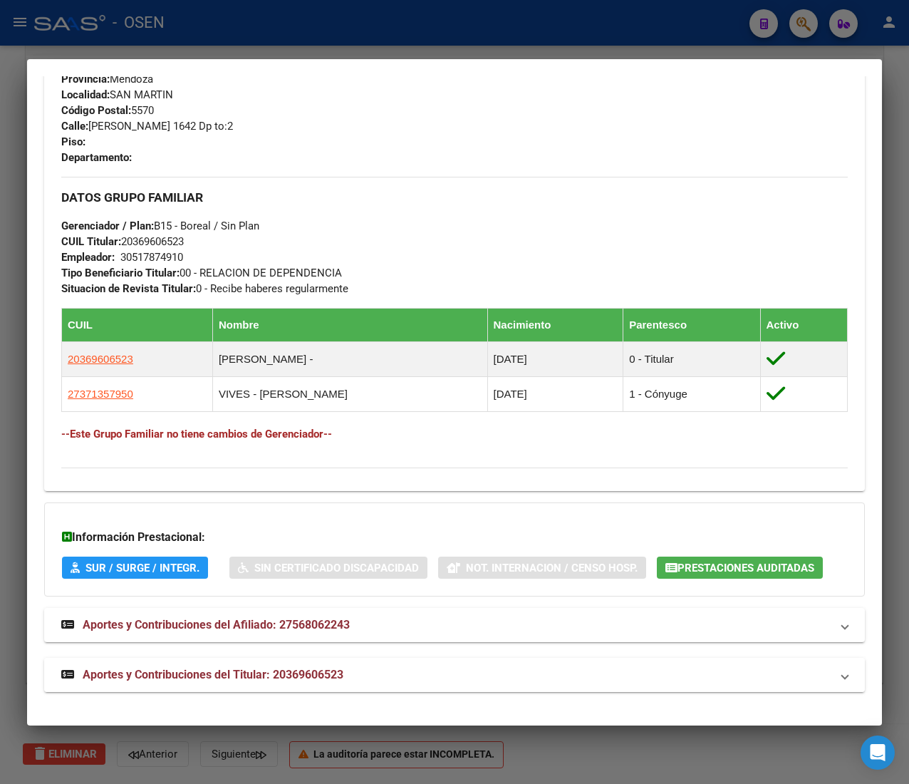
click at [343, 680] on span "Aportes y Contribuciones del Titular: 20369606523" at bounding box center [213, 675] width 261 height 14
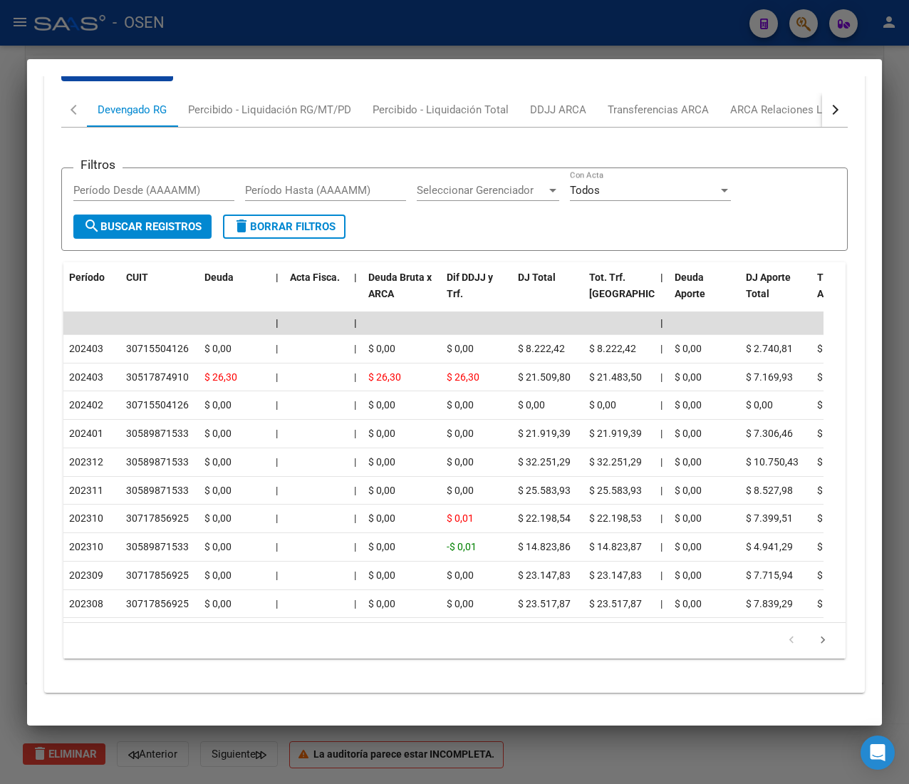
scroll to position [1419, 0]
click at [824, 92] on button "button" at bounding box center [835, 109] width 26 height 34
click at [770, 101] on div "ARCA Relaciones Laborales" at bounding box center [726, 109] width 133 height 16
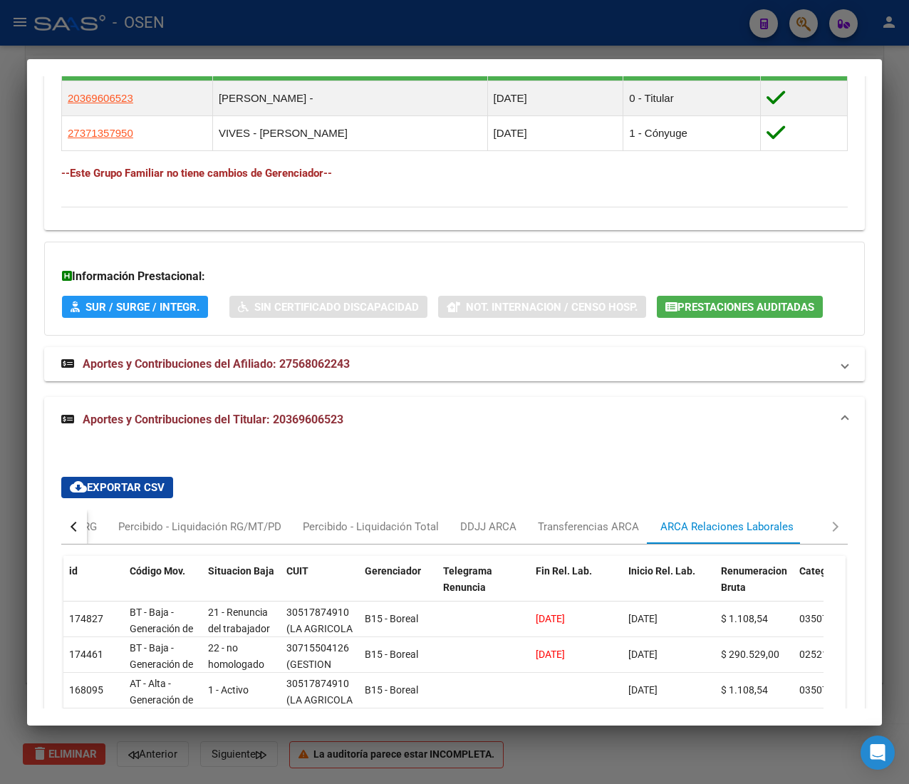
scroll to position [1340, 0]
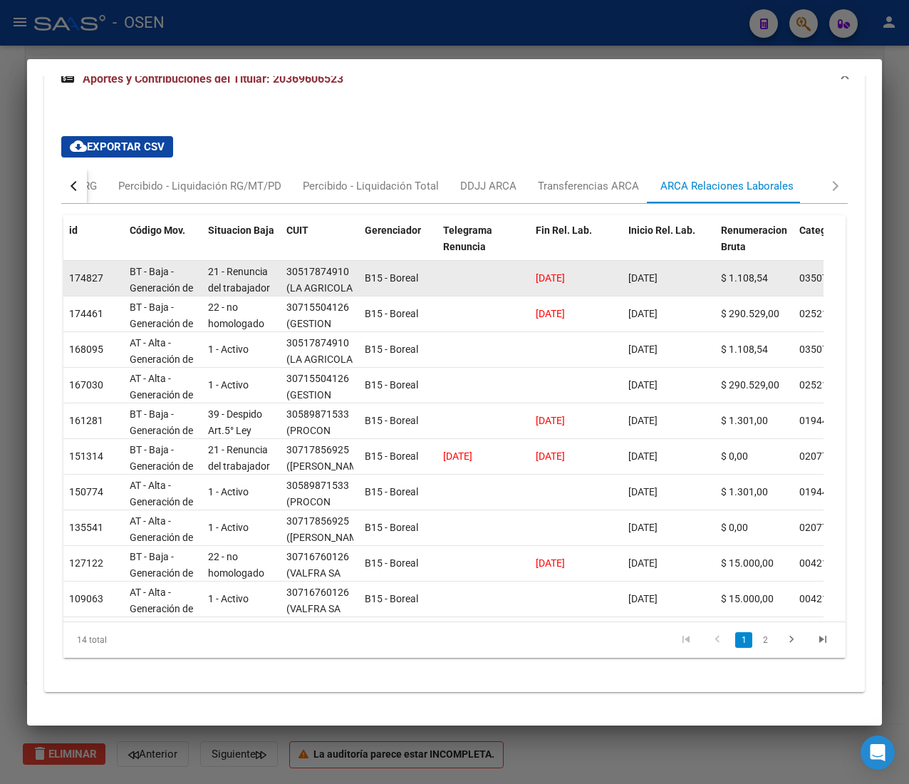
drag, startPoint x: 547, startPoint y: 256, endPoint x: 603, endPoint y: 255, distance: 55.6
click at [603, 270] on div "[DATE]" at bounding box center [576, 278] width 81 height 16
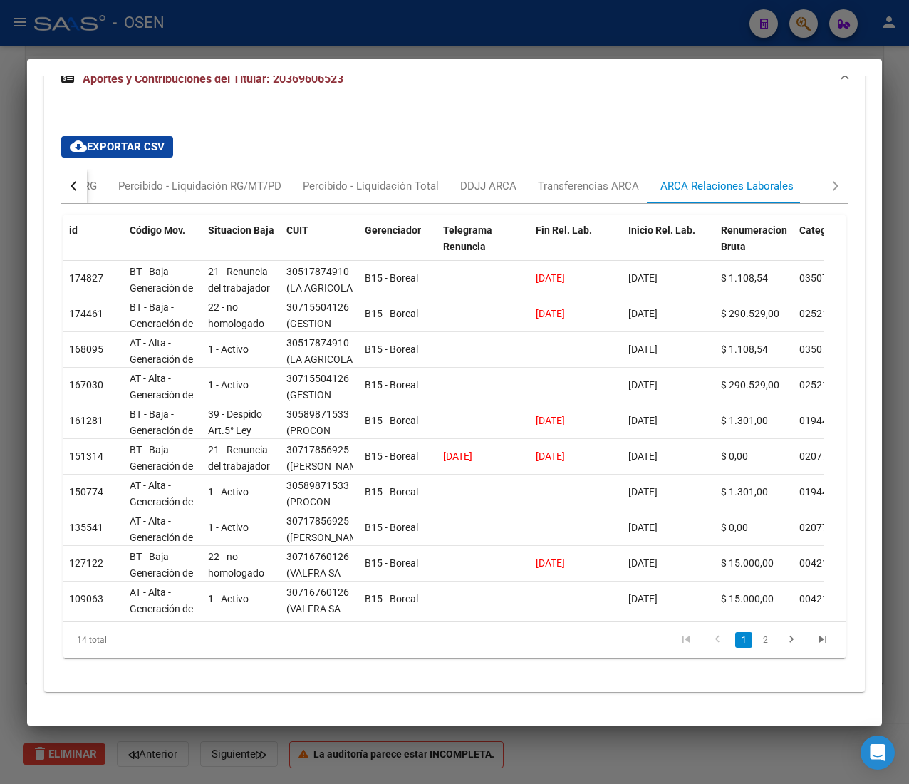
click at [80, 178] on button "button" at bounding box center [74, 186] width 26 height 34
click at [111, 178] on div "Devengado RG" at bounding box center [132, 186] width 69 height 16
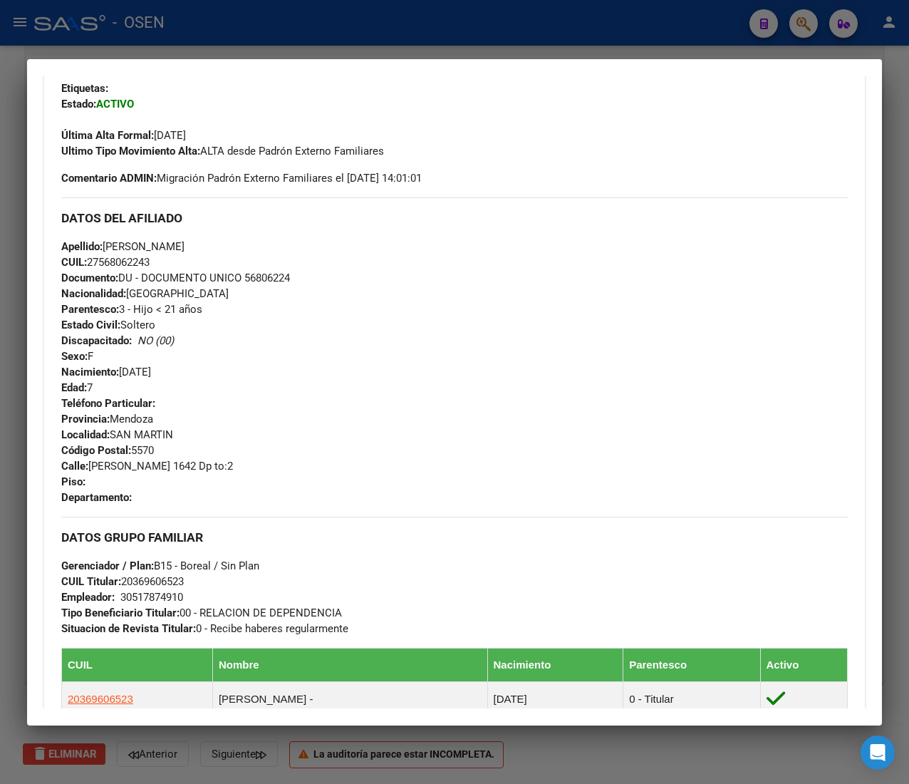
scroll to position [0, 0]
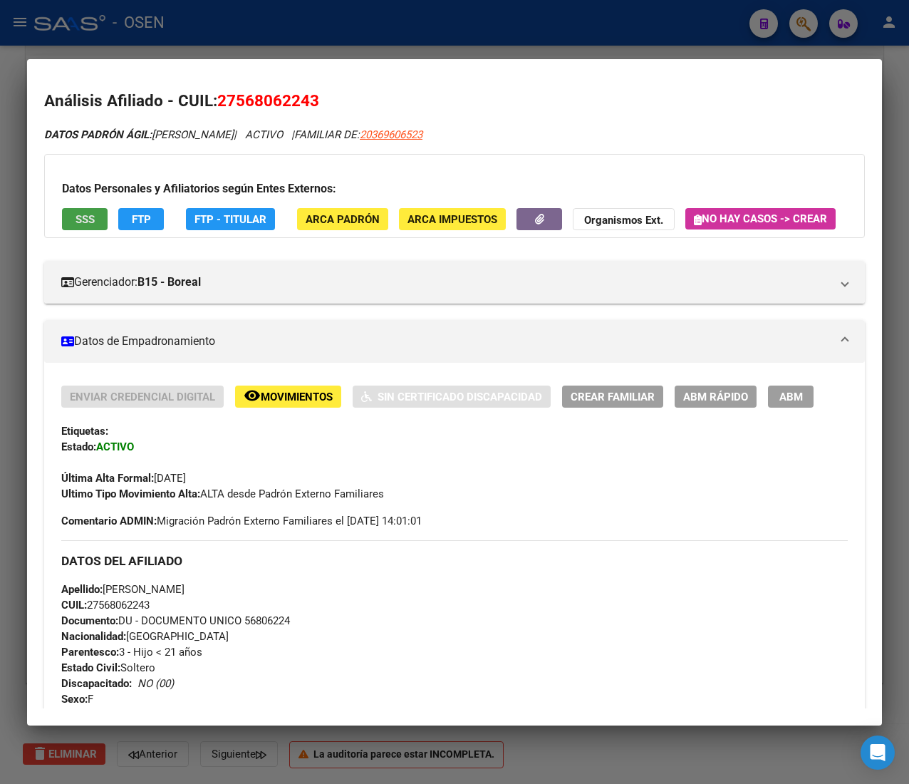
click at [103, 222] on button "SSS" at bounding box center [85, 219] width 46 height 22
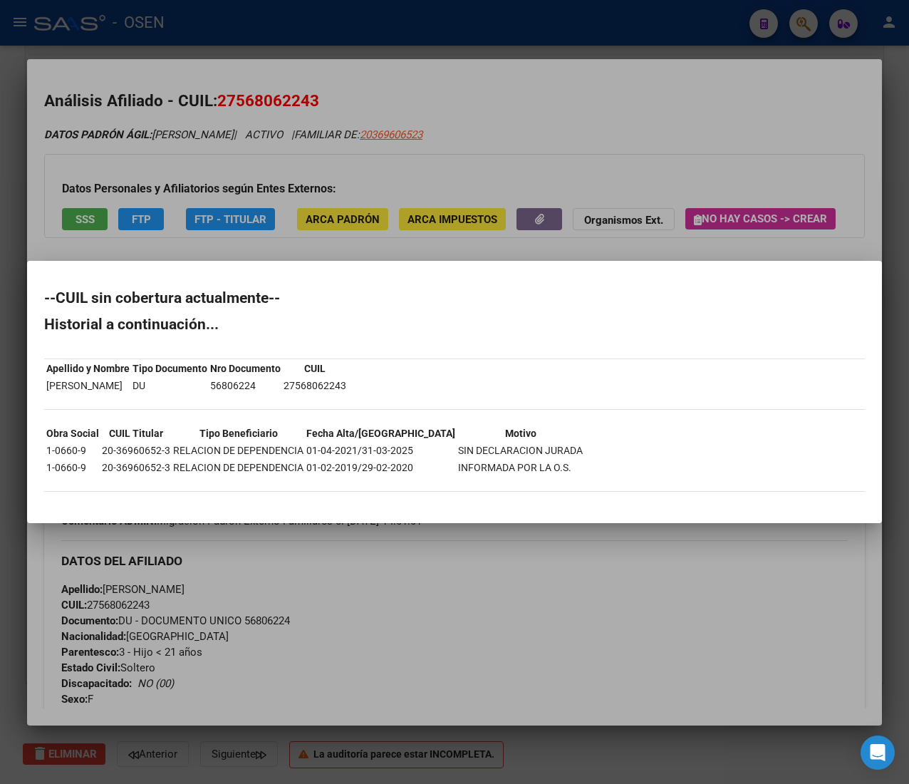
click at [707, 187] on div at bounding box center [454, 392] width 909 height 784
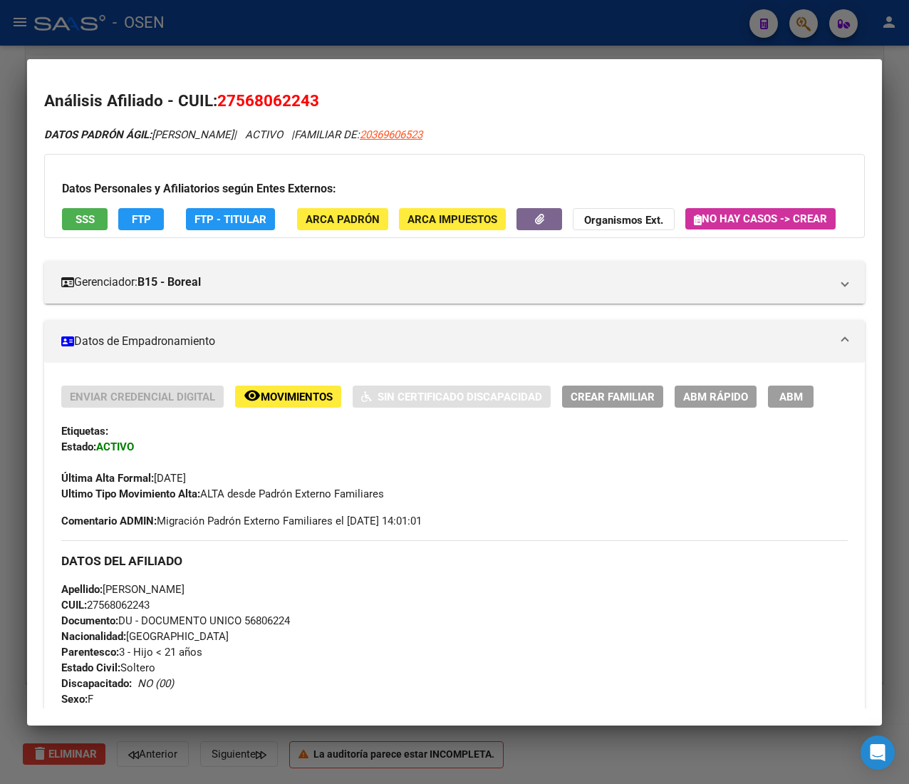
click at [144, 219] on span "FTP" at bounding box center [141, 219] width 19 height 13
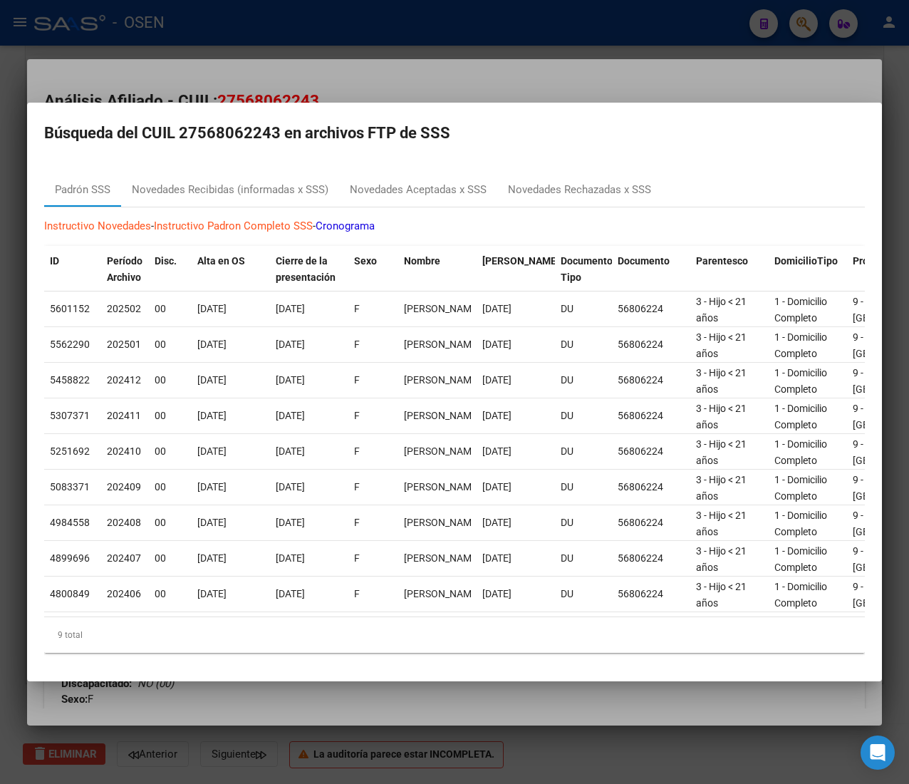
click at [668, 138] on div "Crear Item de Auditoria 56806224 Nro Documento 27568062243 CUIL Afiliado Activo…" at bounding box center [454, 392] width 909 height 784
click at [251, 103] on mat-dialog-container "Búsqueda del CUIL 27568062243 en archivos FTP de SSS Padrón SSS Novedades Recib…" at bounding box center [454, 392] width 855 height 578
click at [255, 80] on div at bounding box center [454, 392] width 909 height 784
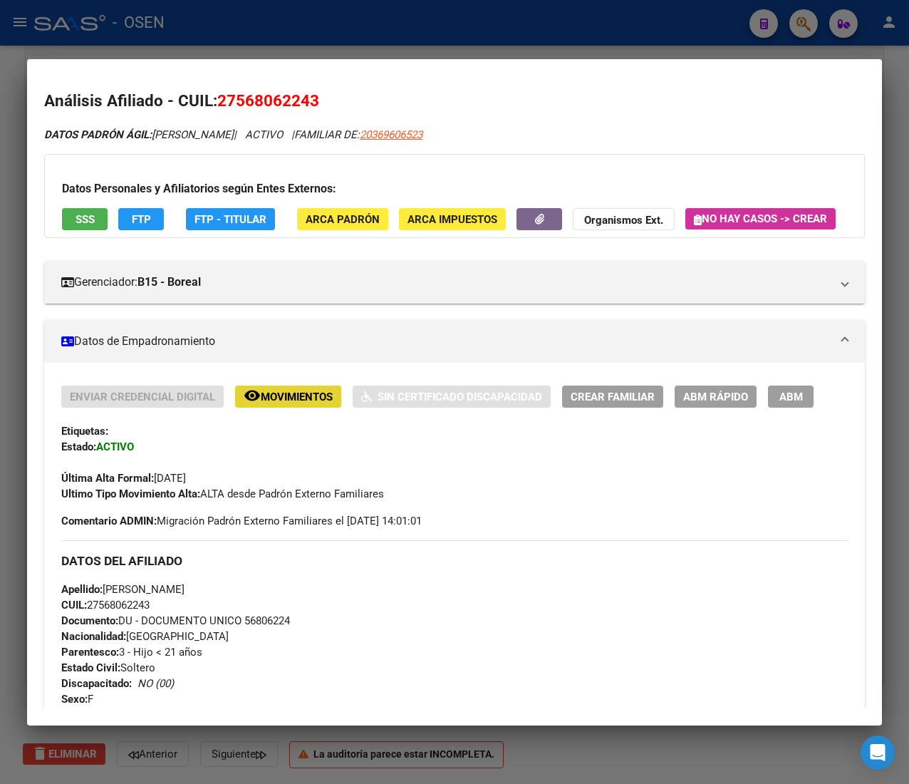
click at [262, 403] on span "Movimientos" at bounding box center [297, 396] width 72 height 13
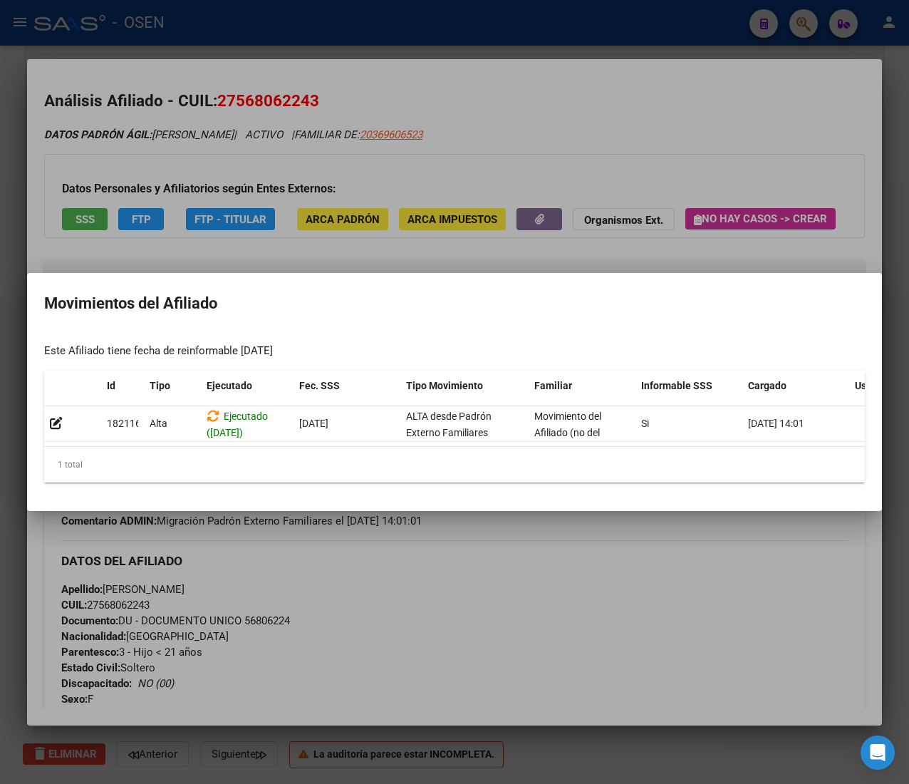
drag, startPoint x: 268, startPoint y: 430, endPoint x: 570, endPoint y: 449, distance: 302.6
click at [567, 447] on datatable-body "182116 [GEOGRAPHIC_DATA] ([DATE]) [DATE] ALTA desde Padrón Externo Familiares M…" at bounding box center [454, 426] width 821 height 41
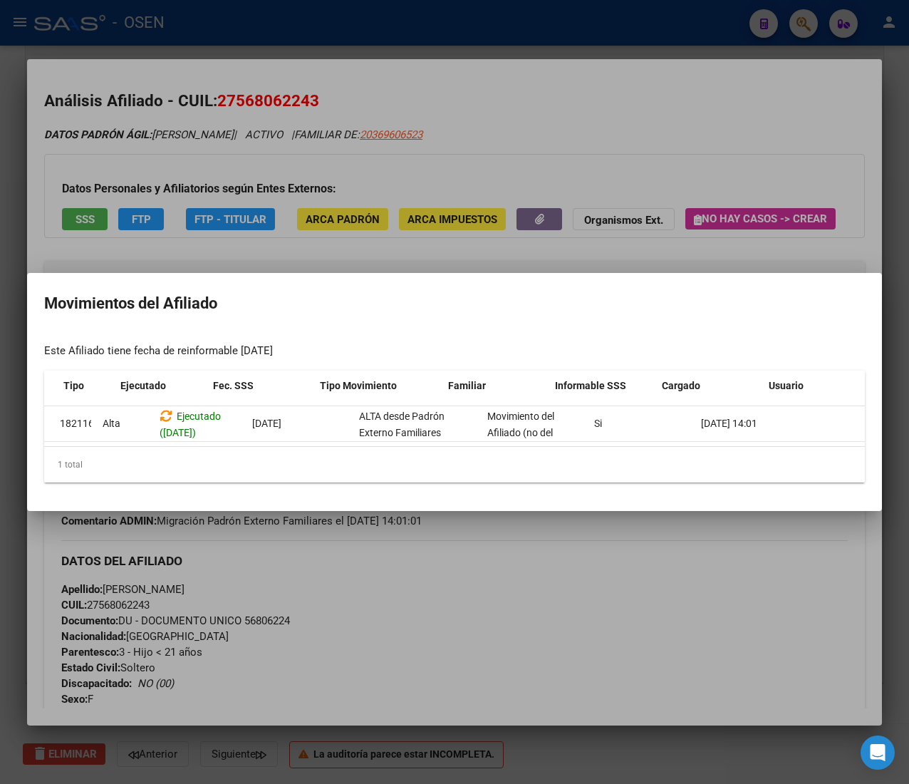
scroll to position [0, 91]
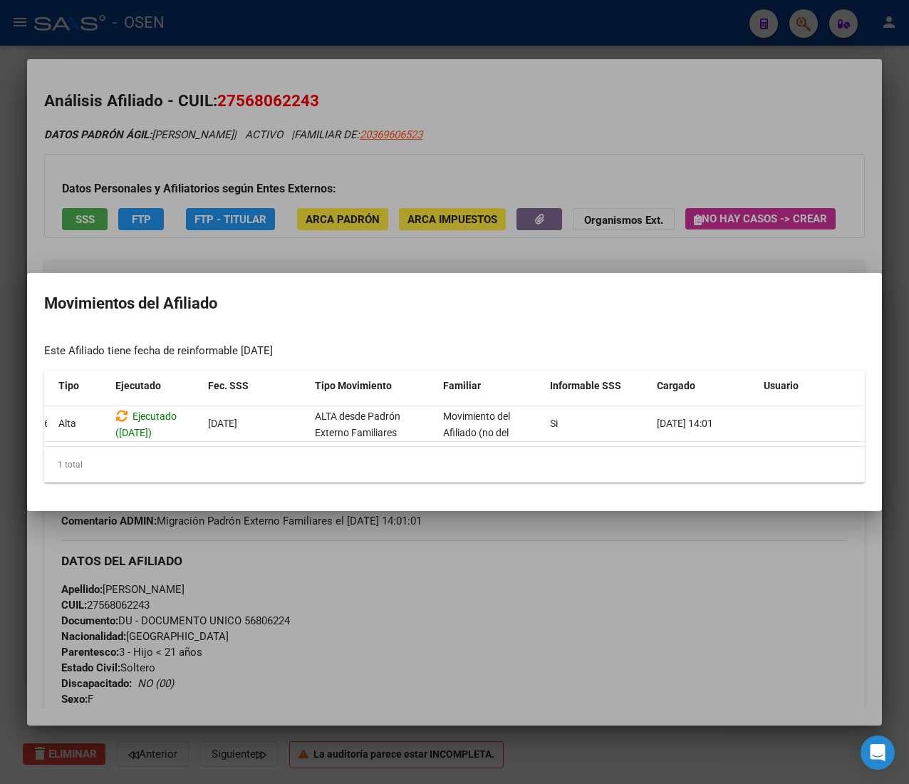
click at [772, 578] on div at bounding box center [454, 392] width 909 height 784
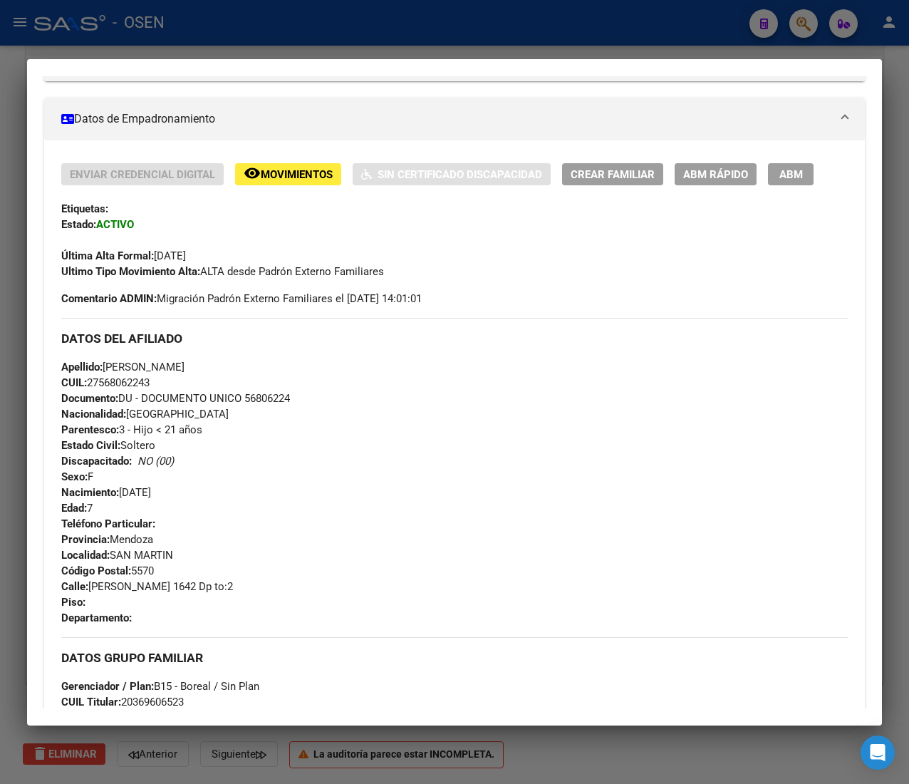
scroll to position [0, 0]
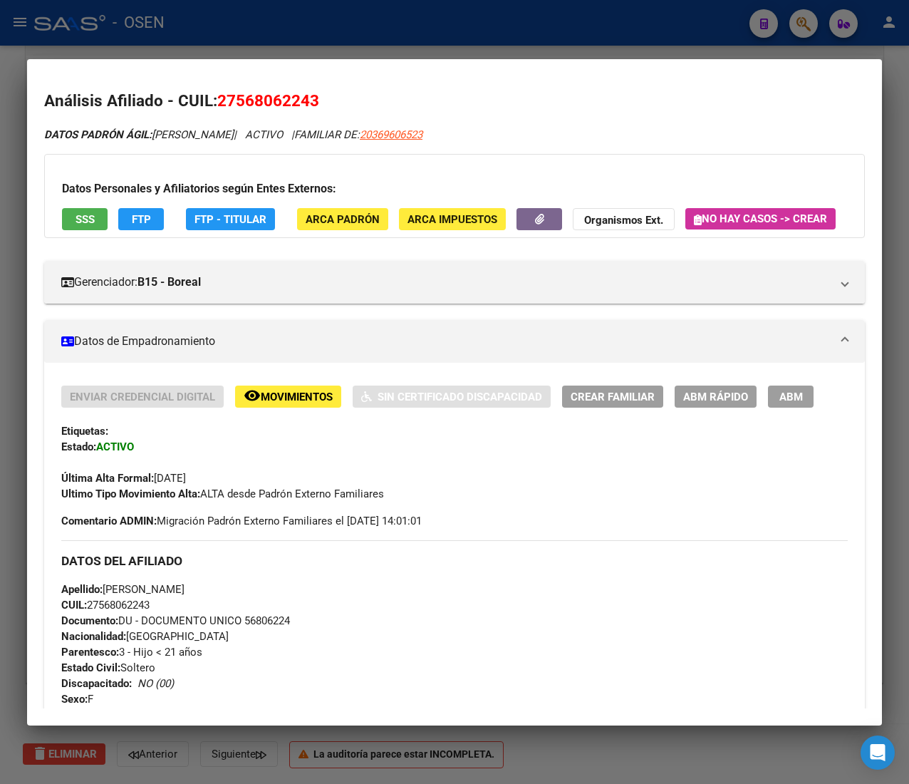
click at [809, 571] on div "Enviar Credencial Digital remove_red_eye Movimientos Sin Certificado Discapacid…" at bounding box center [454, 767] width 786 height 765
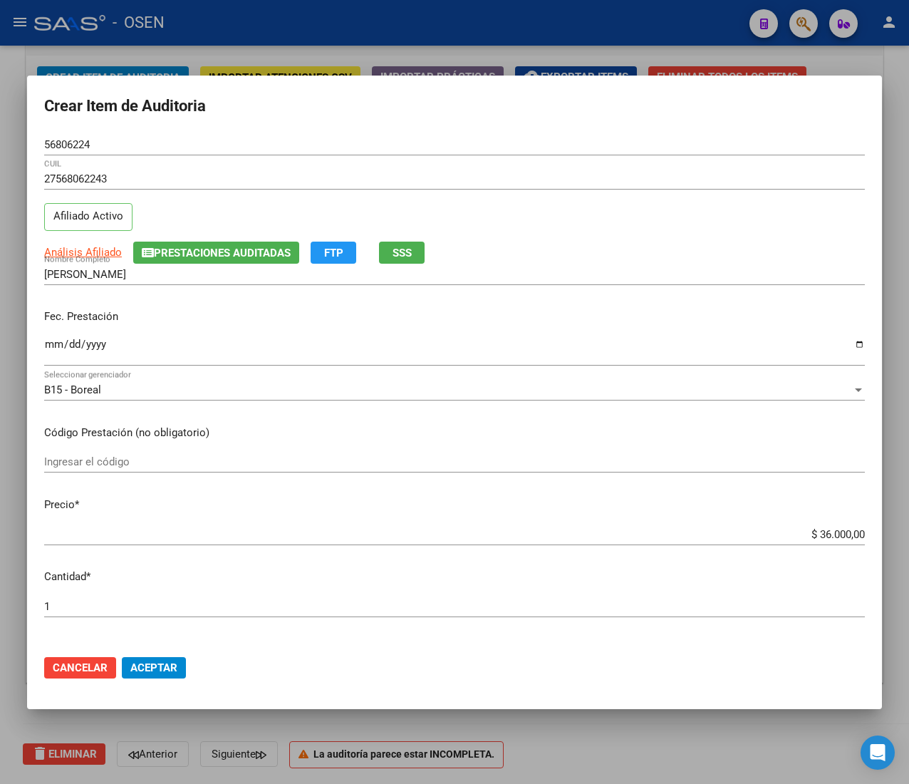
click at [810, 528] on input "$ 36.000,00" at bounding box center [454, 534] width 821 height 13
click at [53, 136] on div "56806224 Nro Documento" at bounding box center [454, 144] width 821 height 21
click at [54, 136] on div "56806224 Nro Documento" at bounding box center [454, 144] width 821 height 21
click at [55, 144] on input "56806224" at bounding box center [454, 144] width 821 height 13
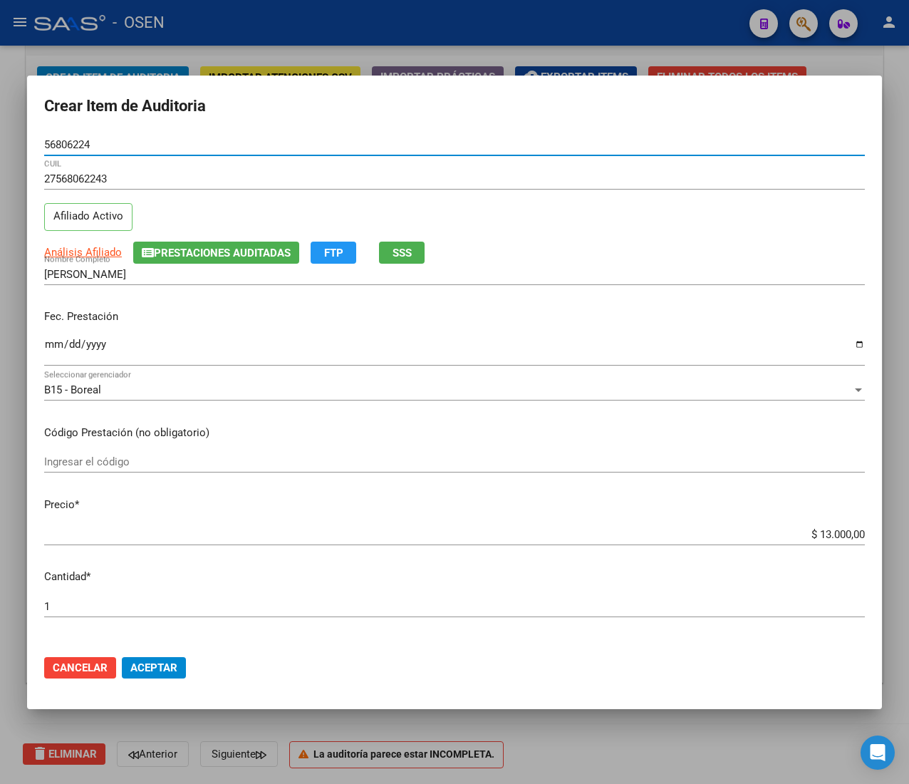
click at [55, 144] on input "56806224" at bounding box center [454, 144] width 821 height 13
click at [161, 664] on span "Aceptar" at bounding box center [153, 667] width 47 height 13
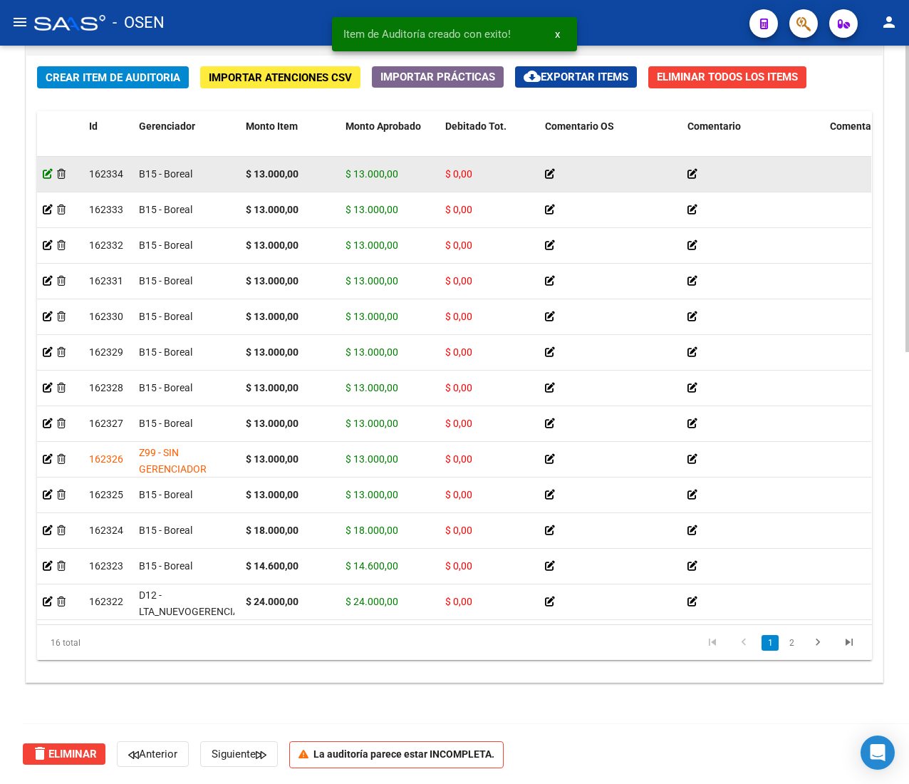
click at [49, 172] on icon at bounding box center [48, 174] width 10 height 10
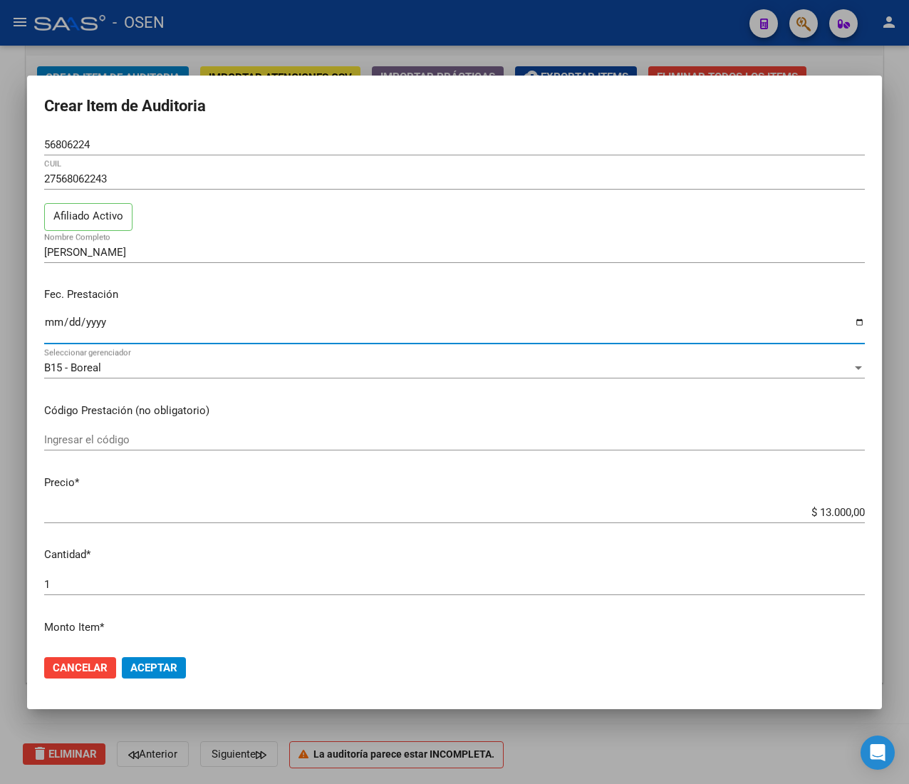
click at [57, 325] on input "Ingresar la fecha" at bounding box center [454, 327] width 821 height 23
click at [141, 658] on button "Aceptar" at bounding box center [154, 667] width 64 height 21
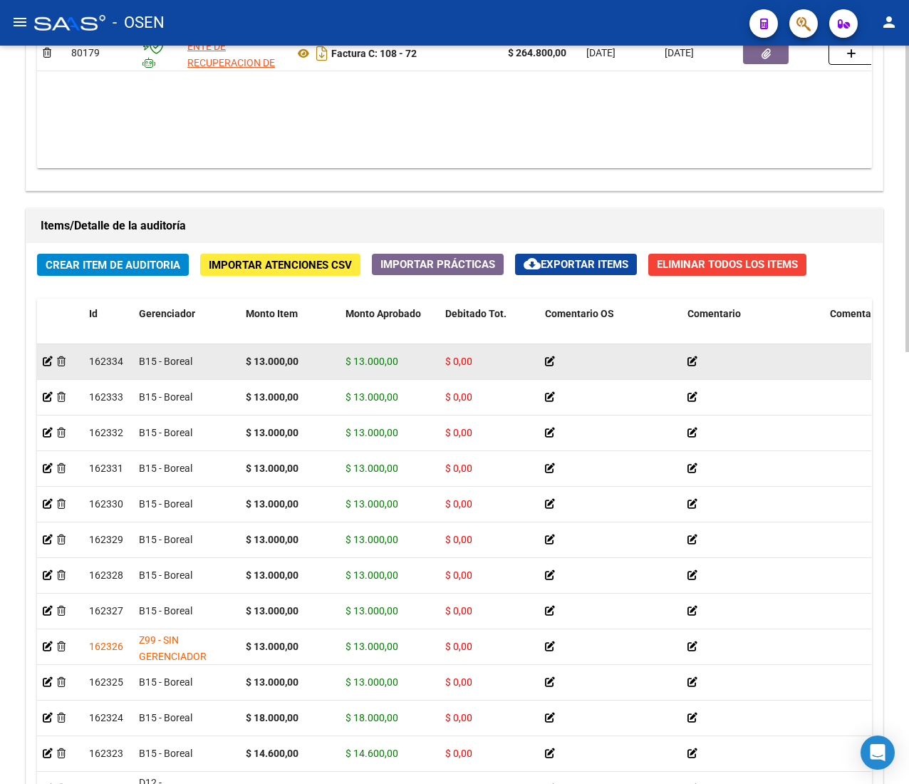
scroll to position [855, 0]
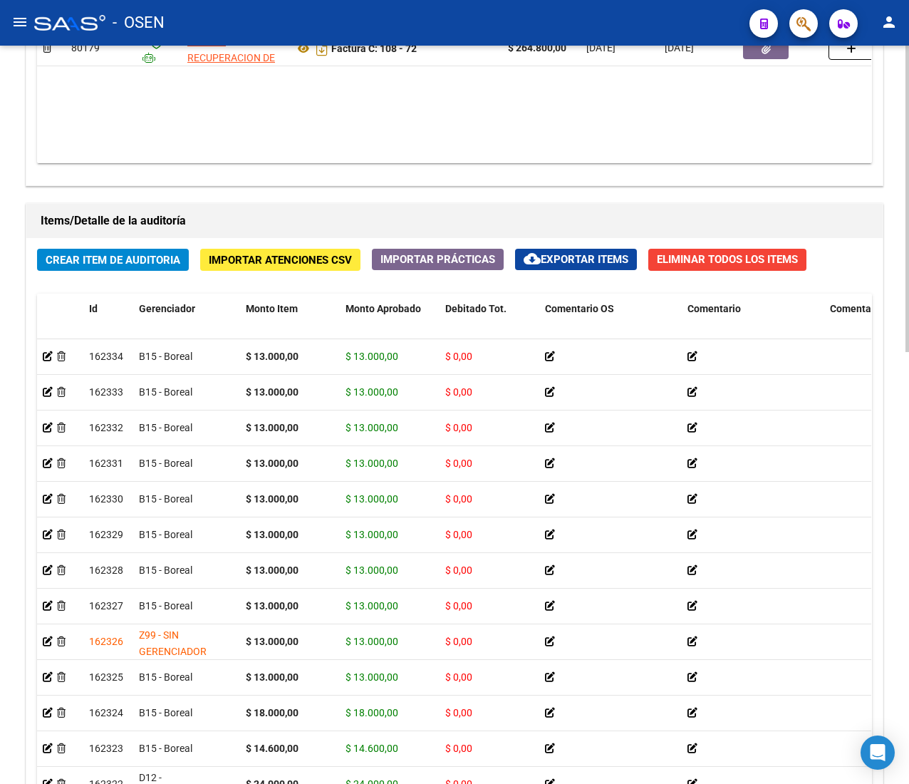
click at [138, 266] on span "Crear Item de Auditoria" at bounding box center [113, 260] width 135 height 13
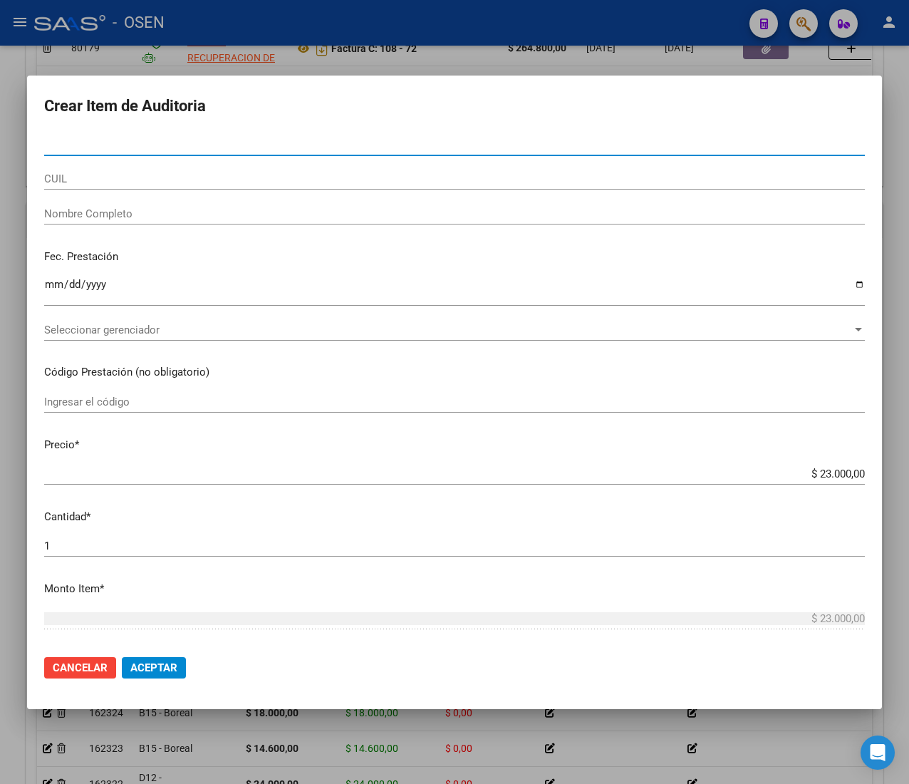
paste input "58017139"
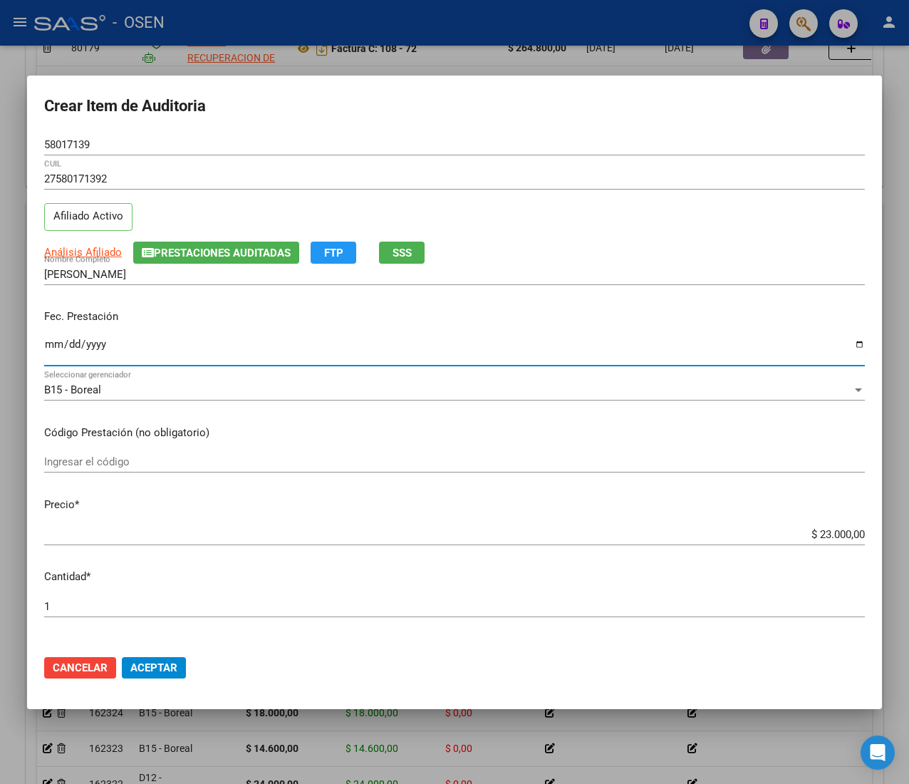
click at [49, 346] on input "Ingresar la fecha" at bounding box center [454, 349] width 821 height 23
click at [111, 248] on span "Análisis Afiliado" at bounding box center [83, 252] width 78 height 13
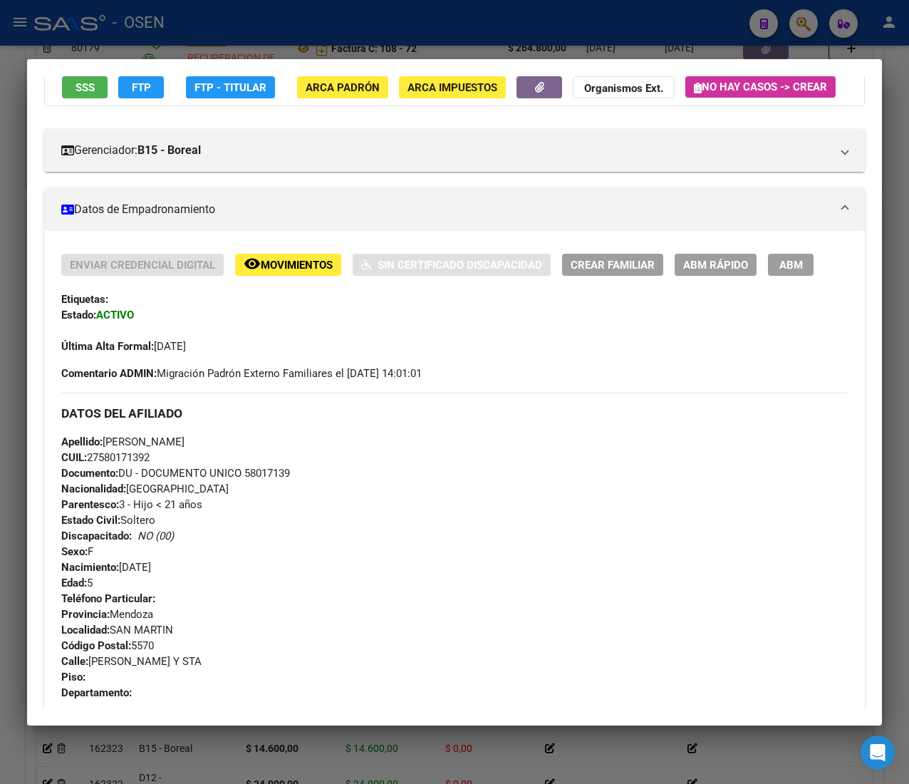
scroll to position [688, 0]
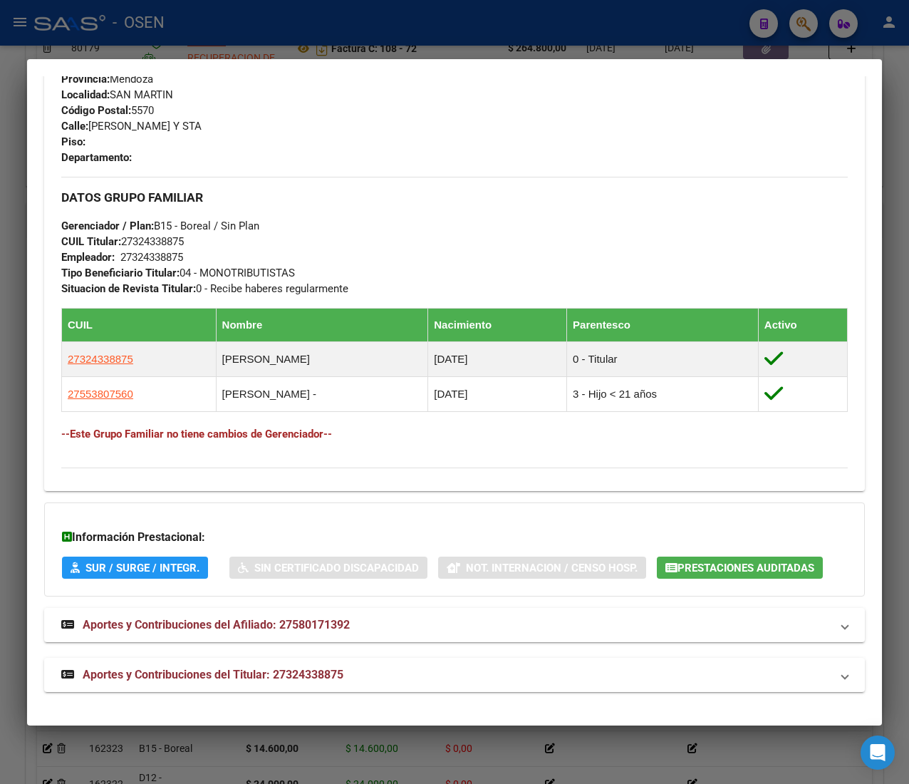
click at [417, 666] on div "DATOS PADRÓN ÁGIL: [PERSON_NAME] | ACTIVO | FAMILIAR DE: 27324338875 Datos Pers…" at bounding box center [454, 76] width 821 height 1232
click at [420, 683] on mat-panel-title "Aportes y Contribuciones del Titular: 27324338875" at bounding box center [445, 674] width 769 height 17
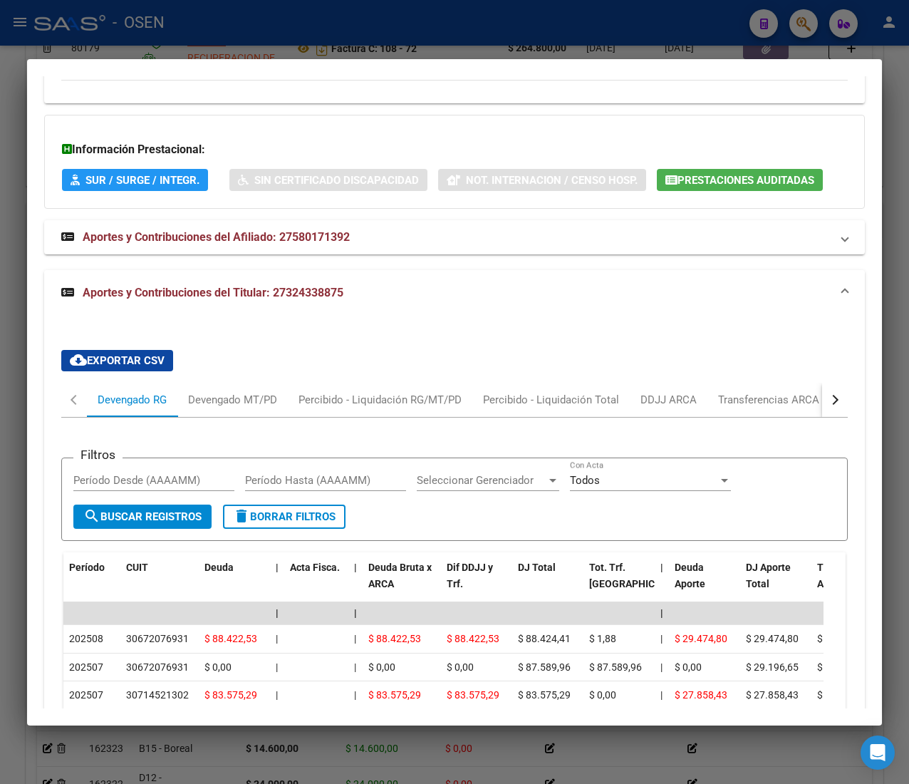
scroll to position [1339, 0]
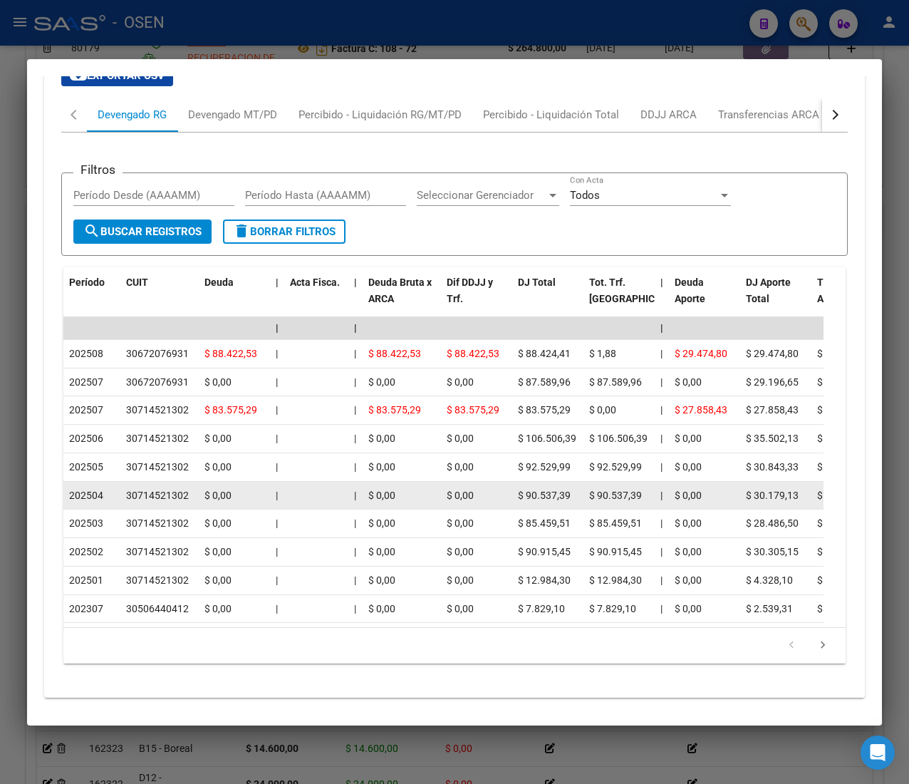
click at [319, 504] on div at bounding box center [316, 495] width 53 height 16
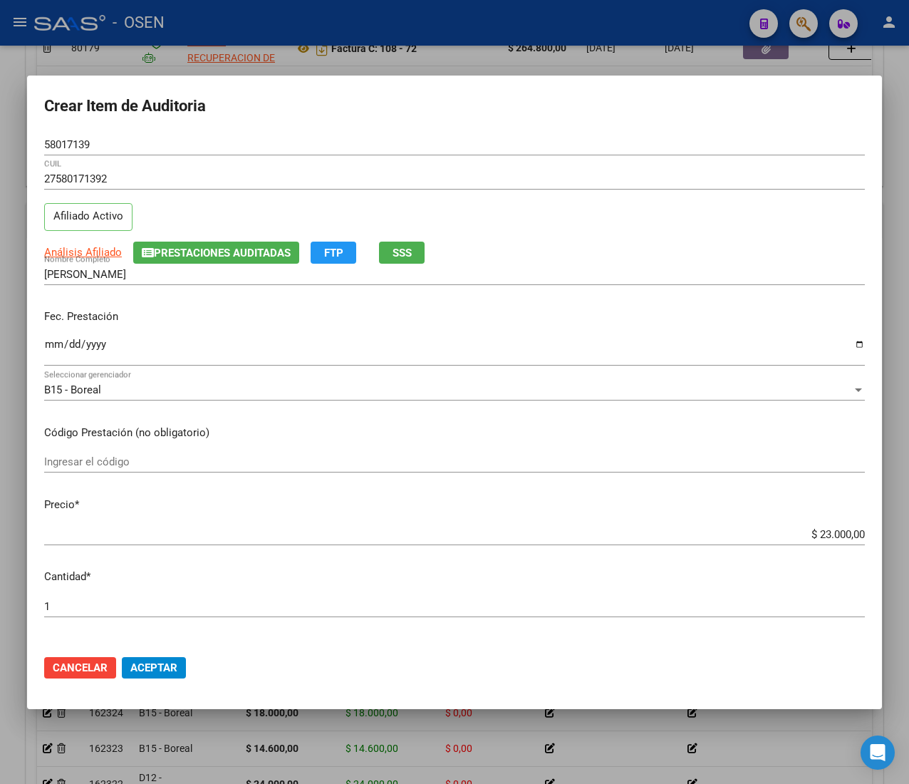
click at [813, 521] on mat-dialog-content "58017139 Nro Documento 27580171392 CUIL Afiliado Activo Análisis Afiliado Prest…" at bounding box center [454, 388] width 855 height 509
click at [808, 540] on input "$ 23.000,00" at bounding box center [454, 534] width 821 height 13
click at [172, 663] on span "Aceptar" at bounding box center [153, 667] width 47 height 13
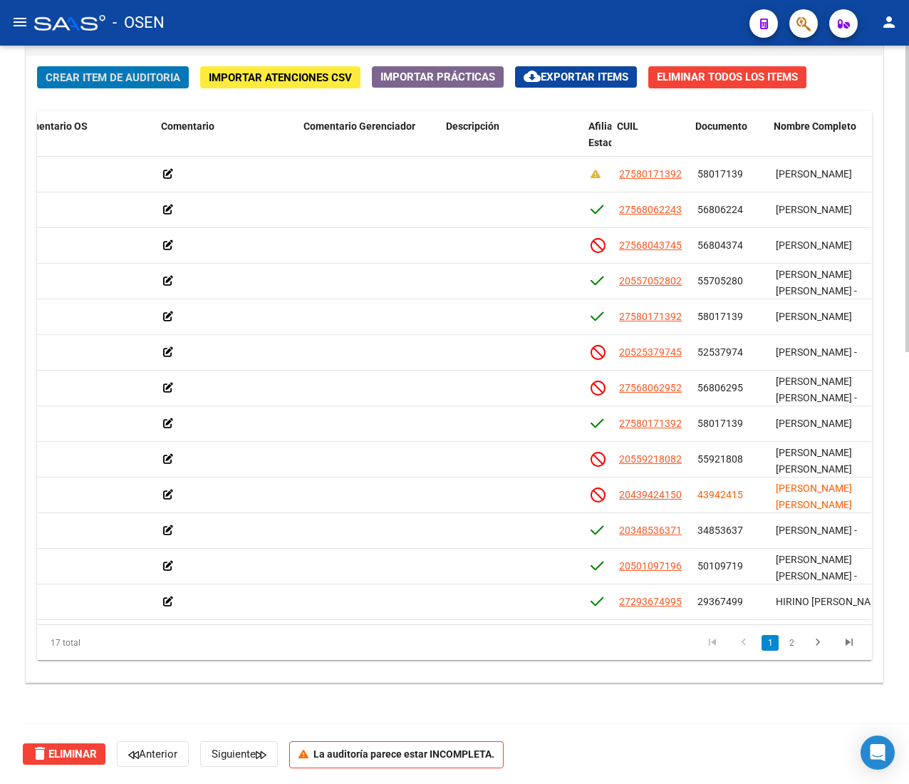
scroll to position [0, 526]
drag, startPoint x: 579, startPoint y: 134, endPoint x: 259, endPoint y: 128, distance: 319.9
click at [259, 128] on div "Id Gerenciador Monto Item Monto Aprobado Debitado Tot. Comentario OS Comentario…" at bounding box center [567, 142] width 2112 height 63
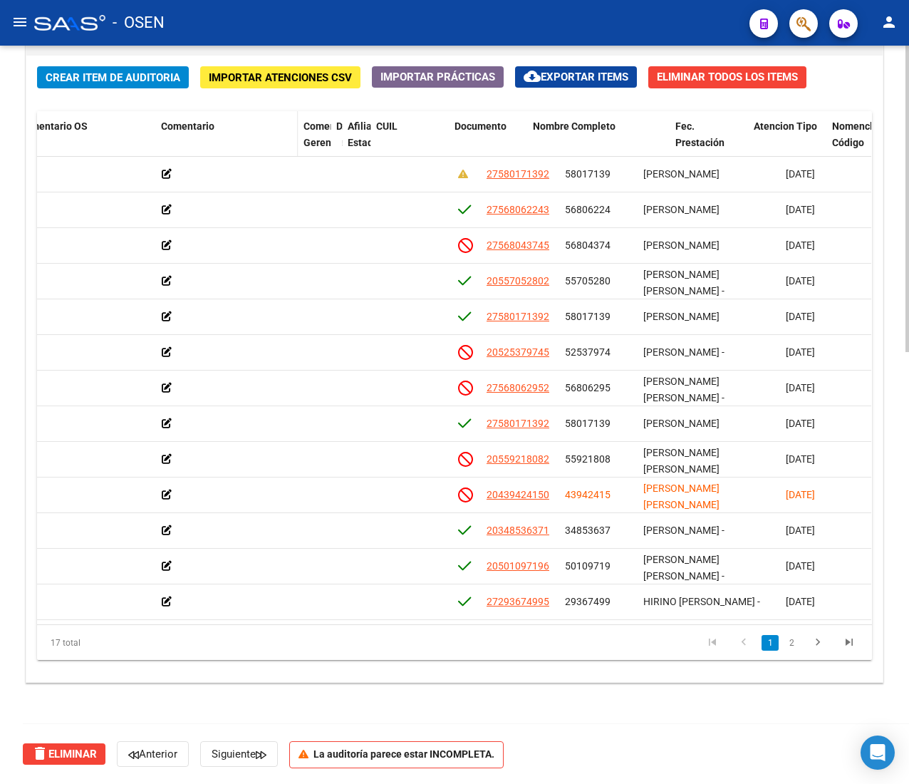
drag, startPoint x: 440, startPoint y: 137, endPoint x: 214, endPoint y: 131, distance: 225.2
click at [215, 131] on div "Id Gerenciador Monto Item Monto Aprobado Debitado Tot. Comentario OS Comentario…" at bounding box center [501, 142] width 1981 height 63
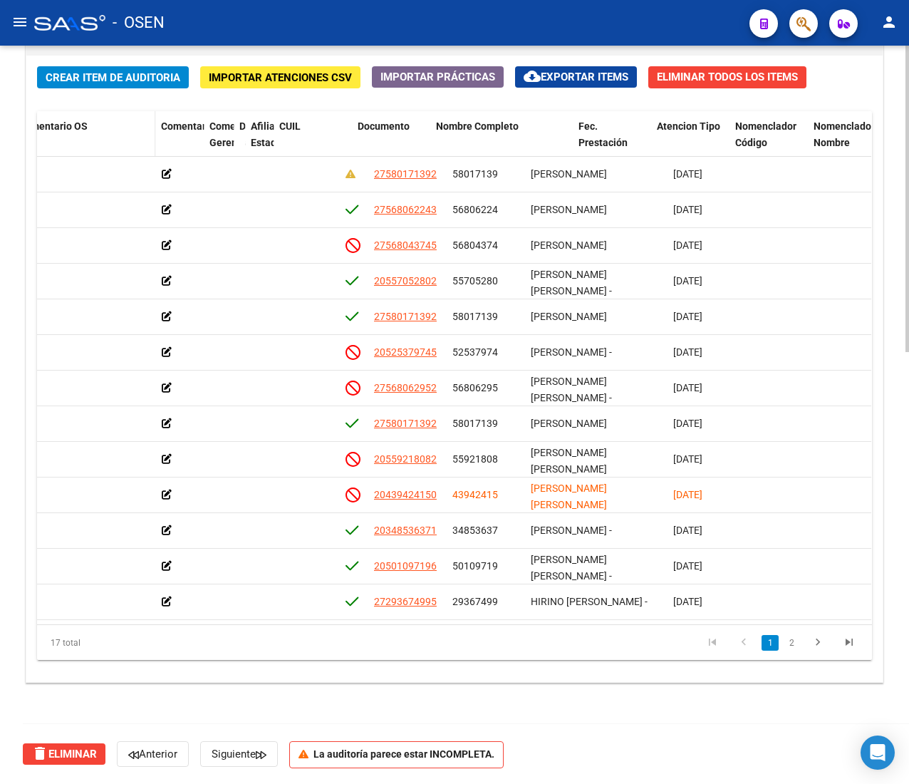
drag, startPoint x: 296, startPoint y: 136, endPoint x: 69, endPoint y: 124, distance: 227.6
click at [69, 124] on div "Id Gerenciador Monto Item Monto Aprobado Debitado Tot. Comentario OS Comentario…" at bounding box center [445, 142] width 1869 height 63
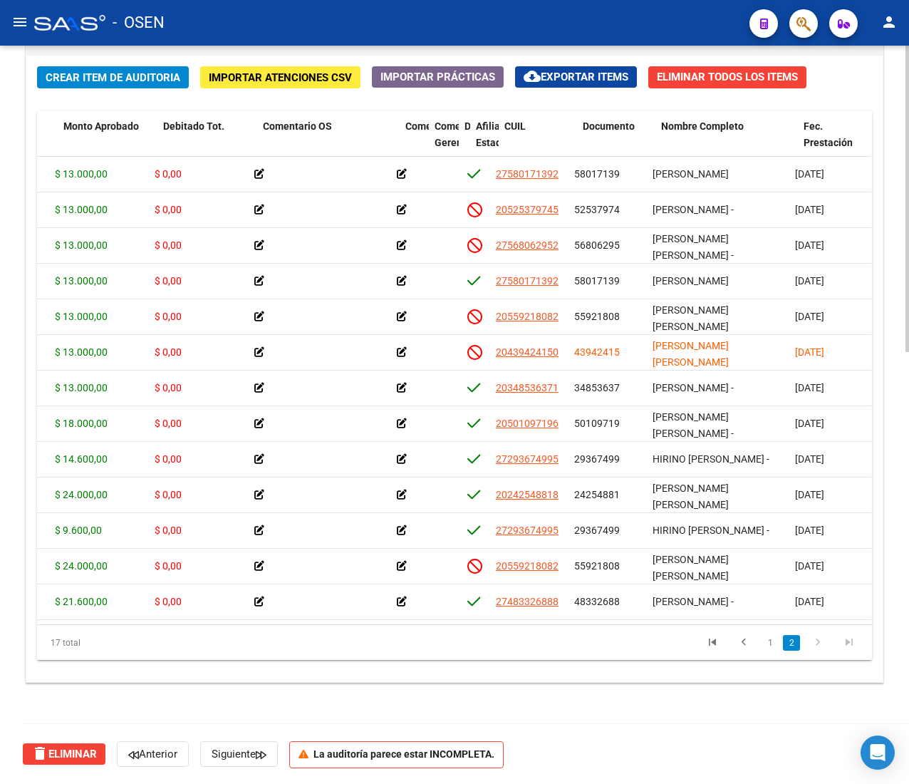
scroll to position [165, 271]
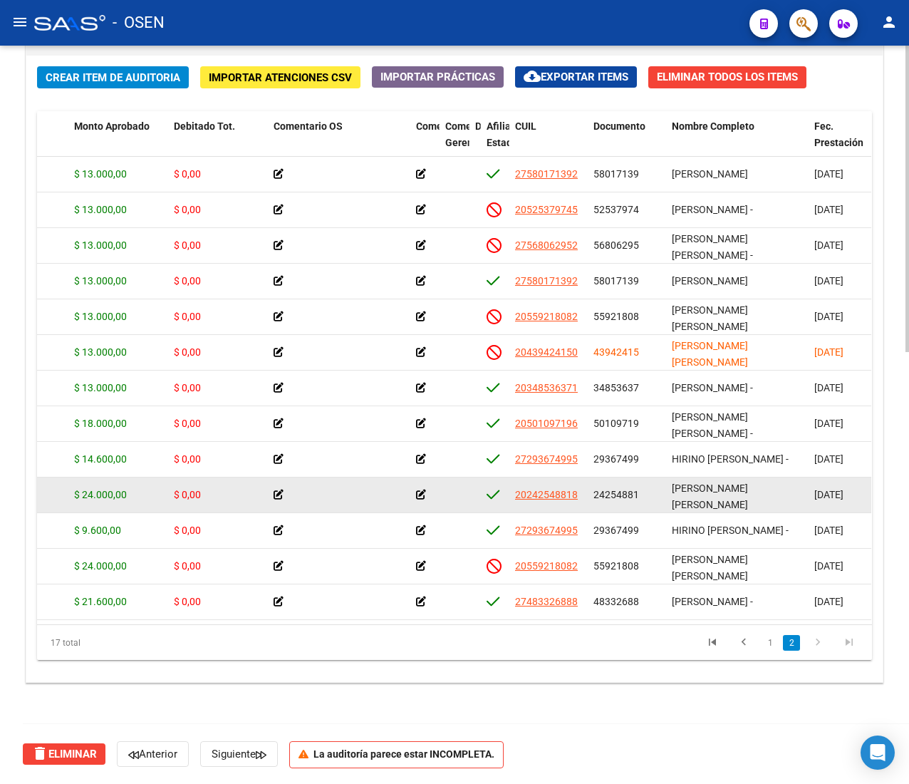
drag, startPoint x: 84, startPoint y: 464, endPoint x: 112, endPoint y: 469, distance: 28.1
click at [112, 489] on span "$ 24.000,00" at bounding box center [100, 494] width 53 height 11
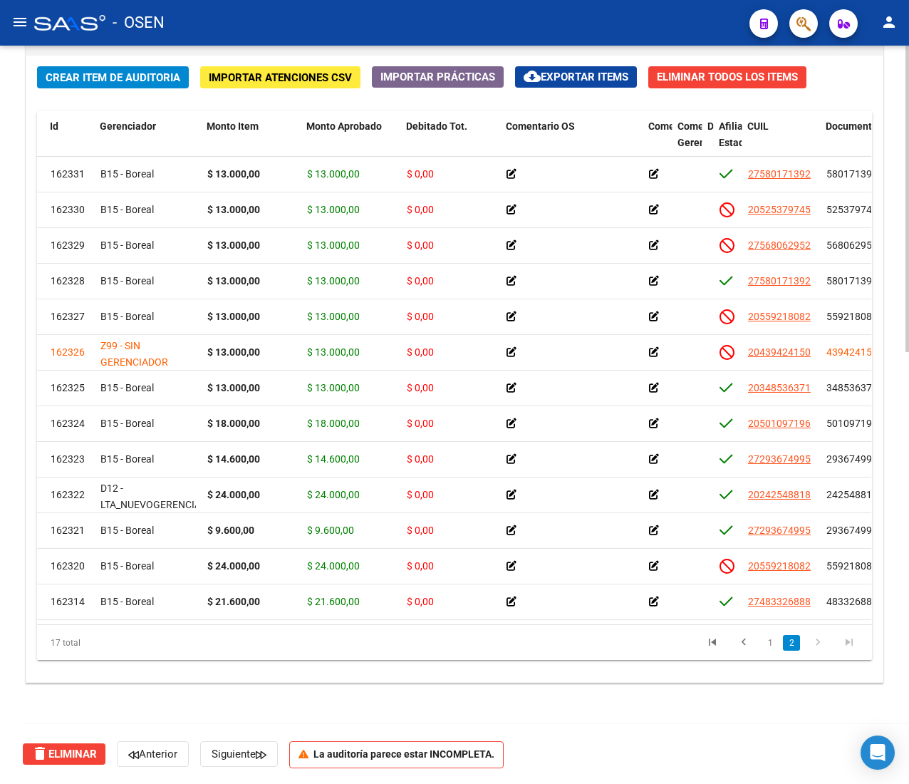
scroll to position [165, 0]
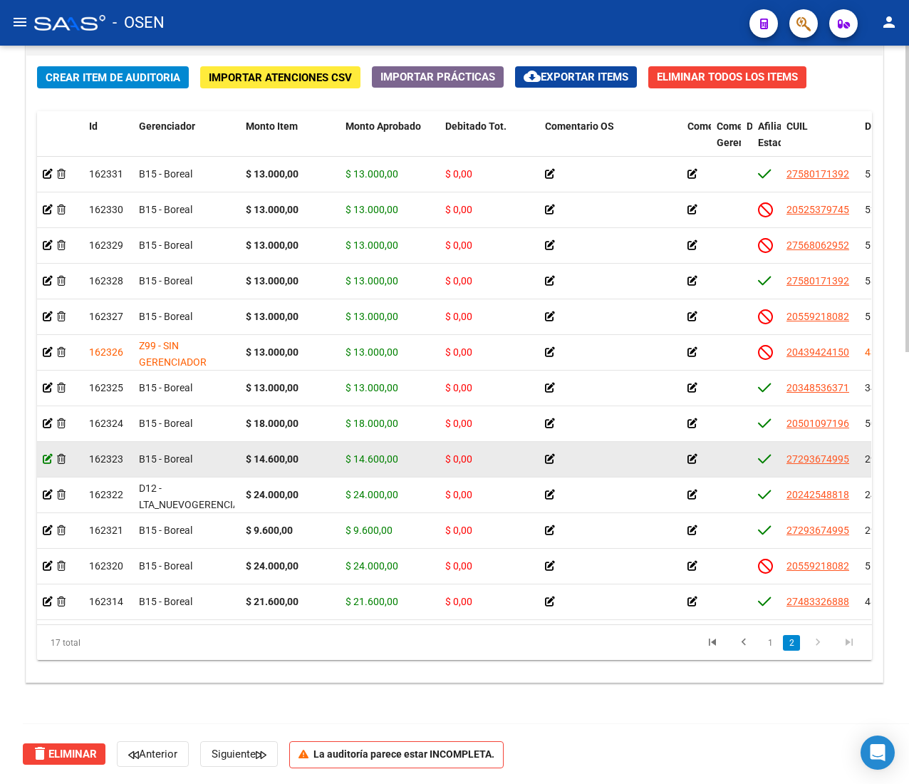
click at [51, 454] on icon at bounding box center [48, 459] width 10 height 10
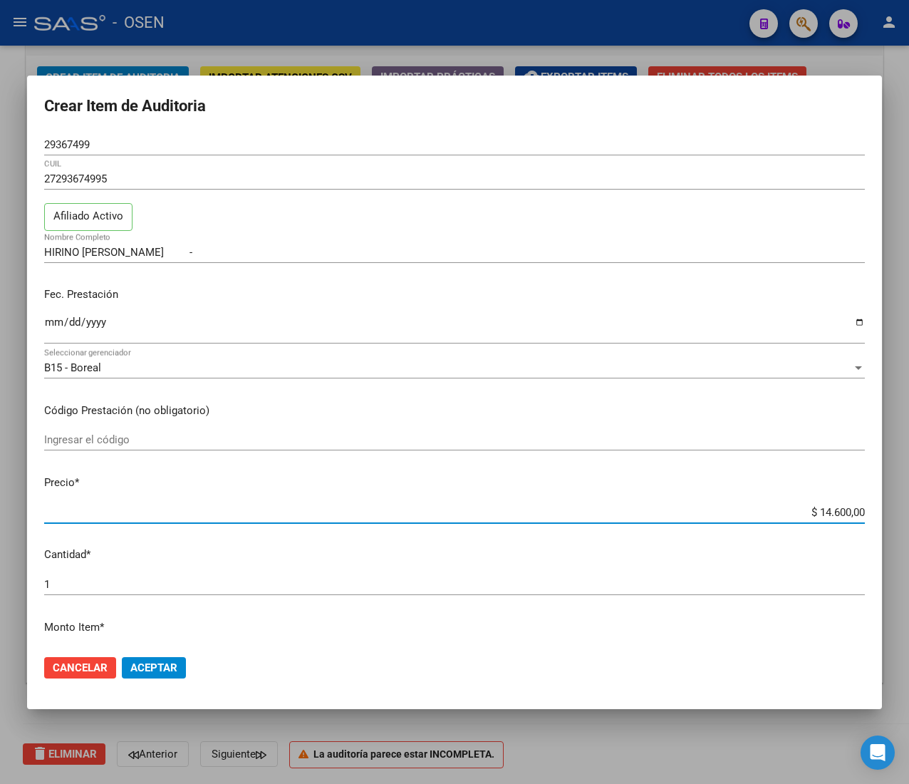
drag, startPoint x: 799, startPoint y: 511, endPoint x: 814, endPoint y: 507, distance: 14.9
click at [799, 513] on input "$ 14.600,00" at bounding box center [454, 512] width 821 height 13
click at [143, 671] on span "Aceptar" at bounding box center [153, 667] width 47 height 13
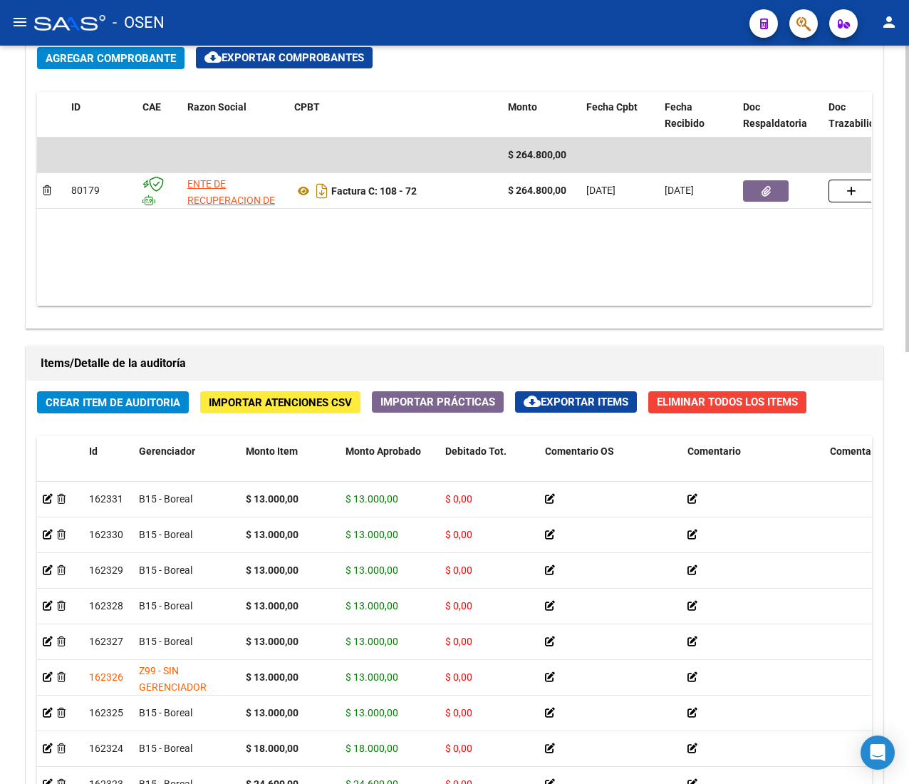
scroll to position [98, 0]
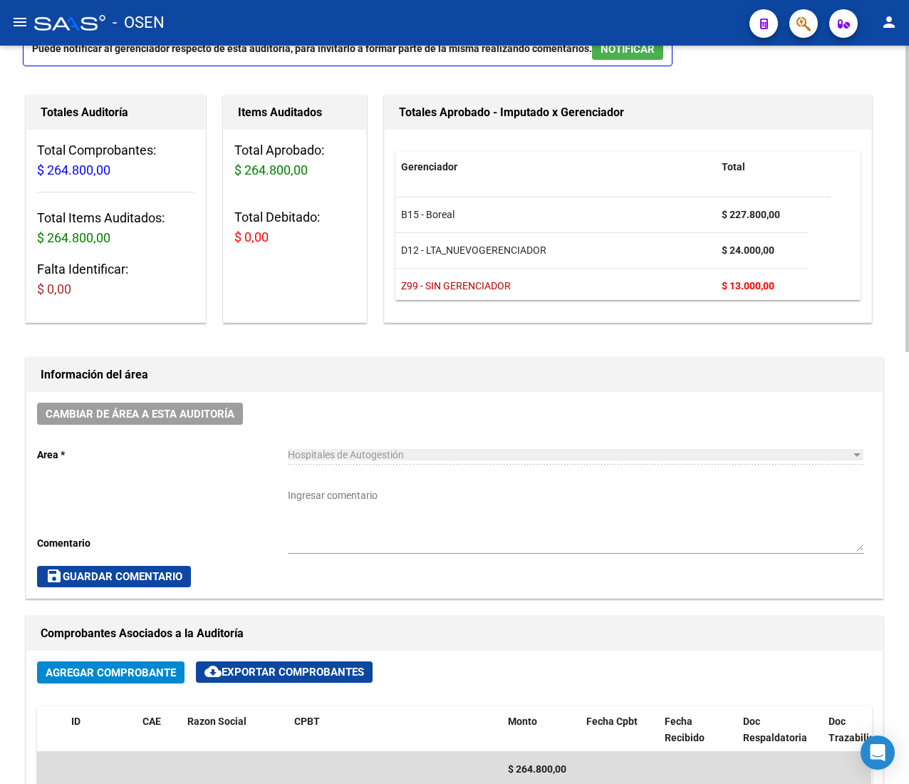
click at [439, 412] on div "Cambiar de área a esta auditoría Area * Hospitales de Autogestión Seleccionar a…" at bounding box center [454, 495] width 856 height 206
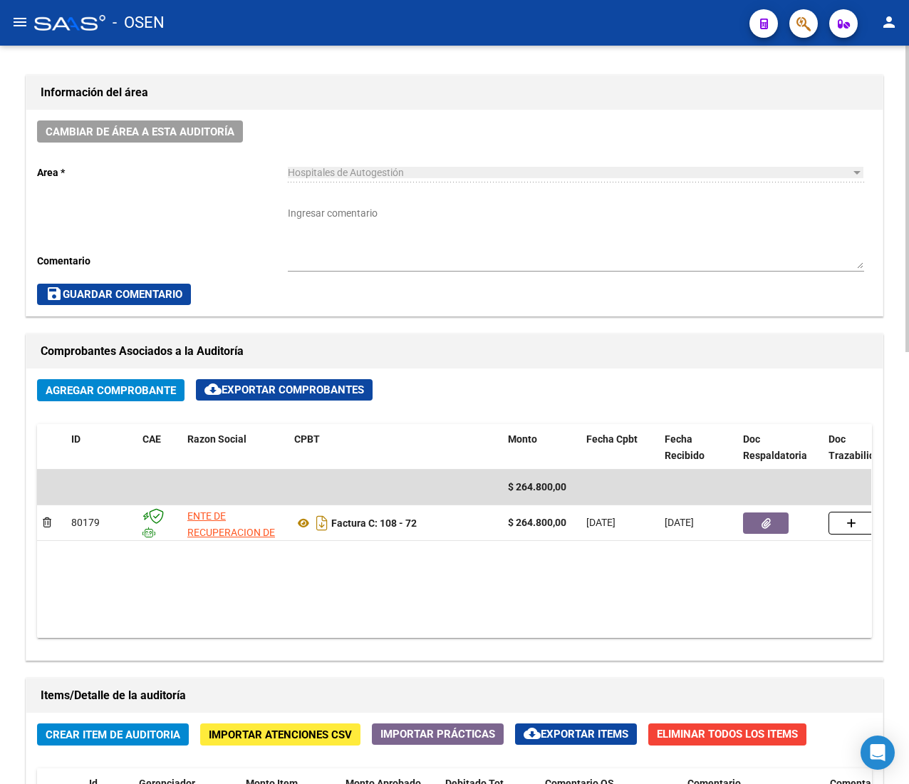
scroll to position [383, 0]
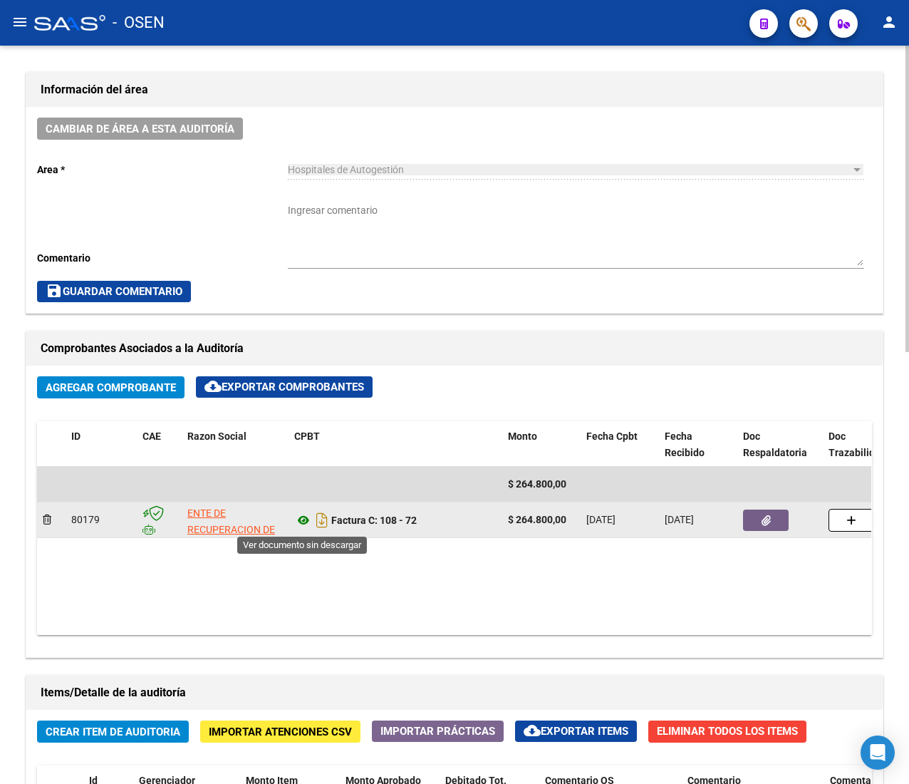
click at [302, 520] on icon at bounding box center [303, 519] width 19 height 17
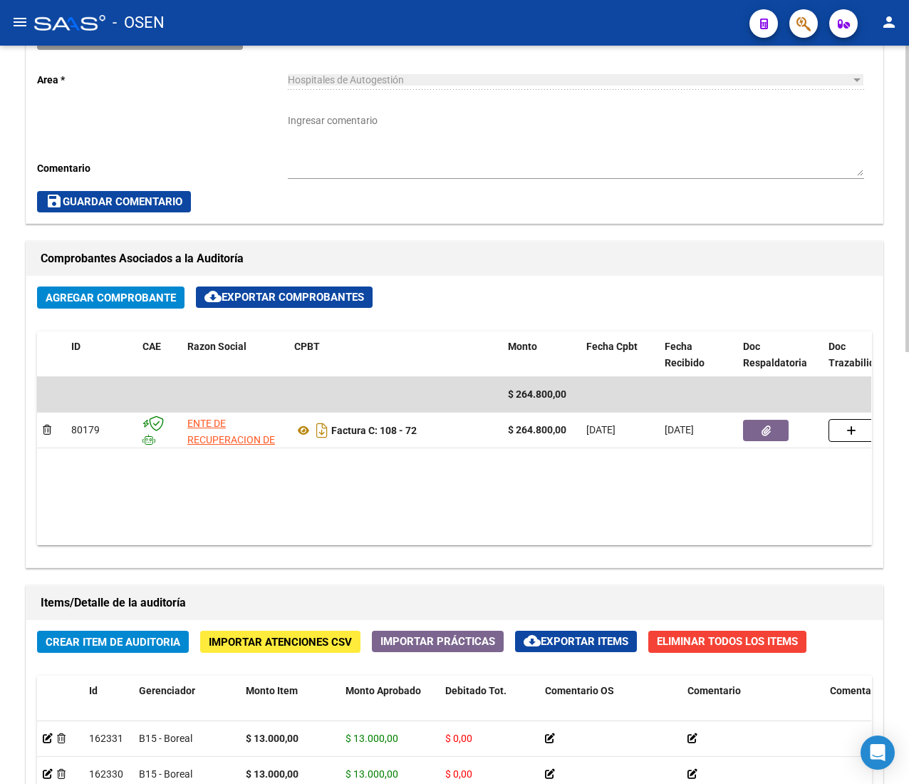
scroll to position [526, 0]
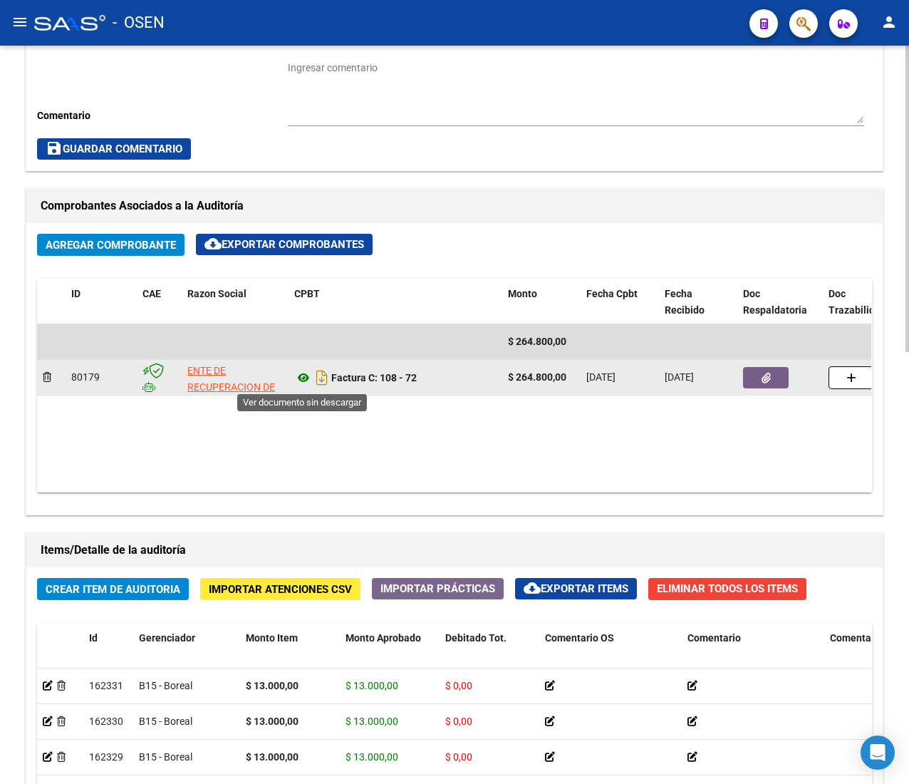
click at [302, 373] on icon at bounding box center [303, 377] width 19 height 17
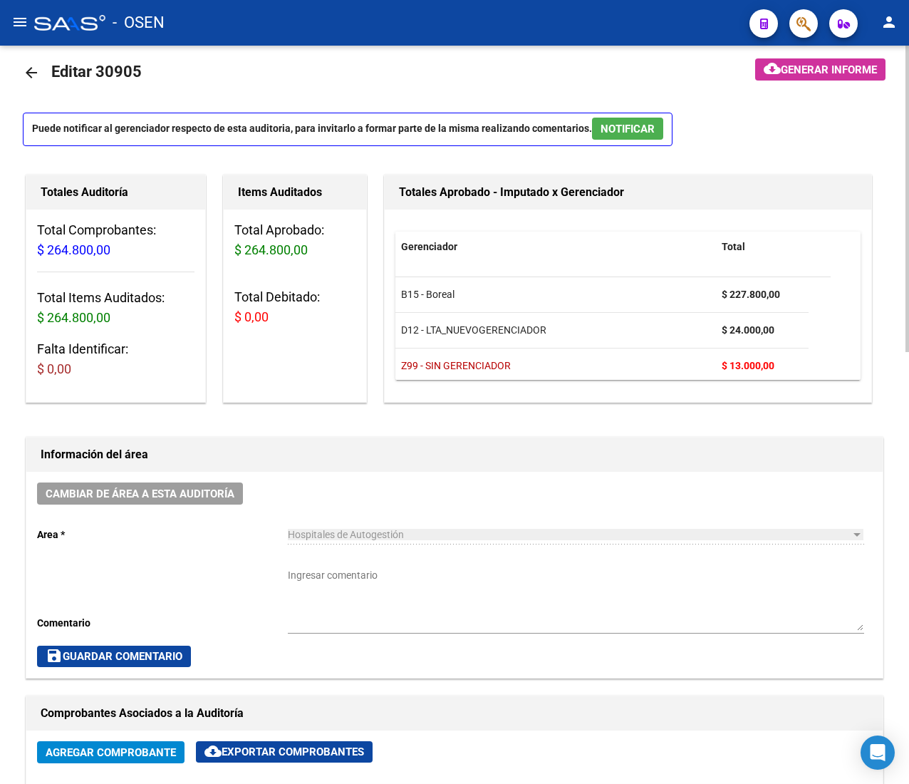
scroll to position [0, 0]
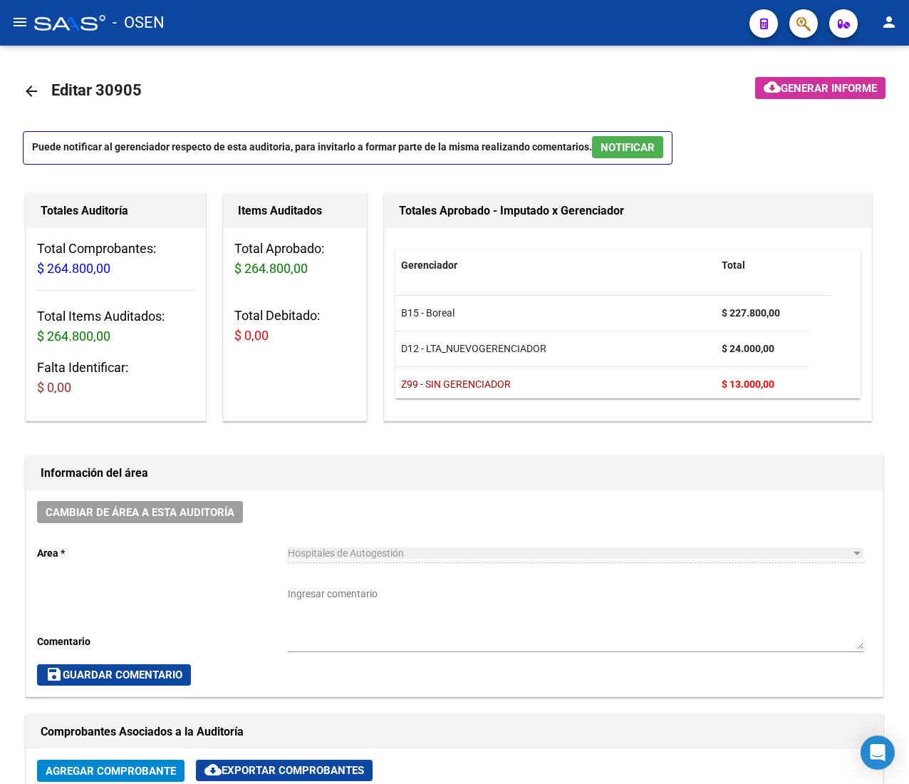
drag, startPoint x: 26, startPoint y: 16, endPoint x: 34, endPoint y: 53, distance: 38.7
click at [26, 16] on mat-icon "menu" at bounding box center [19, 22] width 17 height 17
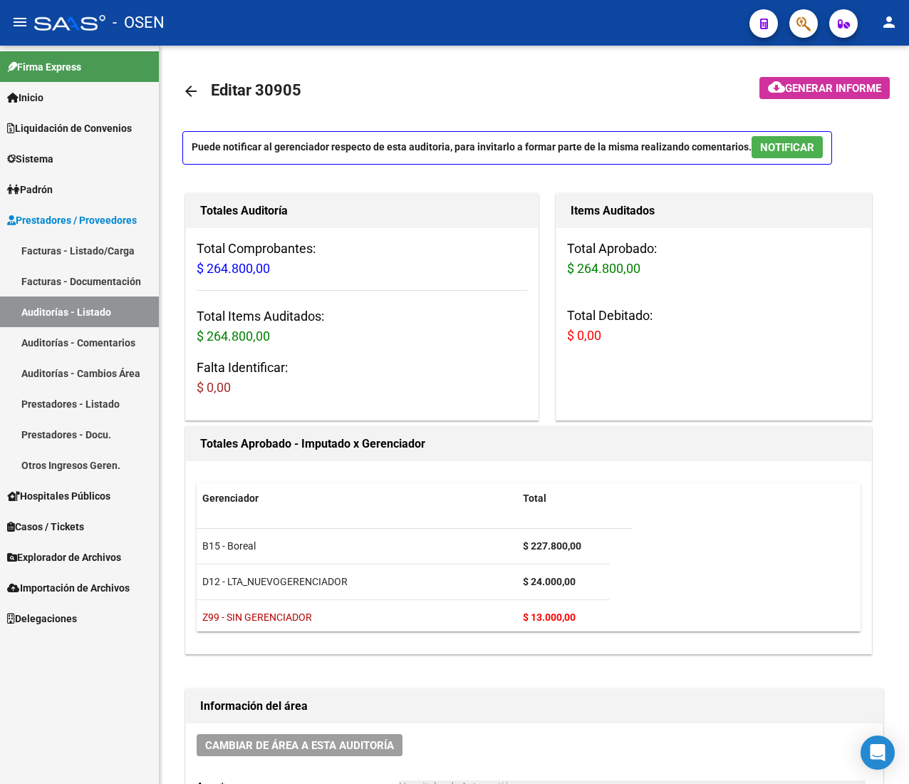
click at [53, 187] on span "Padrón" at bounding box center [30, 190] width 46 height 16
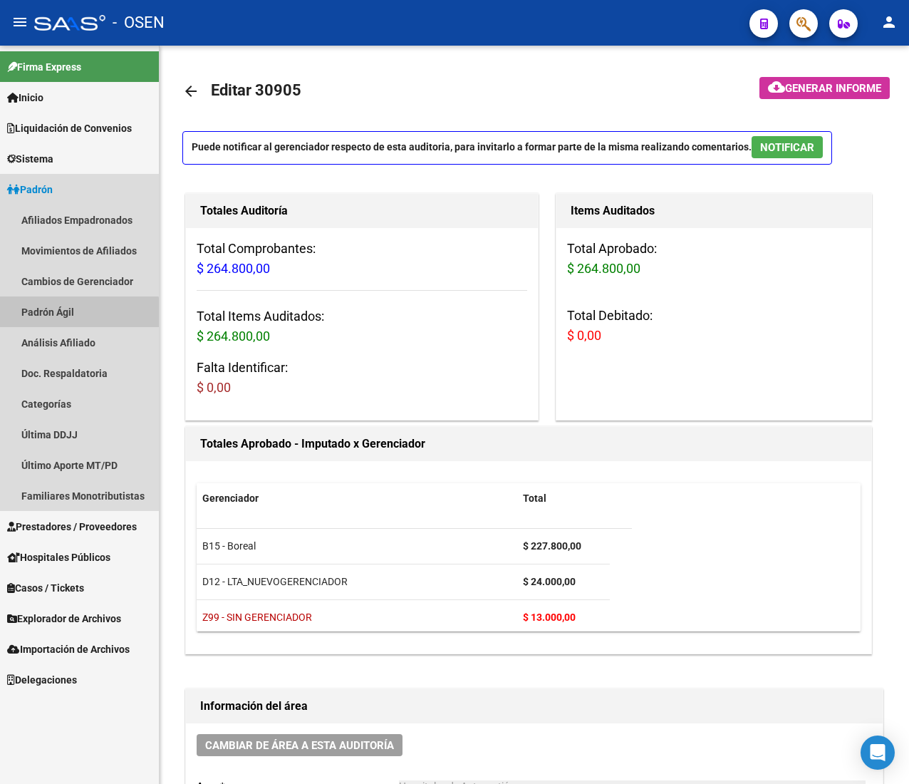
click at [78, 313] on link "Padrón Ágil" at bounding box center [79, 311] width 159 height 31
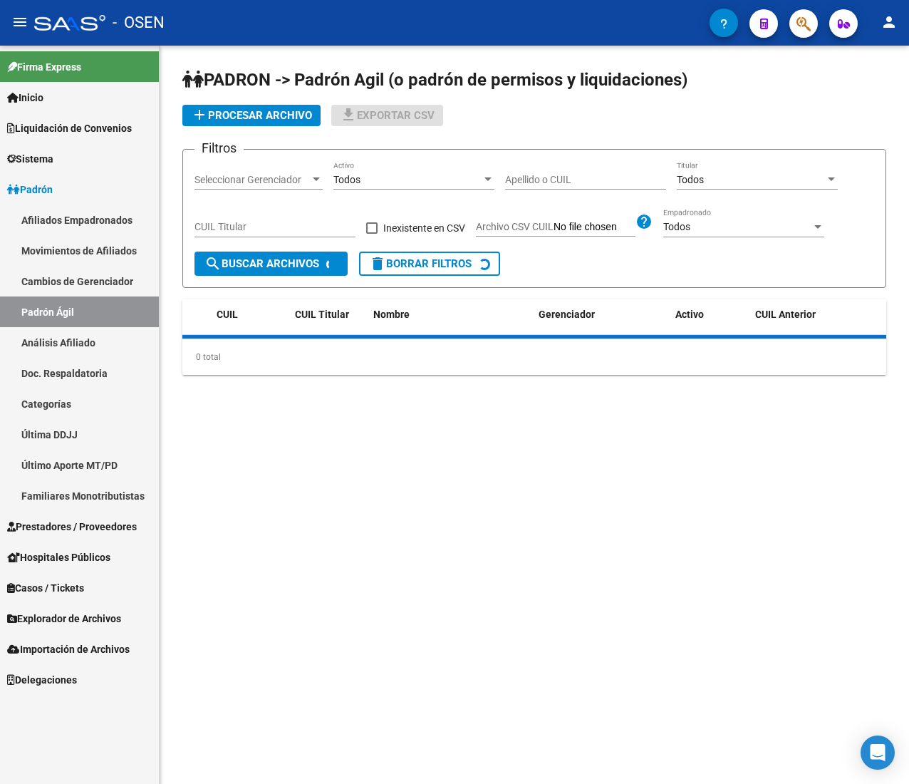
click at [21, 21] on mat-icon "menu" at bounding box center [19, 22] width 17 height 17
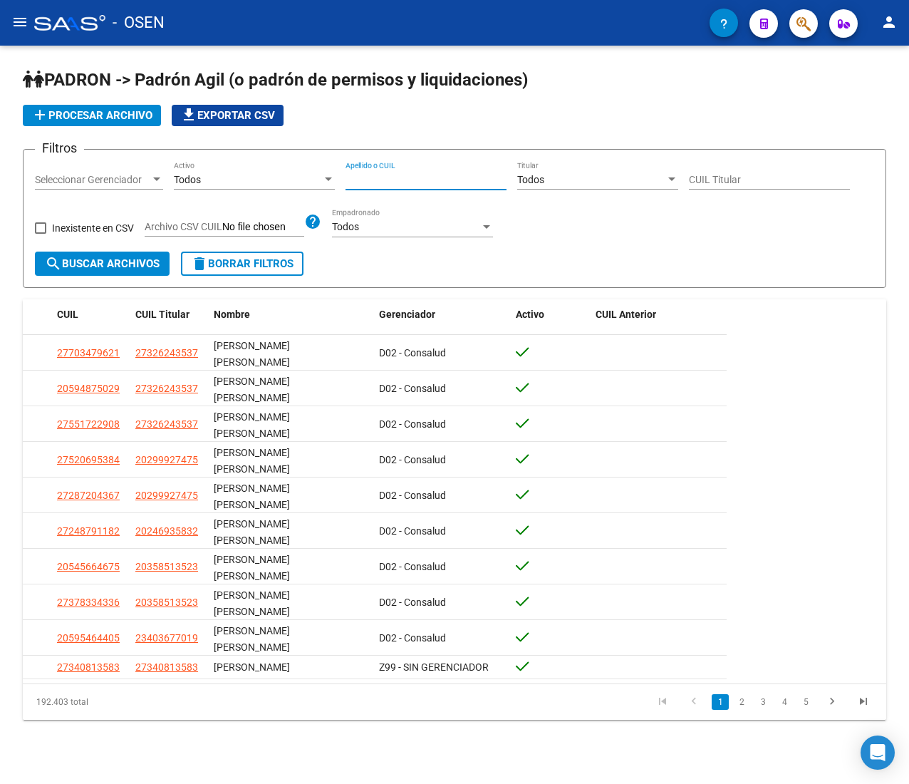
click at [435, 182] on input "Apellido o CUIL" at bounding box center [426, 180] width 161 height 12
paste input "34856541"
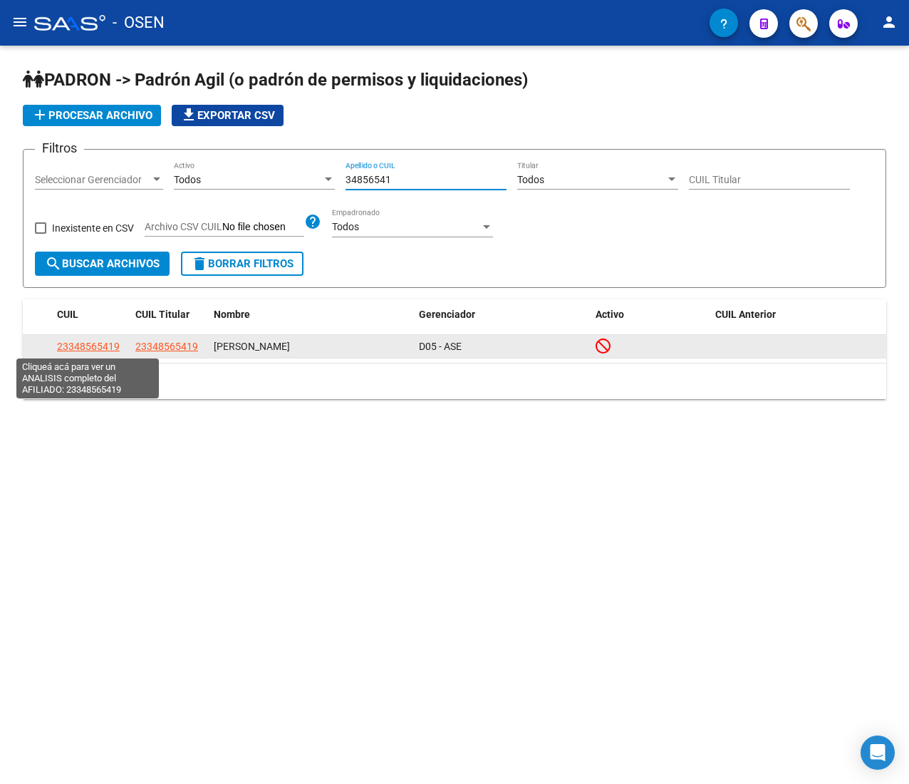
click at [100, 341] on span "23348565419" at bounding box center [88, 346] width 63 height 11
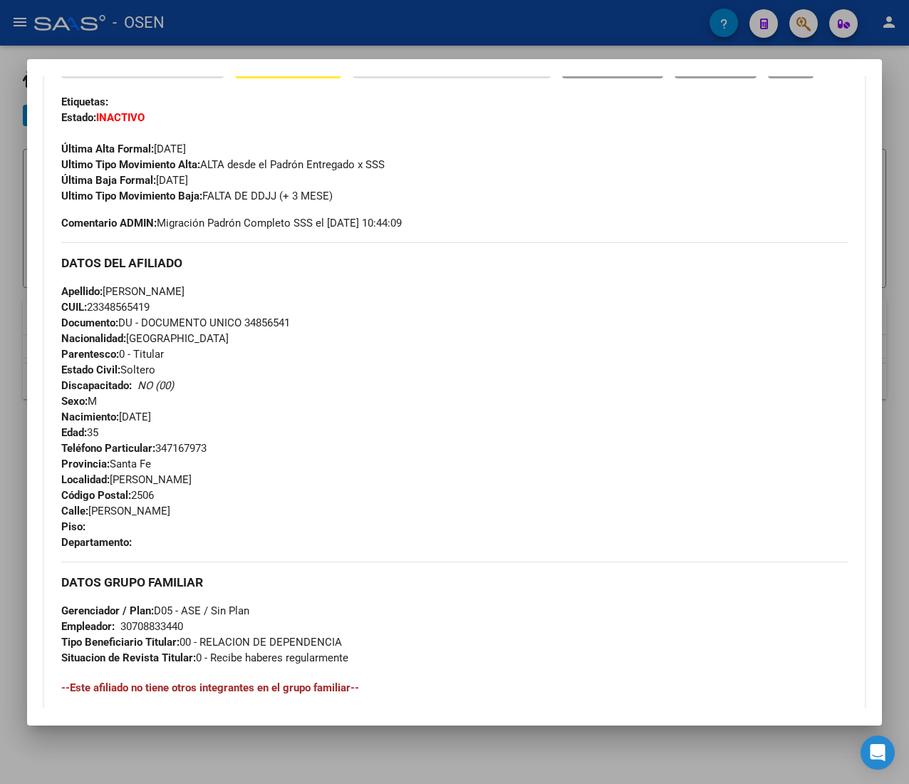
scroll to position [702, 0]
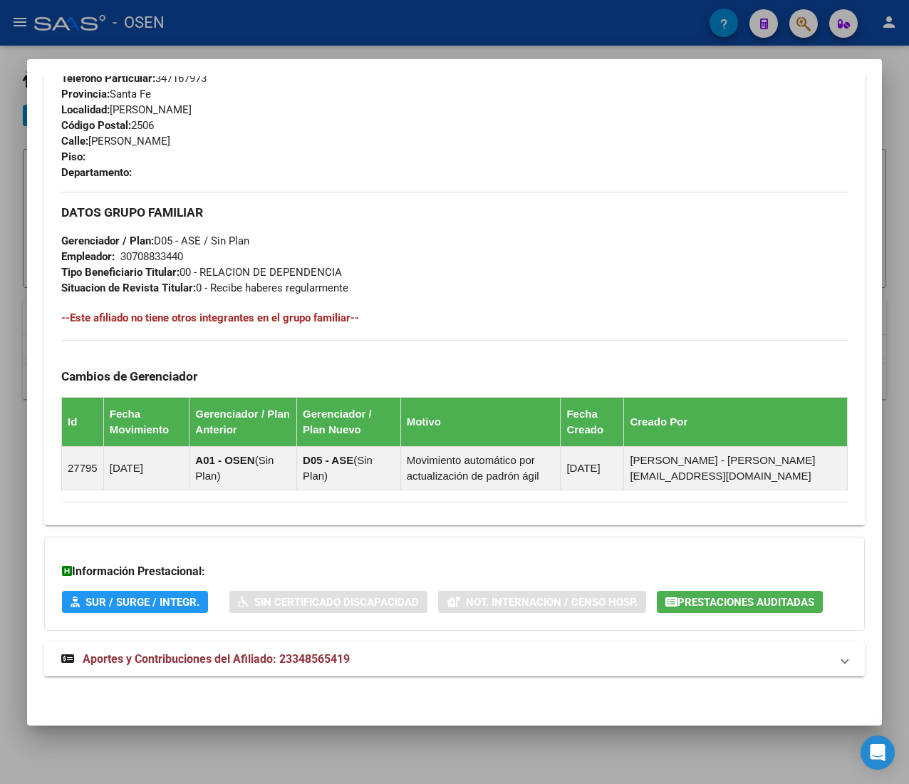
click at [445, 658] on mat-panel-title "Aportes y Contribuciones del Afiliado: 23348565419" at bounding box center [445, 658] width 769 height 17
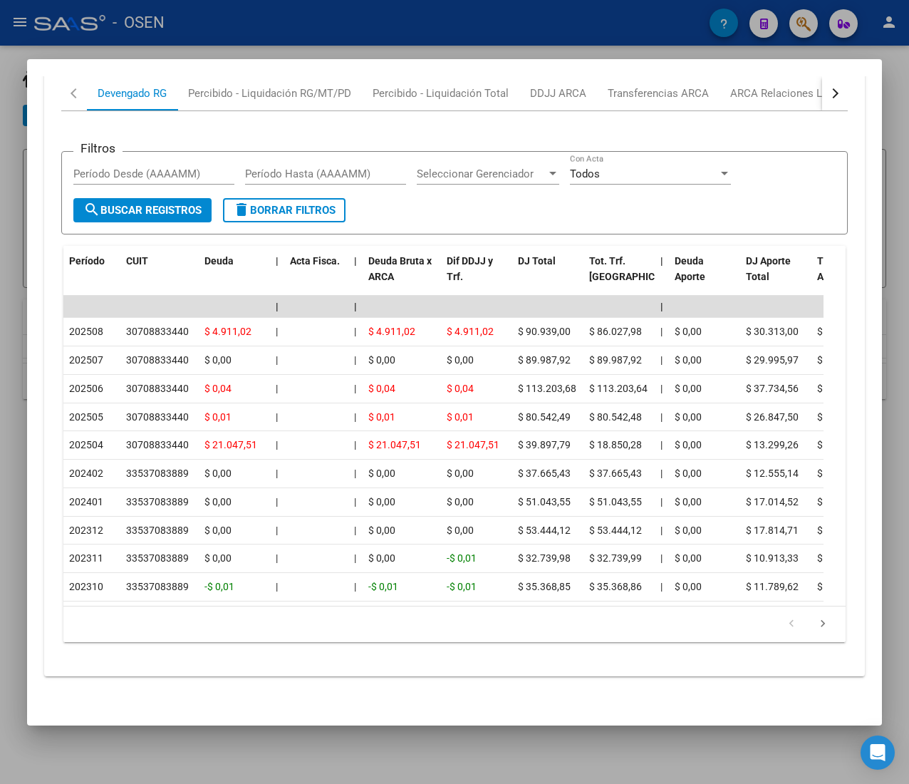
scroll to position [1262, 0]
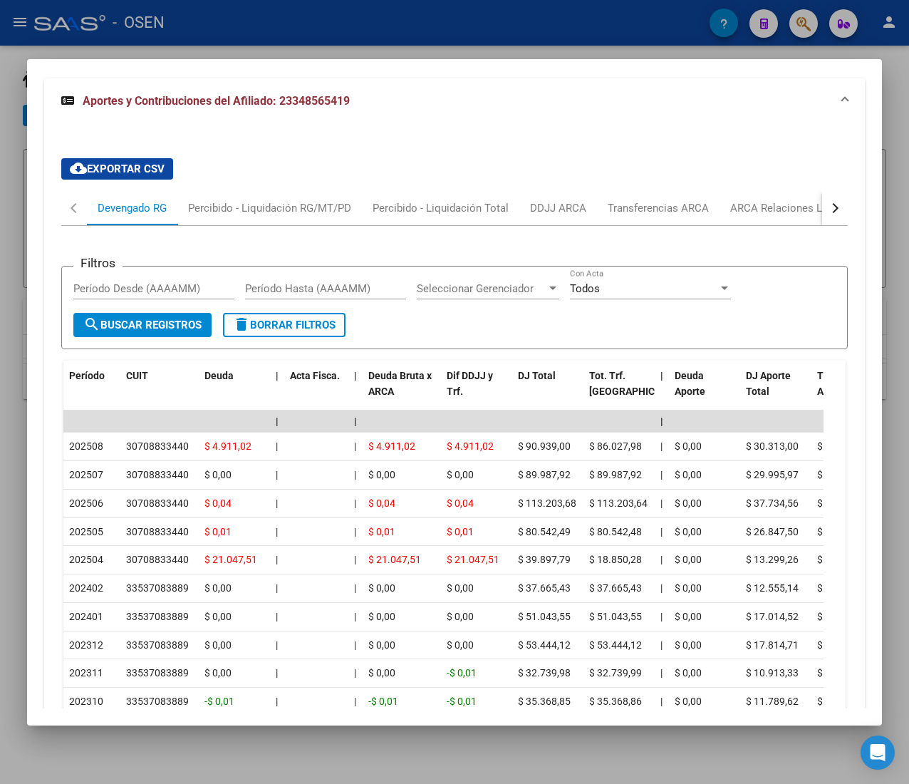
click at [829, 207] on div "button" at bounding box center [834, 208] width 10 height 10
click at [756, 215] on div "ARCA Relaciones Laborales" at bounding box center [726, 208] width 133 height 16
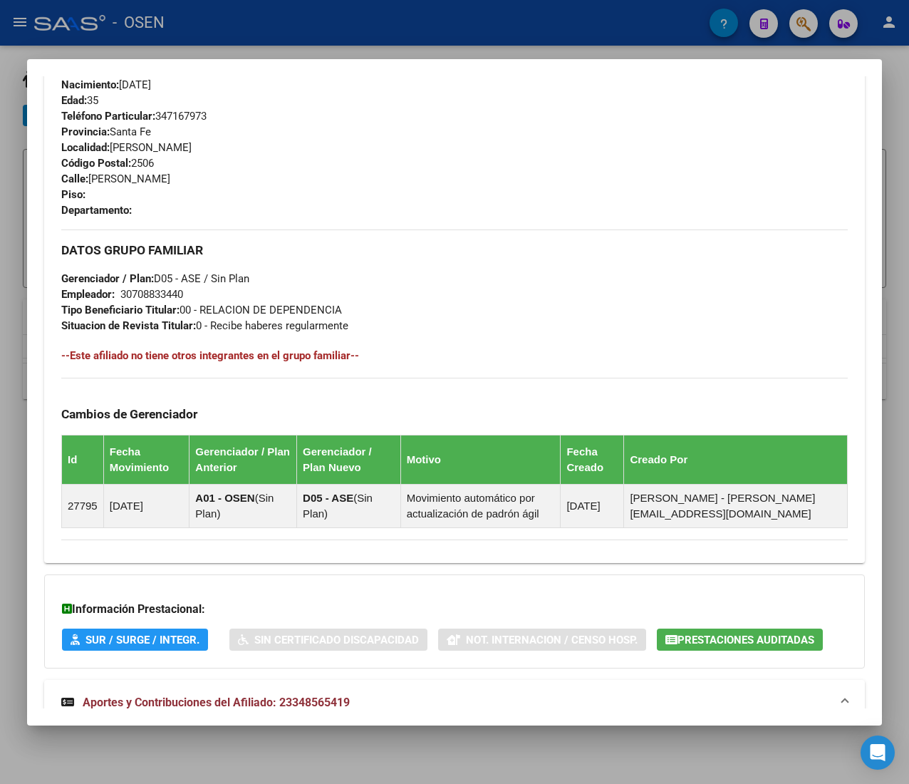
scroll to position [0, 0]
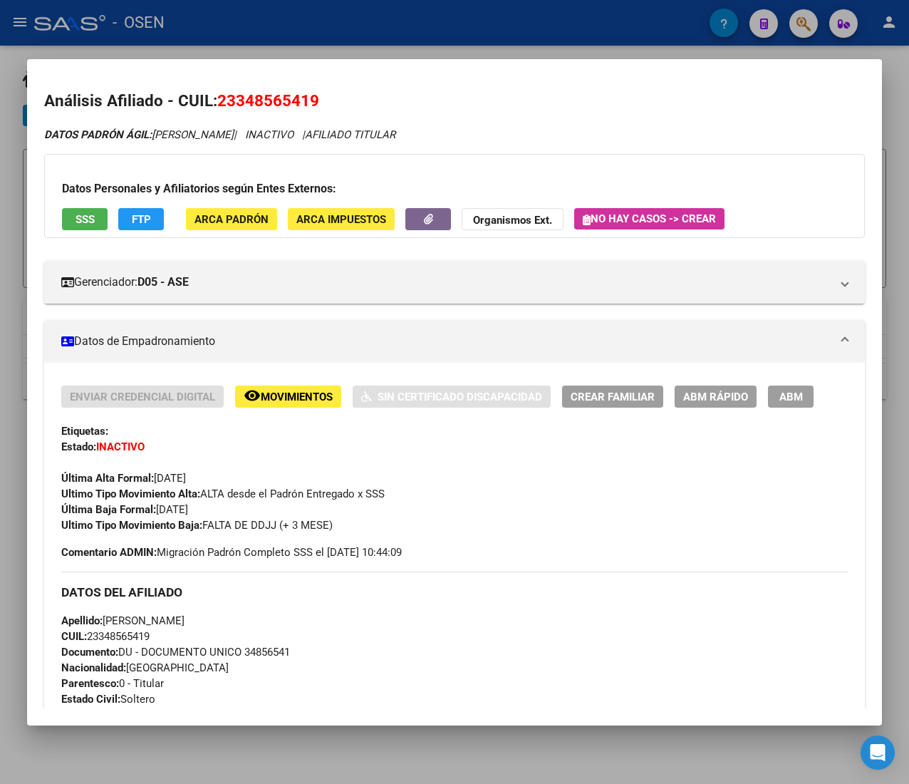
click at [118, 641] on span "CUIL: 23348565419" at bounding box center [105, 636] width 88 height 13
click at [120, 640] on span "CUIL: 23348565419" at bounding box center [105, 636] width 88 height 13
copy span "23348565419"
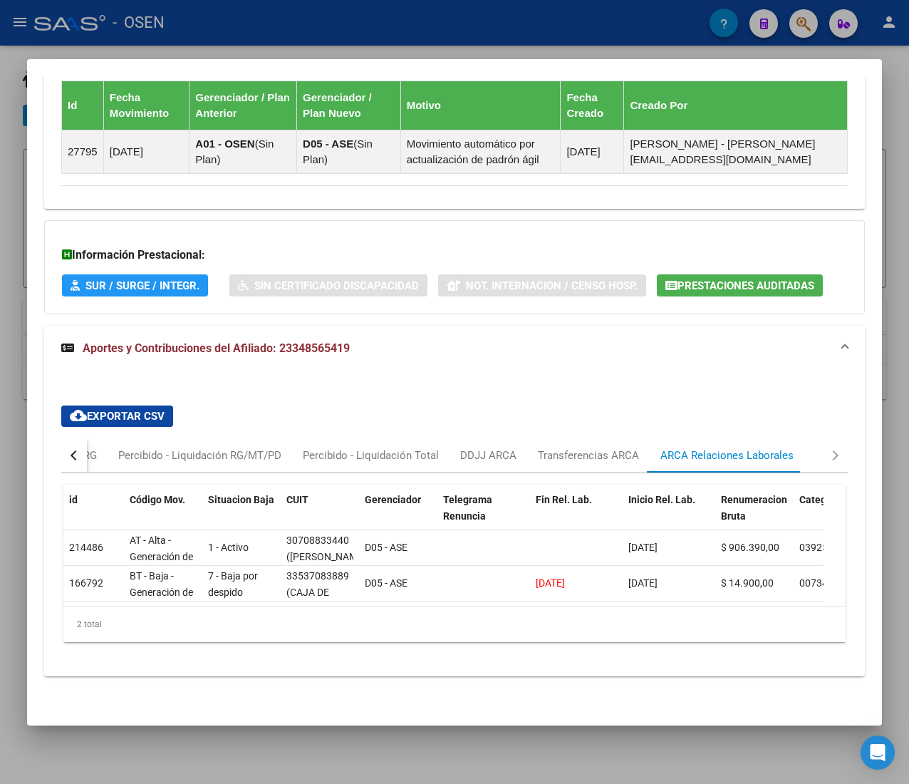
scroll to position [1040, 0]
click at [81, 438] on button "button" at bounding box center [74, 455] width 26 height 34
click at [129, 447] on div "Devengado RG" at bounding box center [132, 455] width 69 height 16
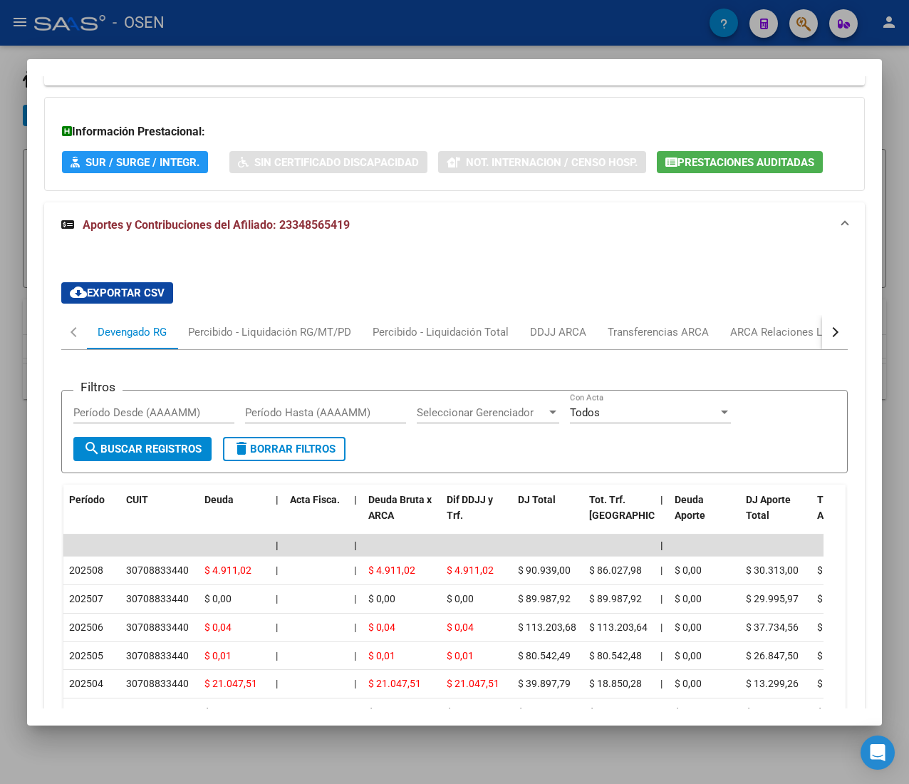
scroll to position [1183, 0]
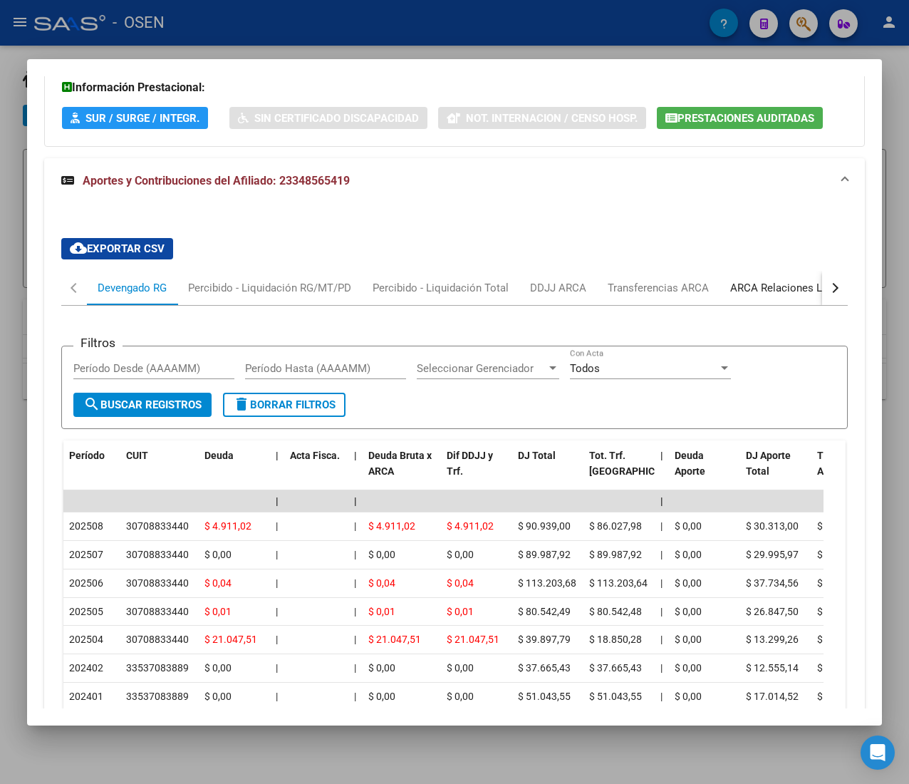
click at [799, 294] on div "ARCA Relaciones Laborales" at bounding box center [796, 288] width 133 height 16
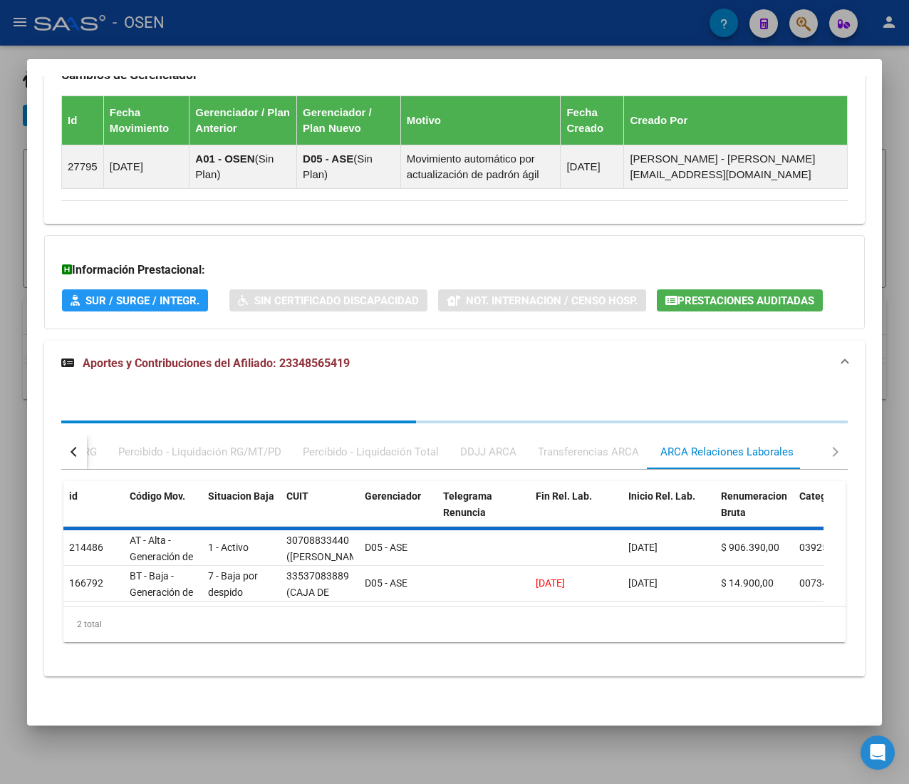
scroll to position [1041, 0]
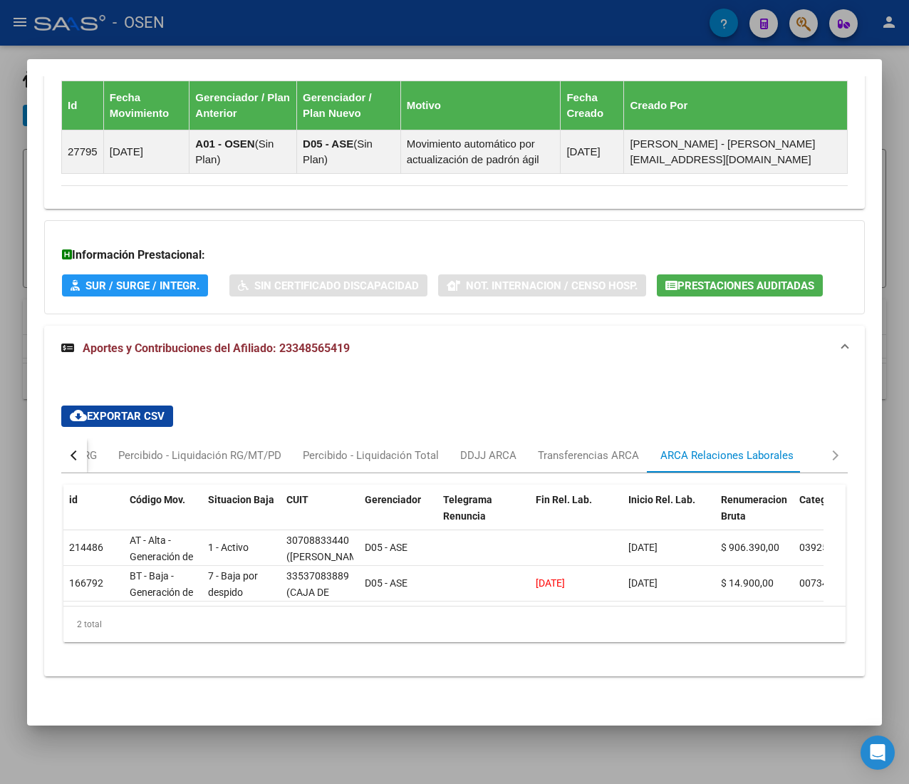
click at [69, 438] on button "button" at bounding box center [74, 455] width 26 height 34
click at [115, 447] on div "Devengado RG" at bounding box center [132, 455] width 69 height 16
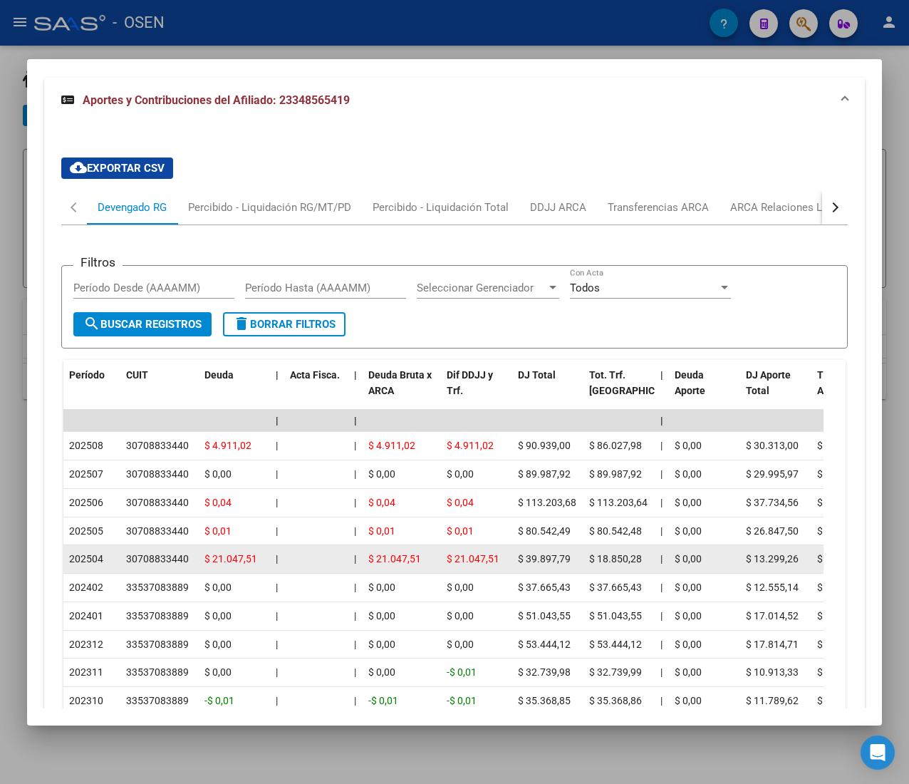
scroll to position [1405, 0]
